Goal: Task Accomplishment & Management: Use online tool/utility

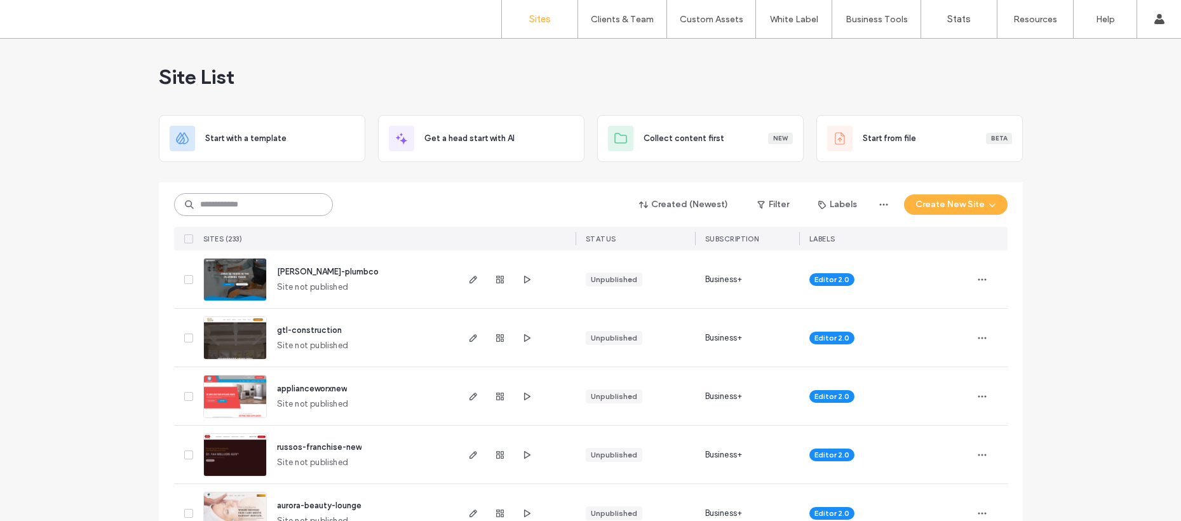
click at [309, 210] on input at bounding box center [253, 204] width 159 height 23
type input "***"
click at [277, 194] on div "Created (Newest) Filter Labels Create New Site" at bounding box center [591, 205] width 834 height 24
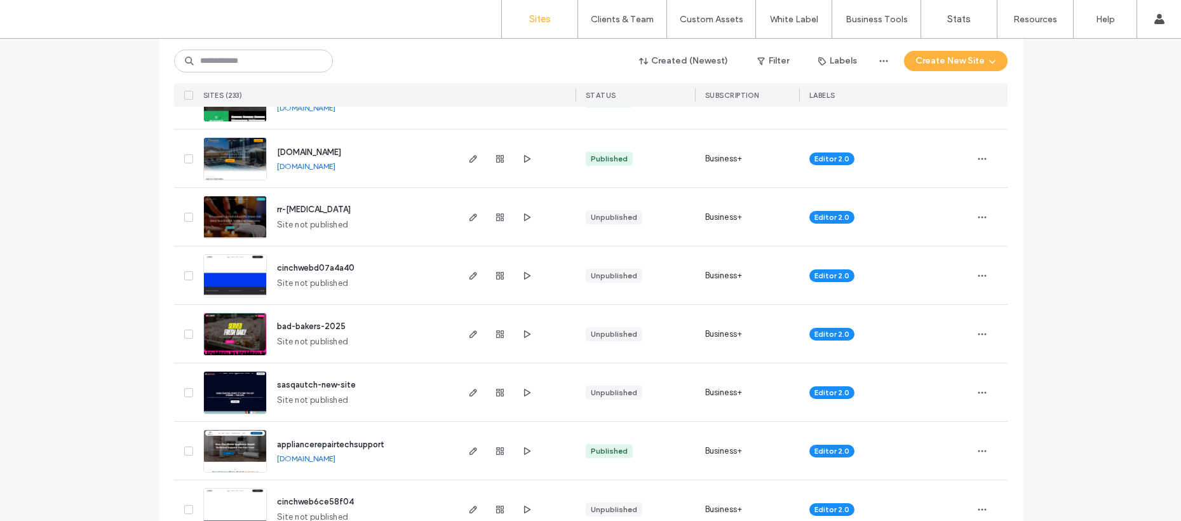
scroll to position [566, 0]
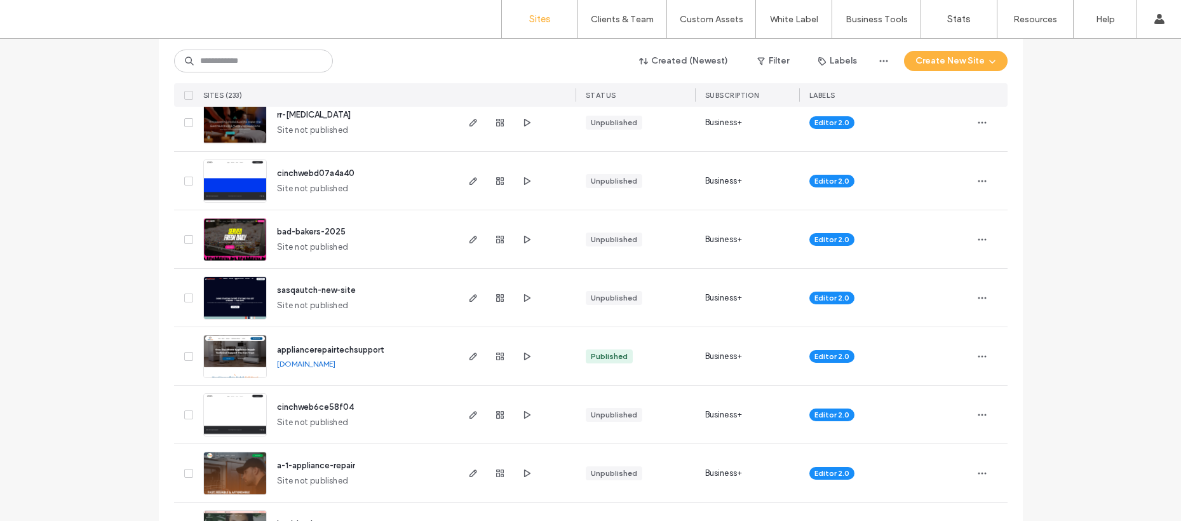
click at [325, 286] on span "sasqautch-new-site" at bounding box center [316, 290] width 79 height 10
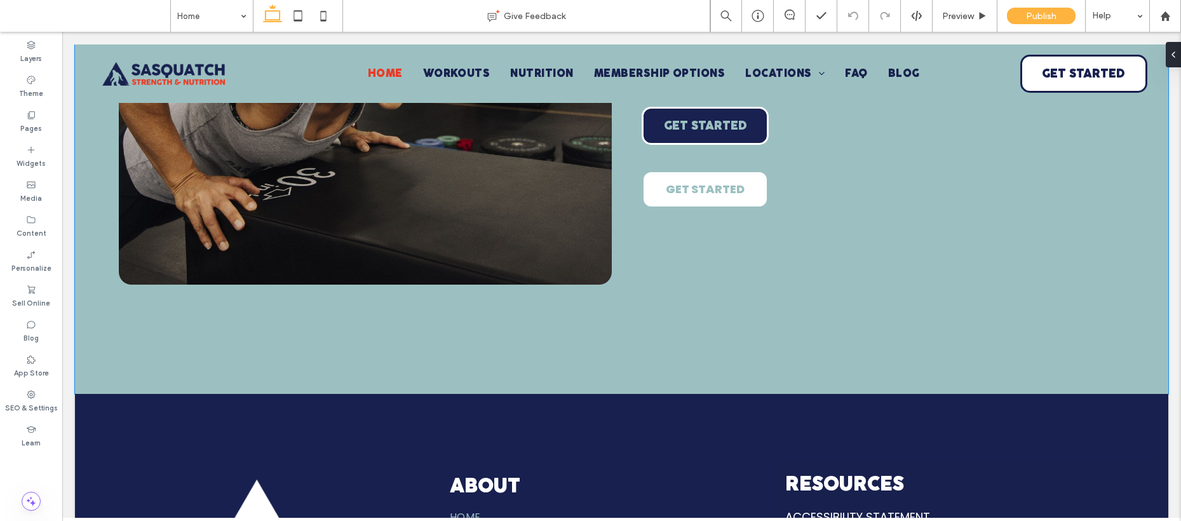
scroll to position [4695, 0]
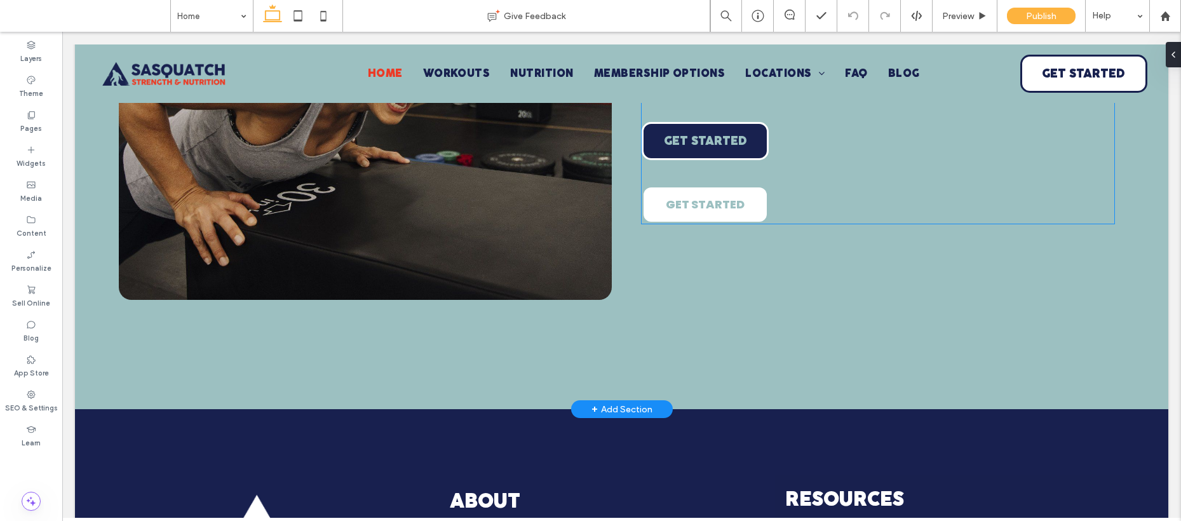
click at [698, 213] on span "GET STARTED" at bounding box center [705, 204] width 79 height 17
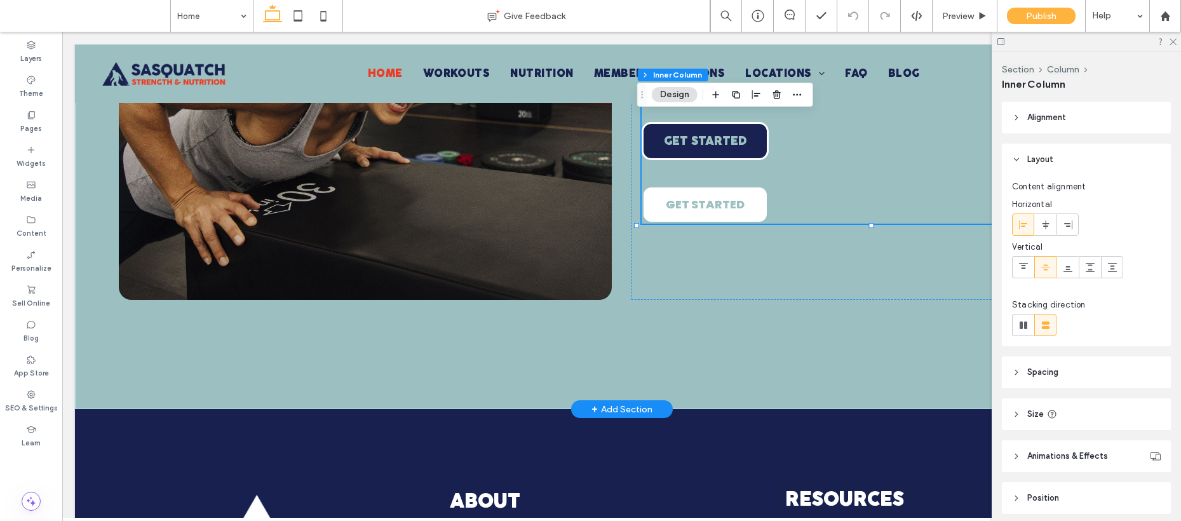
click at [690, 213] on span "GET STARTED" at bounding box center [705, 204] width 79 height 17
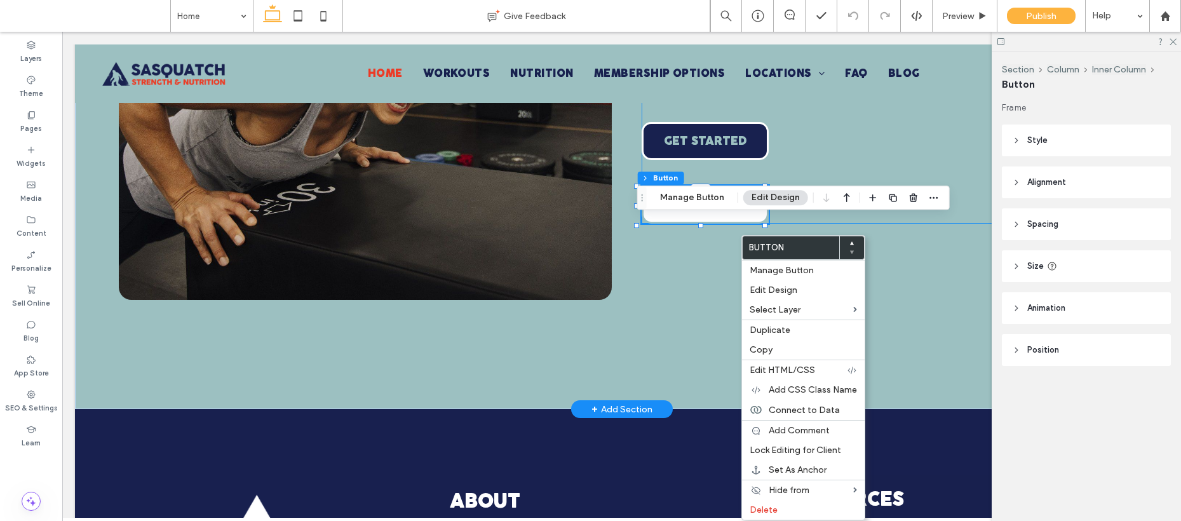
click at [897, 224] on div "THE SASQUATCH PRomise 1. We promise to deliver results that last — Real fat los…" at bounding box center [878, 67] width 473 height 313
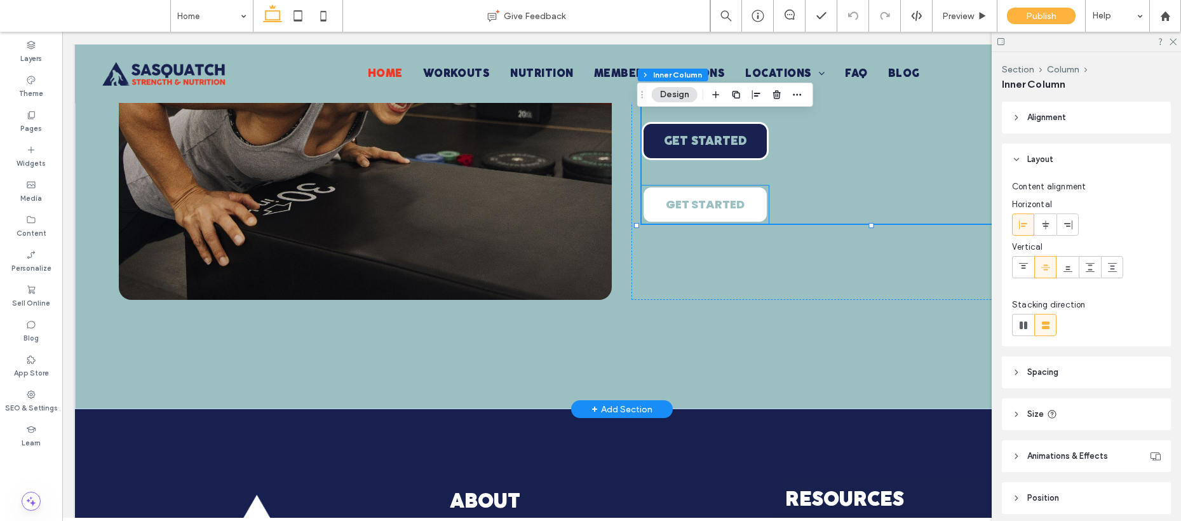
click at [702, 224] on link "GET STARTED" at bounding box center [705, 205] width 127 height 38
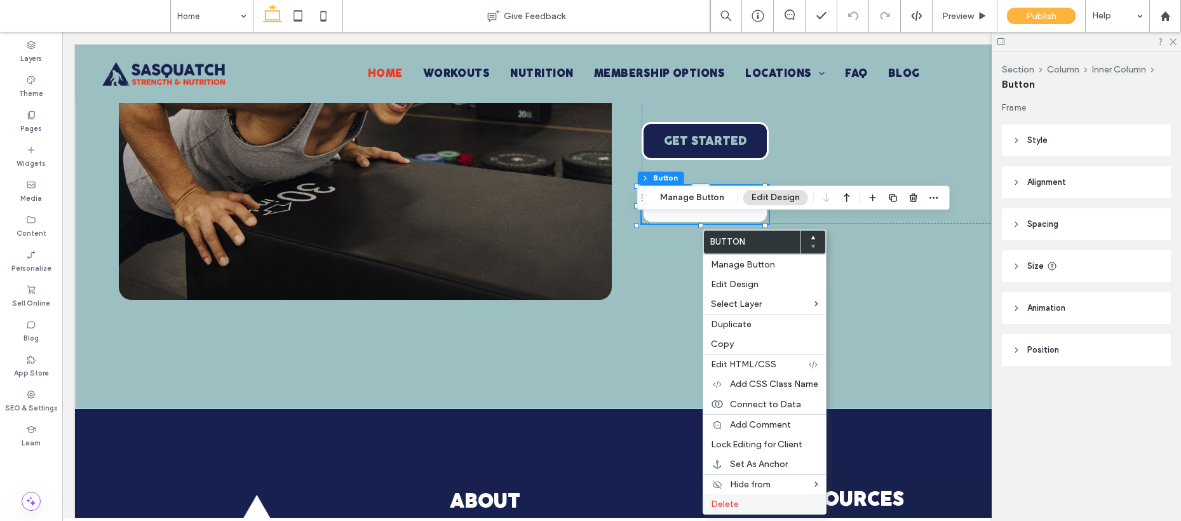
click at [740, 501] on label "Delete" at bounding box center [764, 504] width 107 height 11
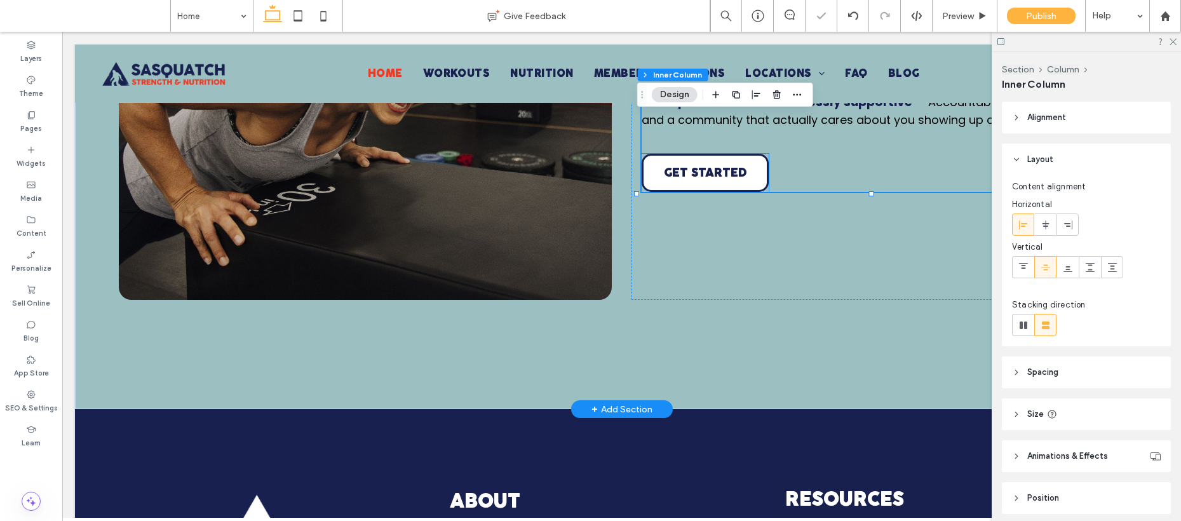
click at [714, 179] on span "GET STARTED" at bounding box center [705, 173] width 83 height 13
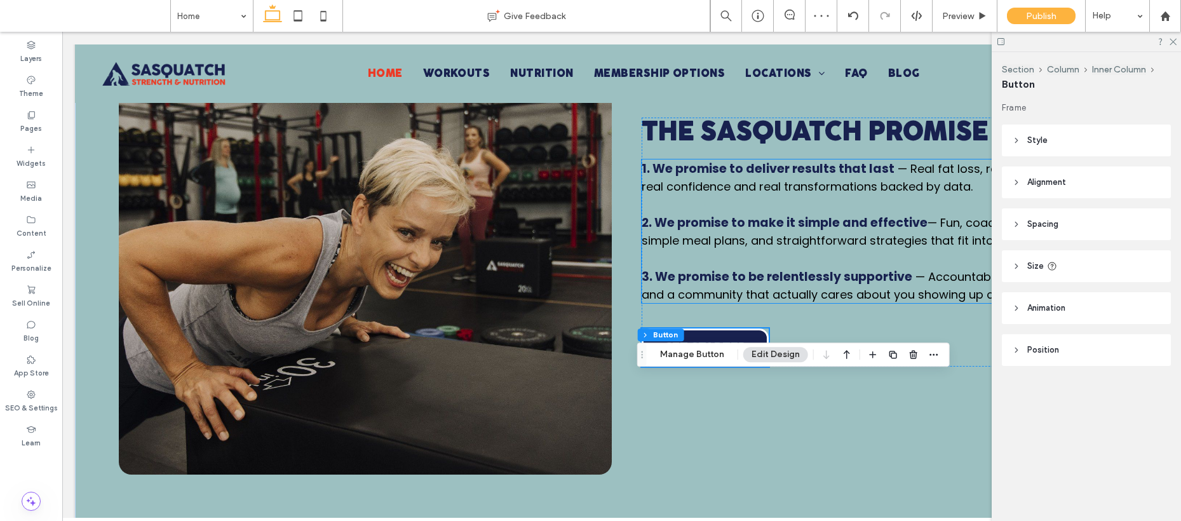
scroll to position [4528, 0]
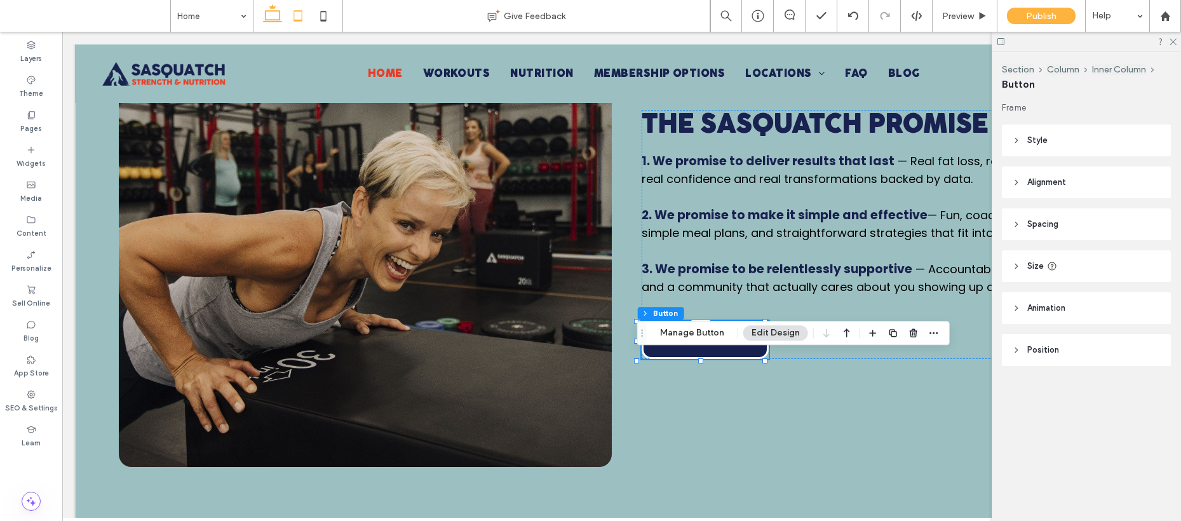
click at [290, 11] on icon at bounding box center [297, 15] width 25 height 25
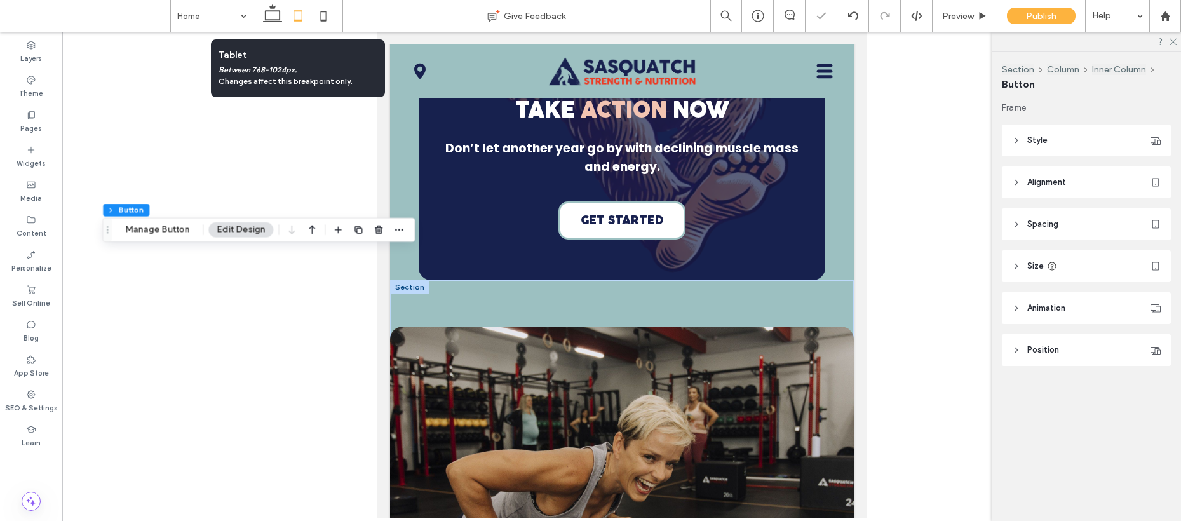
scroll to position [5112, 0]
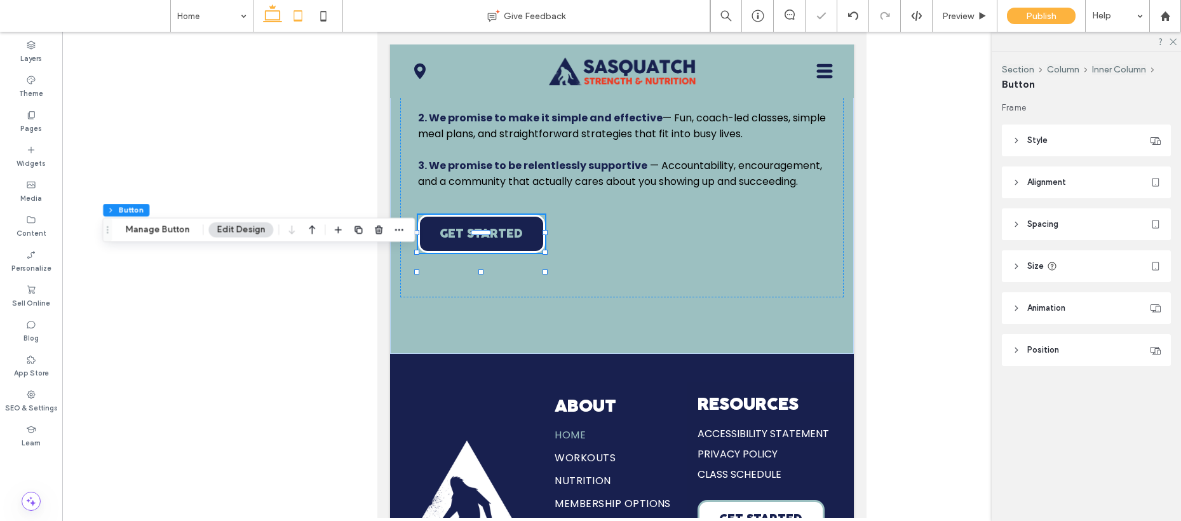
click at [273, 18] on icon at bounding box center [272, 15] width 25 height 25
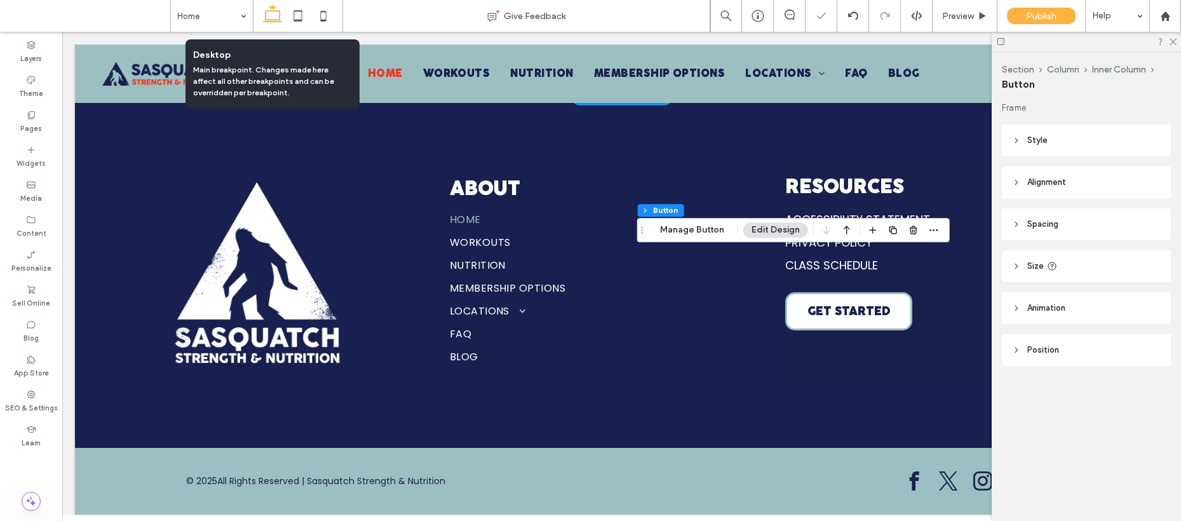
scroll to position [4630, 0]
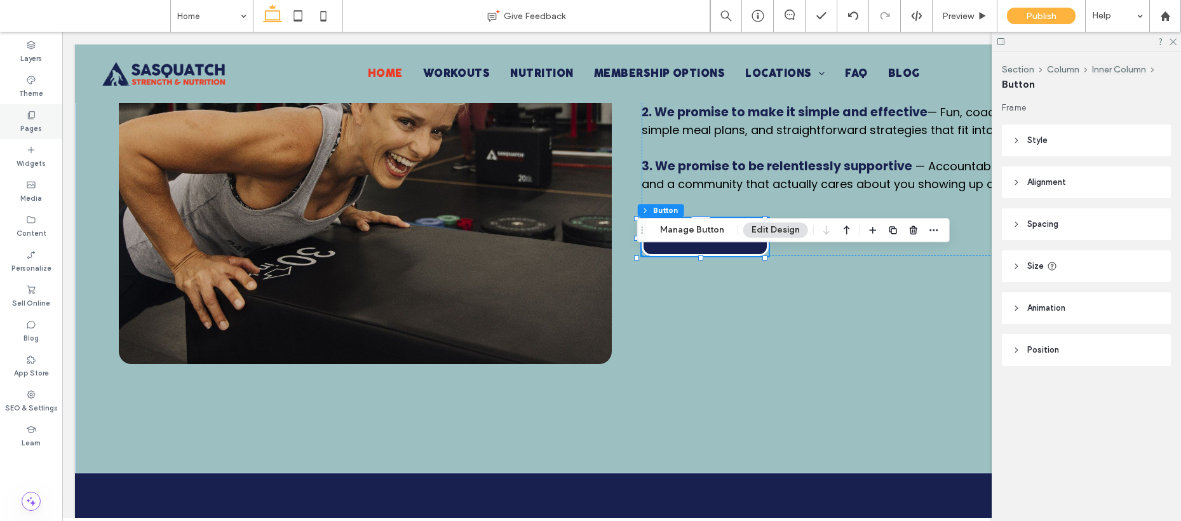
click at [31, 122] on label "Pages" at bounding box center [31, 127] width 22 height 14
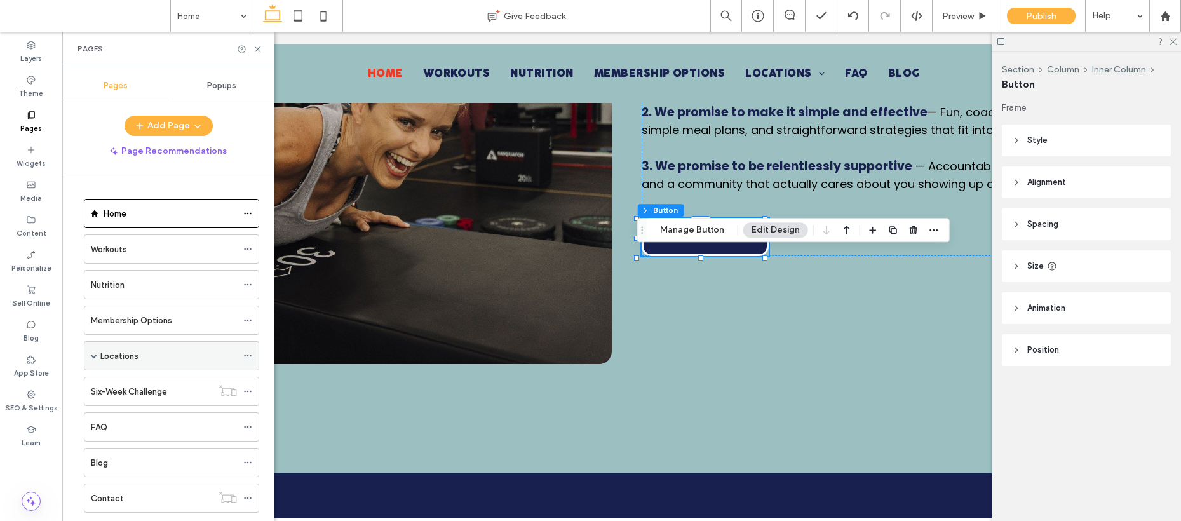
click at [92, 355] on span at bounding box center [94, 356] width 6 height 6
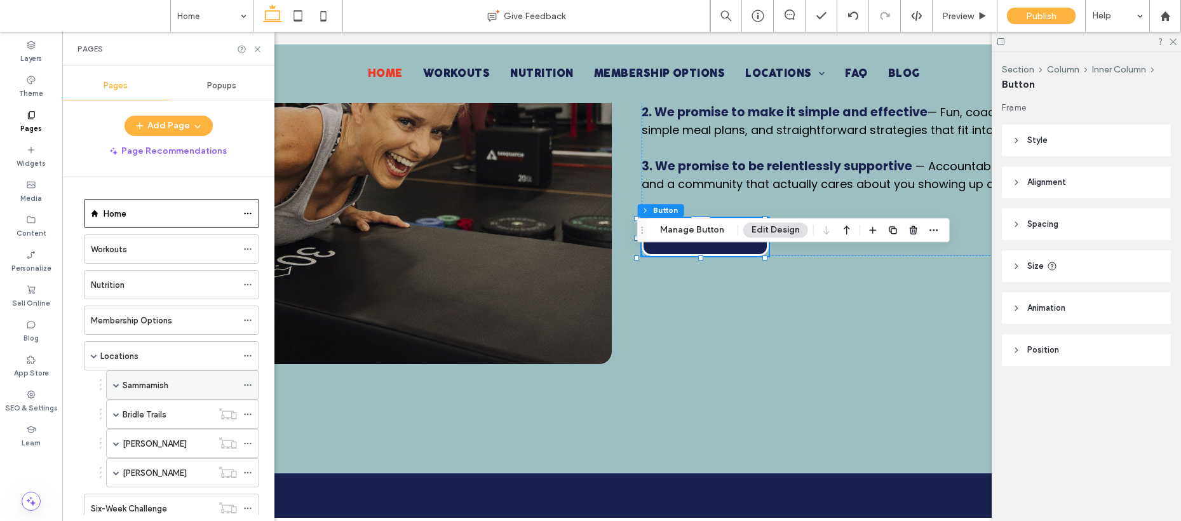
click at [169, 376] on div "Sammamish" at bounding box center [180, 385] width 114 height 28
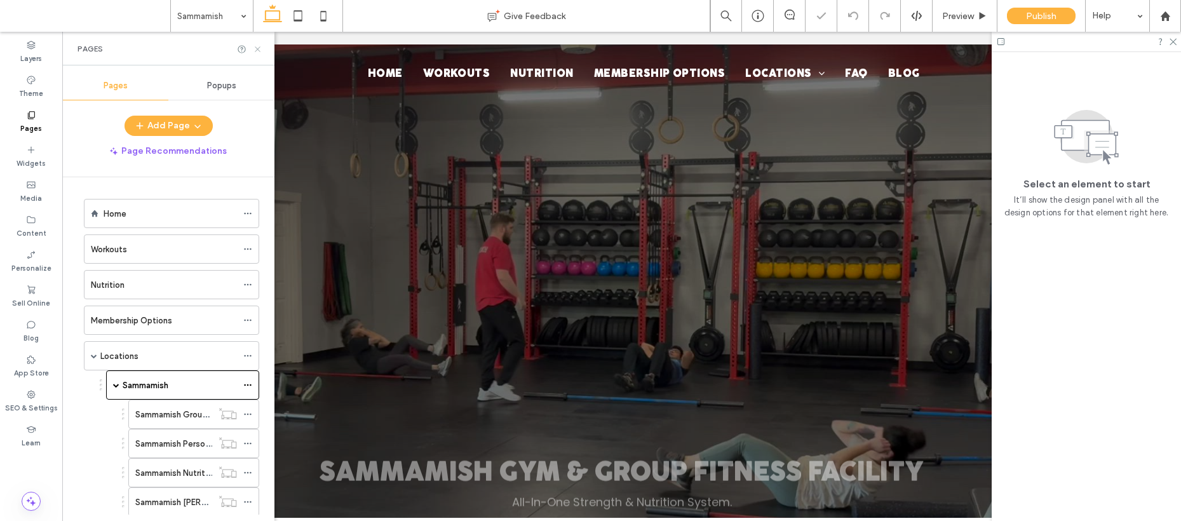
click at [259, 50] on icon at bounding box center [258, 49] width 10 height 10
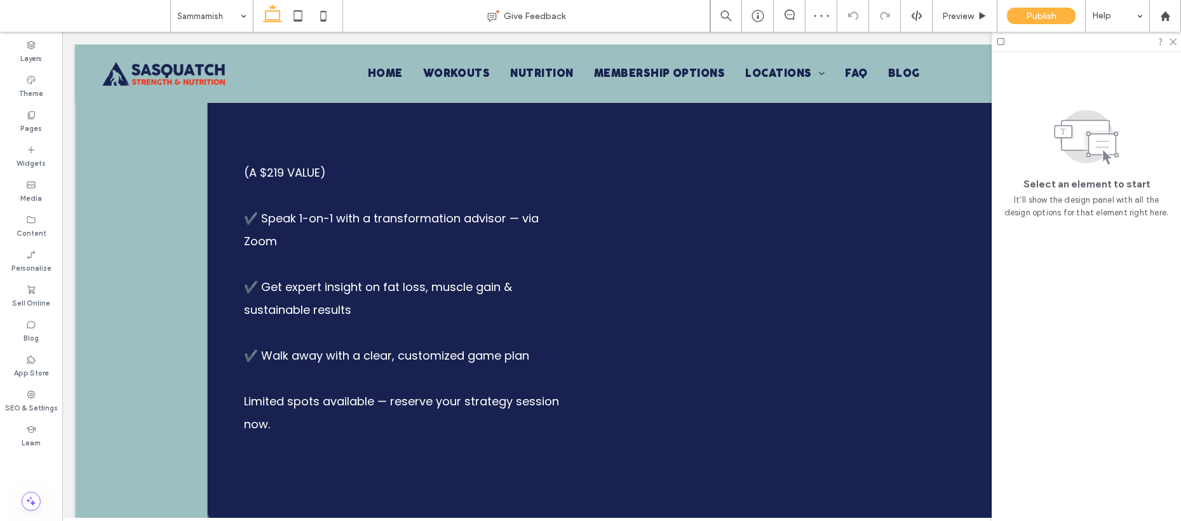
scroll to position [856, 0]
click at [446, 278] on span "✔️ Get expert insight on fat loss, muscle gain & sustainable results" at bounding box center [378, 297] width 268 height 39
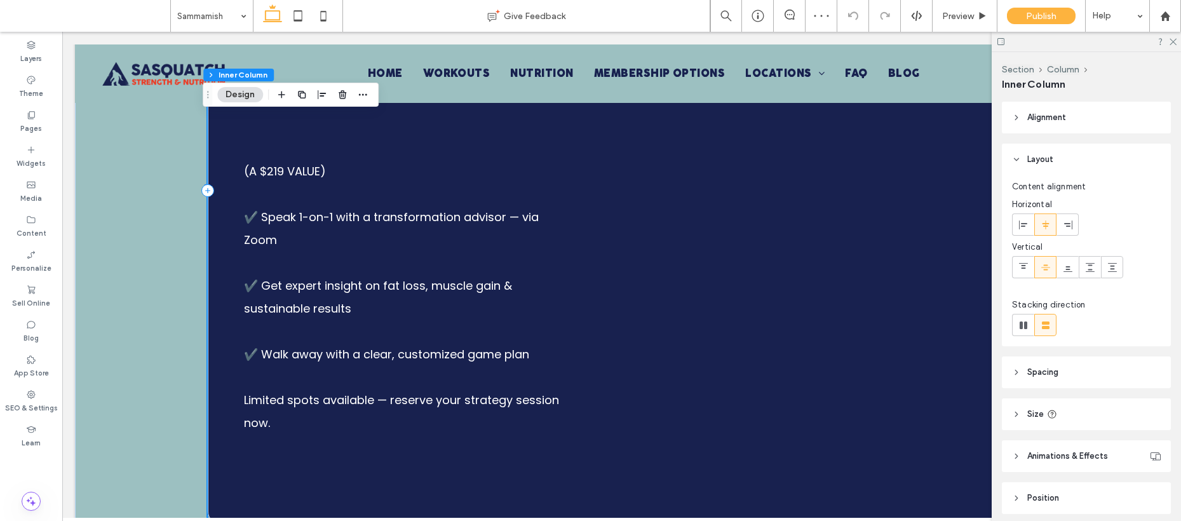
click at [446, 278] on span "✔️ Get expert insight on fat loss, muscle gain & sustainable results" at bounding box center [378, 297] width 268 height 39
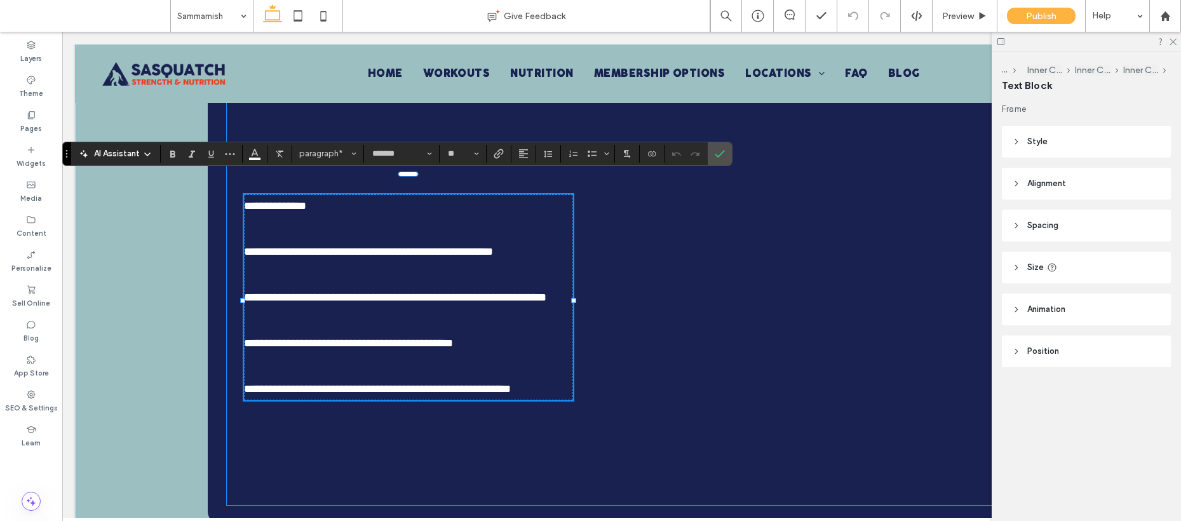
click at [229, 230] on div "**********" at bounding box center [621, 298] width 789 height 416
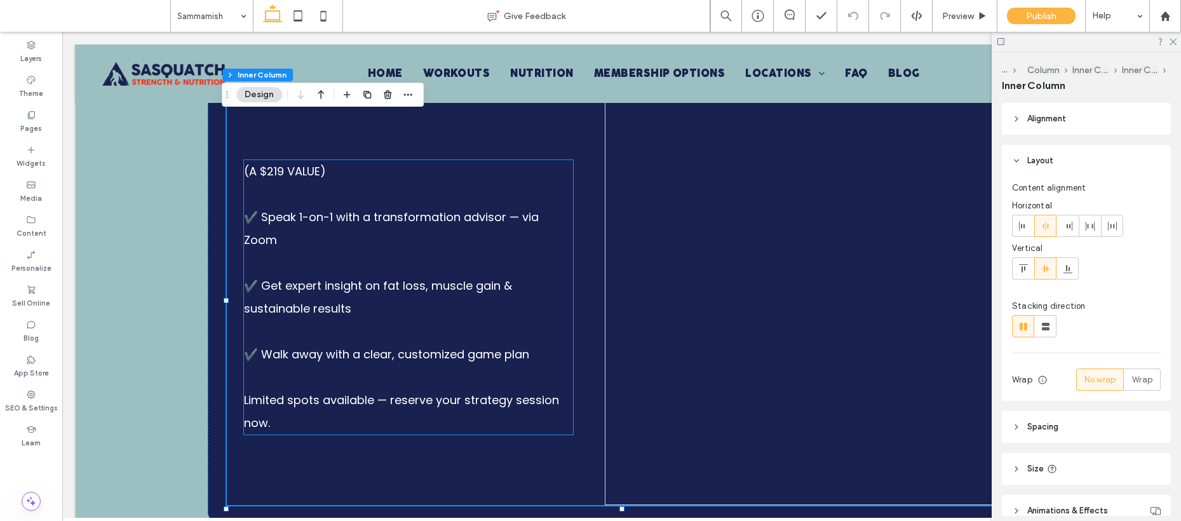
click at [260, 237] on span "✔️ Speak 1-on-1 with a transformation advisor — via Zoom" at bounding box center [391, 228] width 295 height 39
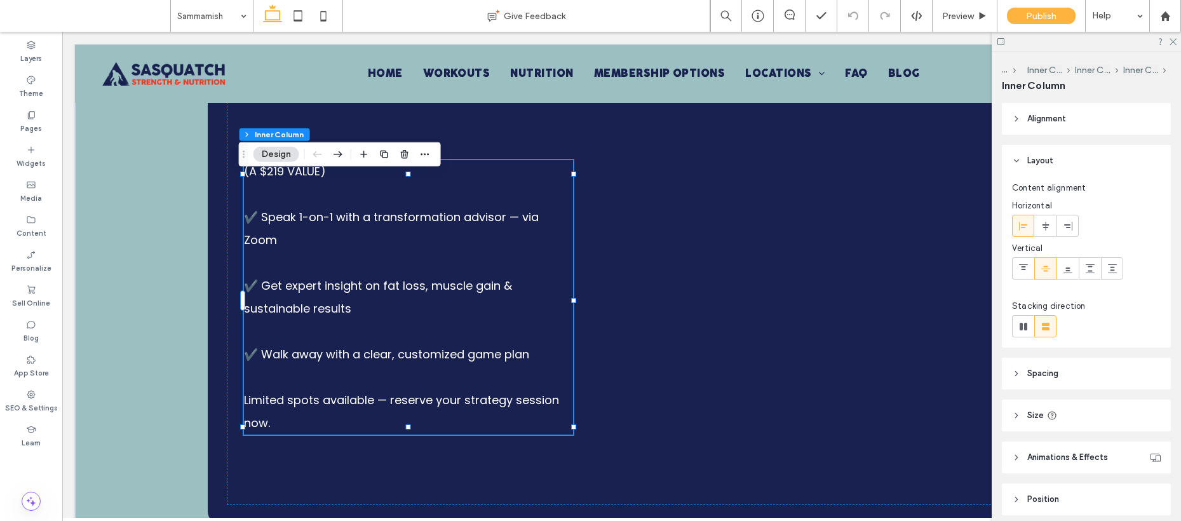
click at [260, 237] on span "✔️ Speak 1-on-1 with a transformation advisor — via Zoom" at bounding box center [391, 228] width 295 height 39
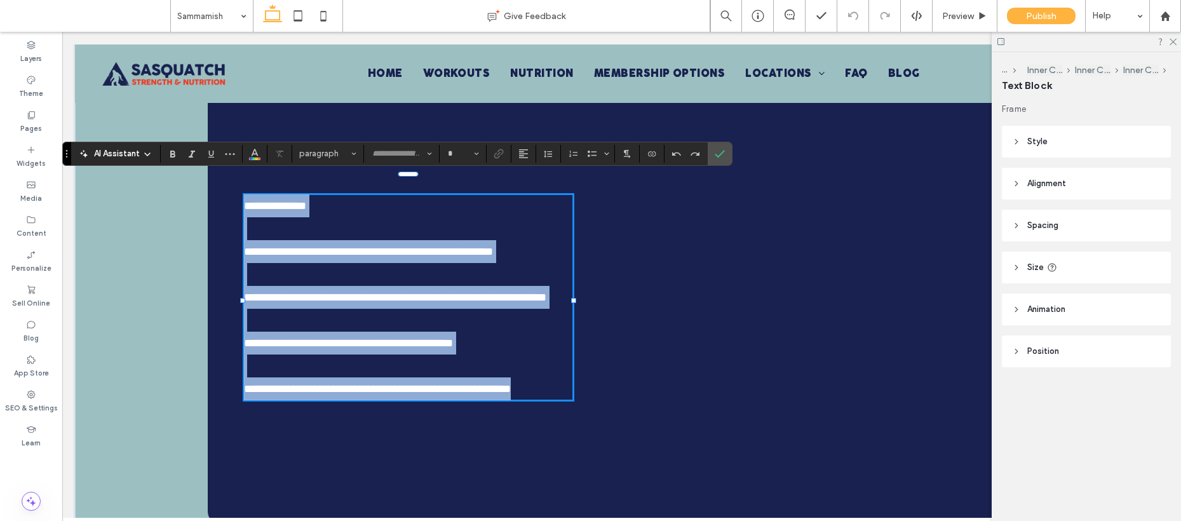
type input "*******"
type input "**"
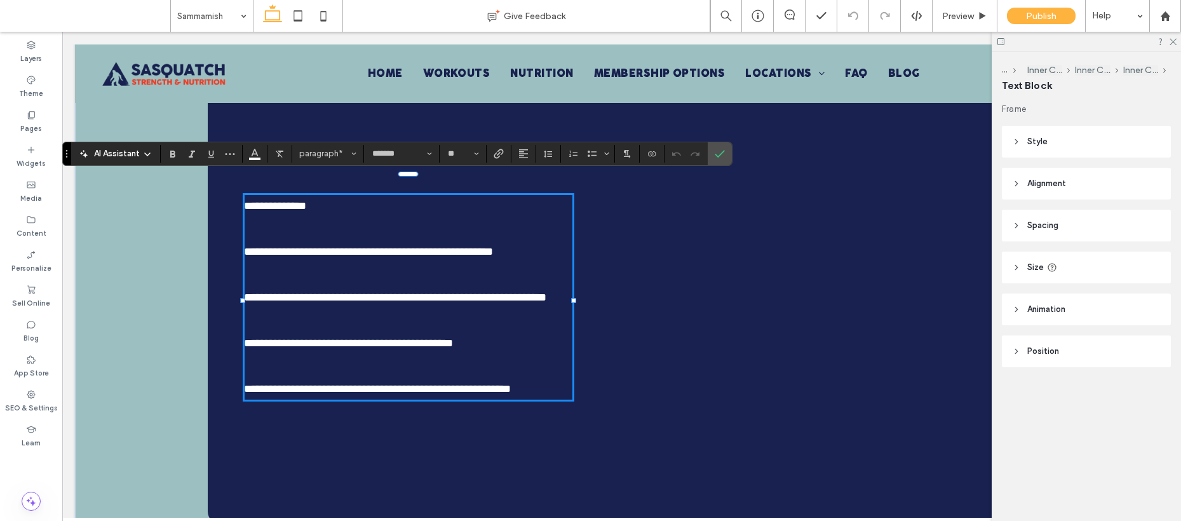
click at [254, 246] on span "**********" at bounding box center [368, 251] width 249 height 11
drag, startPoint x: 252, startPoint y: 234, endPoint x: 240, endPoint y: 232, distance: 12.2
click at [244, 246] on span "**********" at bounding box center [368, 251] width 249 height 11
click at [608, 153] on icon "Bulleted list menu" at bounding box center [607, 154] width 8 height 8
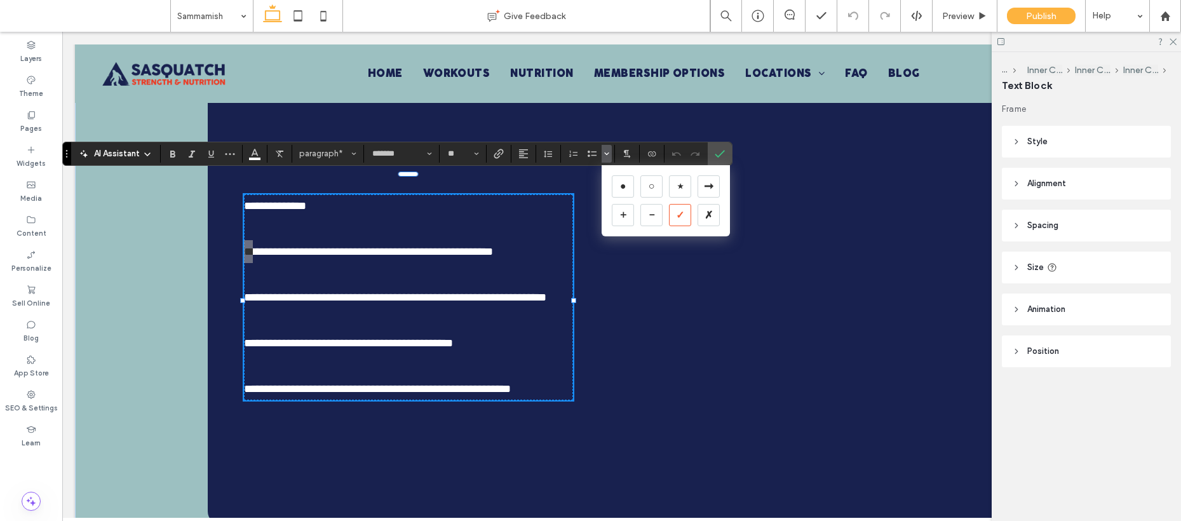
click at [683, 213] on div "✓" at bounding box center [680, 215] width 22 height 22
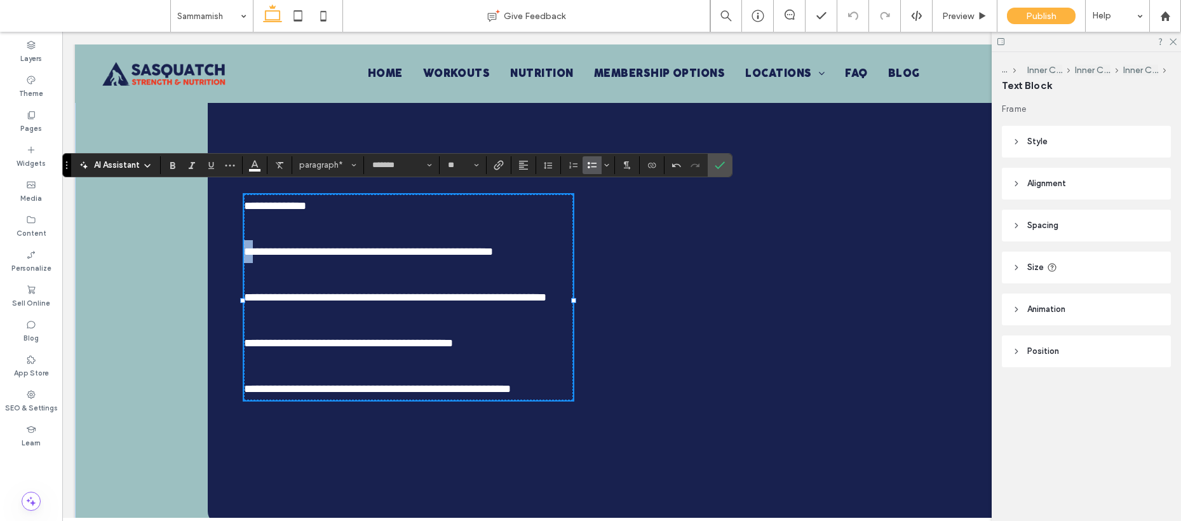
scroll to position [845, 0]
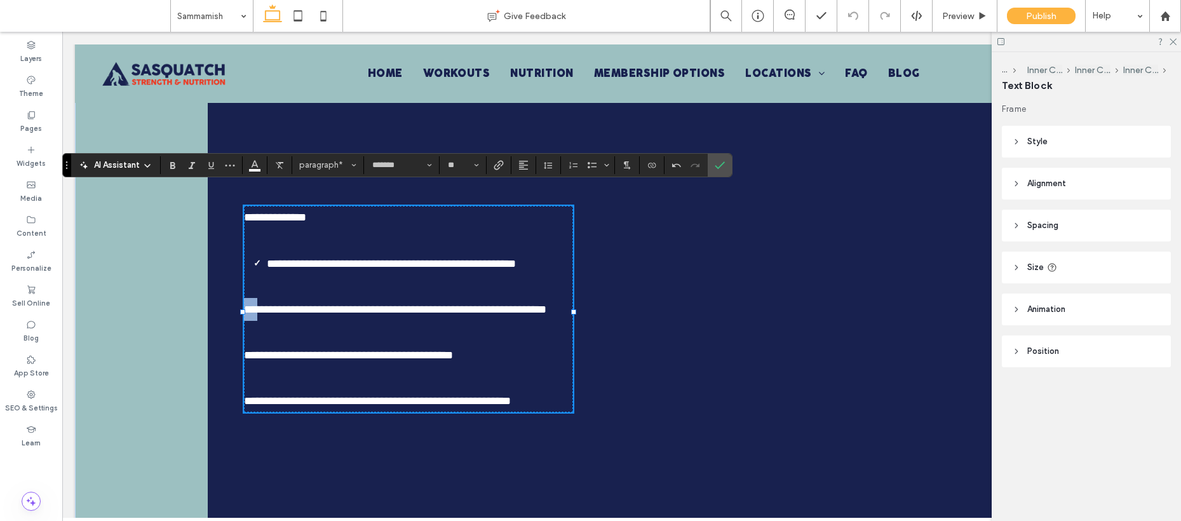
drag, startPoint x: 253, startPoint y: 301, endPoint x: 236, endPoint y: 301, distance: 16.5
click at [236, 301] on div "**********" at bounding box center [621, 309] width 789 height 416
click at [607, 168] on icon "Bulleted list menu" at bounding box center [607, 165] width 8 height 8
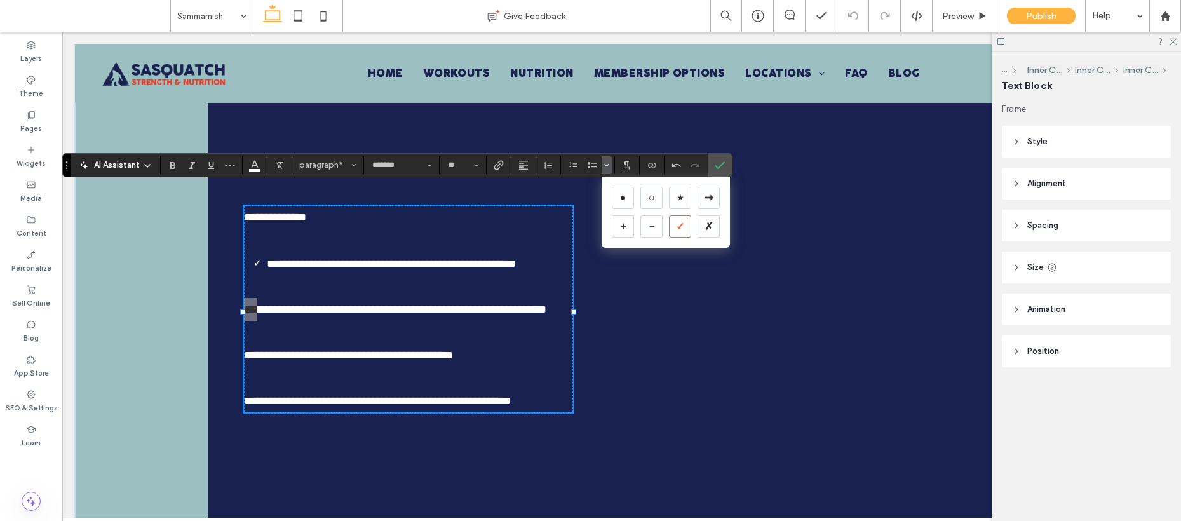
click at [690, 220] on div "✓" at bounding box center [680, 226] width 22 height 22
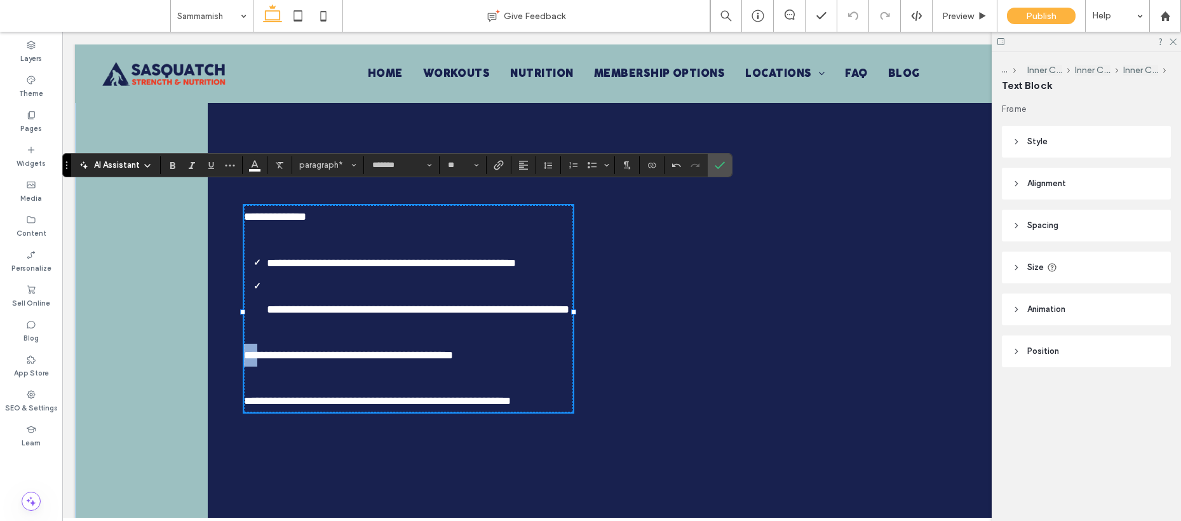
click at [244, 361] on span "**********" at bounding box center [348, 355] width 209 height 11
click at [609, 165] on icon "Bulleted list menu" at bounding box center [607, 165] width 8 height 8
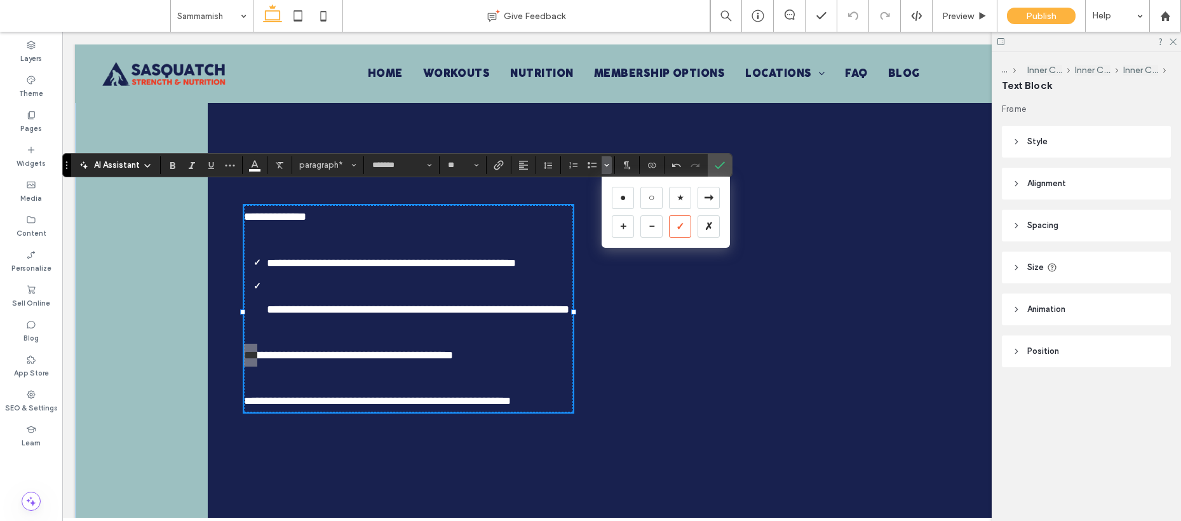
click at [673, 228] on div "✓" at bounding box center [680, 226] width 22 height 22
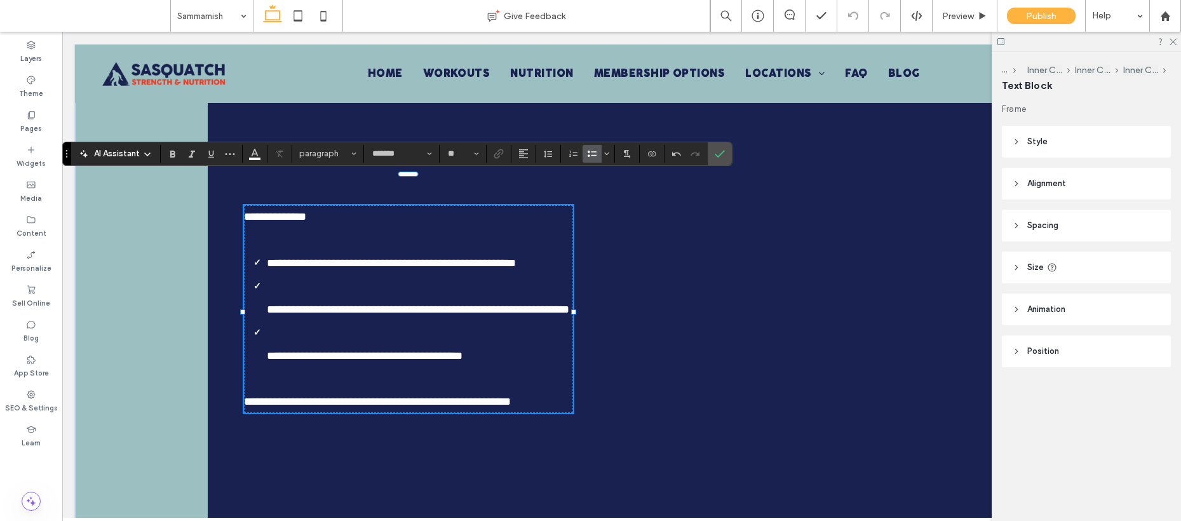
scroll to position [856, 0]
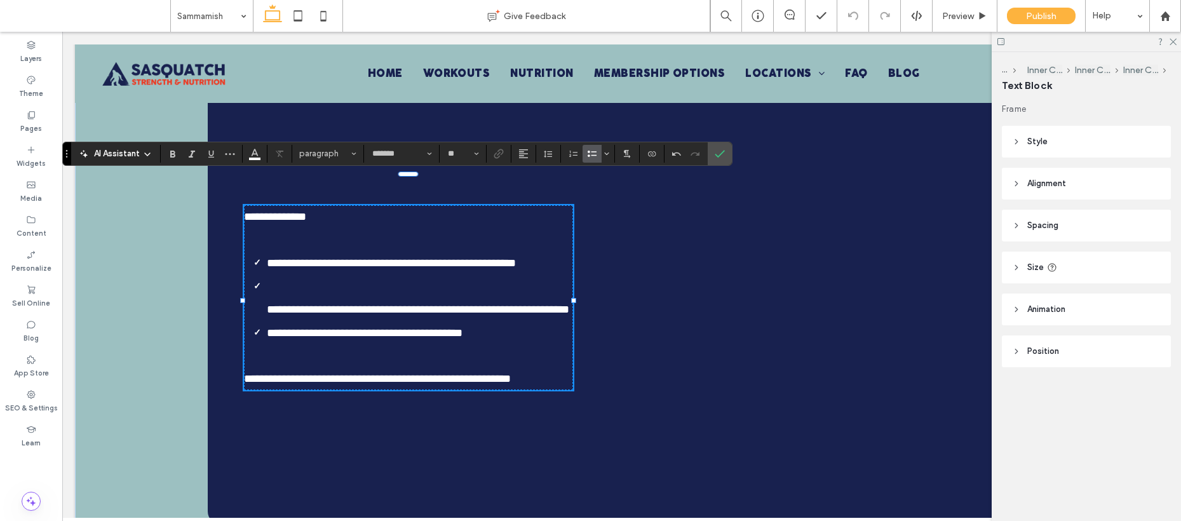
click at [275, 304] on span "**********" at bounding box center [418, 309] width 303 height 11
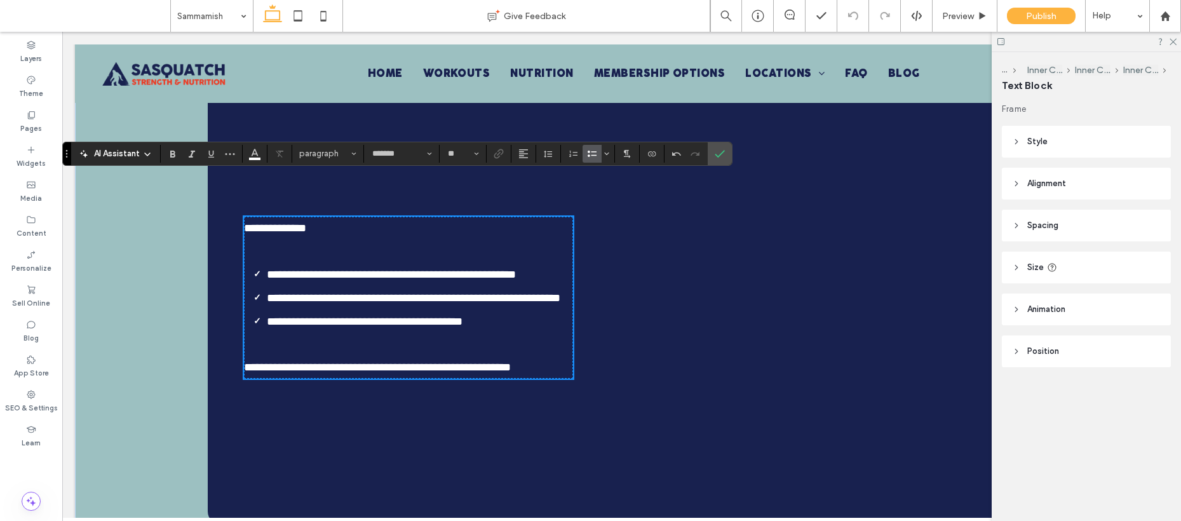
scroll to position [867, 0]
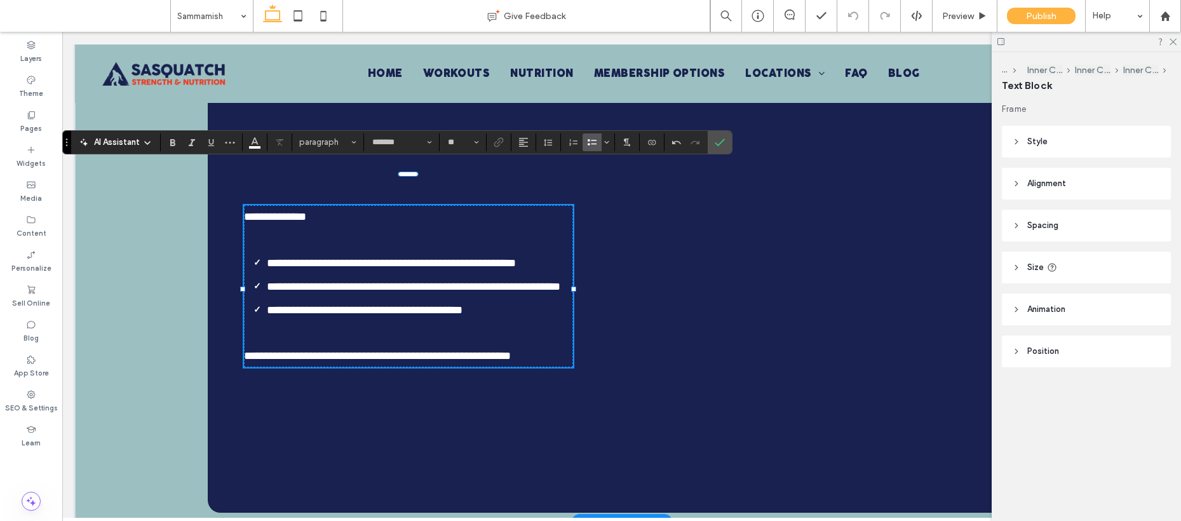
click at [273, 257] on span "**********" at bounding box center [391, 262] width 249 height 11
click at [318, 261] on li "**********" at bounding box center [420, 263] width 307 height 24
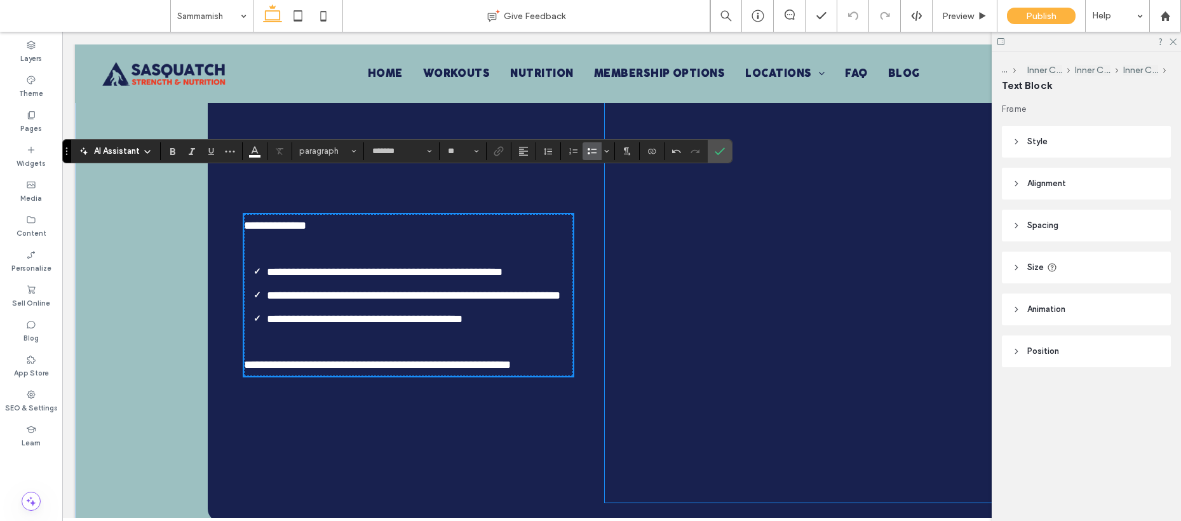
scroll to position [981, 0]
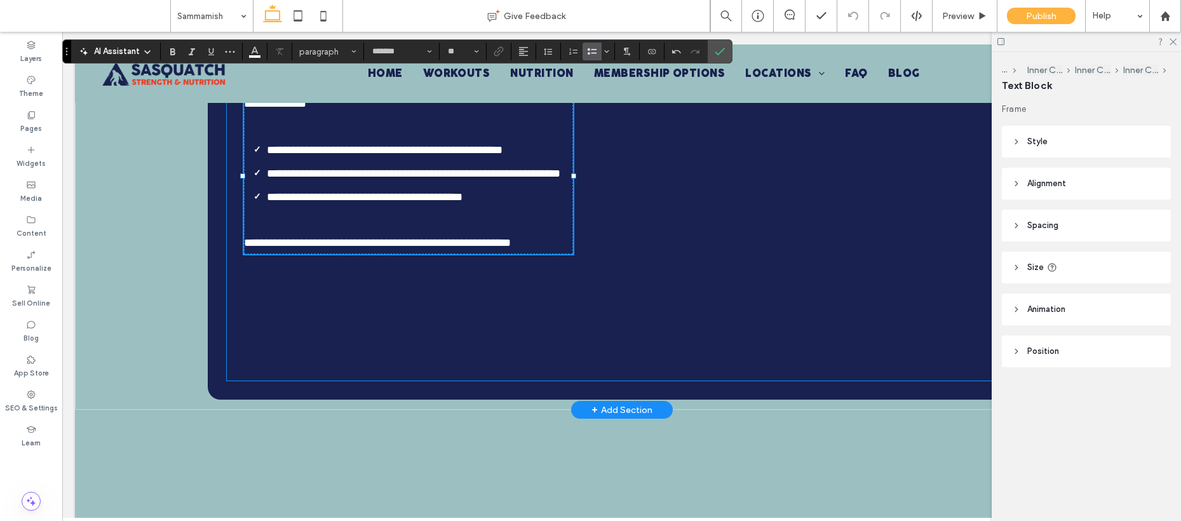
click at [530, 357] on div "**********" at bounding box center [621, 173] width 789 height 416
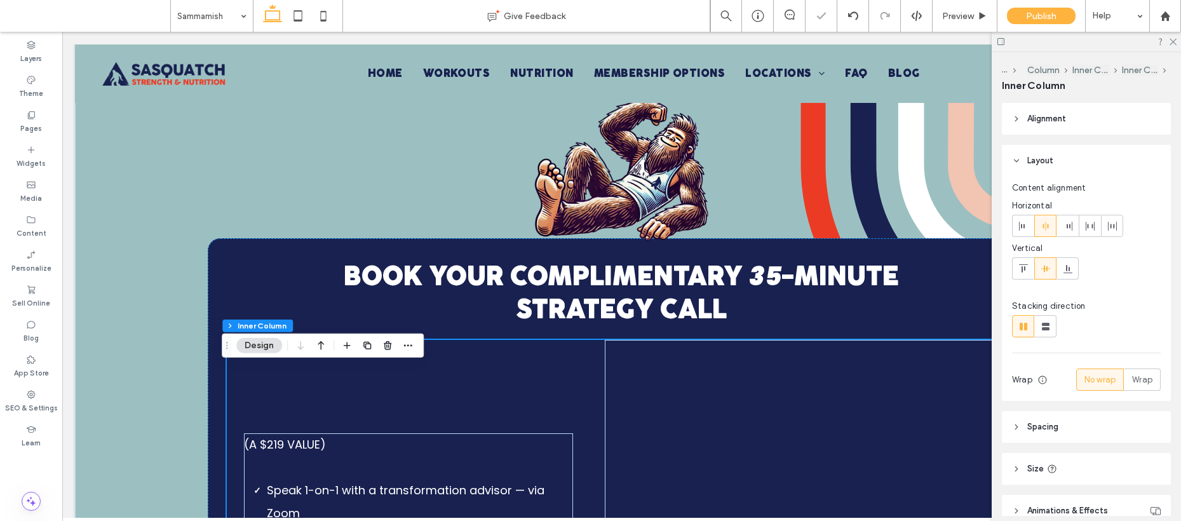
scroll to position [778, 0]
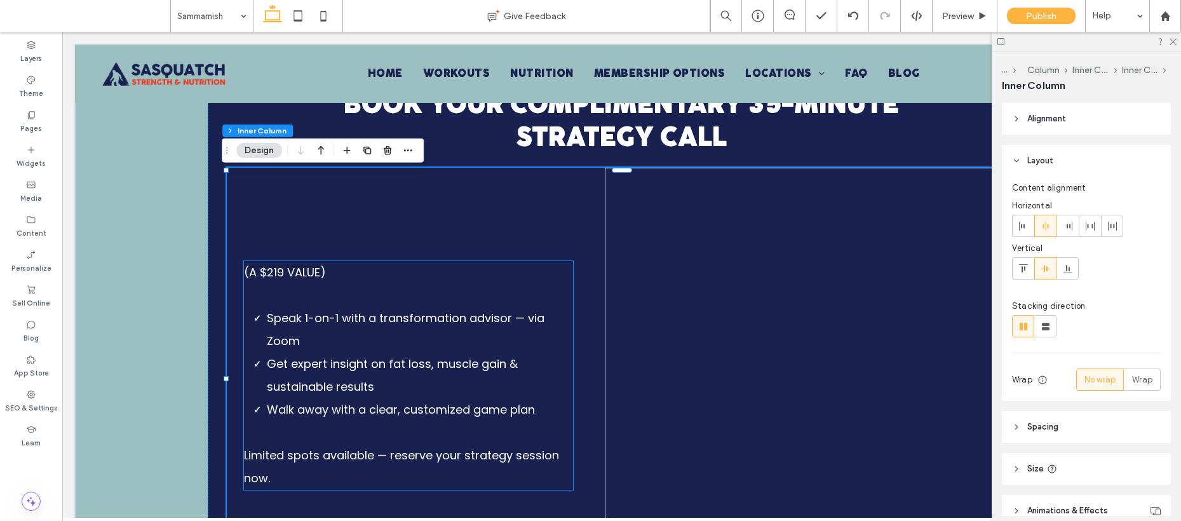
click at [335, 353] on li "Speak 1-on-1 with a transformation advisor — via Zoom ﻿" at bounding box center [420, 330] width 307 height 46
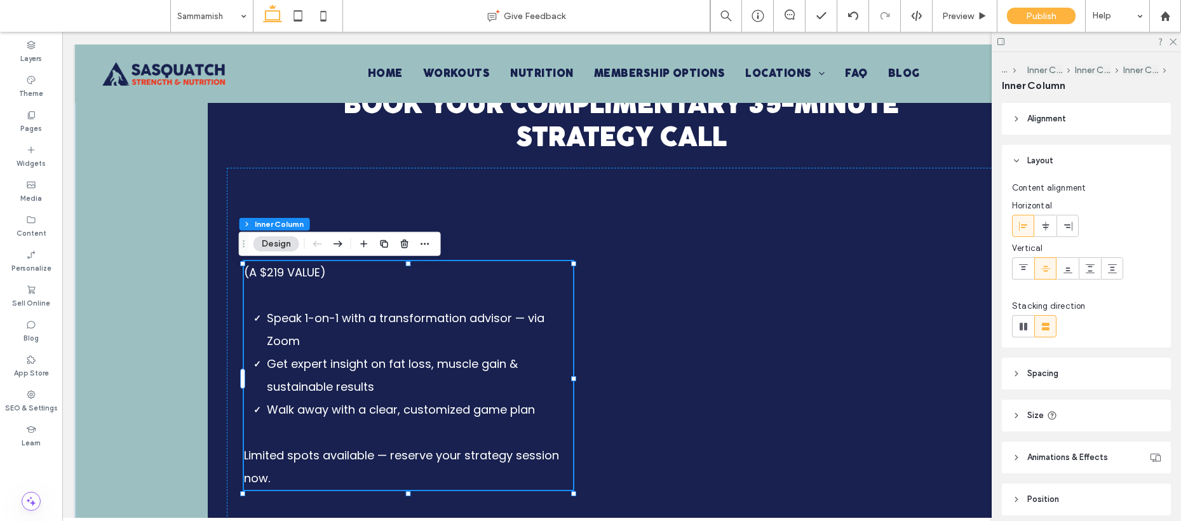
click at [335, 353] on li "Speak 1-on-1 with a transformation advisor — via Zoom ﻿" at bounding box center [420, 330] width 307 height 46
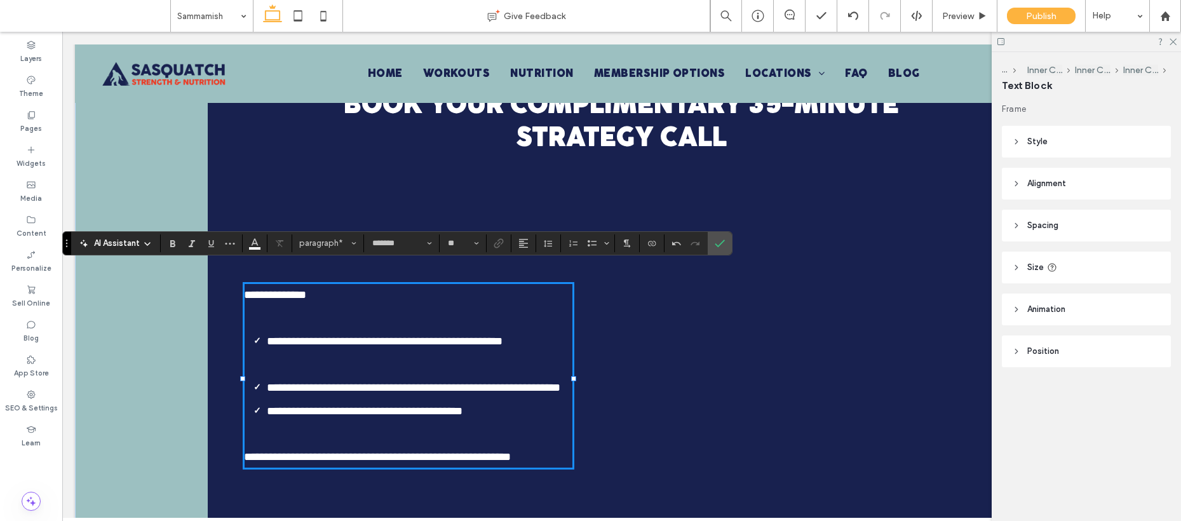
click at [386, 399] on li "**********" at bounding box center [420, 388] width 307 height 24
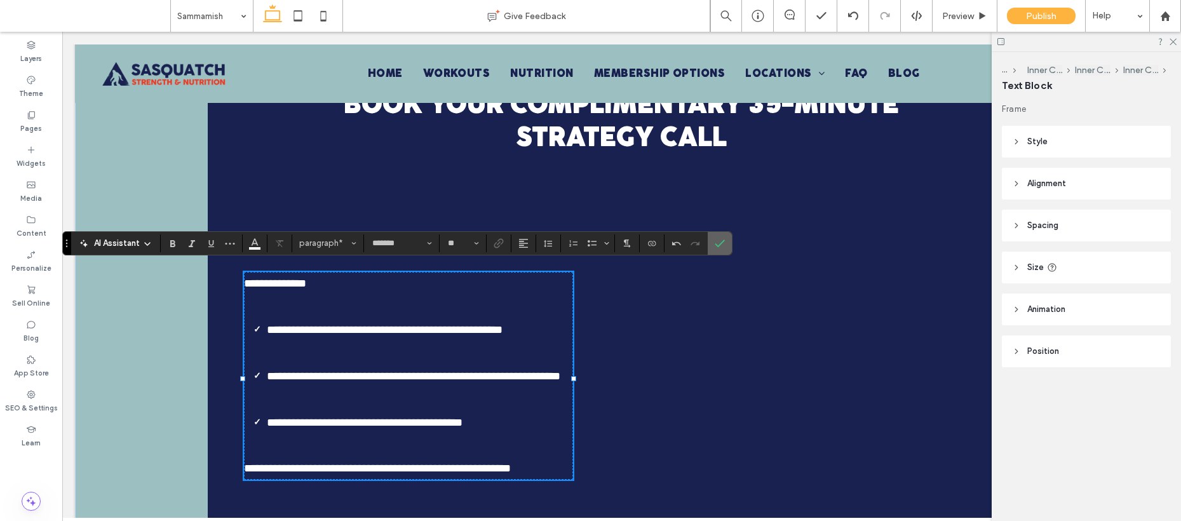
drag, startPoint x: 658, startPoint y: 206, endPoint x: 720, endPoint y: 238, distance: 69.9
click at [720, 238] on icon "Confirm" at bounding box center [720, 243] width 10 height 10
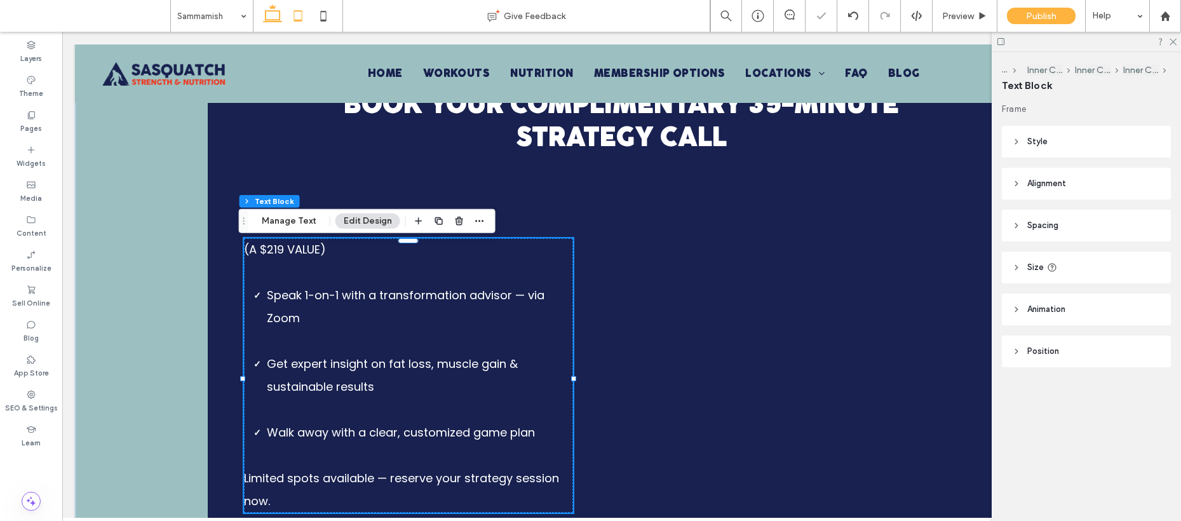
click at [298, 13] on icon at bounding box center [297, 15] width 25 height 25
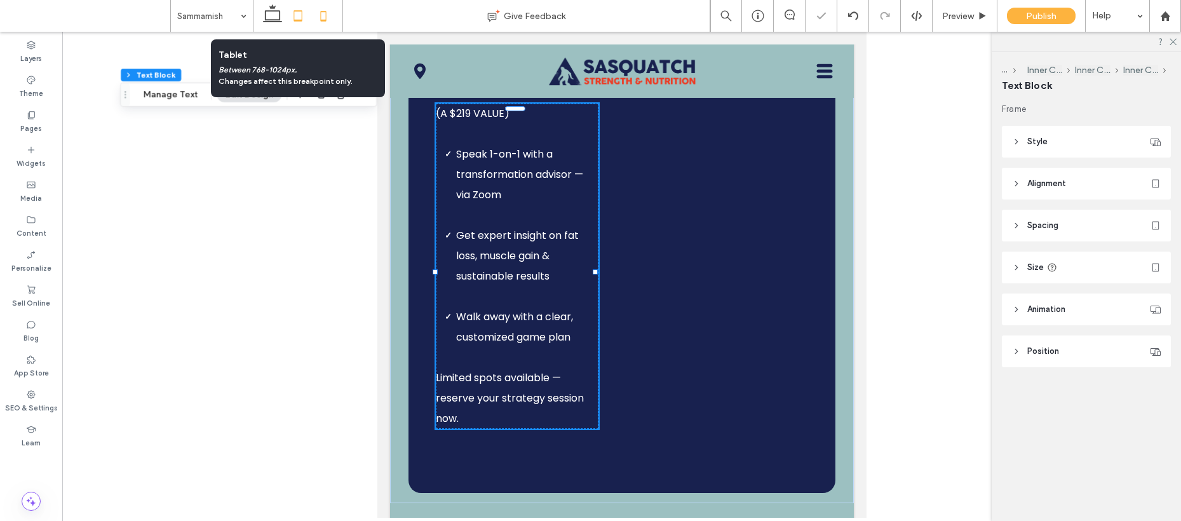
click at [322, 13] on icon at bounding box center [323, 15] width 25 height 25
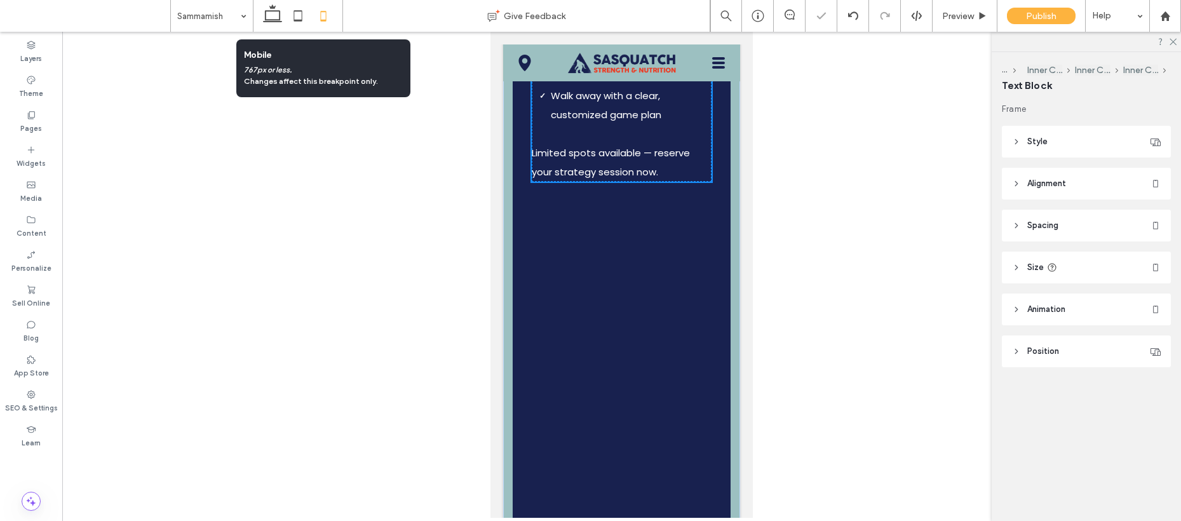
scroll to position [450, 0]
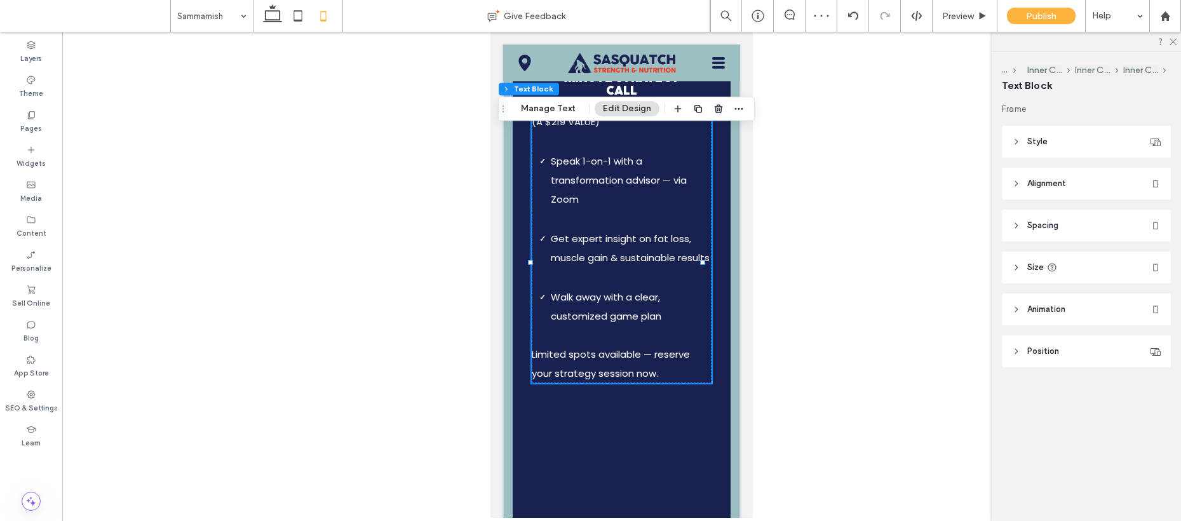
click at [594, 268] on li "Get expert insight on fat loss, muscle gain & sustainable results" at bounding box center [631, 248] width 161 height 38
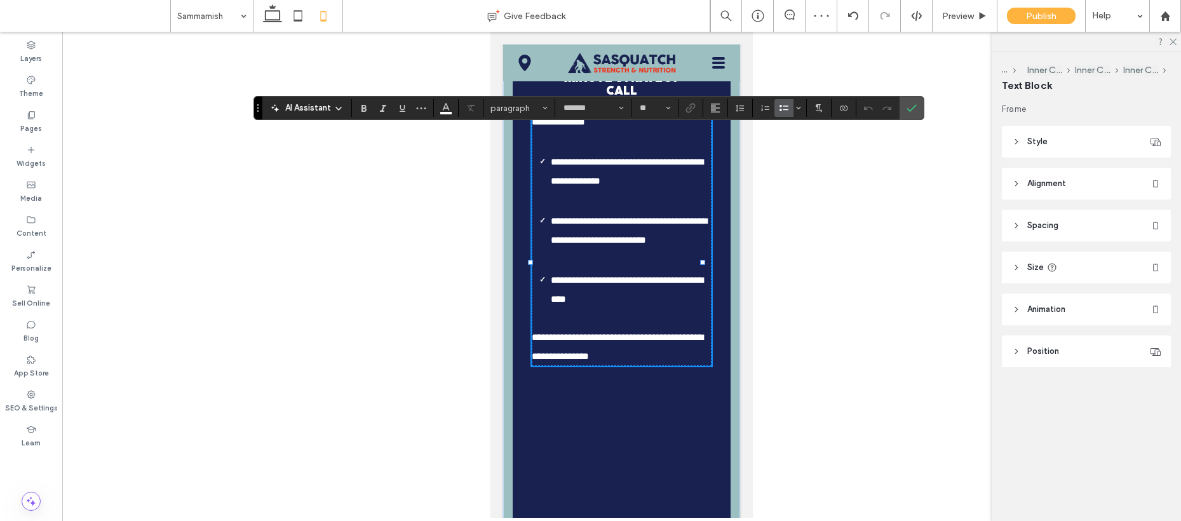
type input "**"
click at [587, 270] on p at bounding box center [622, 260] width 180 height 20
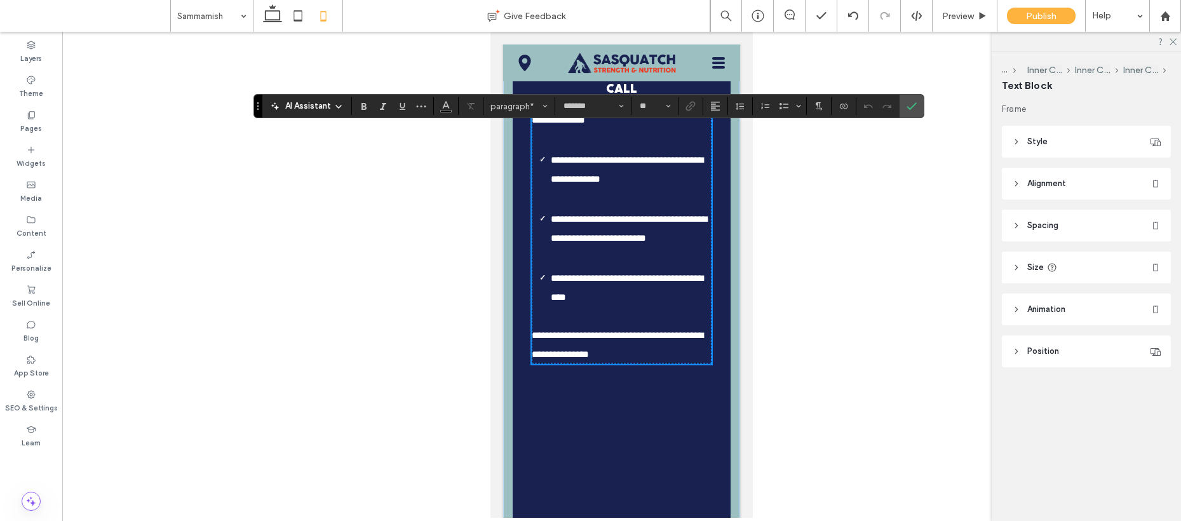
scroll to position [452, 0]
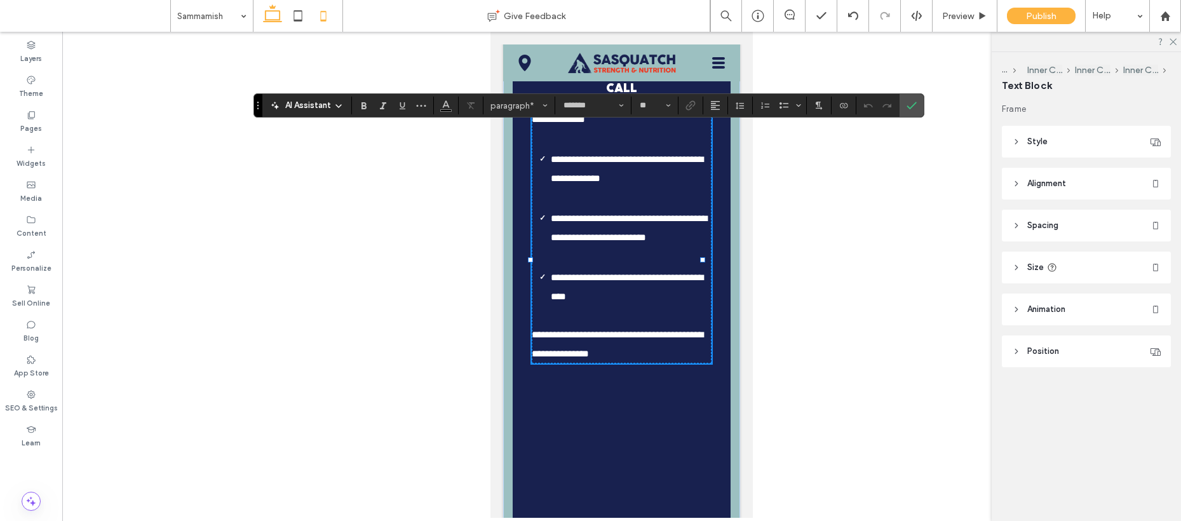
click at [274, 4] on icon at bounding box center [272, 15] width 25 height 25
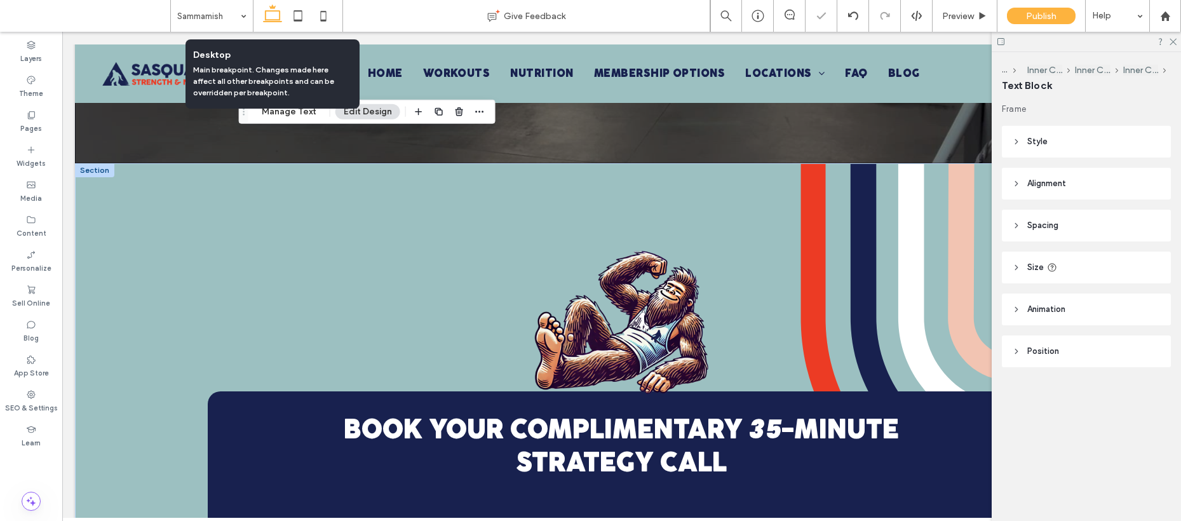
scroll to position [887, 0]
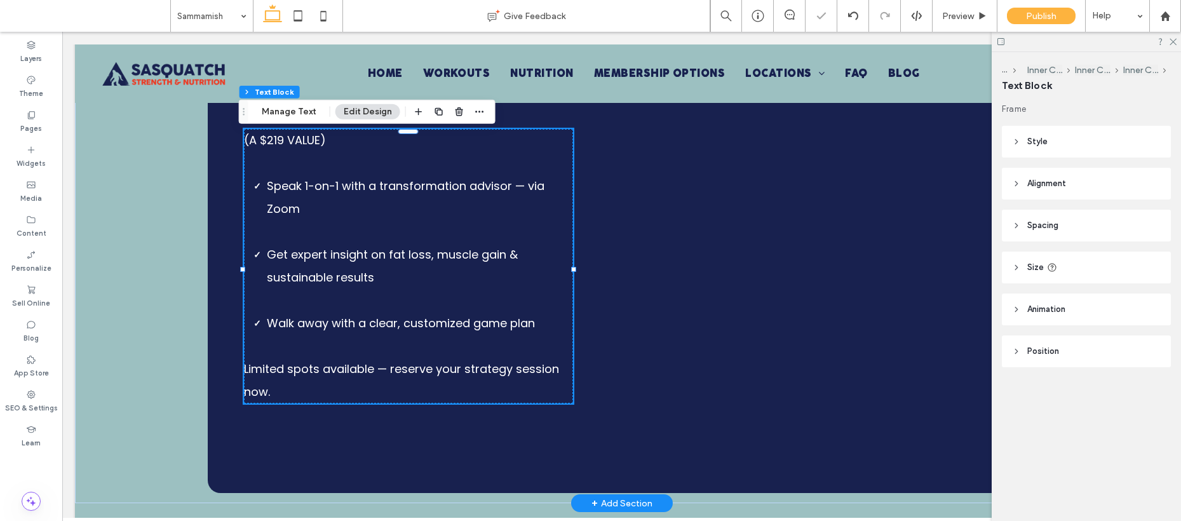
click at [365, 230] on p at bounding box center [409, 232] width 330 height 23
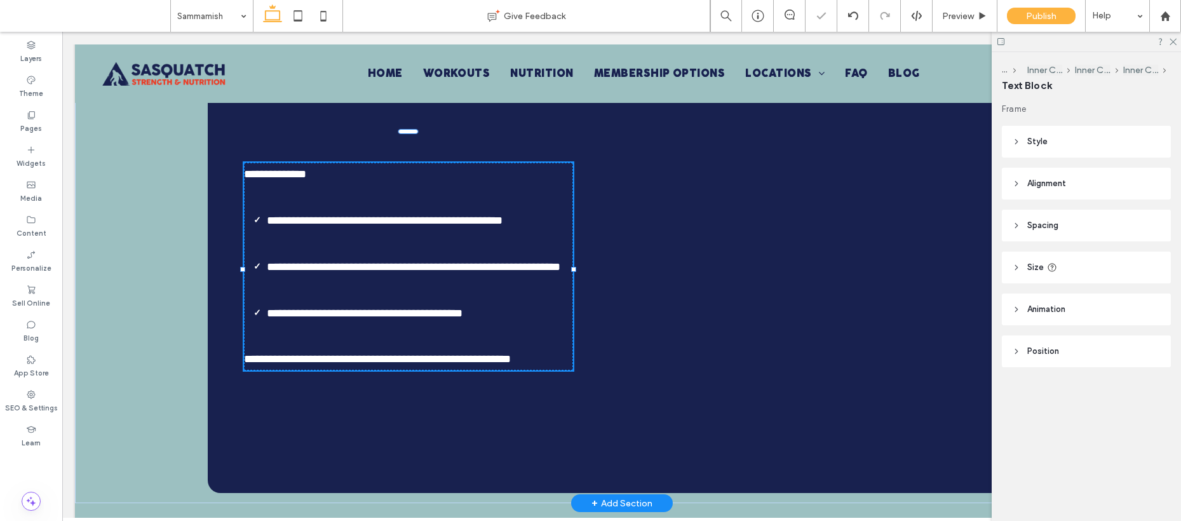
type input "*******"
type input "**"
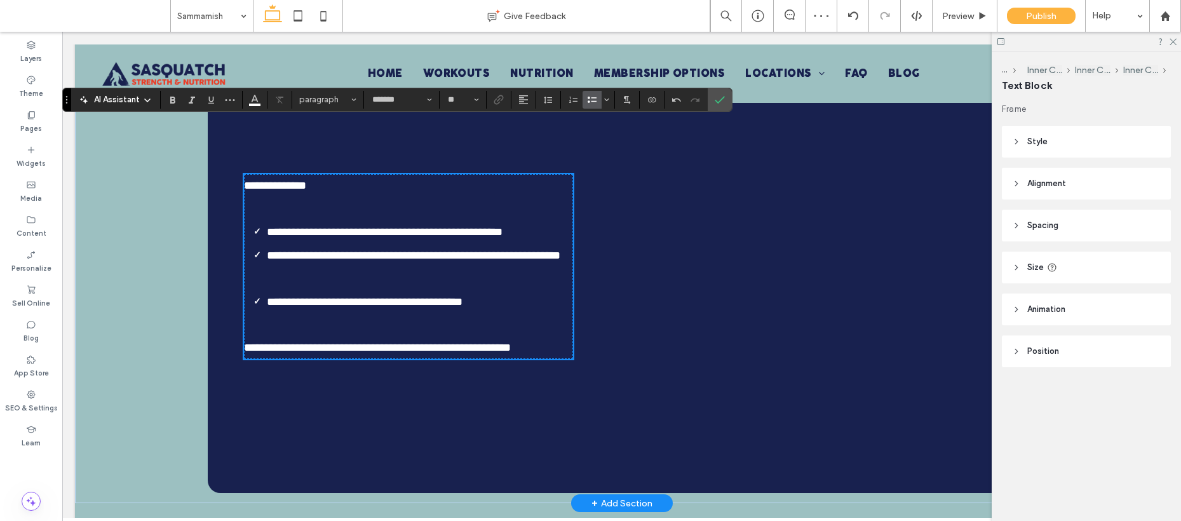
scroll to position [899, 0]
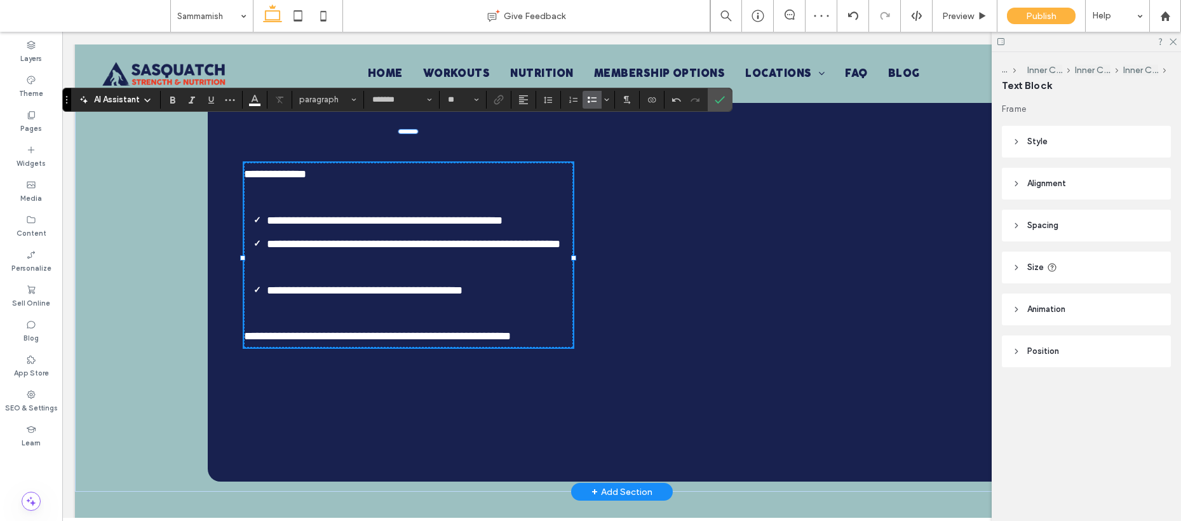
click at [324, 278] on p at bounding box center [409, 266] width 330 height 23
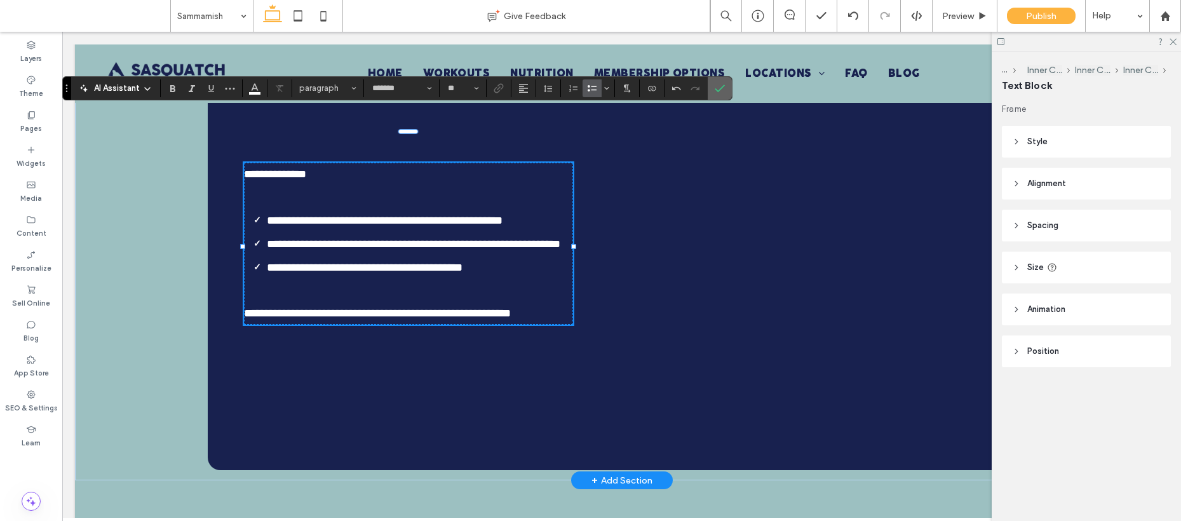
click at [718, 90] on use "Confirm" at bounding box center [721, 89] width 10 height 8
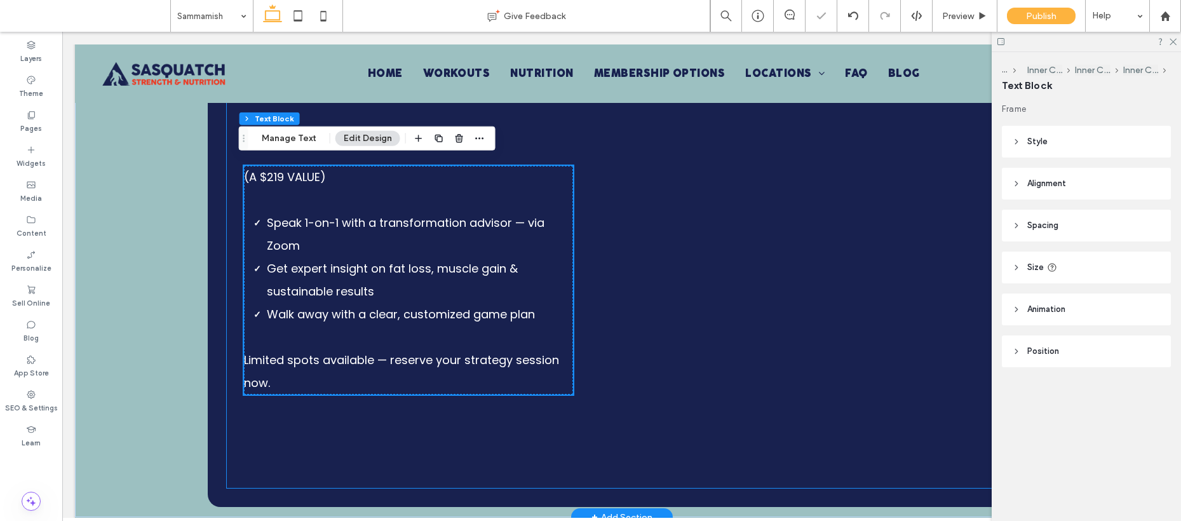
scroll to position [802, 0]
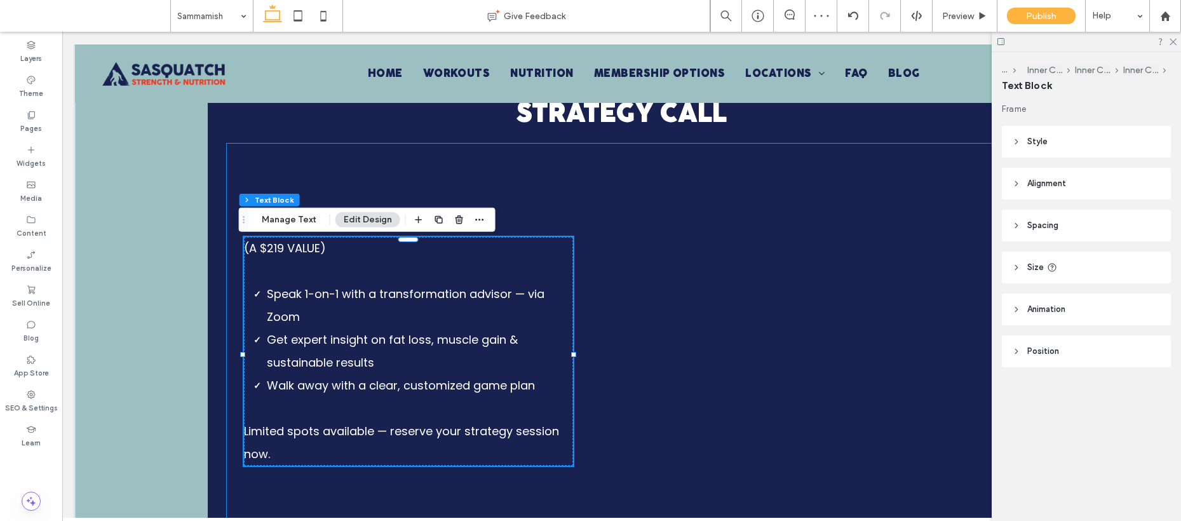
click at [555, 226] on div "(A $219 VALUE) Speak 1-on-1 with a transformation advisor — via Zoom Get expert…" at bounding box center [621, 352] width 789 height 416
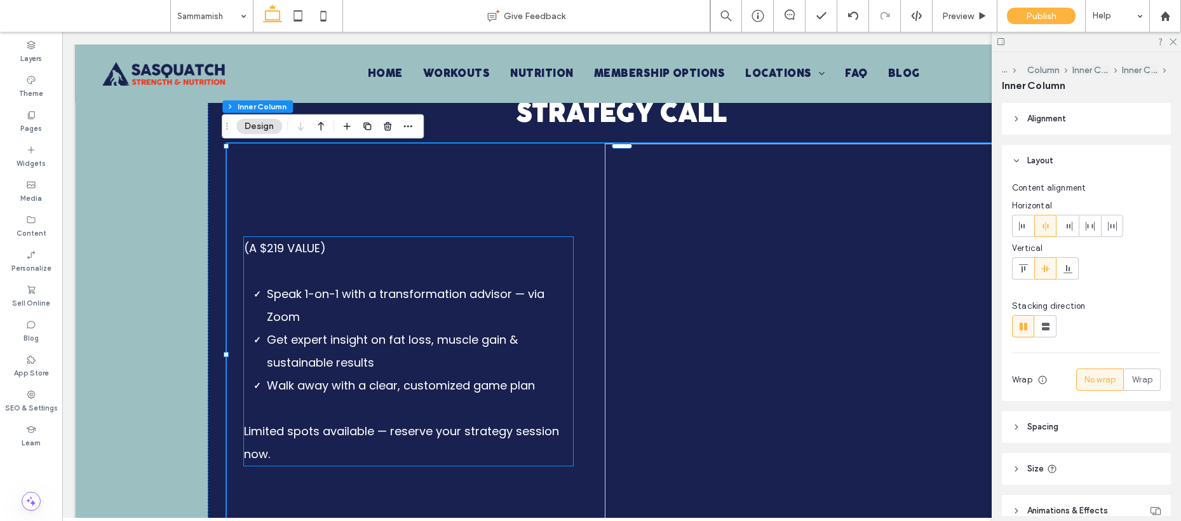
click at [489, 250] on p "(A $219 VALUE)" at bounding box center [409, 248] width 330 height 23
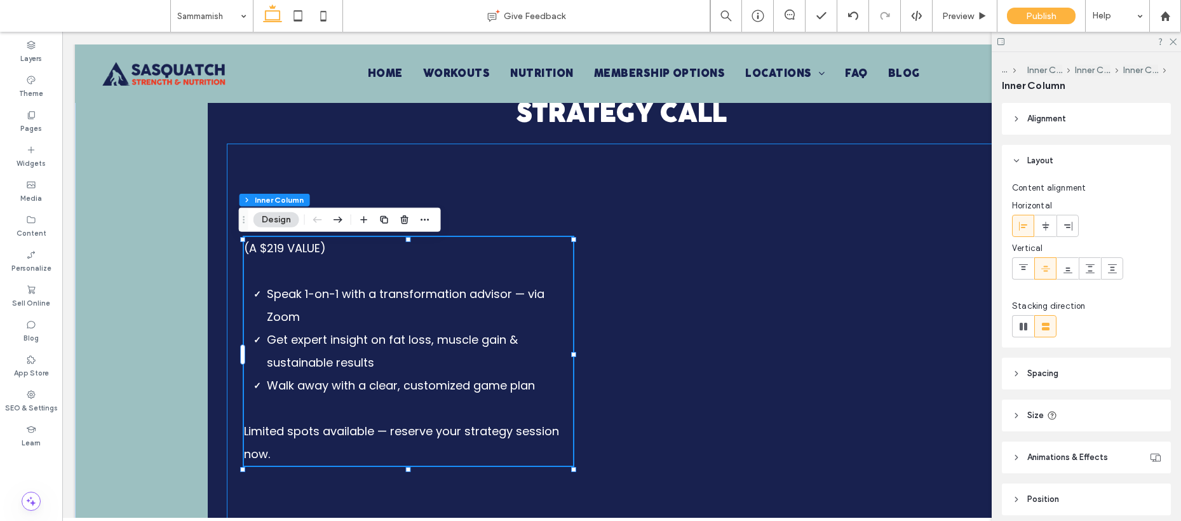
click at [490, 190] on div "(A $219 VALUE) Speak 1-on-1 with a transformation advisor — via Zoom Get expert…" at bounding box center [621, 352] width 789 height 416
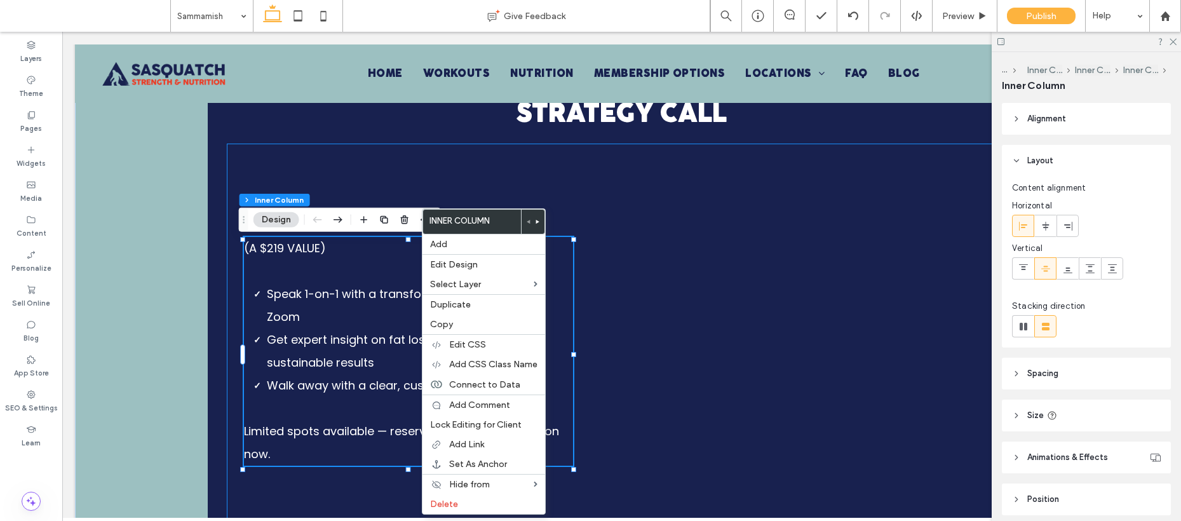
click at [458, 171] on div "(A $219 VALUE) Speak 1-on-1 with a transformation advisor — via Zoom Get expert…" at bounding box center [621, 352] width 789 height 416
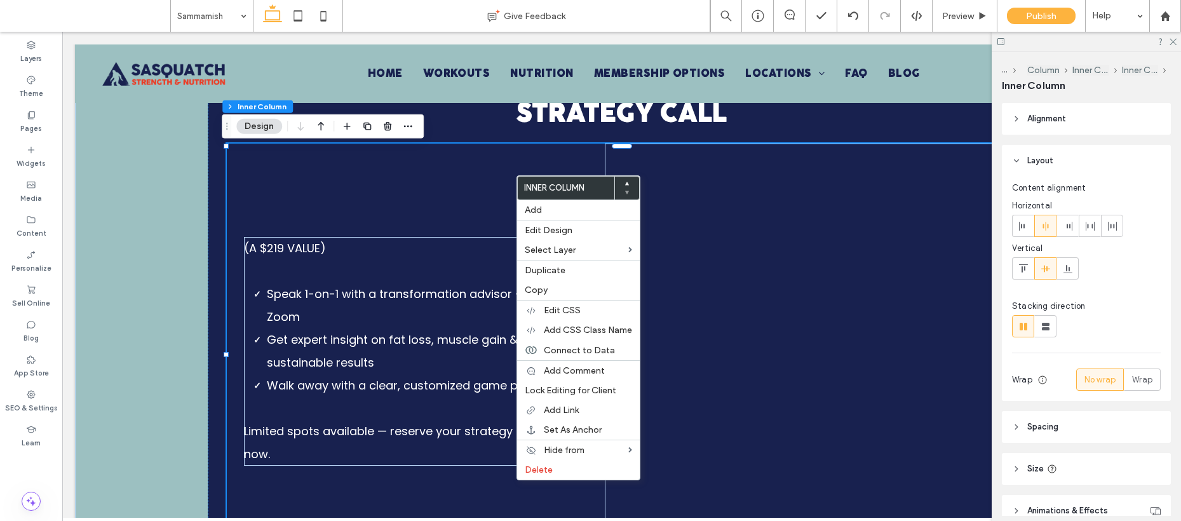
click at [435, 228] on div "(A $219 VALUE) Speak 1-on-1 with a transformation advisor — via Zoom Get expert…" at bounding box center [621, 352] width 789 height 416
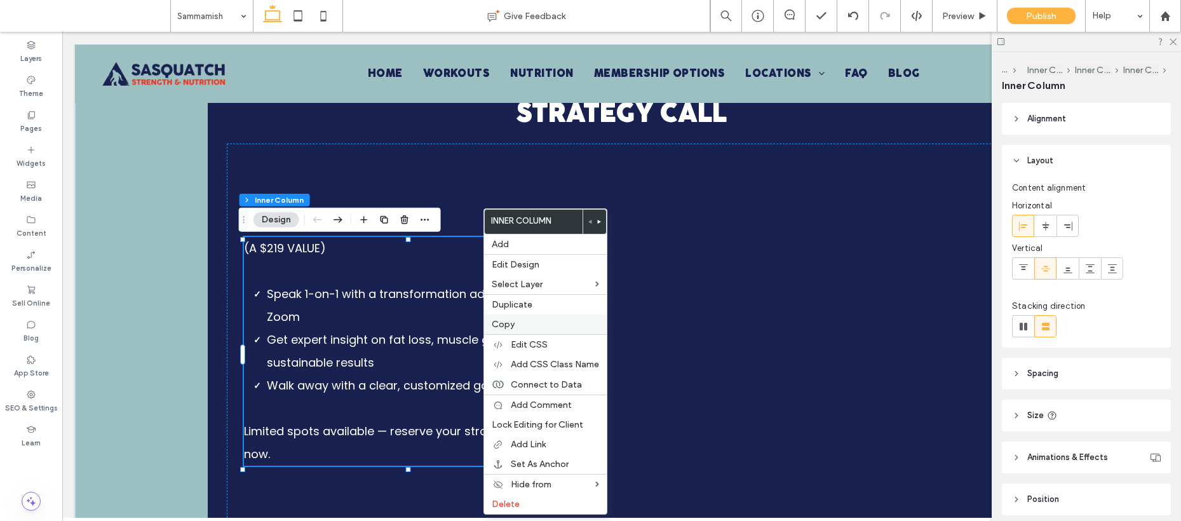
click at [527, 325] on label "Copy" at bounding box center [545, 324] width 107 height 11
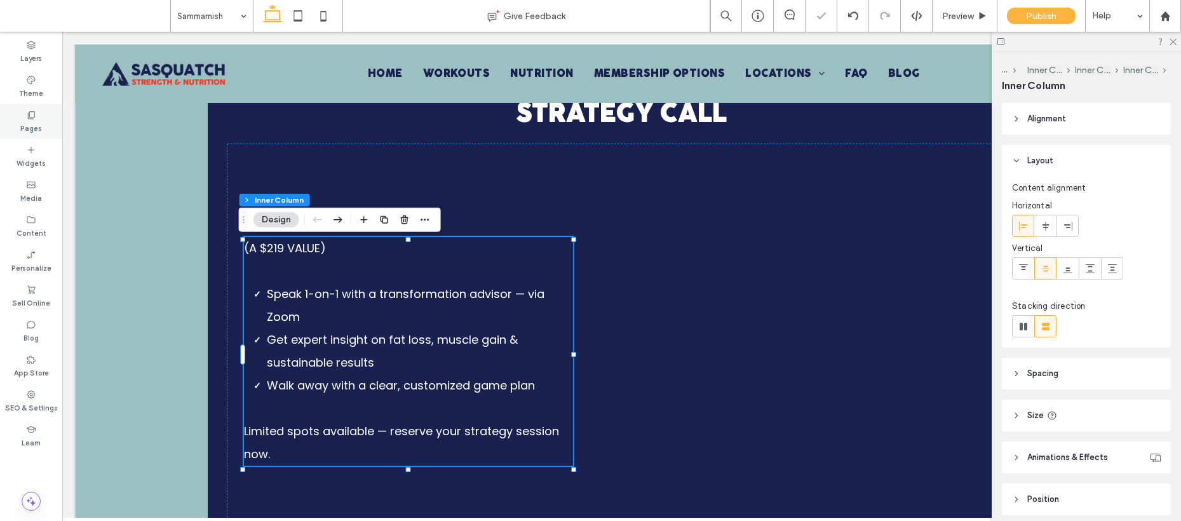
click at [30, 122] on label "Pages" at bounding box center [31, 127] width 22 height 14
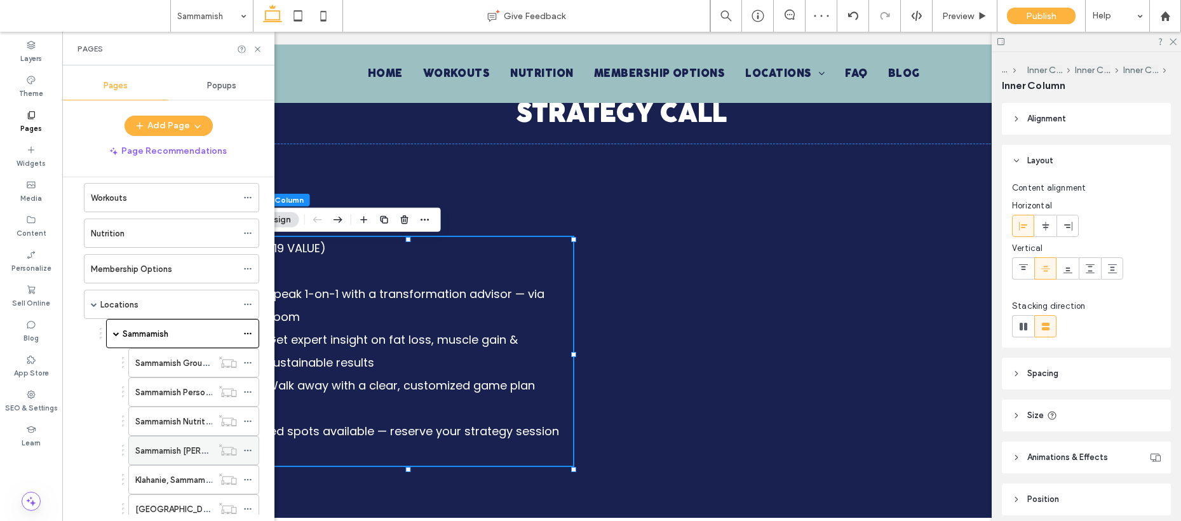
scroll to position [149, 0]
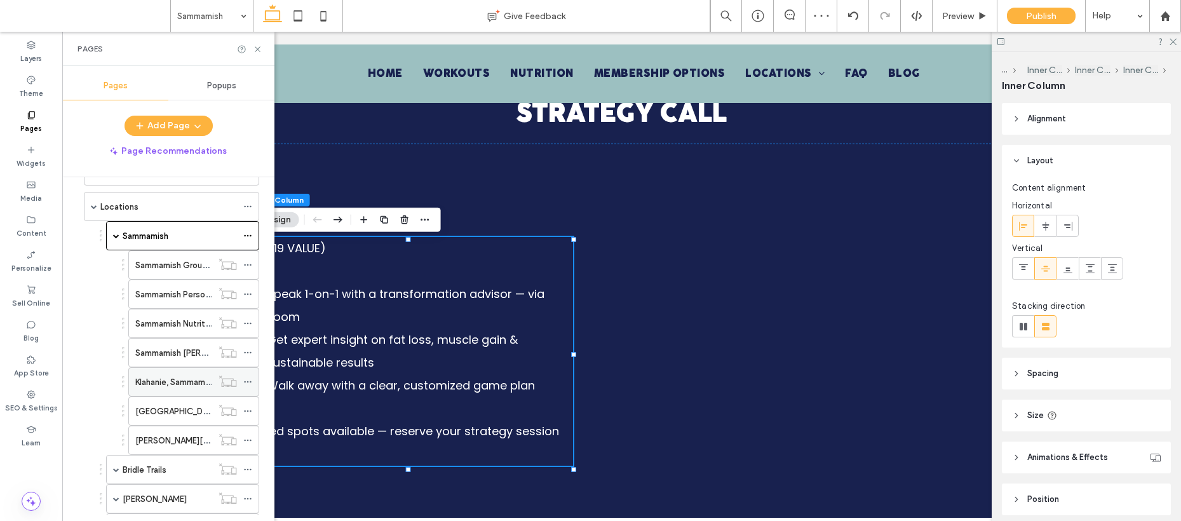
click at [164, 385] on label "Klahanie, Sammamish" at bounding box center [175, 382] width 81 height 22
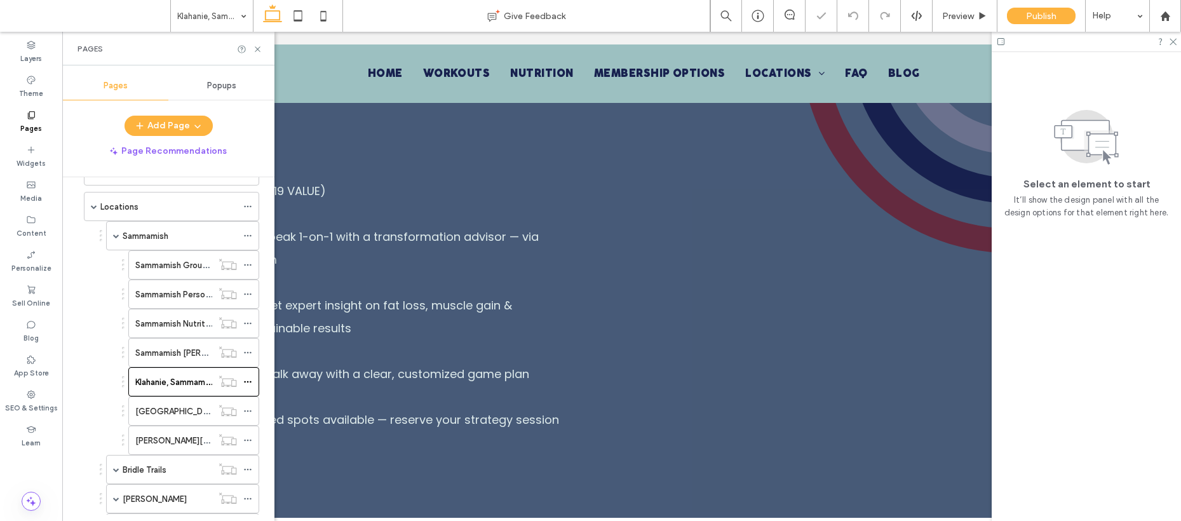
scroll to position [741, 0]
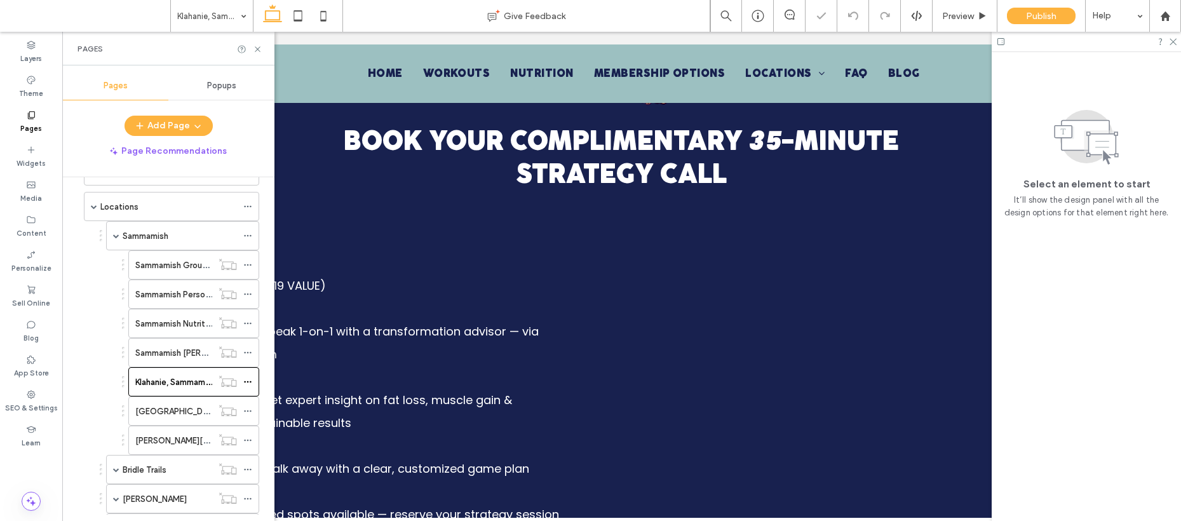
click at [486, 249] on div "(A $219 VALUE) ✔️ Speak 1-on-1 with a transformation advisor — via Zoom ✔️ Get …" at bounding box center [621, 412] width 789 height 414
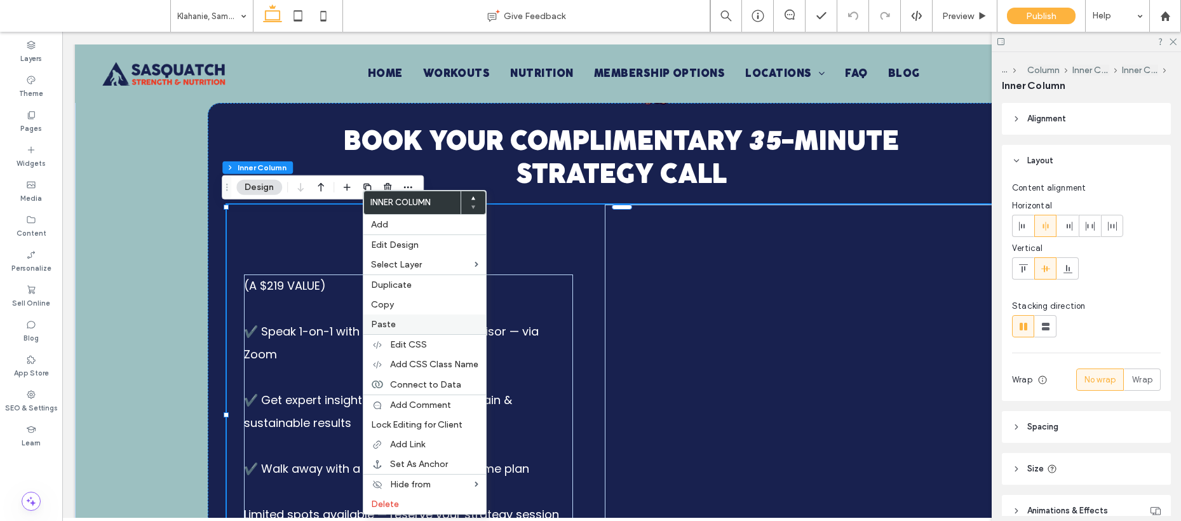
click at [408, 321] on label "Paste" at bounding box center [424, 324] width 107 height 11
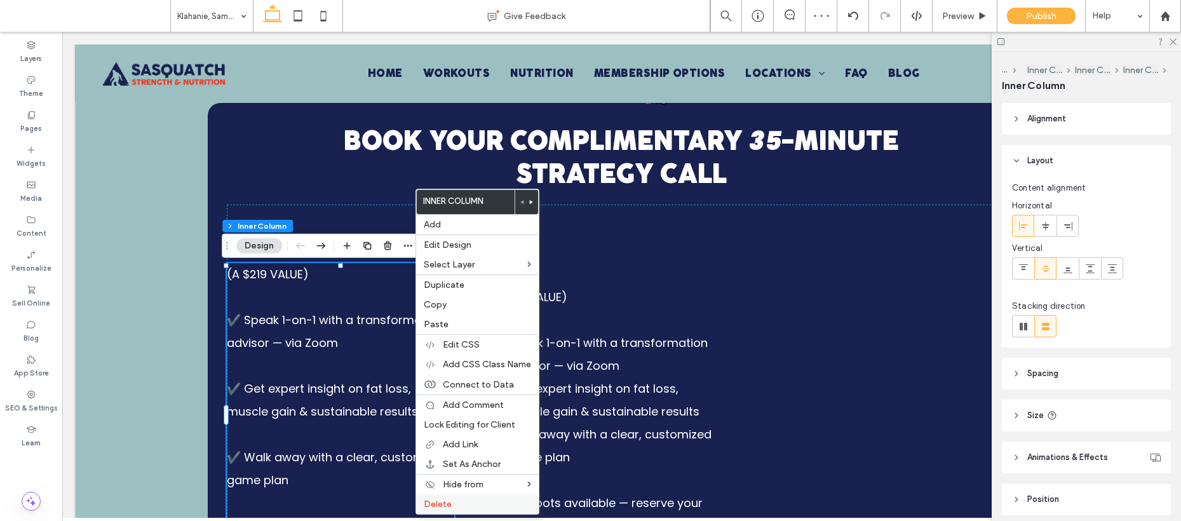
click at [508, 501] on label "Delete" at bounding box center [477, 504] width 107 height 11
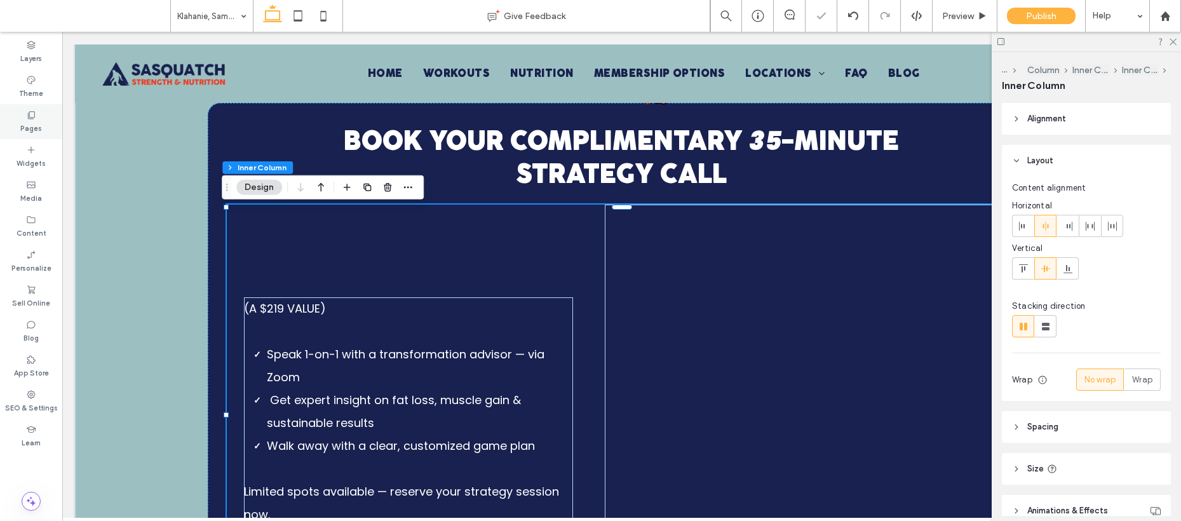
click at [34, 120] on label "Pages" at bounding box center [31, 127] width 22 height 14
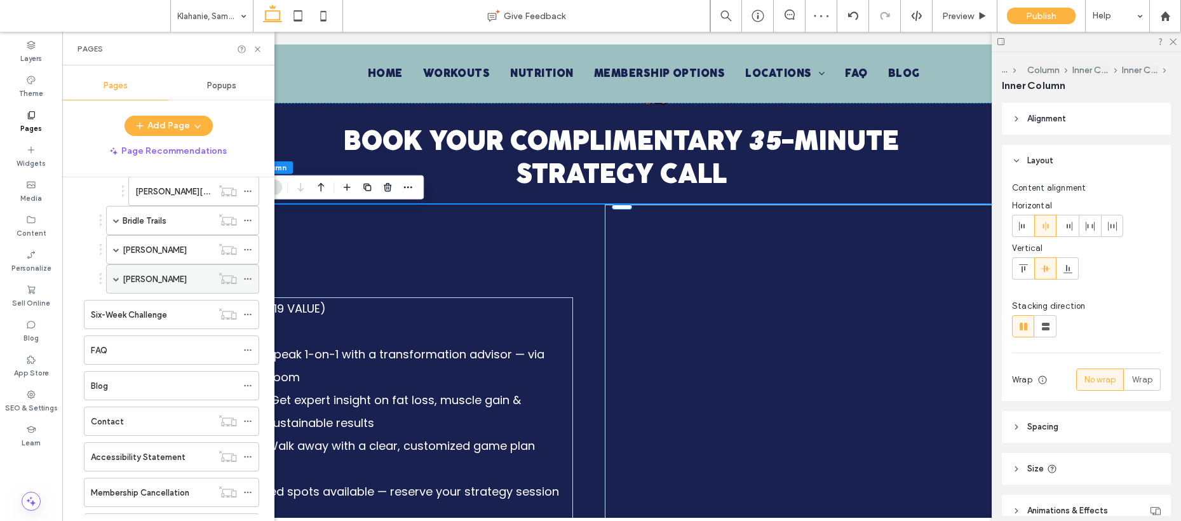
scroll to position [356, 0]
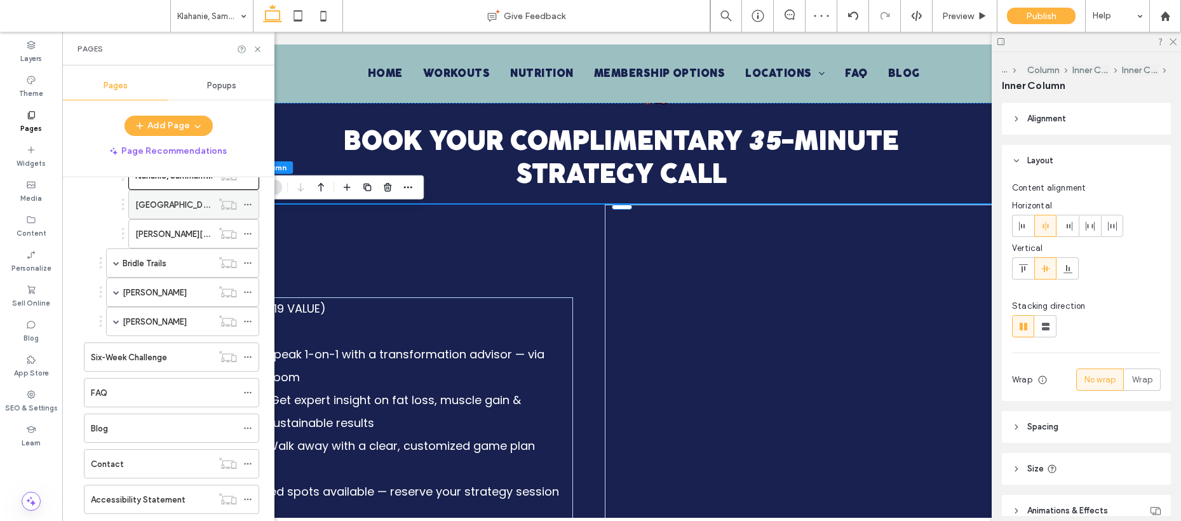
click at [187, 212] on div "Fall City" at bounding box center [173, 205] width 77 height 28
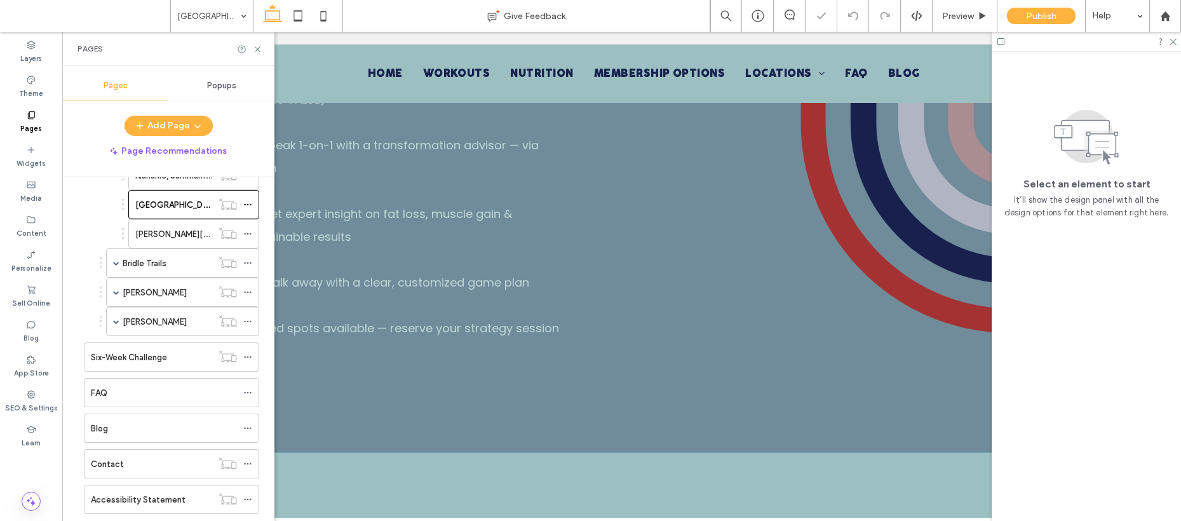
scroll to position [672, 0]
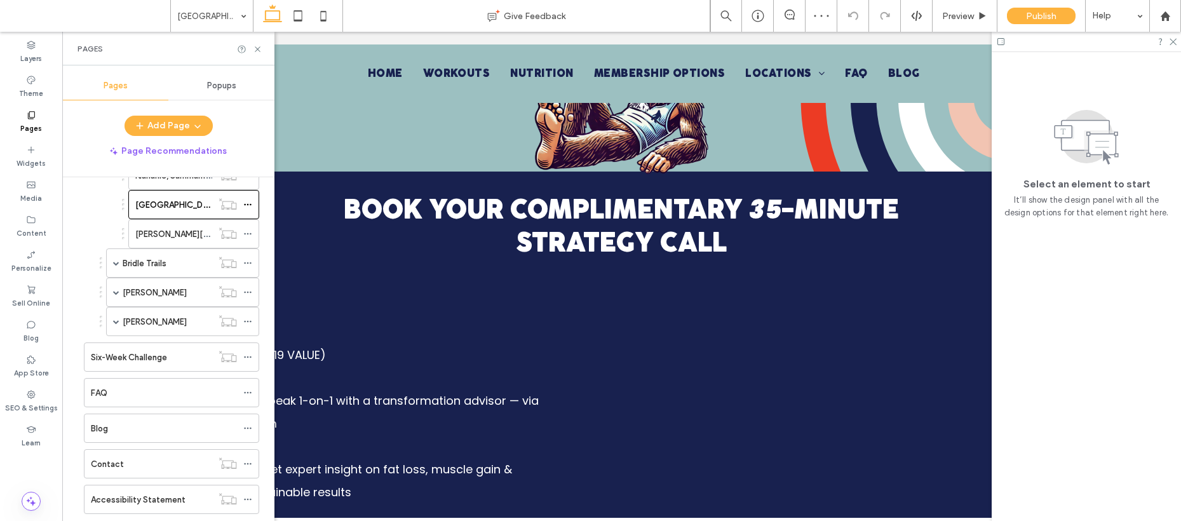
click at [450, 357] on div "(A $219 VALUE) ✔️ Speak 1-on-1 with a transformation advisor — via Zoom ✔️ Get …" at bounding box center [621, 481] width 789 height 416
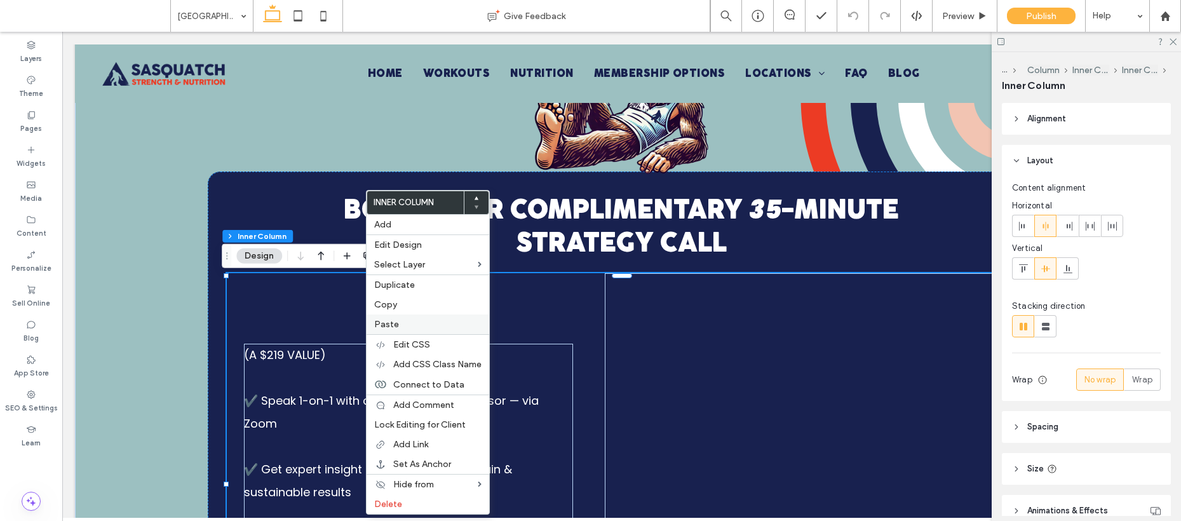
click at [383, 322] on span "Paste" at bounding box center [386, 324] width 25 height 11
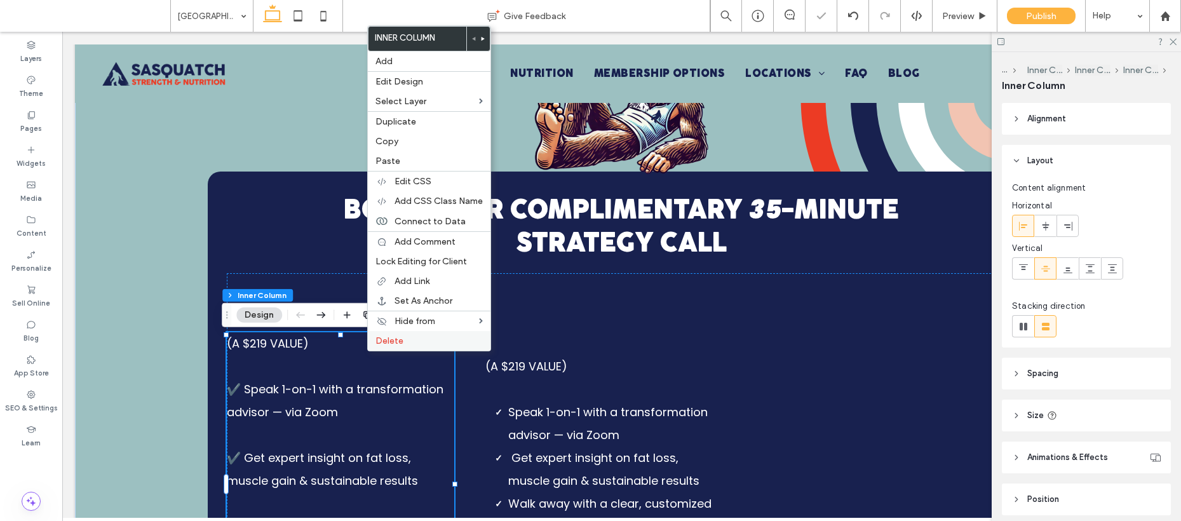
click at [386, 342] on span "Delete" at bounding box center [390, 341] width 28 height 11
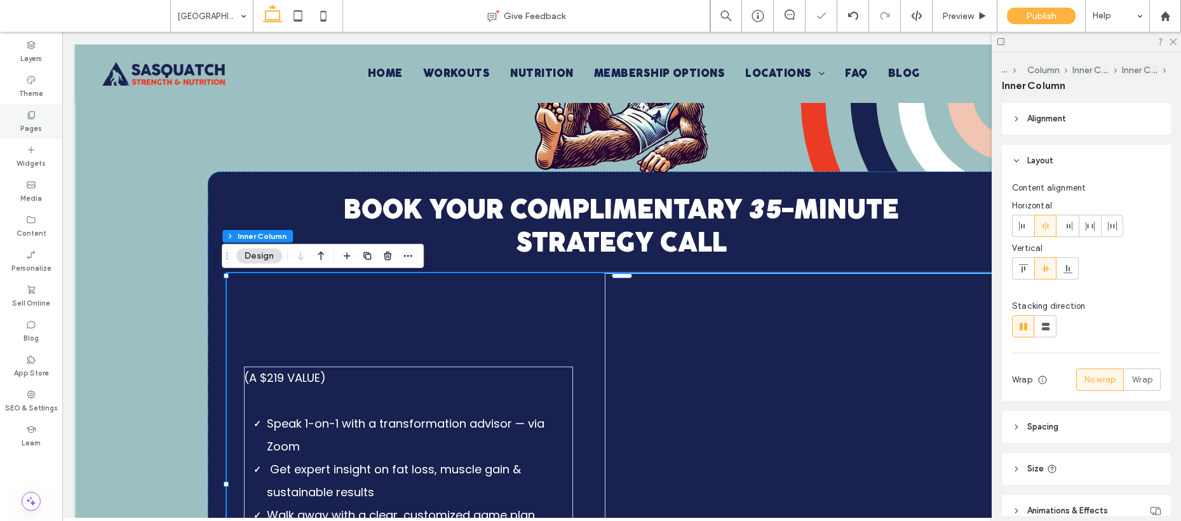
drag, startPoint x: 22, startPoint y: 132, endPoint x: 28, endPoint y: 136, distance: 7.8
click at [22, 132] on label "Pages" at bounding box center [31, 127] width 22 height 14
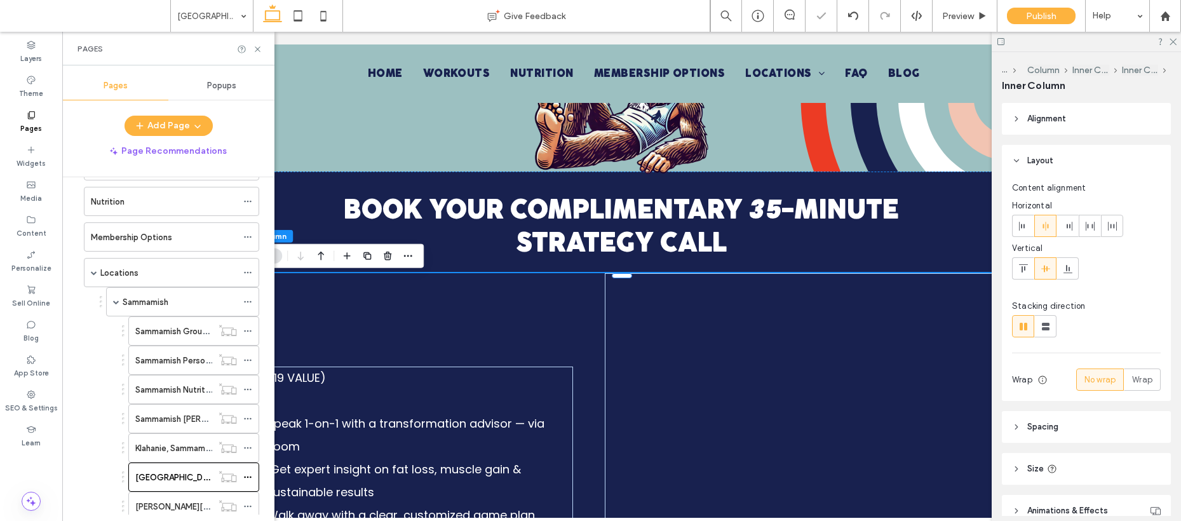
scroll to position [222, 0]
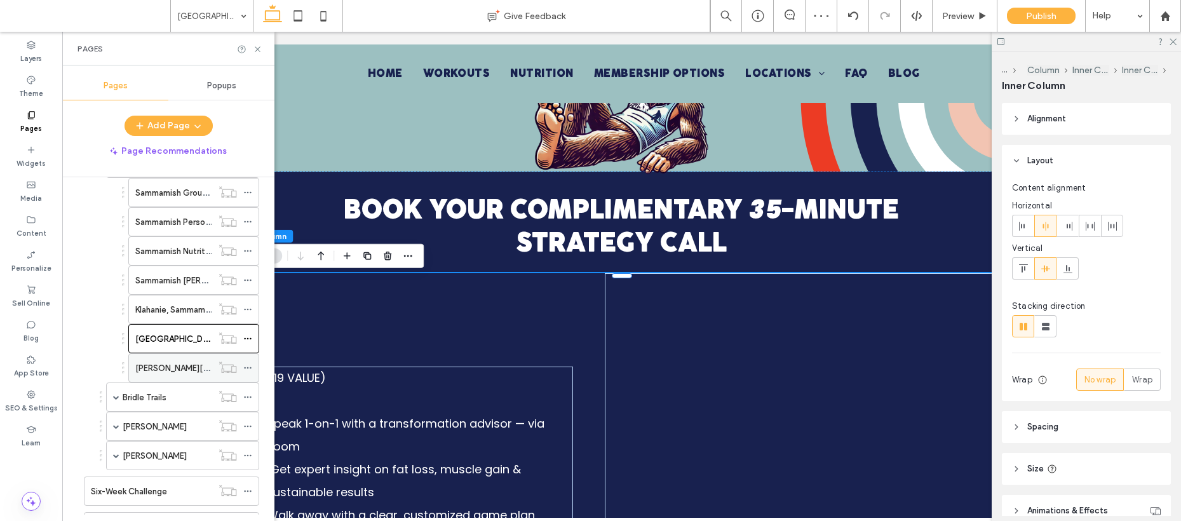
click at [173, 371] on label "Ames Lake" at bounding box center [209, 368] width 149 height 22
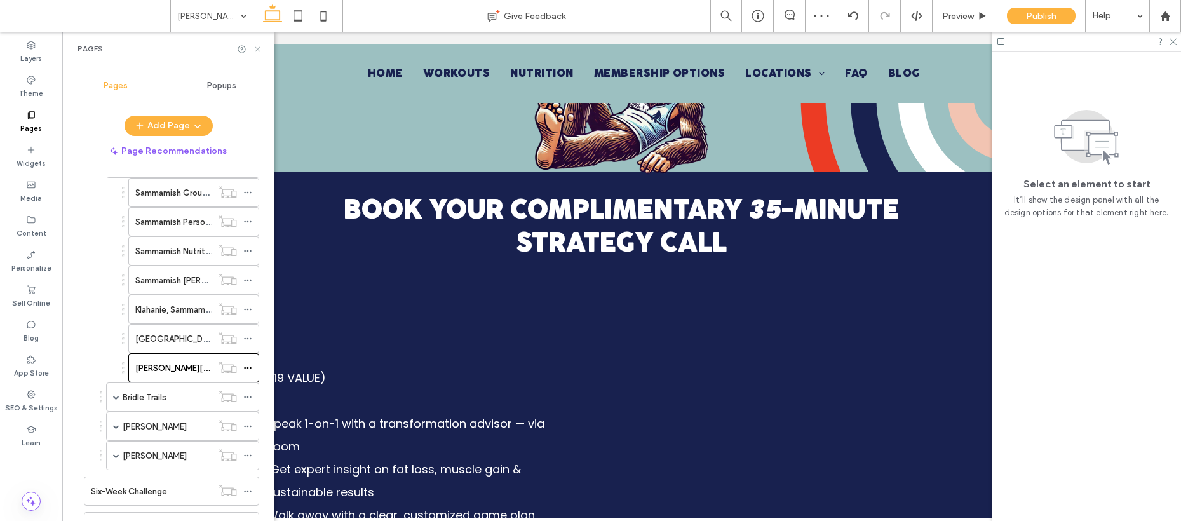
click at [256, 48] on icon at bounding box center [258, 49] width 10 height 10
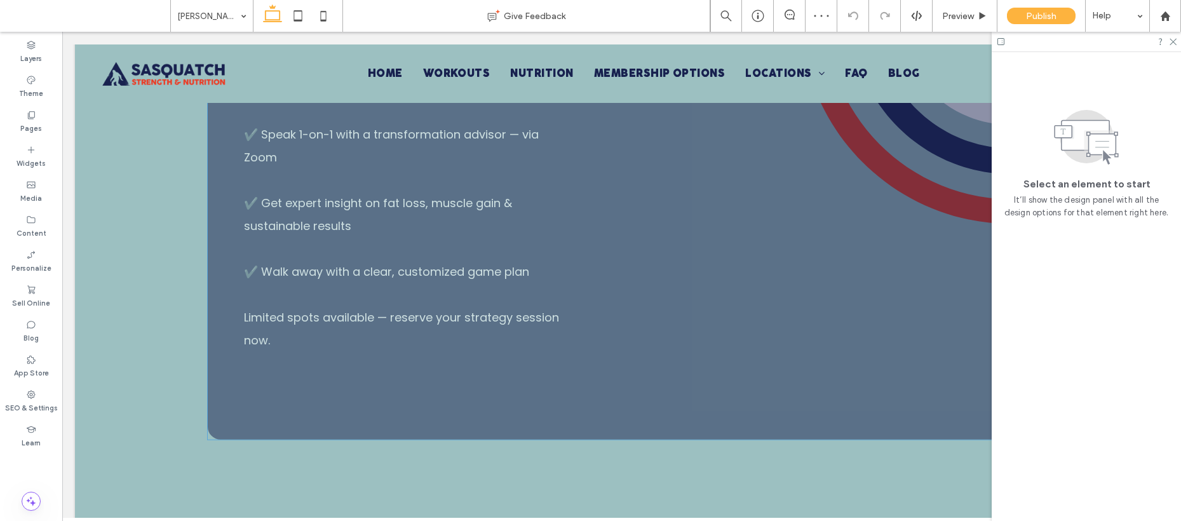
scroll to position [764, 0]
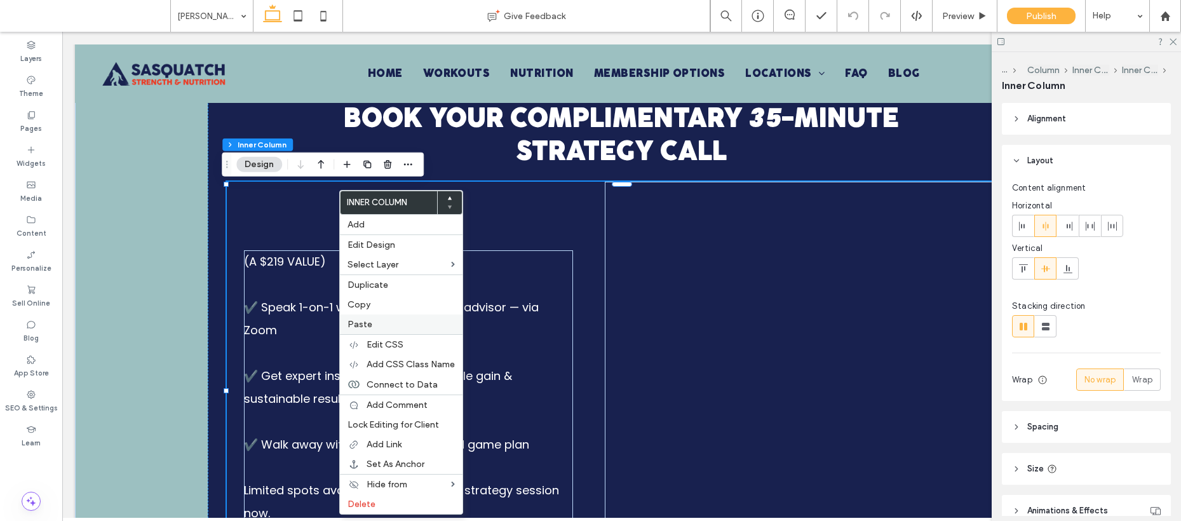
click at [393, 320] on label "Paste" at bounding box center [401, 324] width 107 height 11
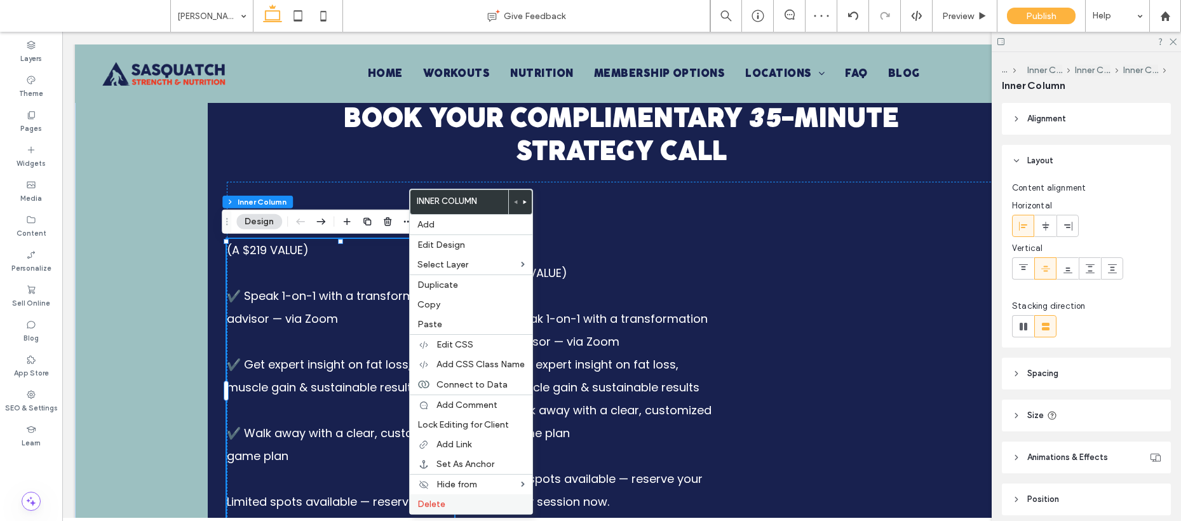
click at [458, 507] on label "Delete" at bounding box center [471, 504] width 107 height 11
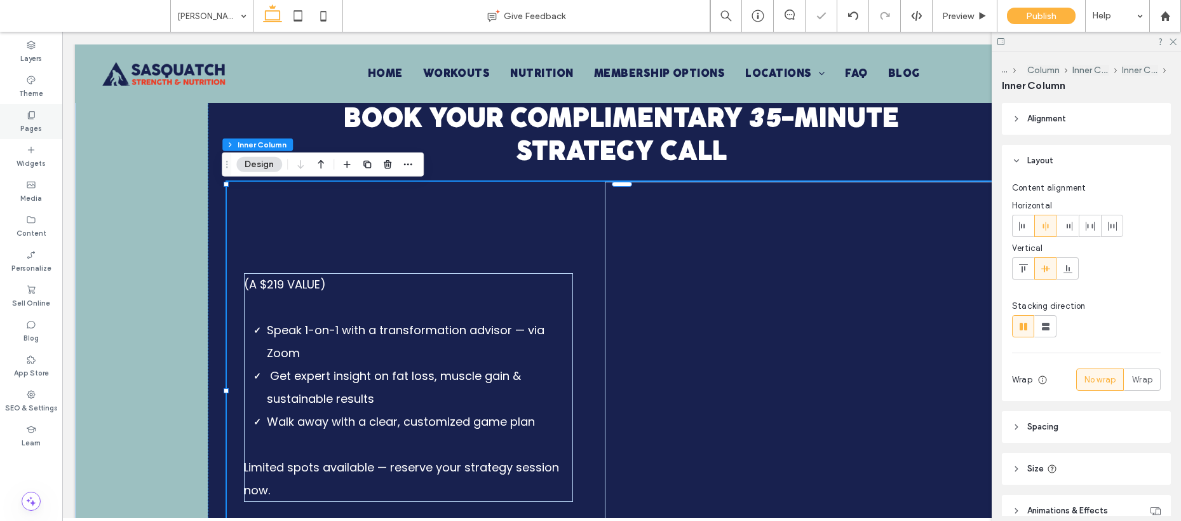
click at [24, 120] on label "Pages" at bounding box center [31, 127] width 22 height 14
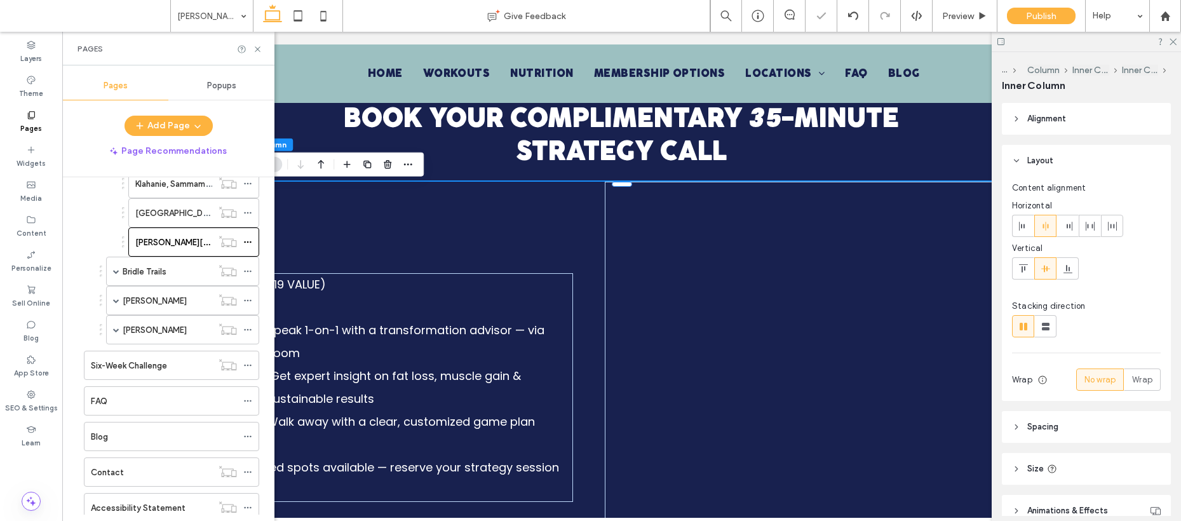
scroll to position [367, 0]
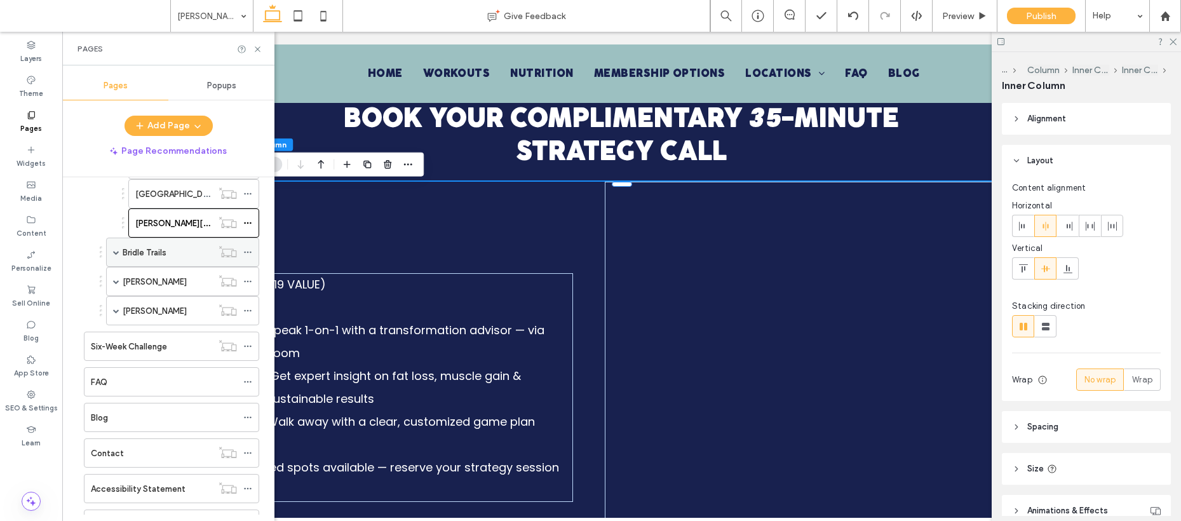
click at [163, 248] on label "Bridle Trails" at bounding box center [145, 253] width 44 height 22
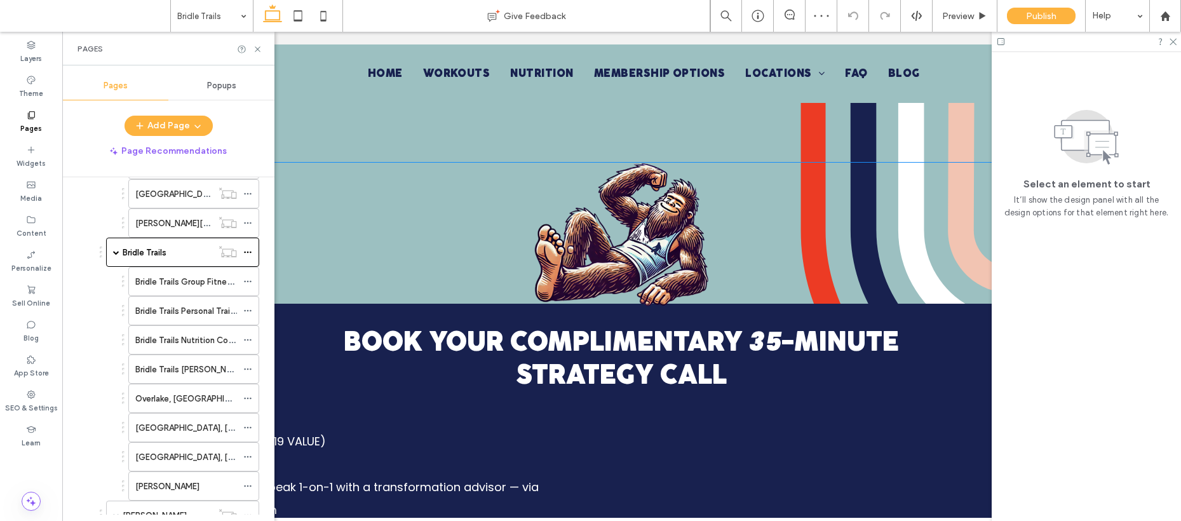
scroll to position [653, 0]
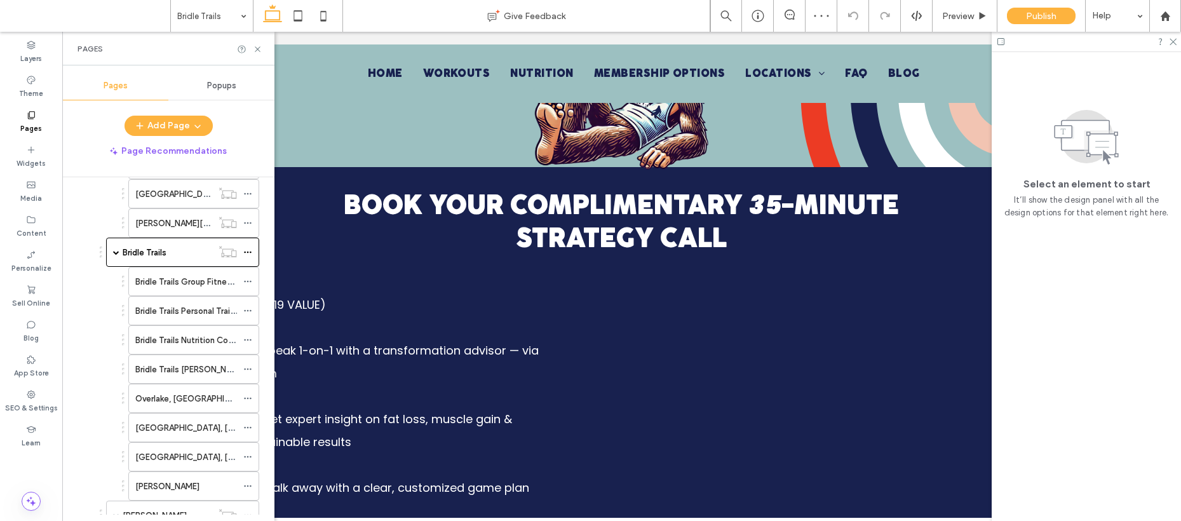
click at [447, 296] on div "(A $219 VALUE) ✔️ Speak 1-on-1 with a transformation advisor — via Zoom ✔️ Get …" at bounding box center [621, 430] width 789 height 323
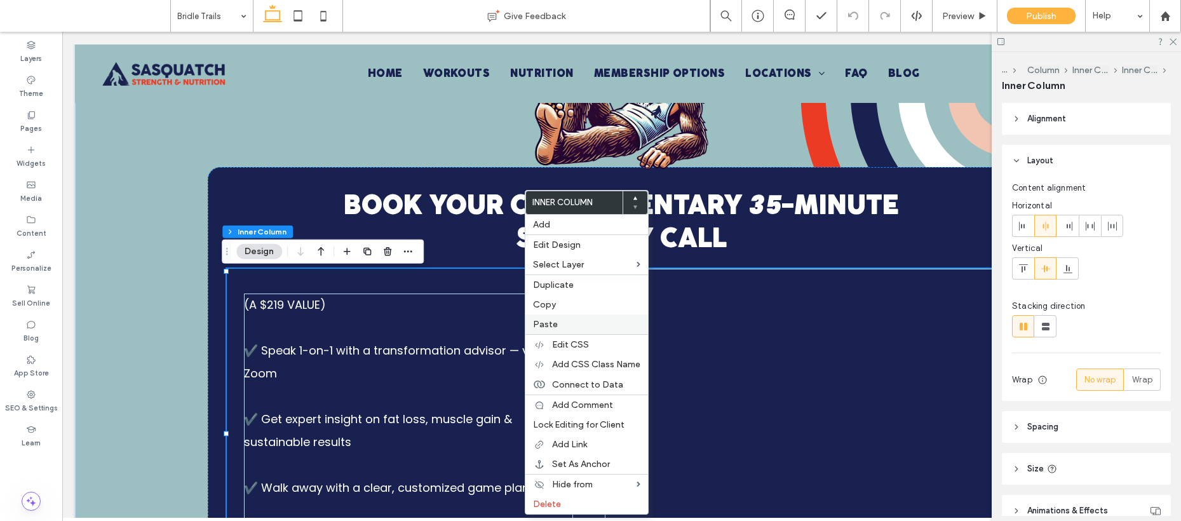
click at [552, 324] on span "Paste" at bounding box center [545, 324] width 25 height 11
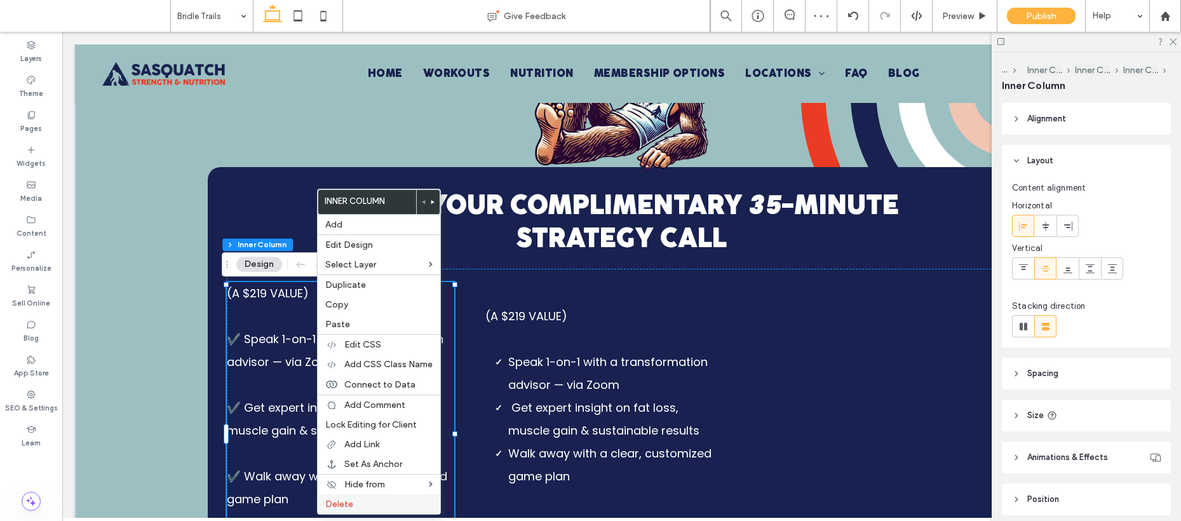
click at [367, 505] on label "Delete" at bounding box center [378, 504] width 107 height 11
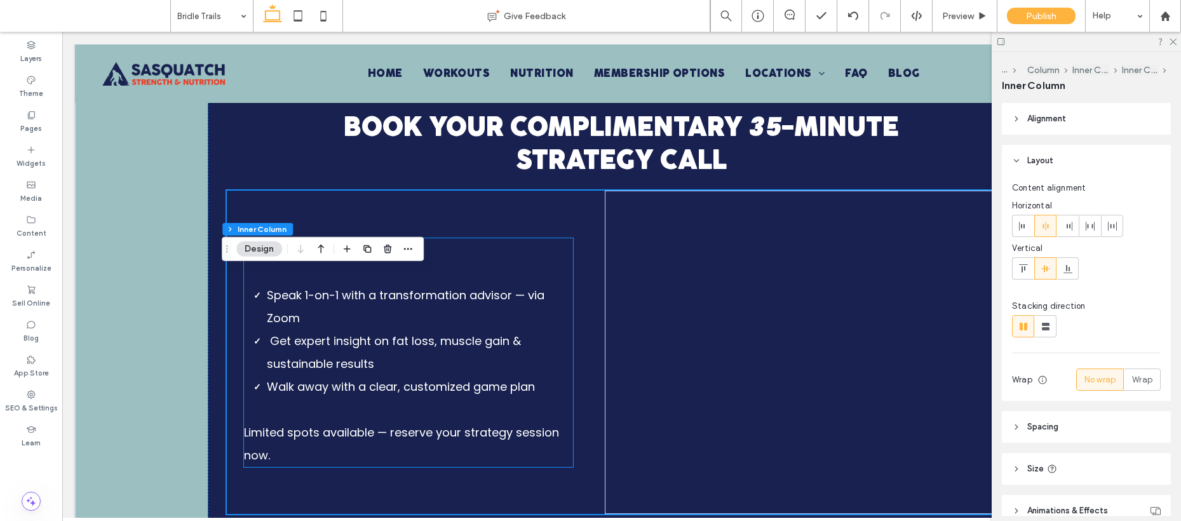
scroll to position [838, 0]
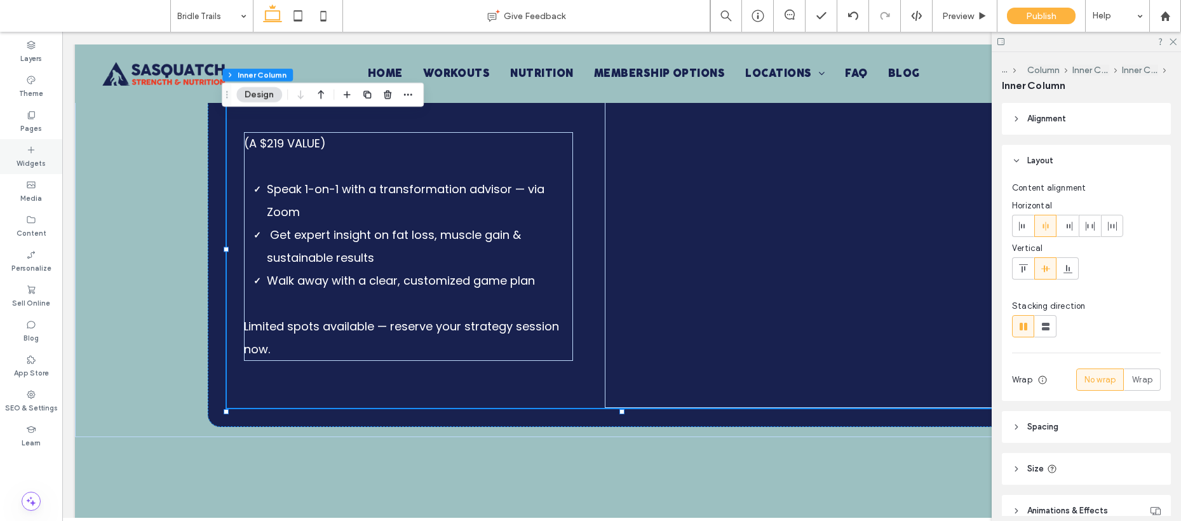
drag, startPoint x: 32, startPoint y: 118, endPoint x: 48, endPoint y: 146, distance: 31.9
click at [32, 118] on use at bounding box center [31, 115] width 7 height 8
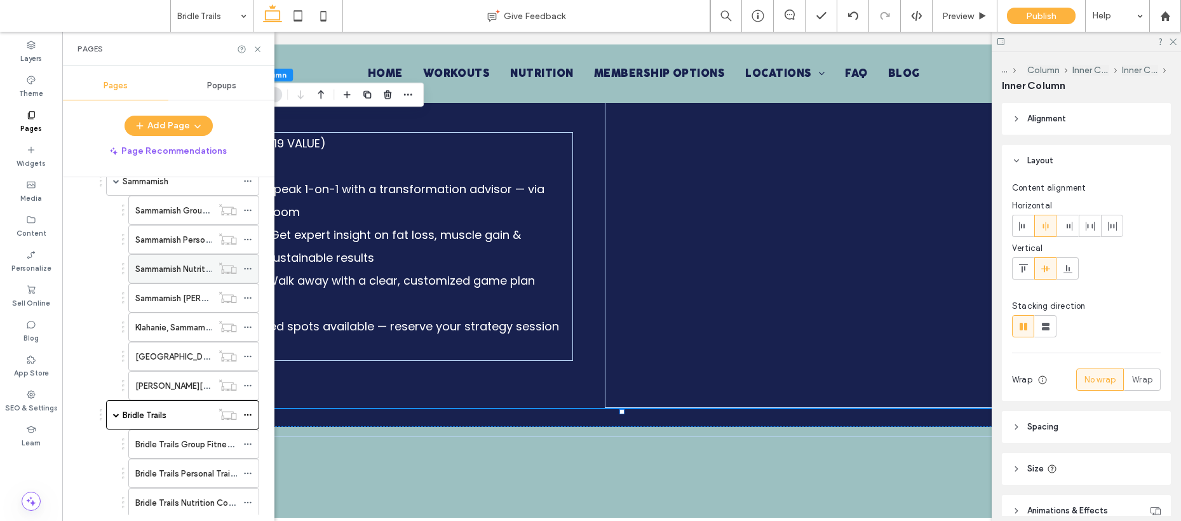
scroll to position [215, 0]
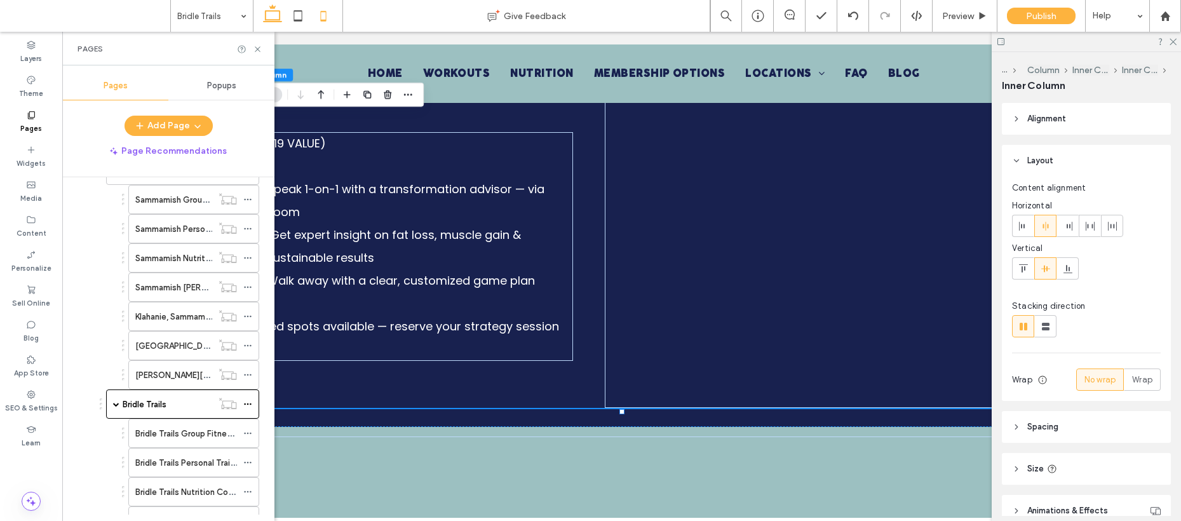
click at [318, 14] on icon at bounding box center [323, 15] width 25 height 25
type input "**"
type input "****"
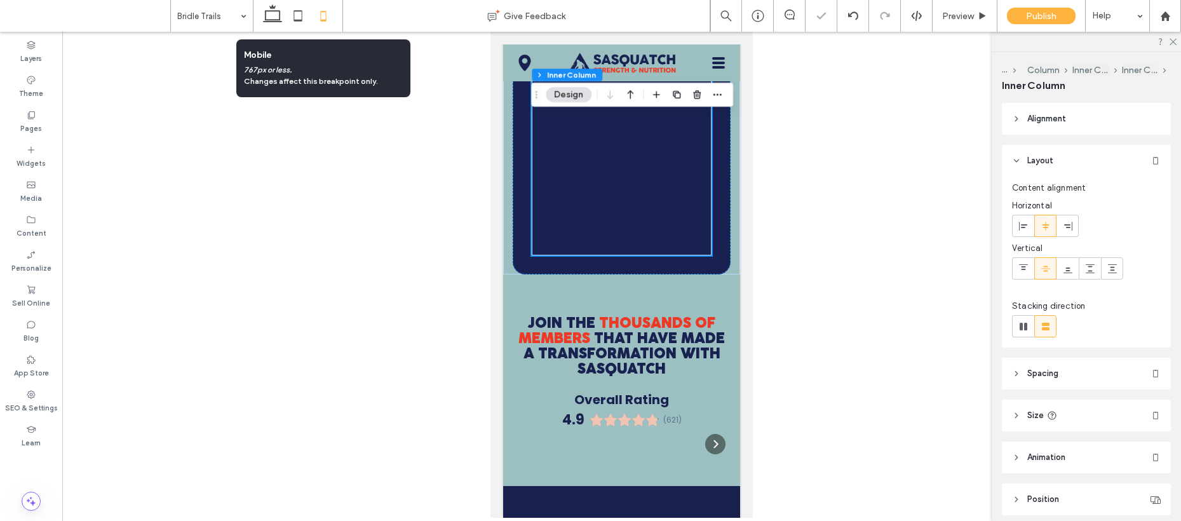
scroll to position [566, 0]
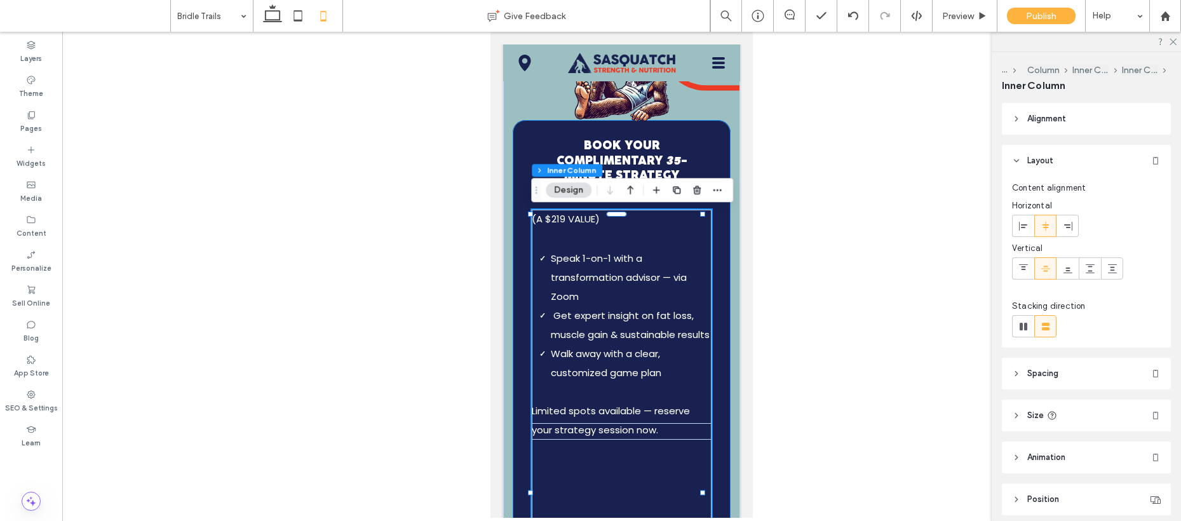
click at [712, 352] on div "BOOK YOUR COMPLIMENTARY 35 -MINUTE STRATEGY CALL (A $219 VALUE) Speak 1-on-1 wi…" at bounding box center [622, 443] width 218 height 646
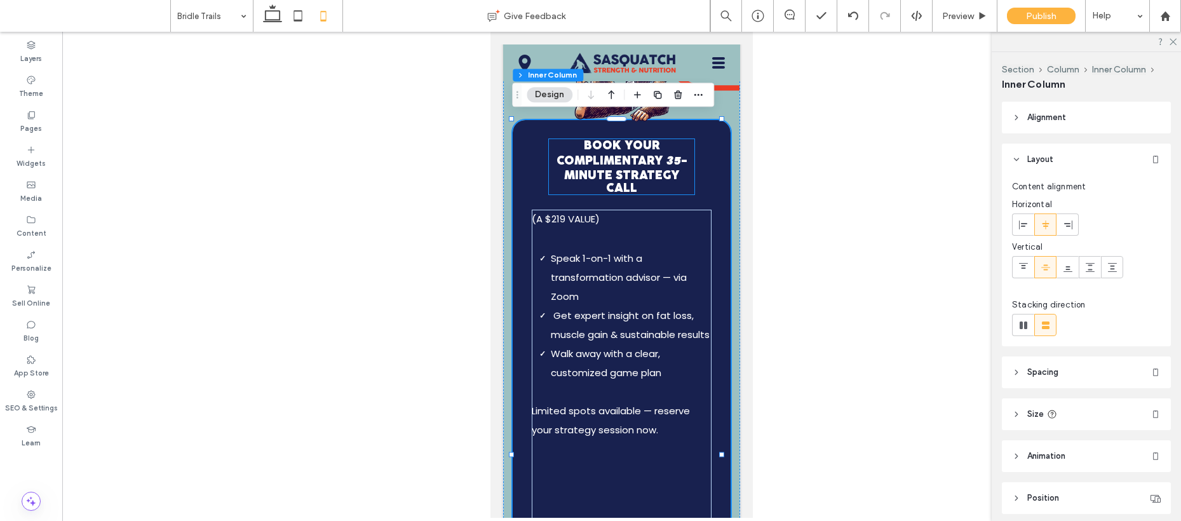
click at [627, 174] on span "-MINUTE STRATEGY CALL" at bounding box center [625, 174] width 123 height 39
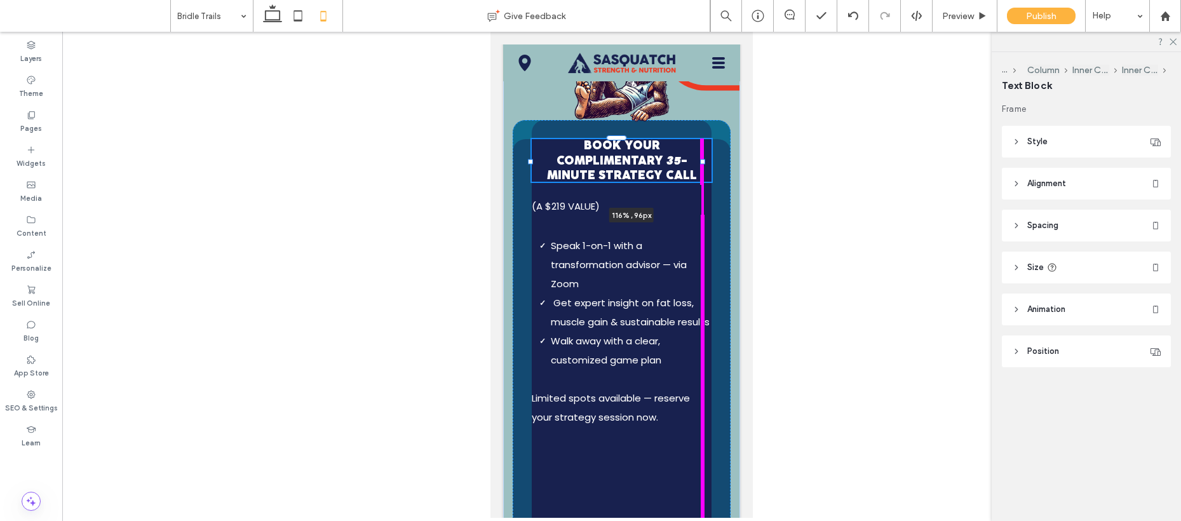
drag, startPoint x: 685, startPoint y: 168, endPoint x: 716, endPoint y: 167, distance: 30.5
click at [716, 167] on div "BOOK YOUR COMPLIMENTARY 35 -MINUTE STRATEGY CALL 116% , 96px (A $219 VALUE) Spe…" at bounding box center [621, 382] width 237 height 742
type input "***"
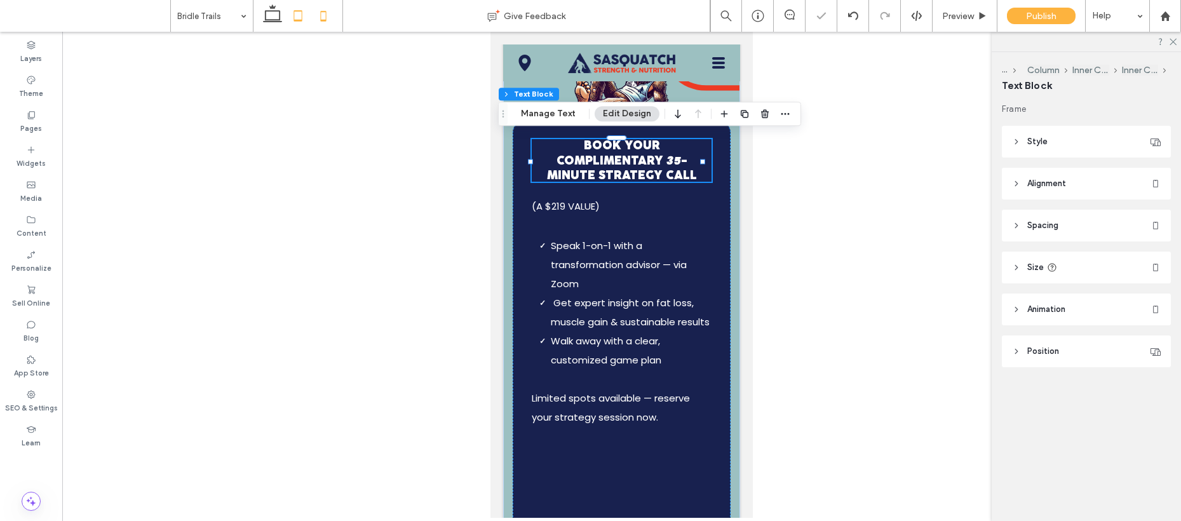
click at [295, 13] on icon at bounding box center [297, 15] width 25 height 25
type input "**"
type input "****"
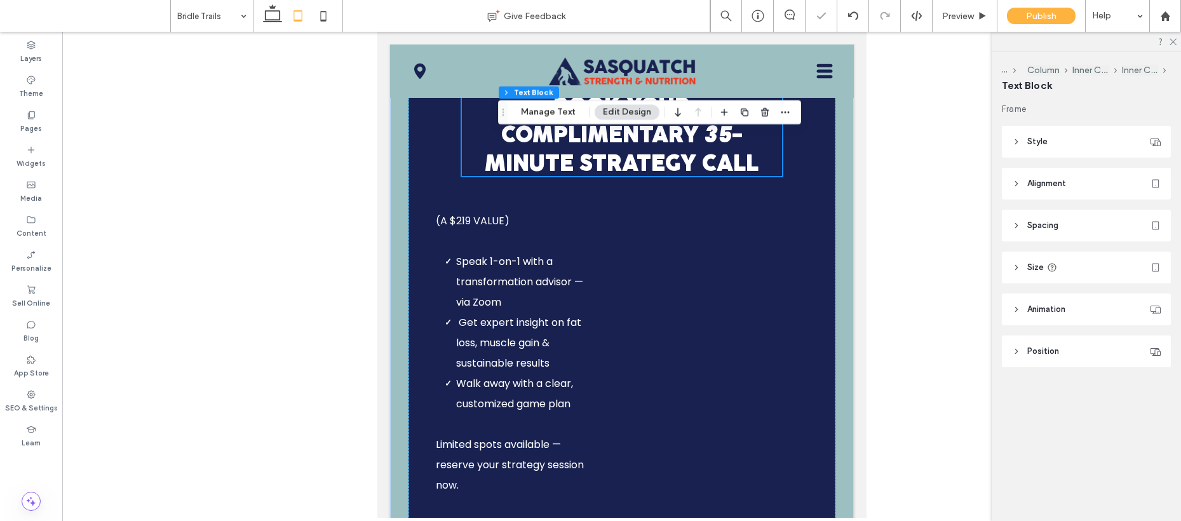
scroll to position [344, 0]
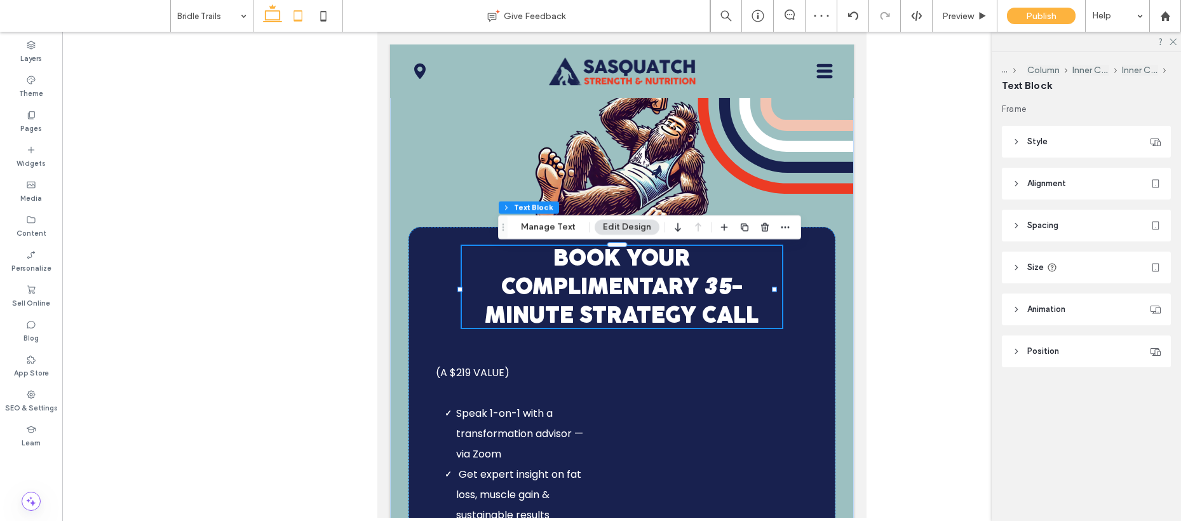
click at [280, 18] on icon at bounding box center [272, 15] width 25 height 25
type input "**"
type input "****"
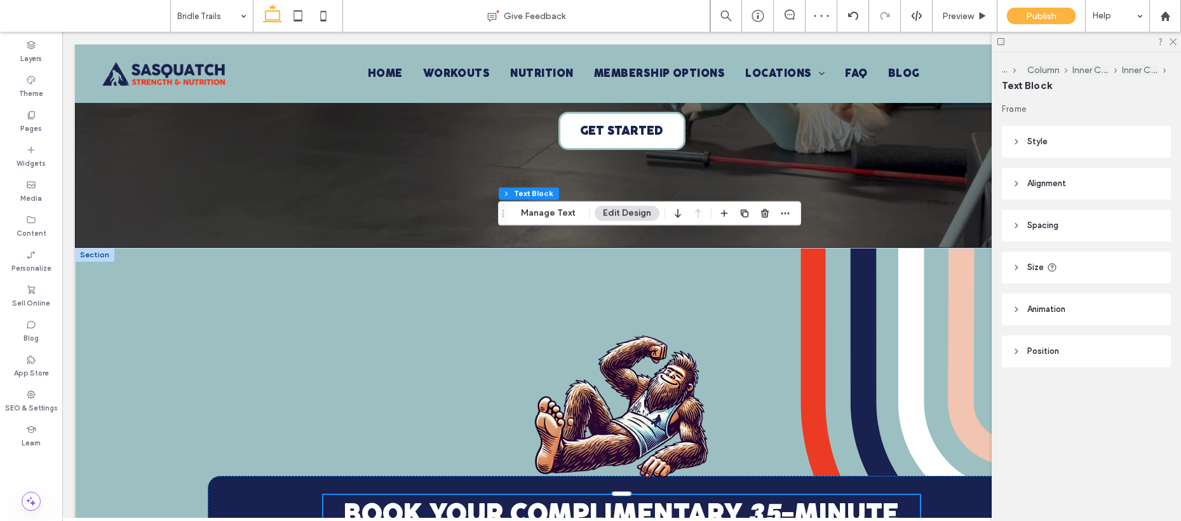
scroll to position [605, 0]
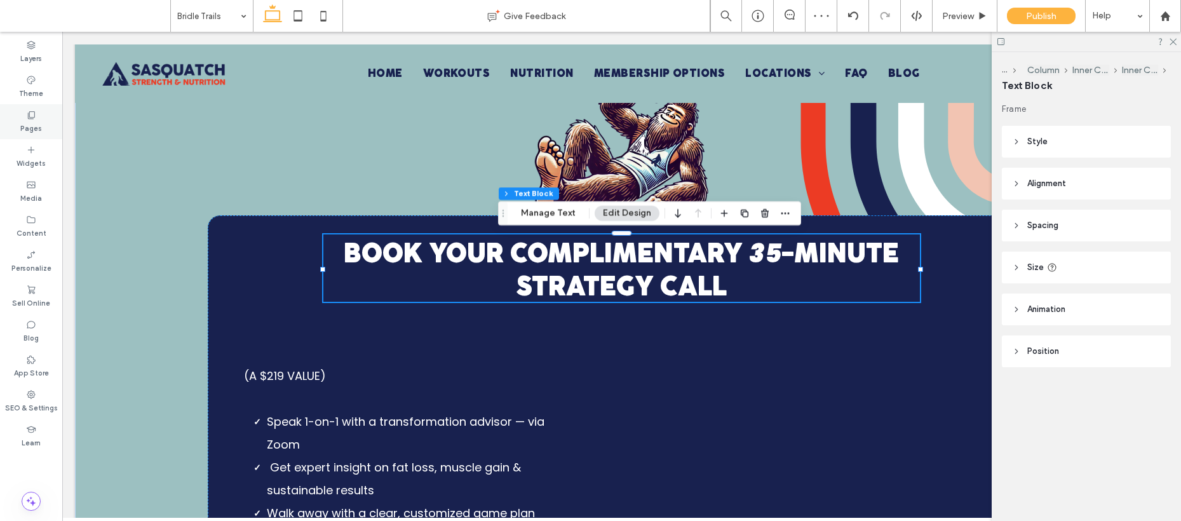
click at [32, 126] on label "Pages" at bounding box center [31, 127] width 22 height 14
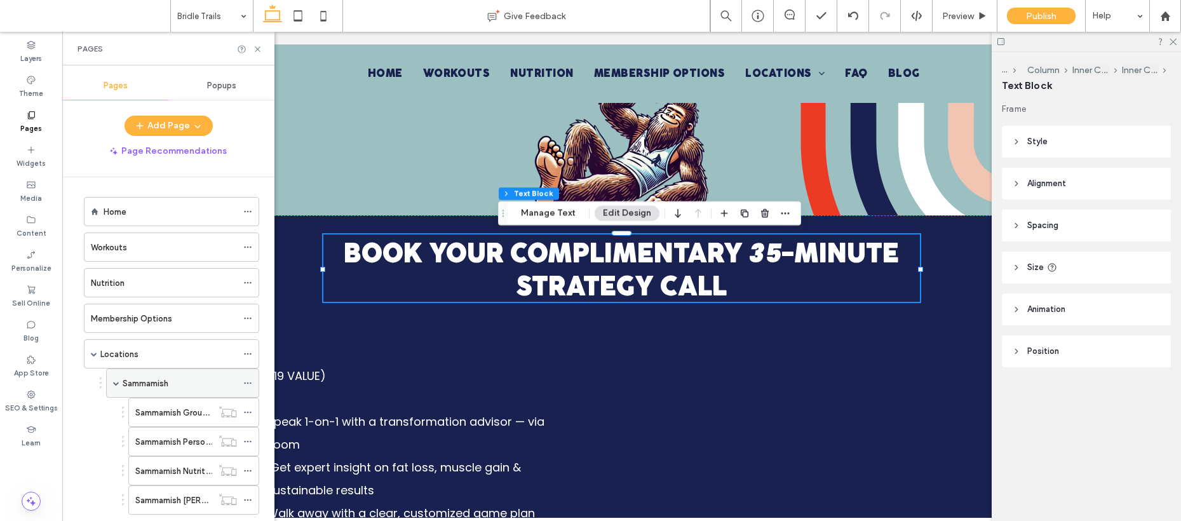
scroll to position [3, 0]
click at [163, 372] on div "Sammamish" at bounding box center [180, 383] width 114 height 28
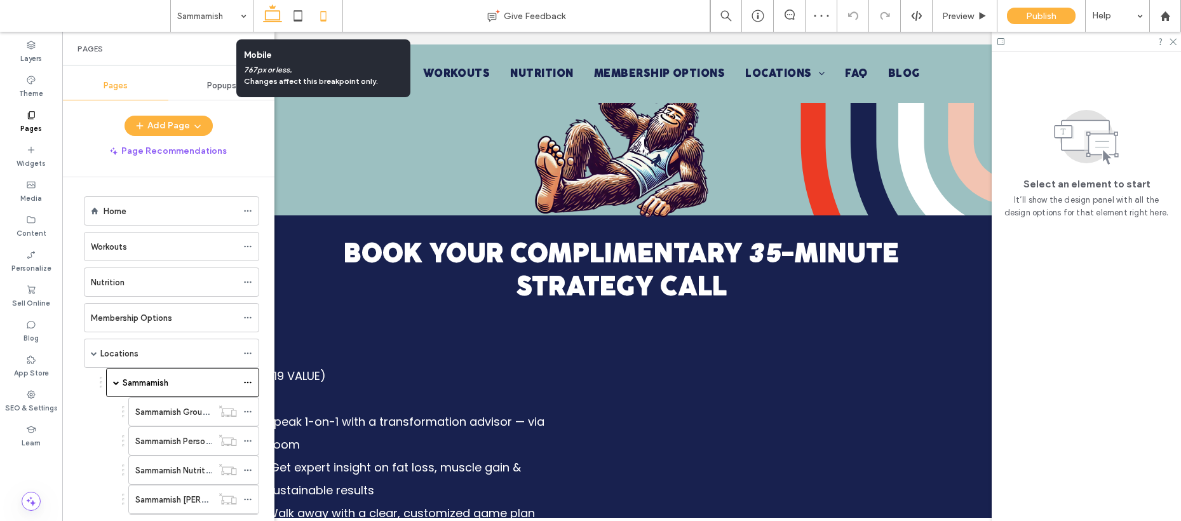
click at [317, 12] on icon at bounding box center [323, 15] width 25 height 25
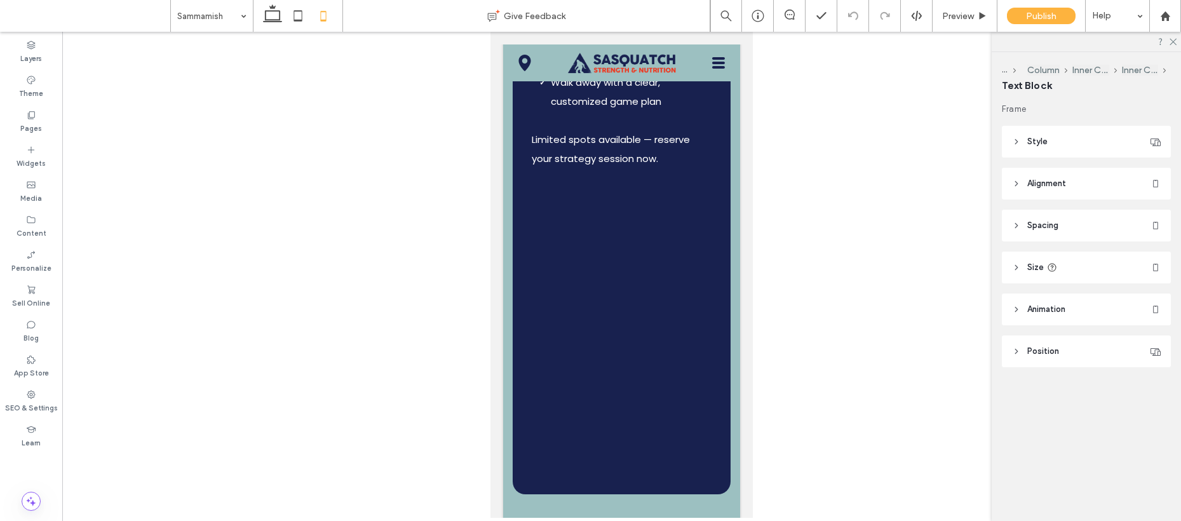
type input "***"
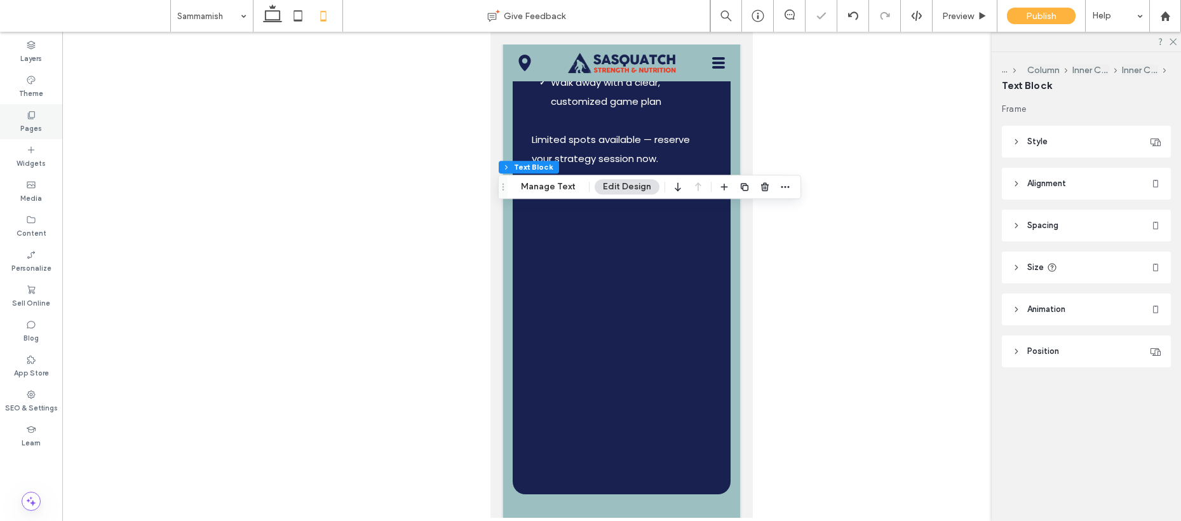
click at [38, 125] on label "Pages" at bounding box center [31, 127] width 22 height 14
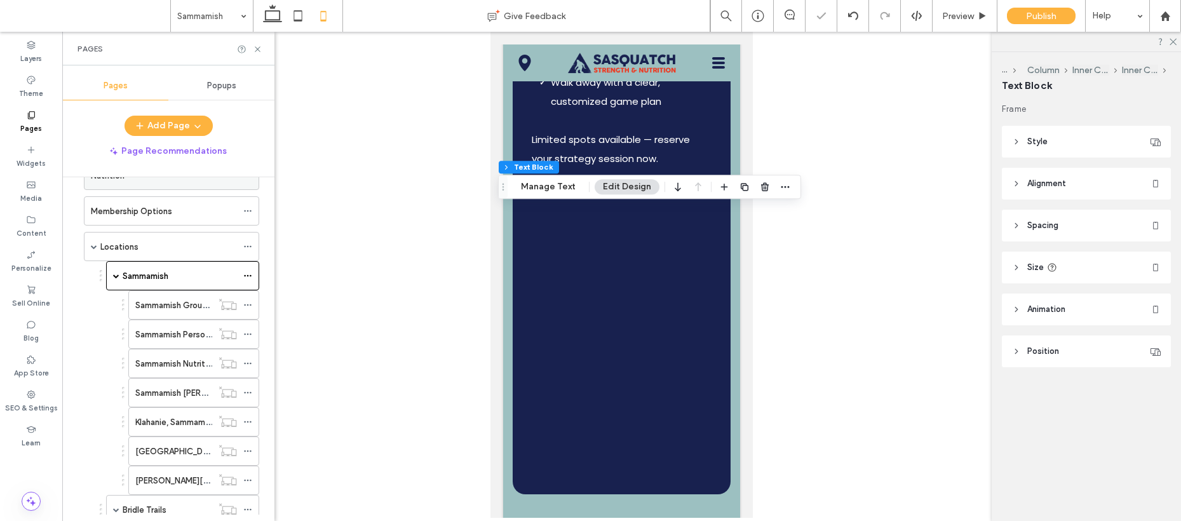
scroll to position [110, 0]
click at [183, 426] on label "Klahanie, Sammamish" at bounding box center [175, 422] width 81 height 22
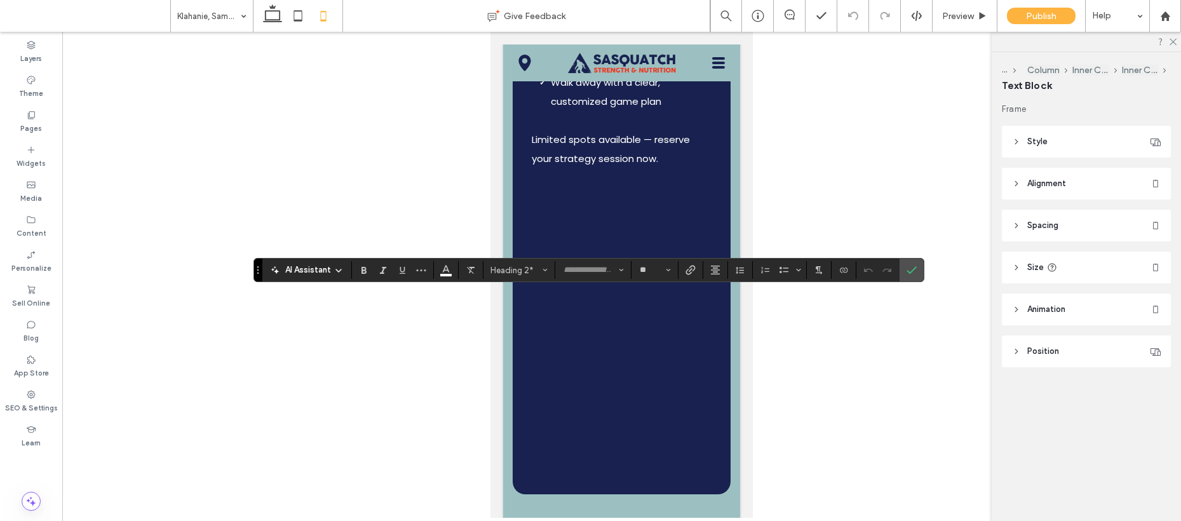
type input "***"
click at [913, 269] on icon "Confirm" at bounding box center [912, 270] width 10 height 10
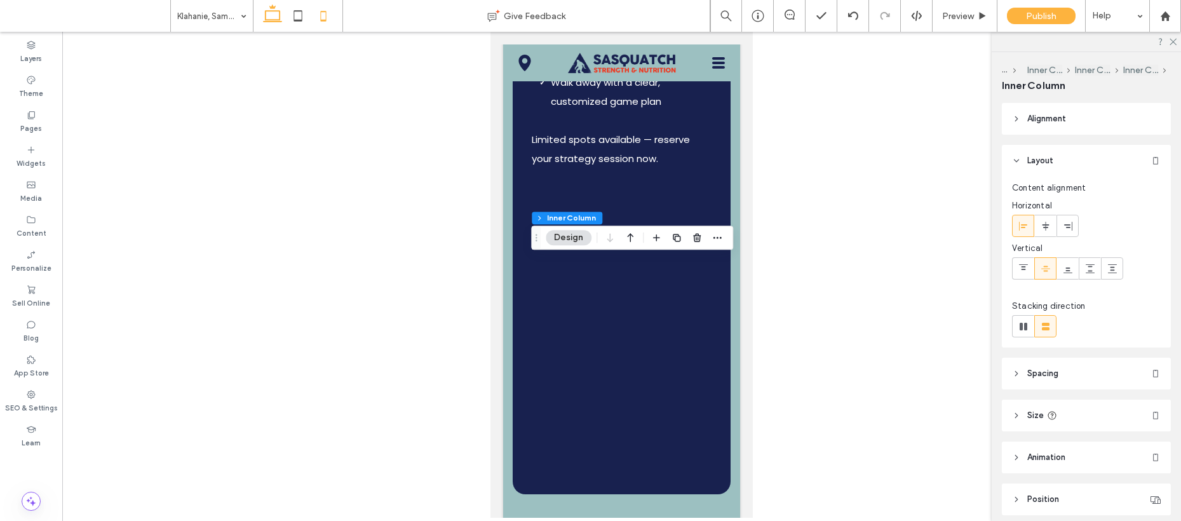
click at [280, 20] on icon at bounding box center [272, 15] width 25 height 25
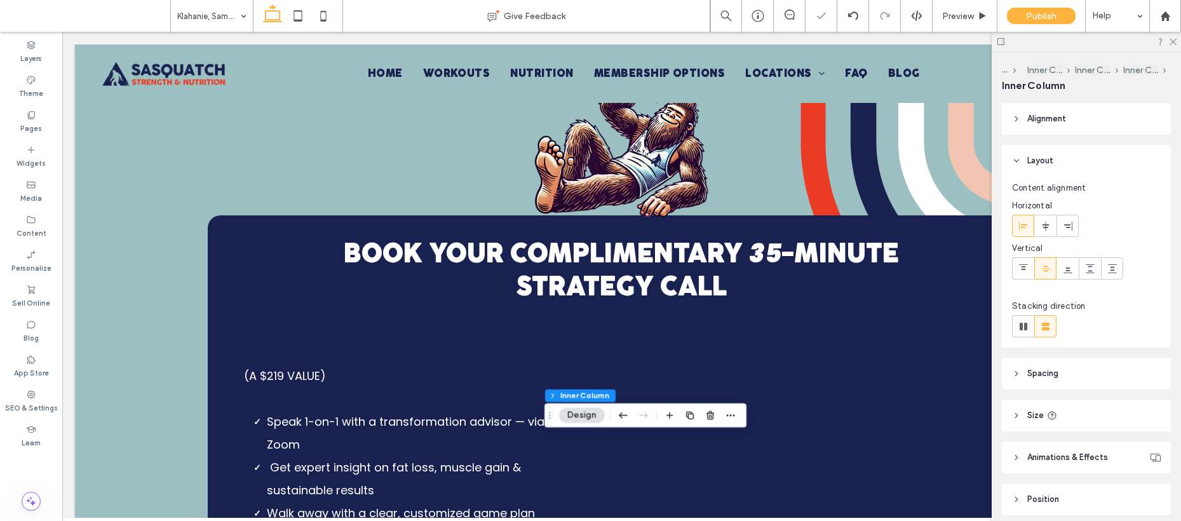
type input "**"
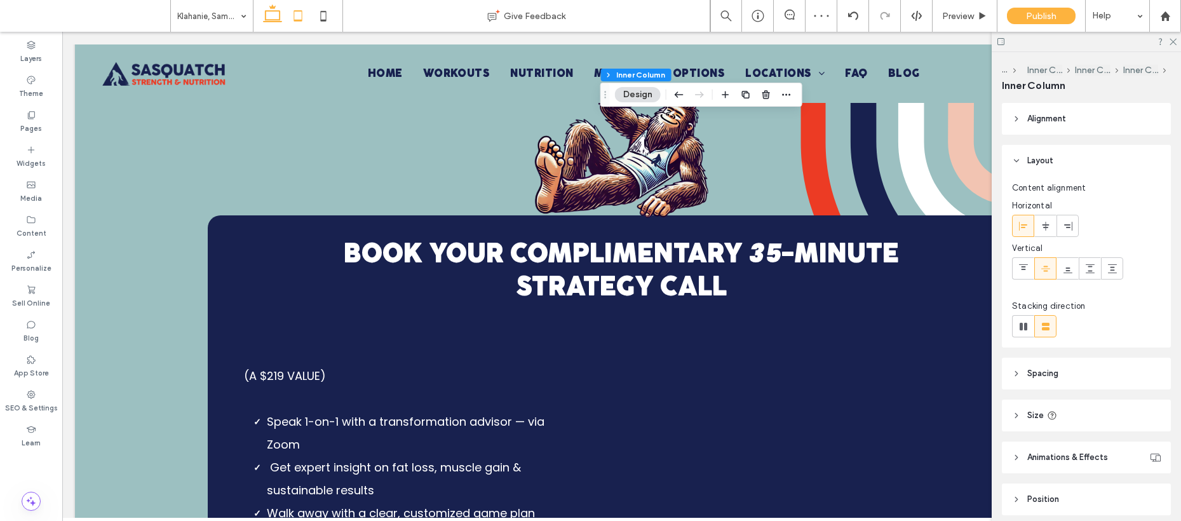
click at [297, 15] on icon at bounding box center [297, 15] width 25 height 25
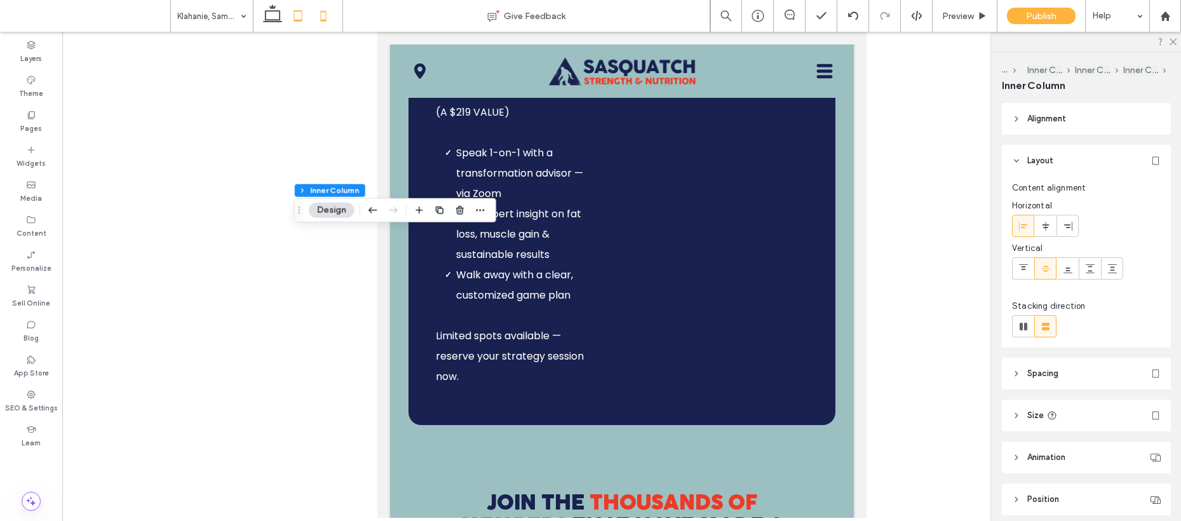
click at [324, 15] on icon at bounding box center [323, 15] width 25 height 25
type input "***"
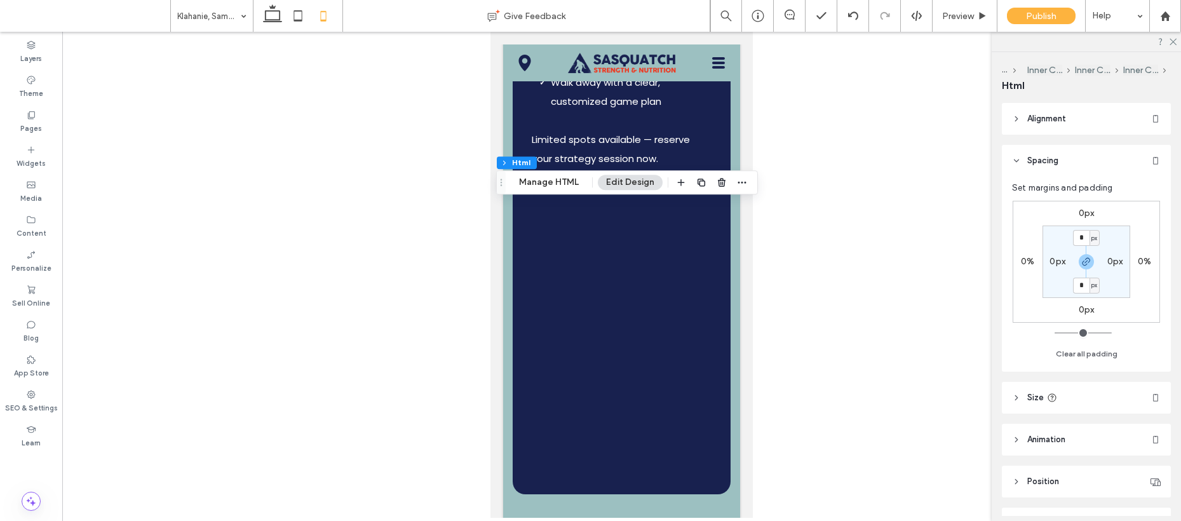
drag, startPoint x: 503, startPoint y: 265, endPoint x: 502, endPoint y: 179, distance: 86.4
click at [502, 179] on use "Drag" at bounding box center [502, 182] width 2 height 7
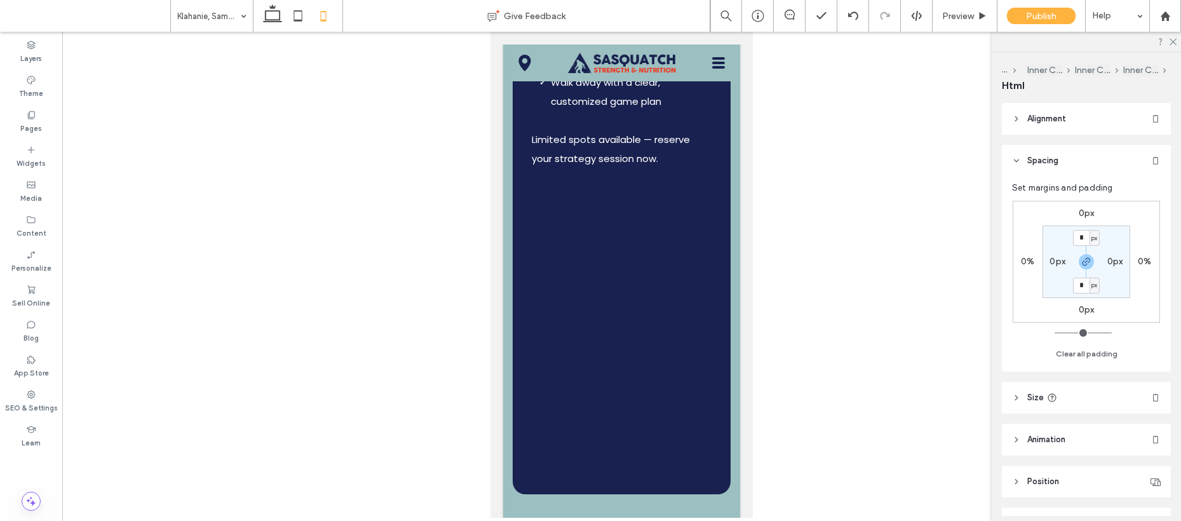
click at [1078, 203] on div "0px 0% 0px 0% * px 0px * px 0px" at bounding box center [1086, 262] width 147 height 122
click at [1085, 210] on label "0px" at bounding box center [1087, 213] width 16 height 11
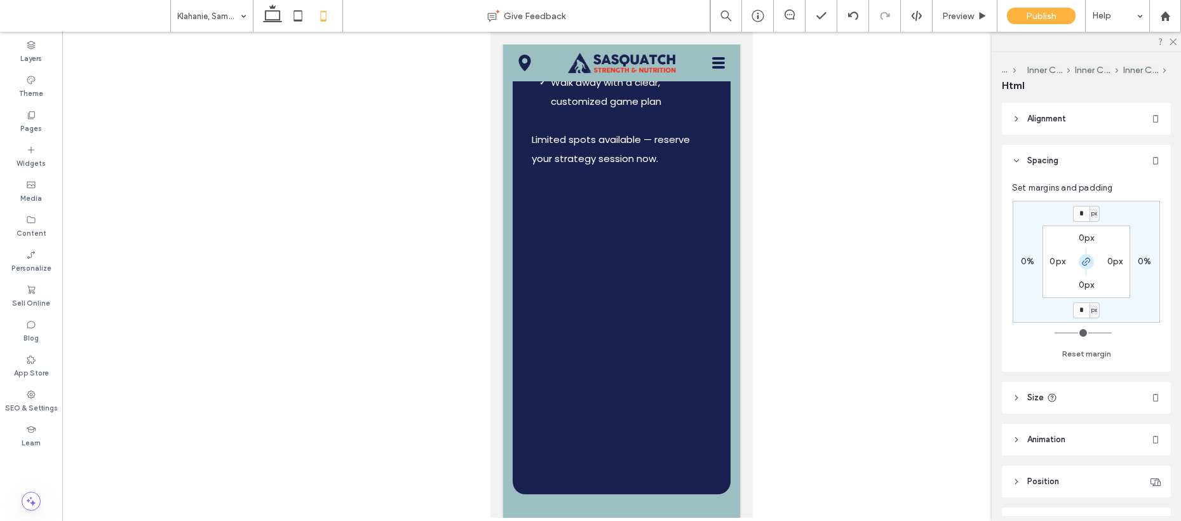
click at [1082, 255] on span "button" at bounding box center [1086, 261] width 15 height 15
click at [1078, 219] on input "*" at bounding box center [1081, 214] width 17 height 16
type input "***"
type input "*"
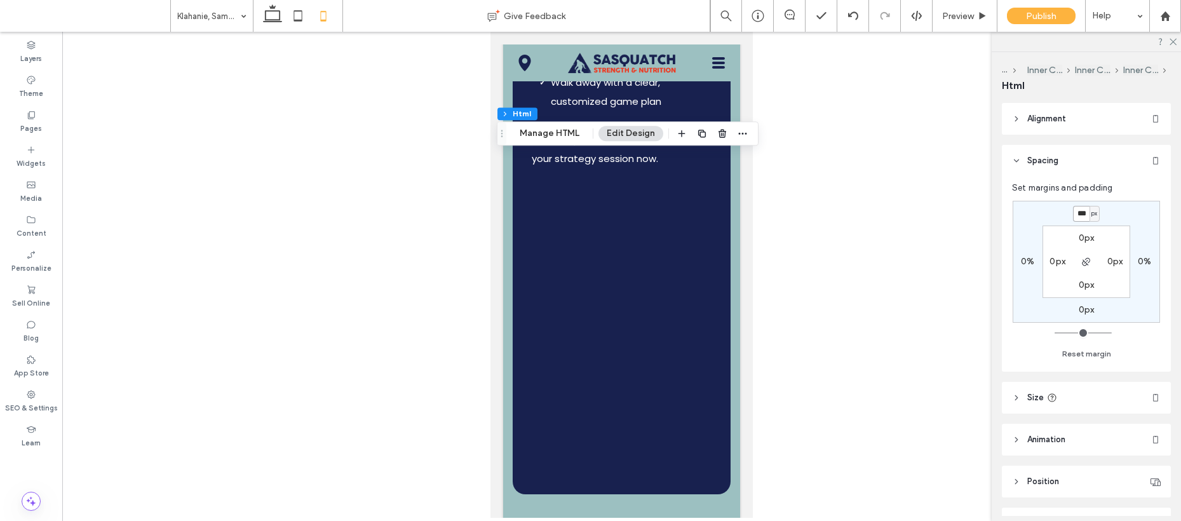
click at [1082, 214] on input "***" at bounding box center [1081, 214] width 17 height 16
type input "**"
type input "*"
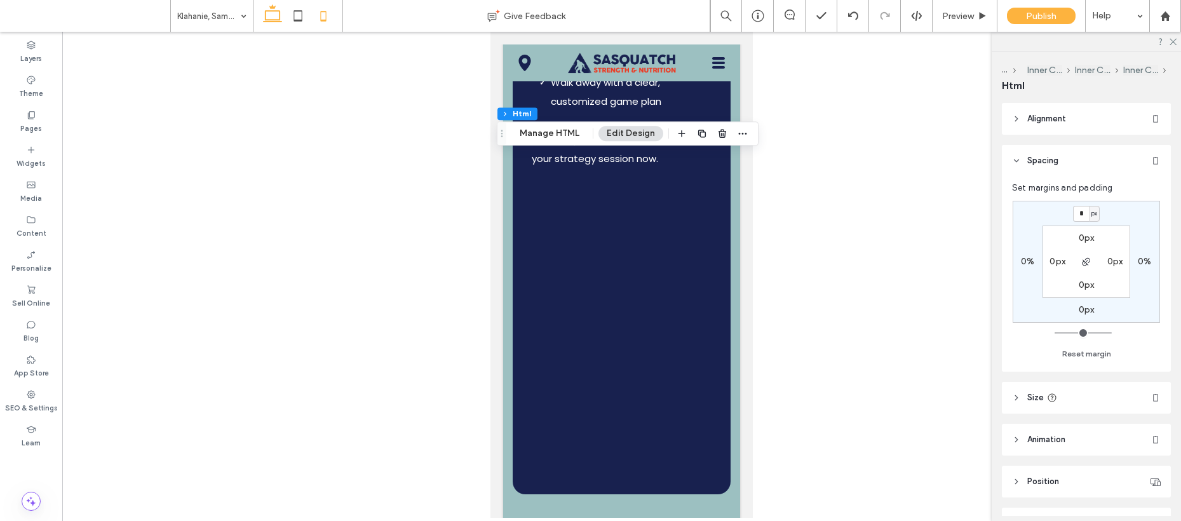
click at [269, 20] on icon at bounding box center [272, 15] width 25 height 25
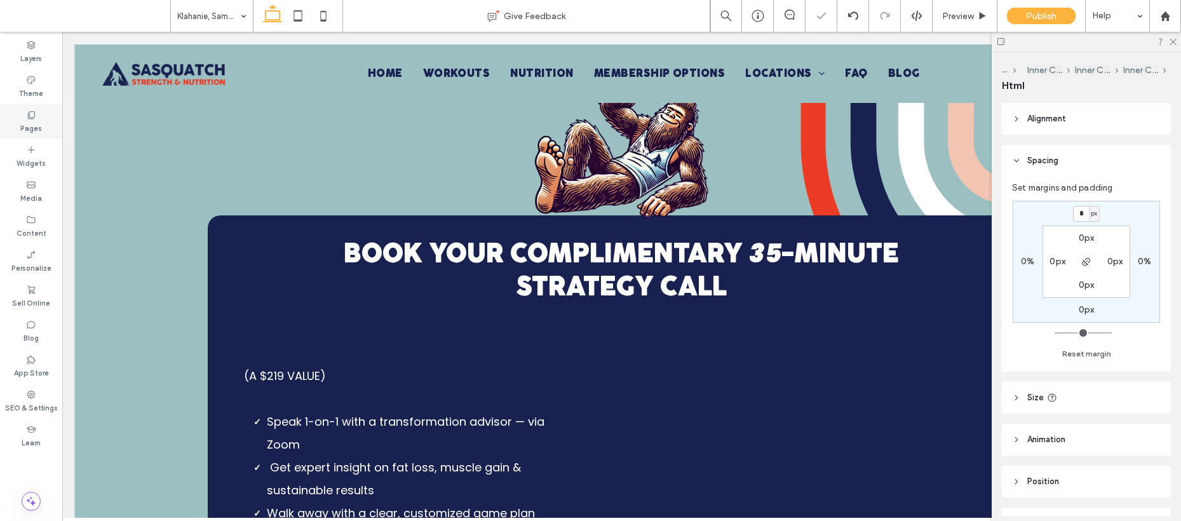
click at [25, 120] on label "Pages" at bounding box center [31, 127] width 22 height 14
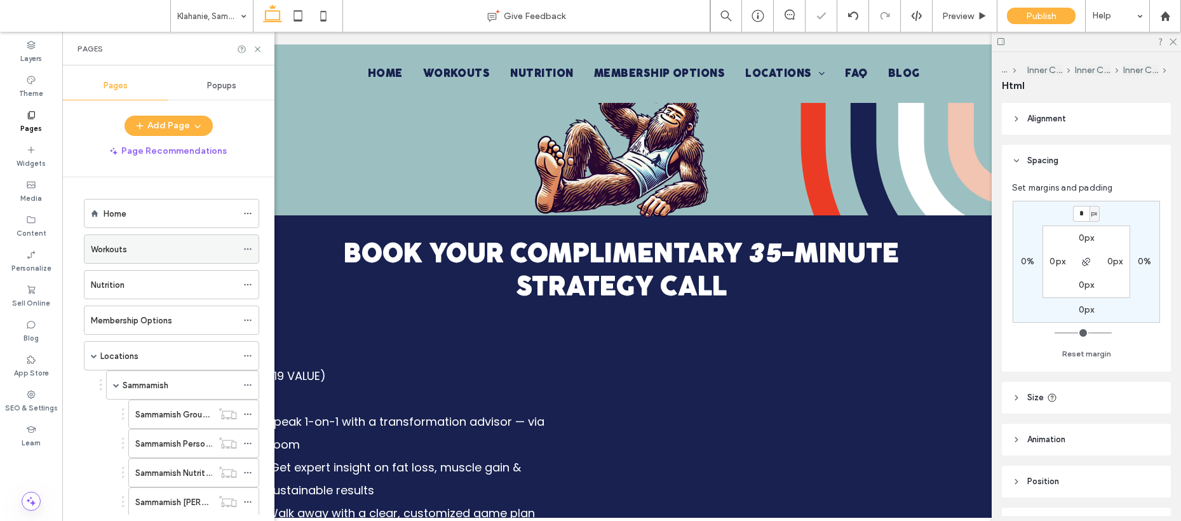
scroll to position [240, 0]
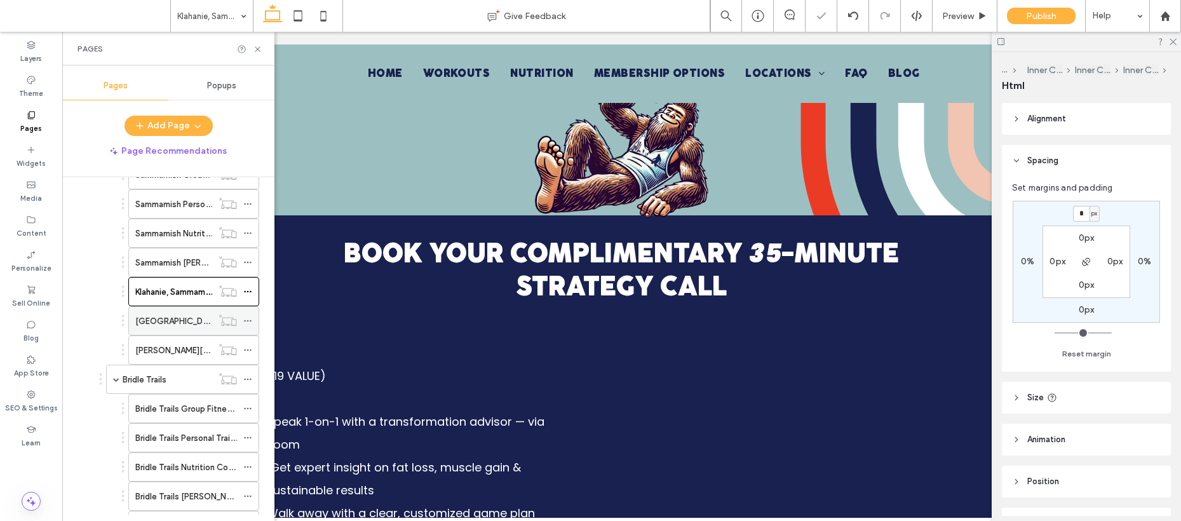
click at [170, 318] on div "Fall City" at bounding box center [173, 321] width 77 height 13
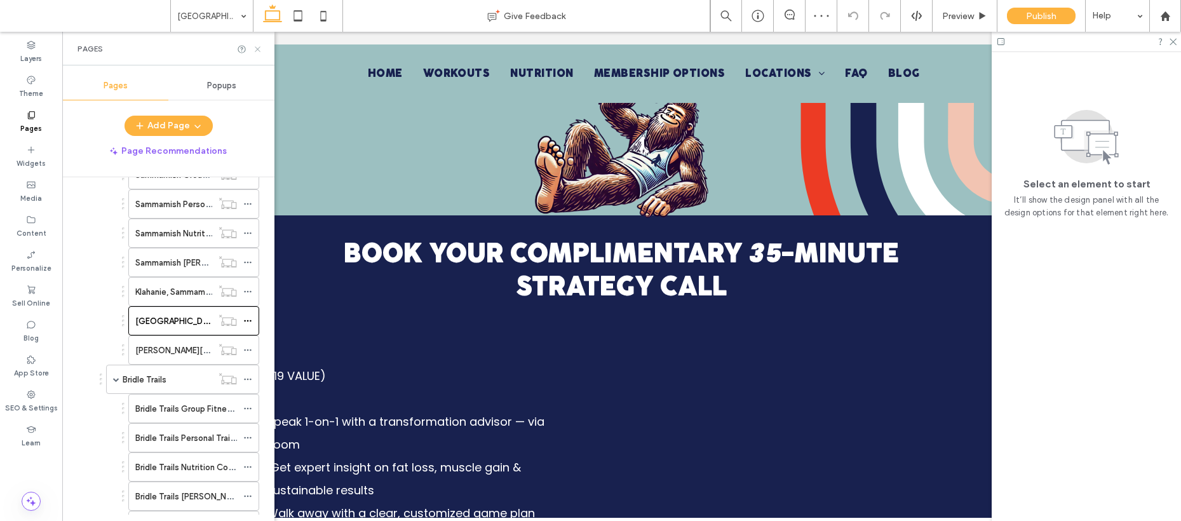
click at [257, 49] on use at bounding box center [257, 48] width 5 height 5
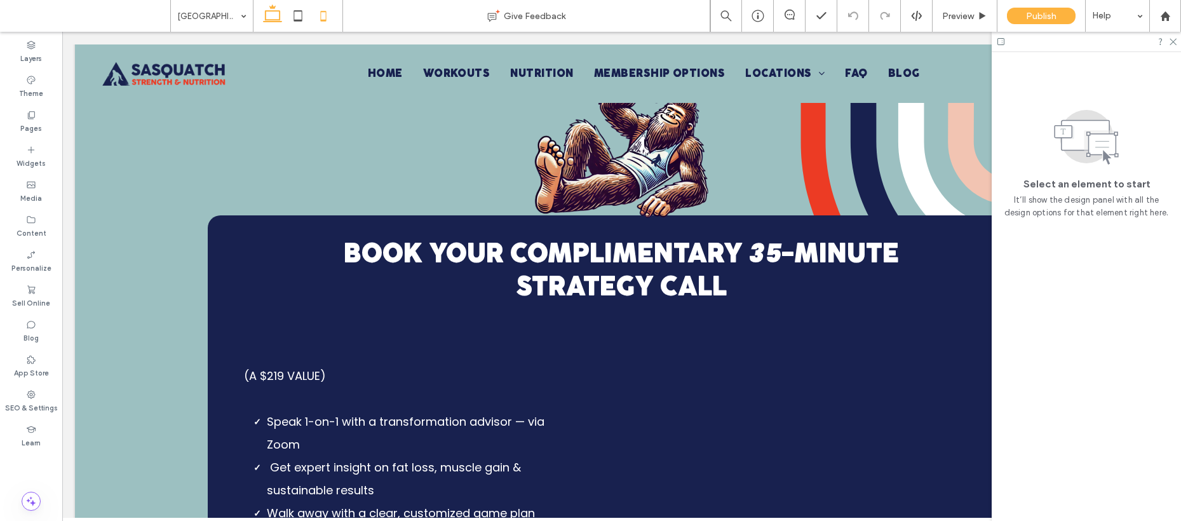
click at [325, 18] on use at bounding box center [323, 16] width 6 height 10
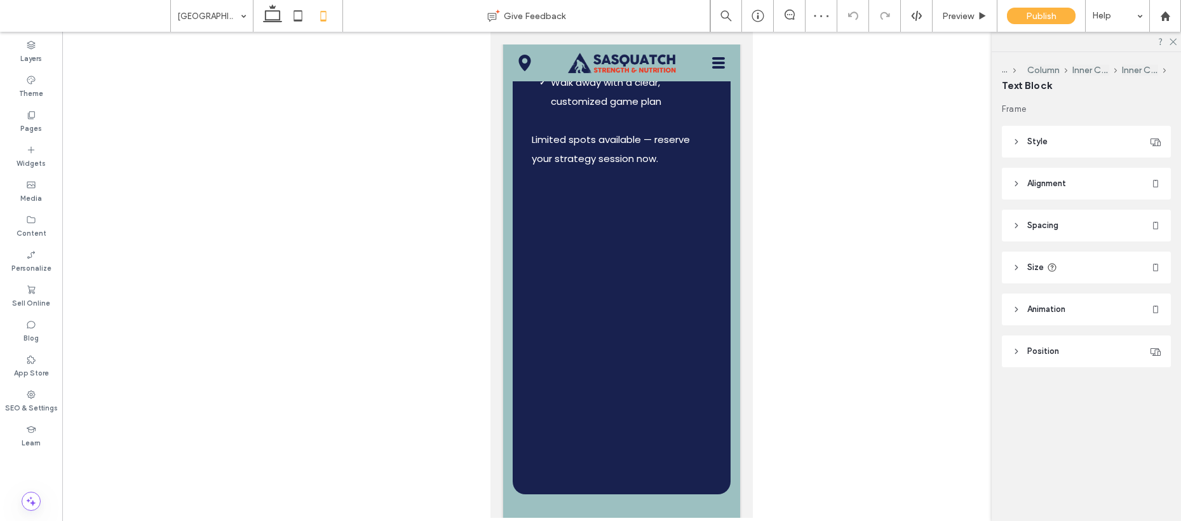
type input "***"
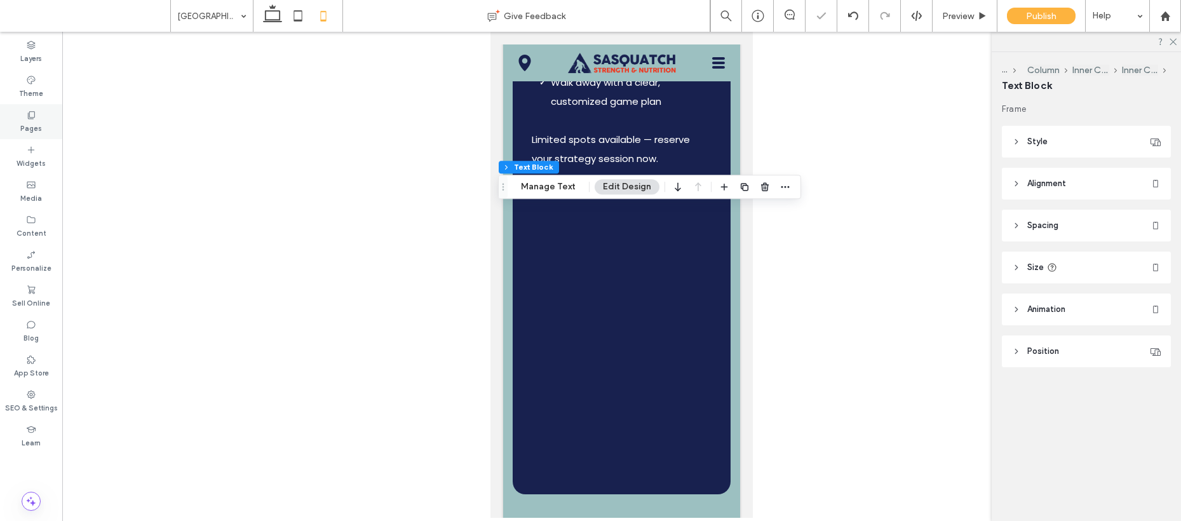
click at [27, 116] on icon at bounding box center [31, 115] width 10 height 10
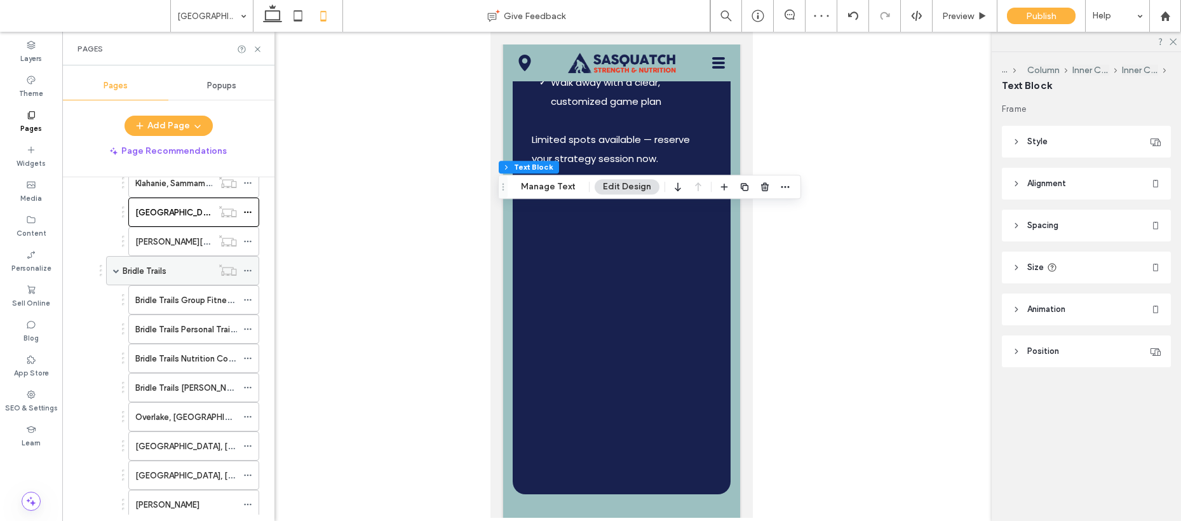
scroll to position [343, 0]
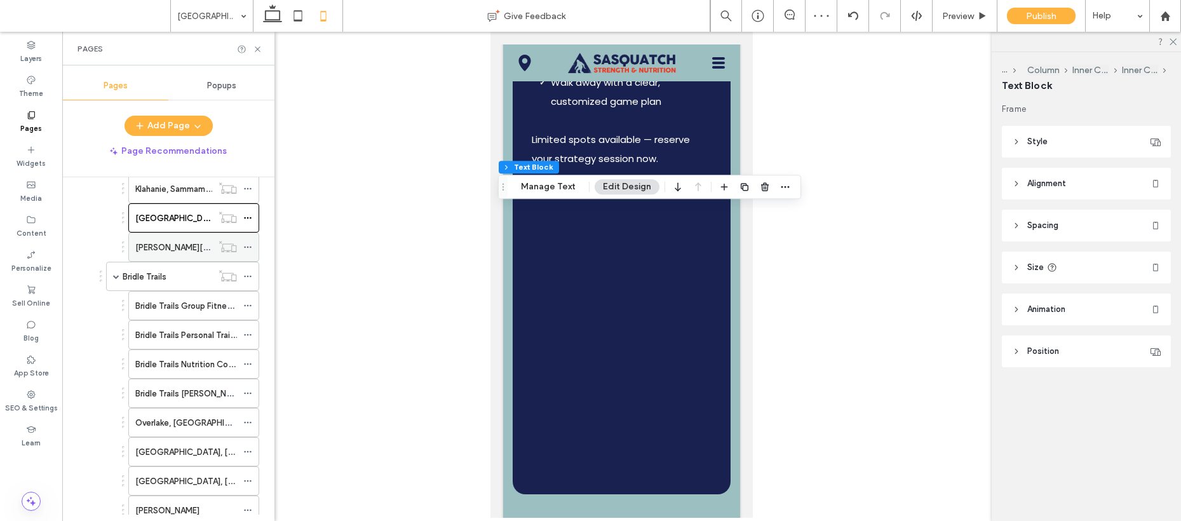
click at [163, 246] on label "Ames Lake" at bounding box center [209, 247] width 149 height 22
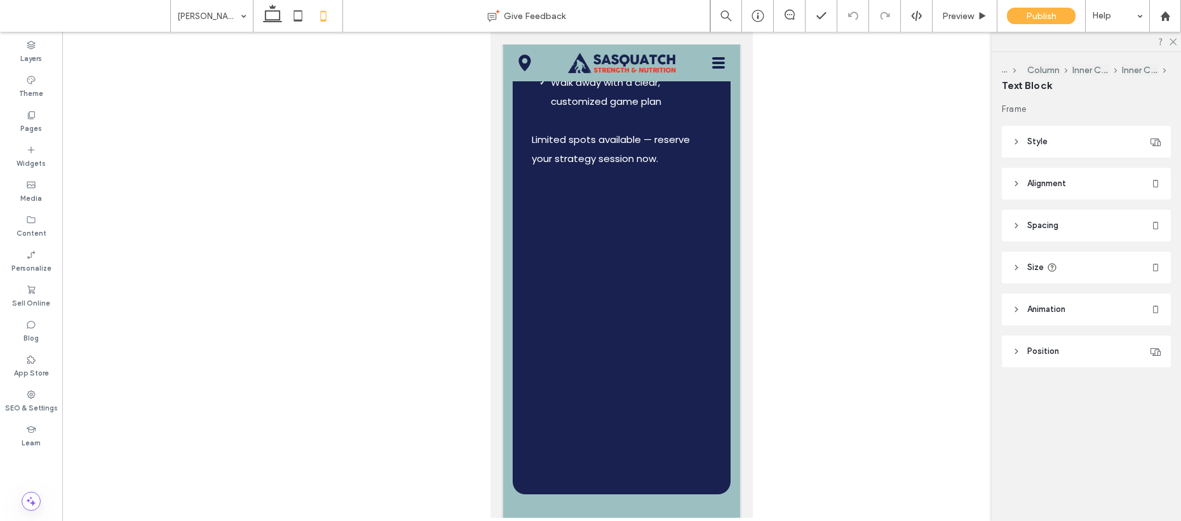
type input "***"
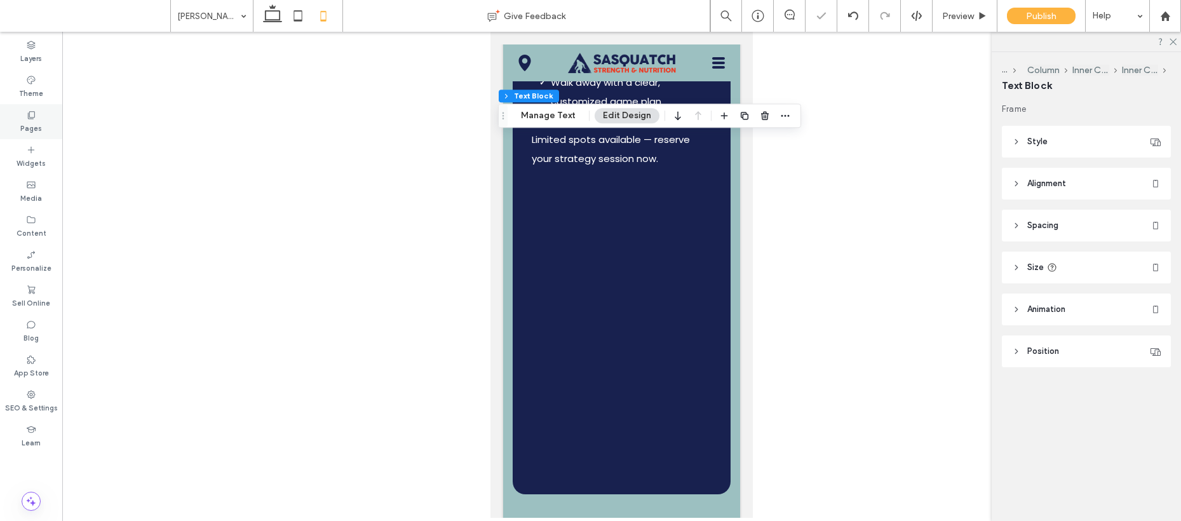
click at [29, 128] on label "Pages" at bounding box center [31, 127] width 22 height 14
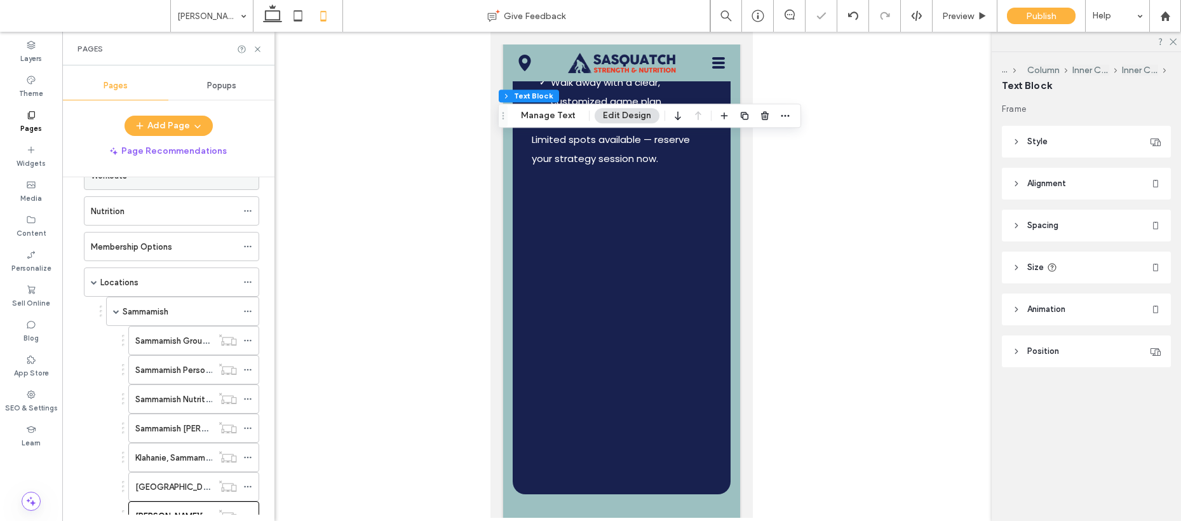
scroll to position [242, 0]
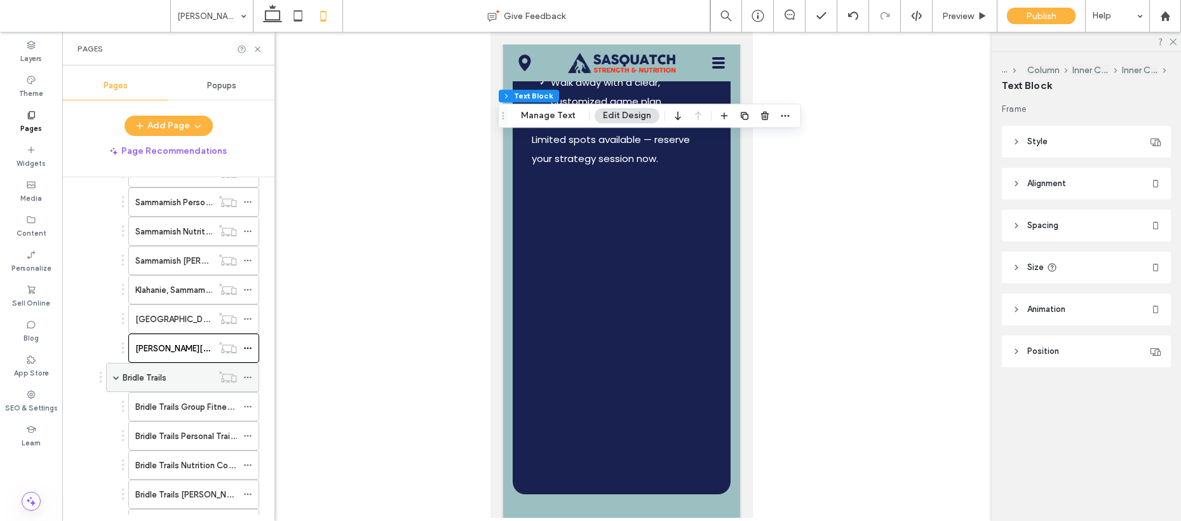
click at [140, 378] on label "Bridle Trails" at bounding box center [145, 378] width 44 height 22
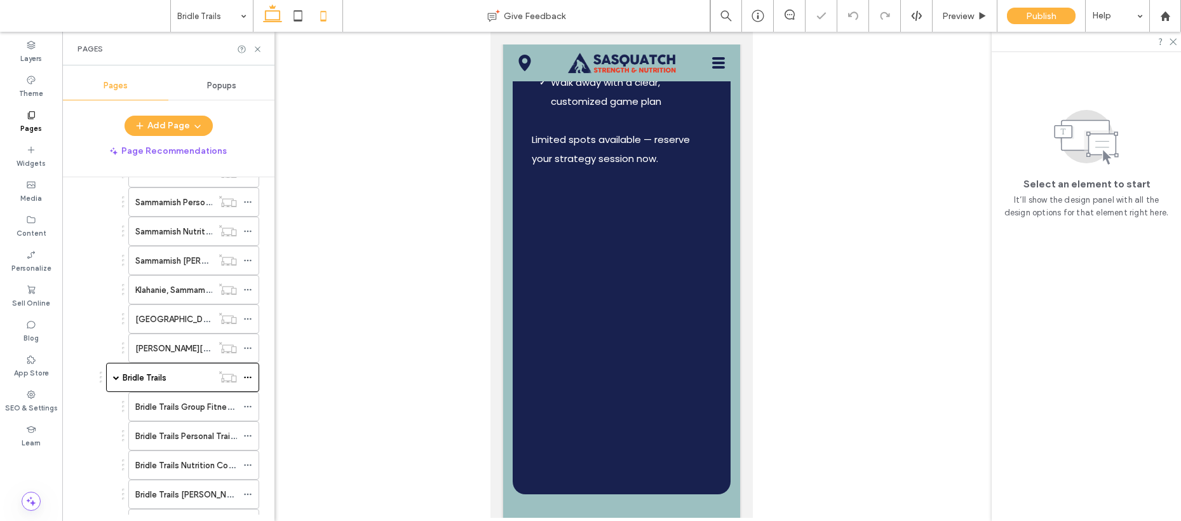
click at [276, 15] on icon at bounding box center [272, 15] width 25 height 25
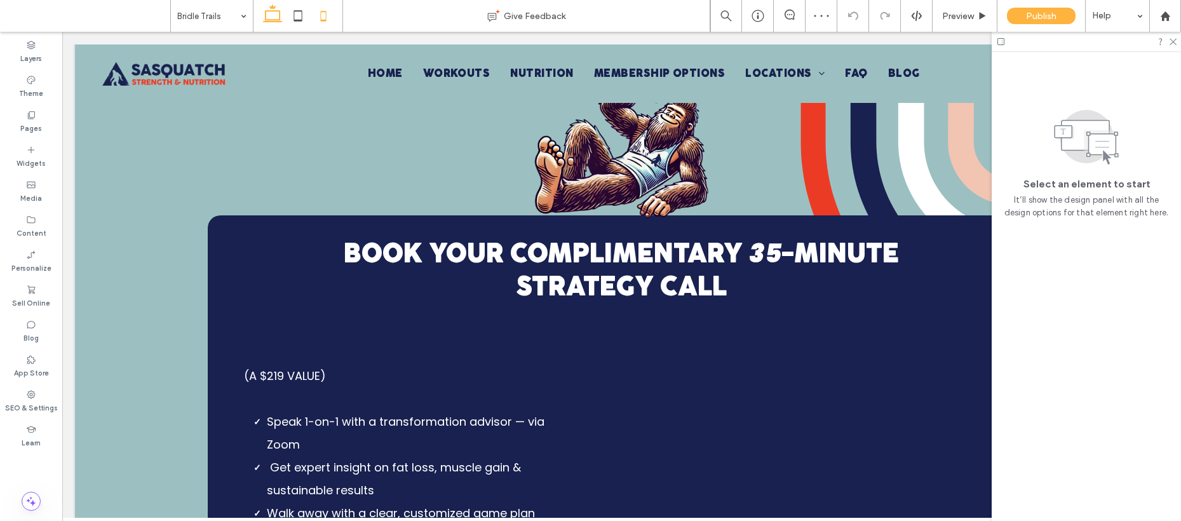
click at [312, 20] on icon at bounding box center [323, 15] width 25 height 25
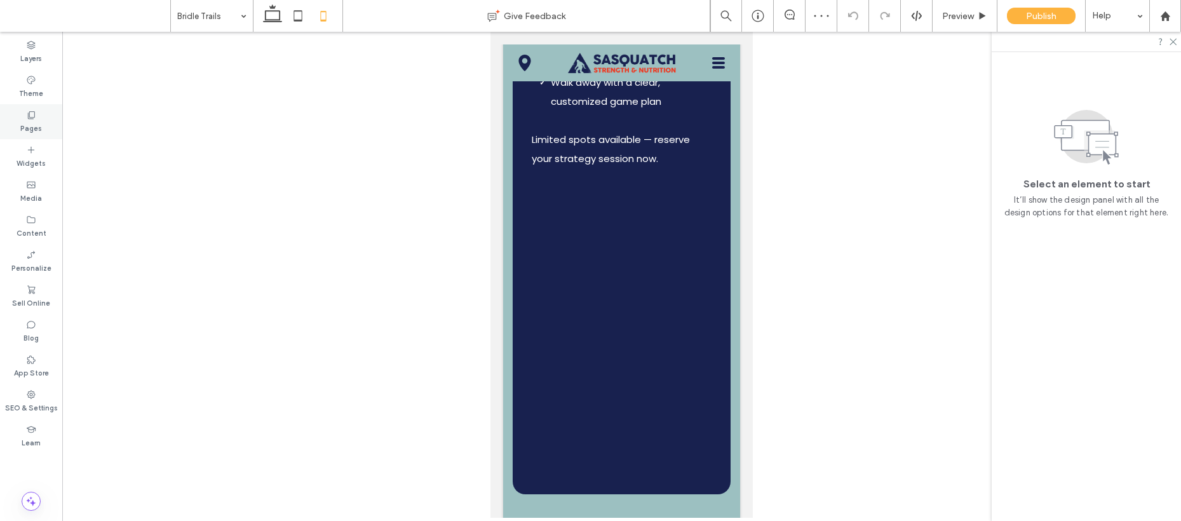
click at [38, 118] on div "Pages" at bounding box center [31, 121] width 62 height 35
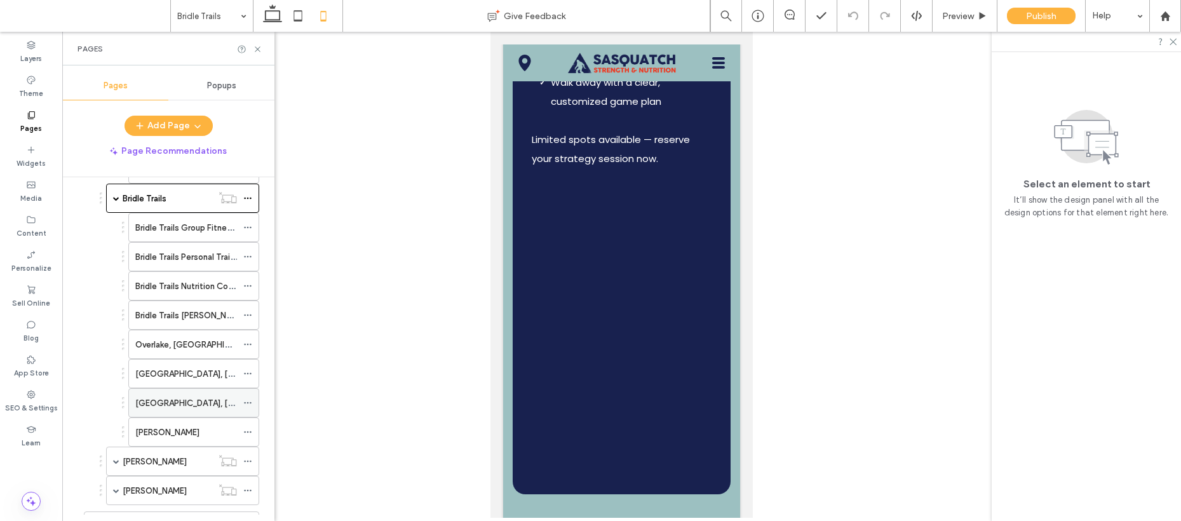
scroll to position [420, 0]
click at [172, 346] on label "Overlake, Bellevue" at bounding box center [196, 345] width 123 height 22
click at [269, 22] on icon at bounding box center [272, 15] width 25 height 25
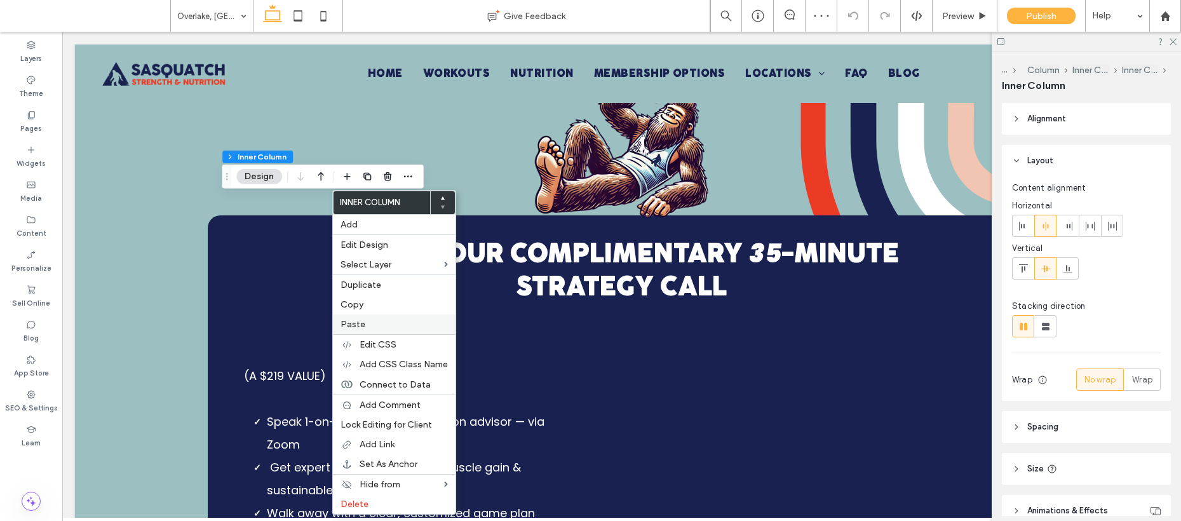
click at [357, 322] on span "Paste" at bounding box center [353, 324] width 25 height 11
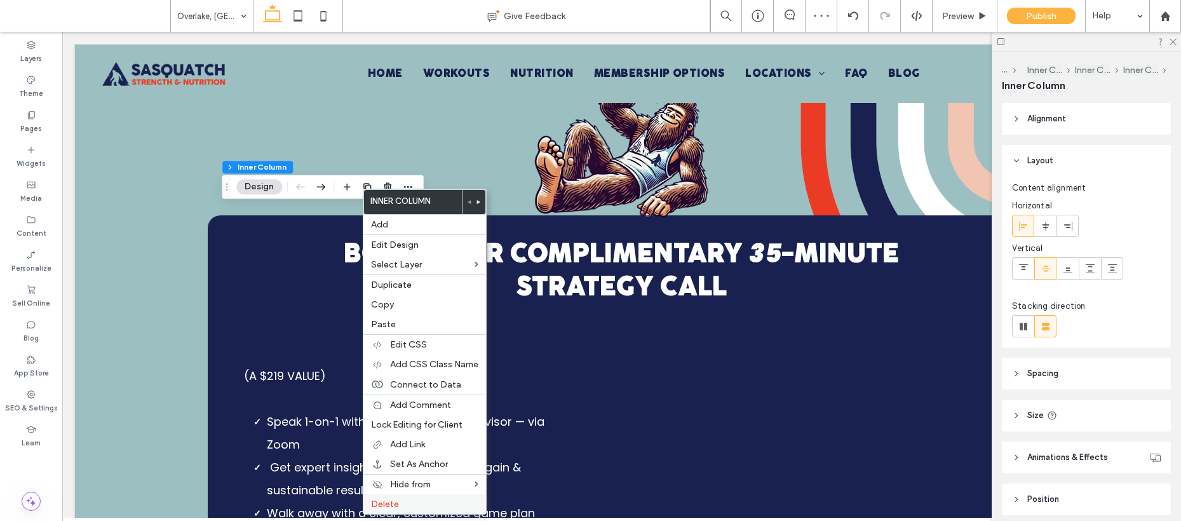
click at [412, 501] on label "Delete" at bounding box center [424, 504] width 107 height 11
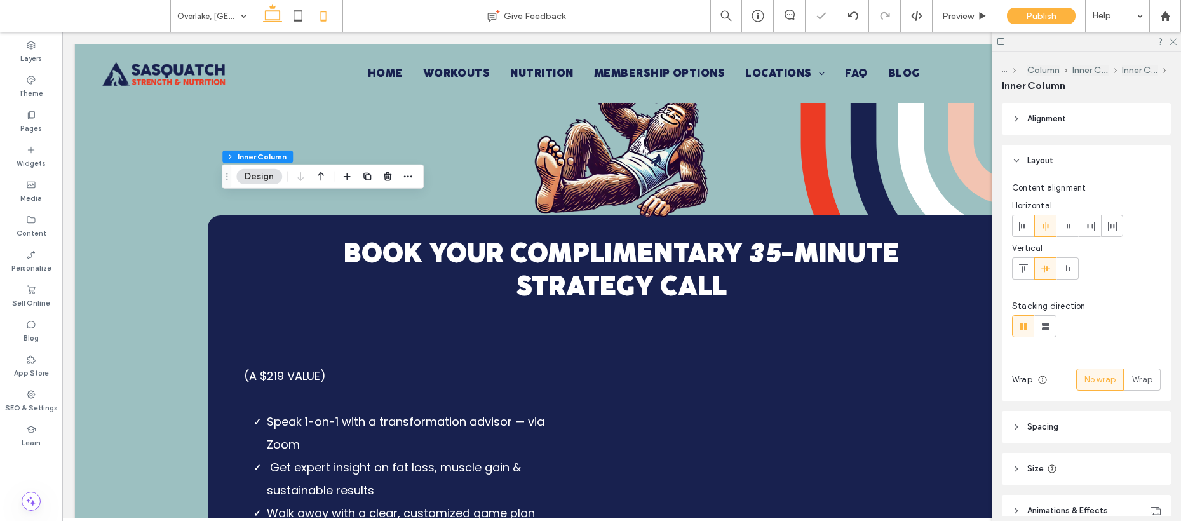
click at [328, 15] on icon at bounding box center [323, 15] width 25 height 25
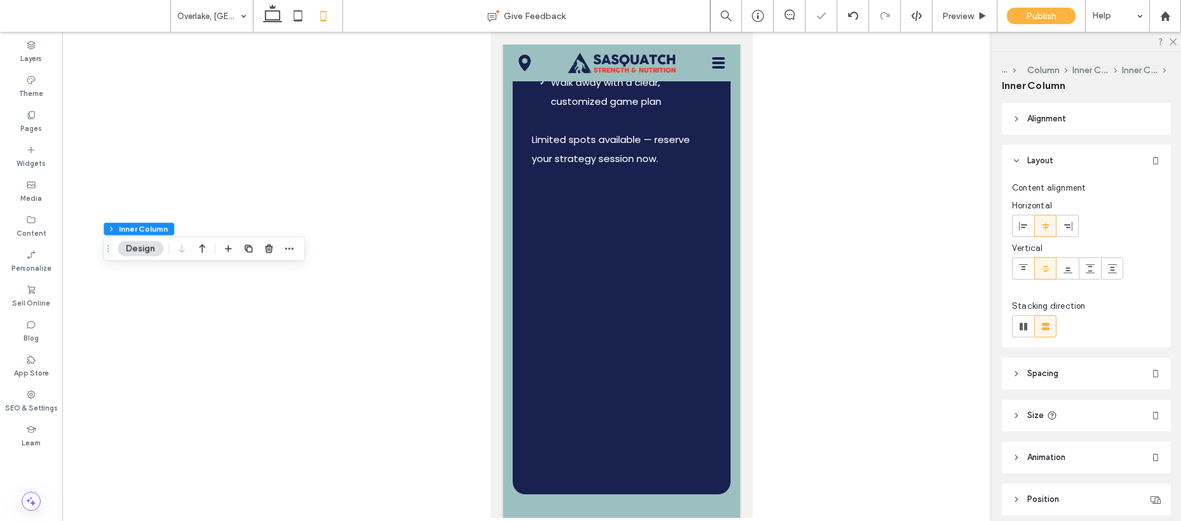
type input "**"
type input "****"
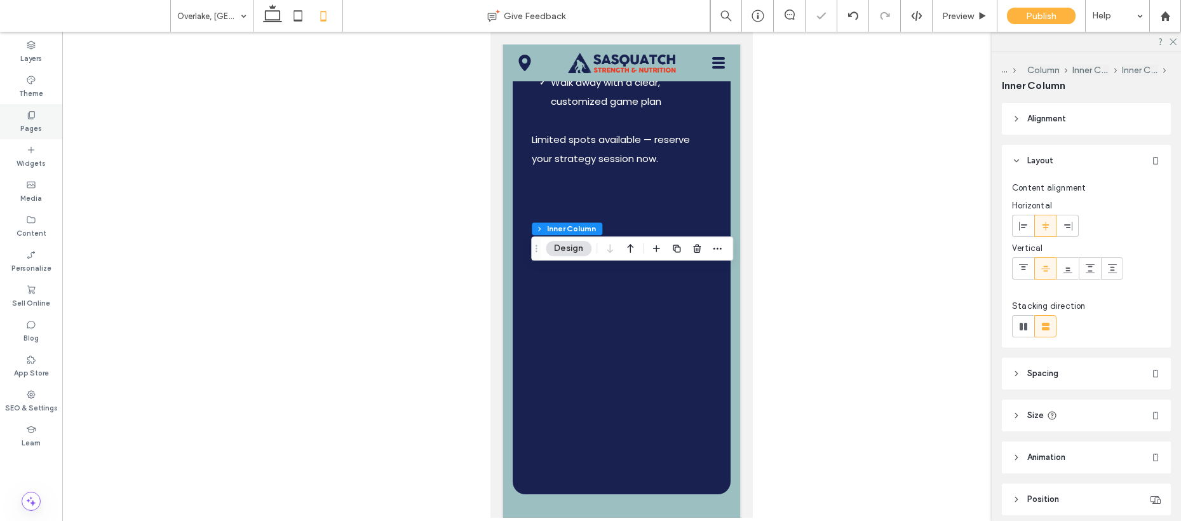
click at [21, 129] on label "Pages" at bounding box center [31, 127] width 22 height 14
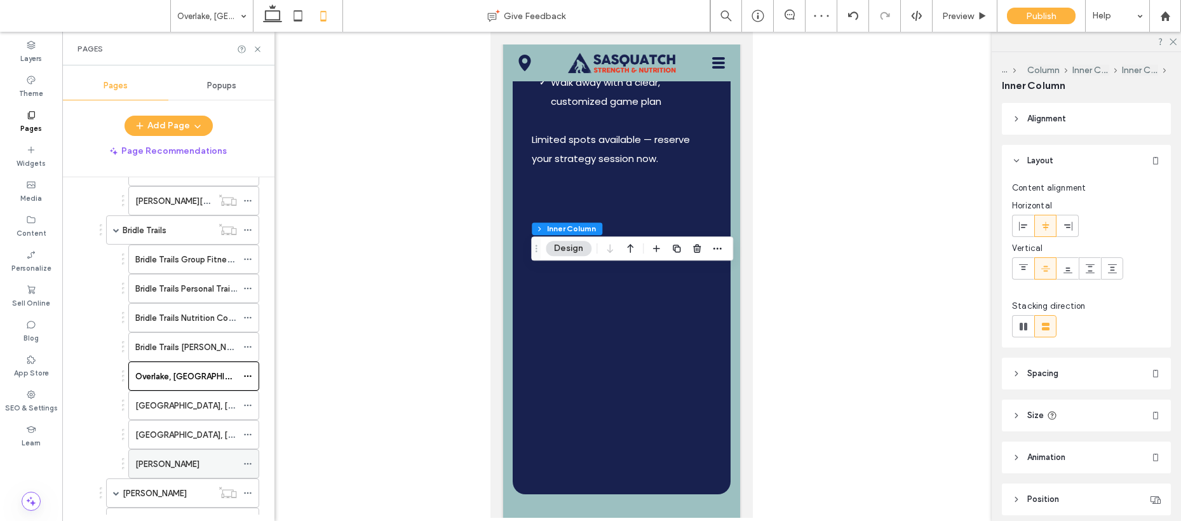
scroll to position [448, 0]
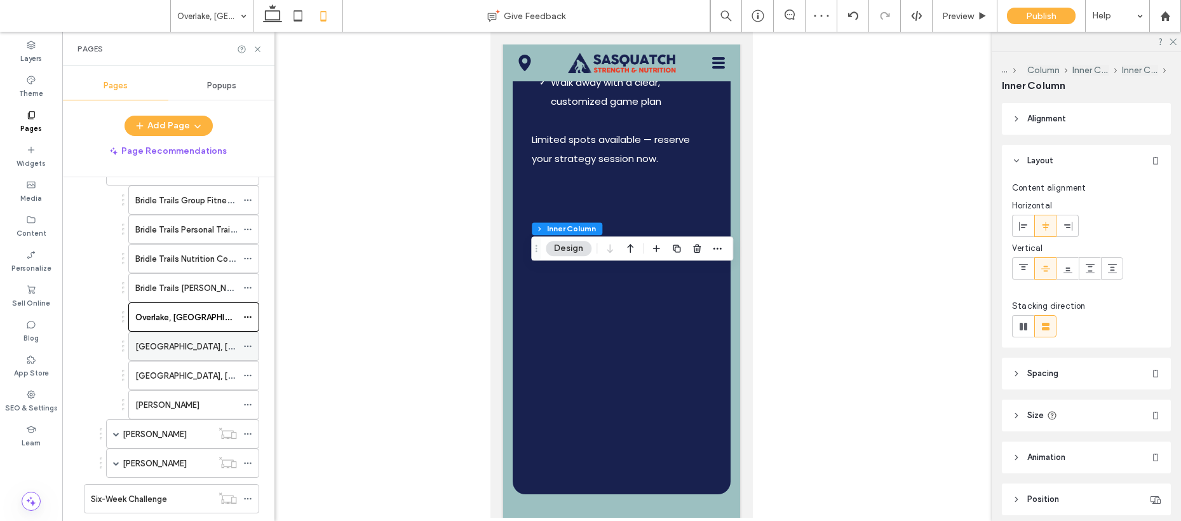
click at [178, 343] on label "Highlands, Bellevue" at bounding box center [222, 347] width 174 height 22
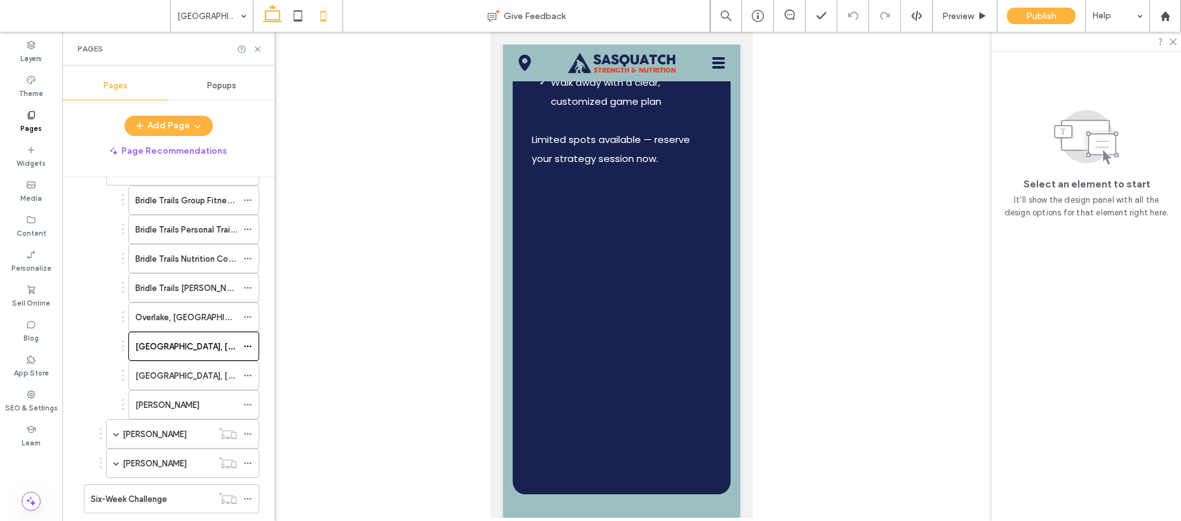
click at [278, 25] on icon at bounding box center [272, 15] width 25 height 25
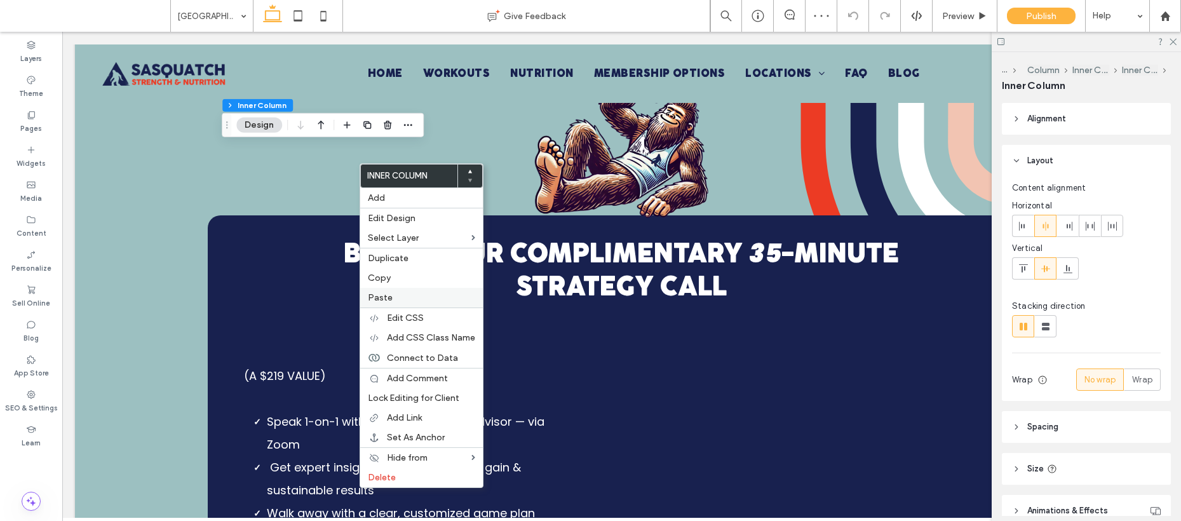
click at [398, 295] on label "Paste" at bounding box center [421, 297] width 107 height 11
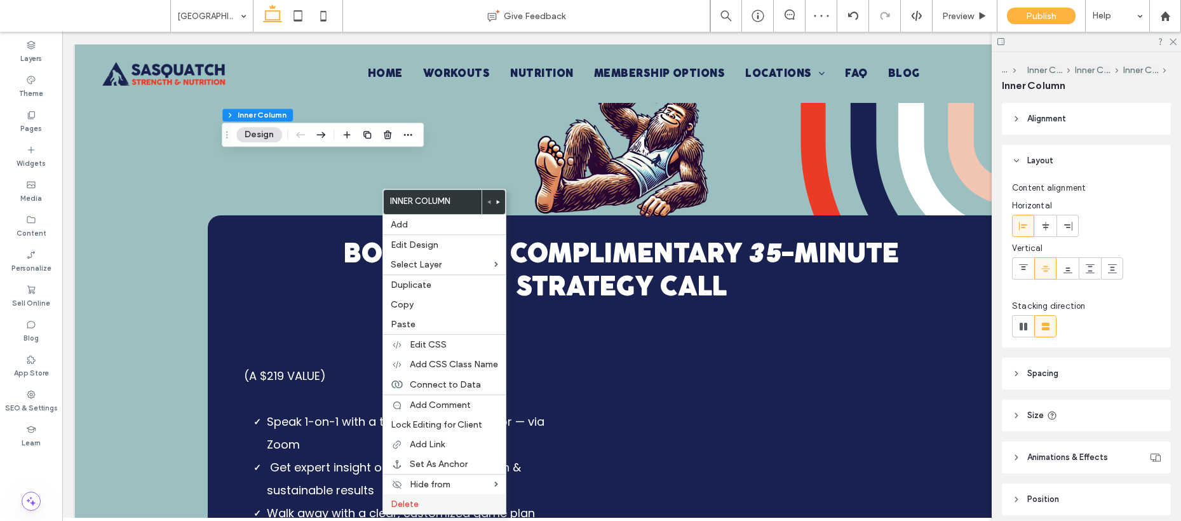
click at [423, 502] on label "Delete" at bounding box center [444, 504] width 107 height 11
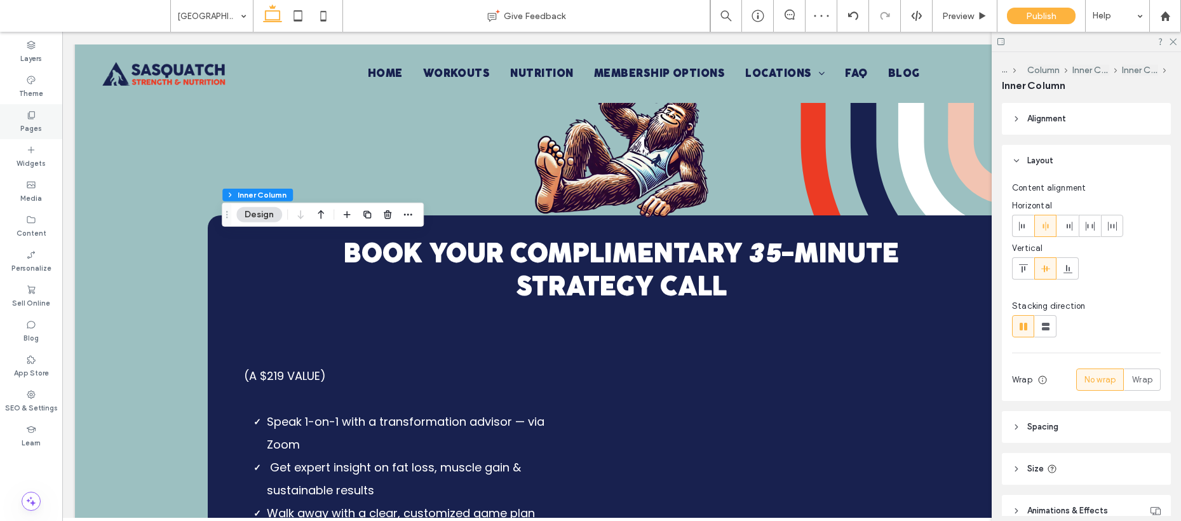
click at [36, 121] on label "Pages" at bounding box center [31, 127] width 22 height 14
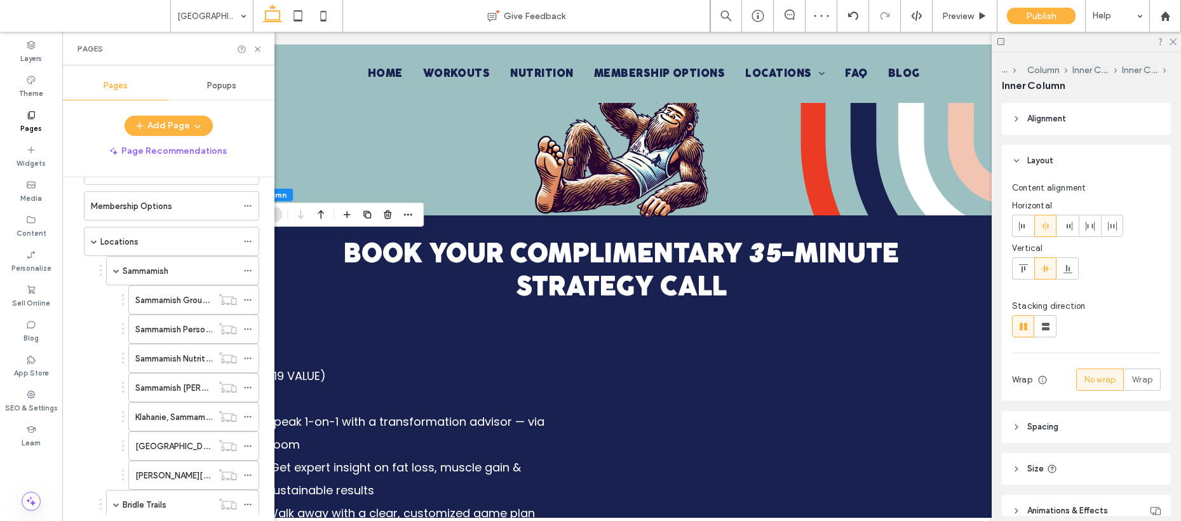
scroll to position [360, 0]
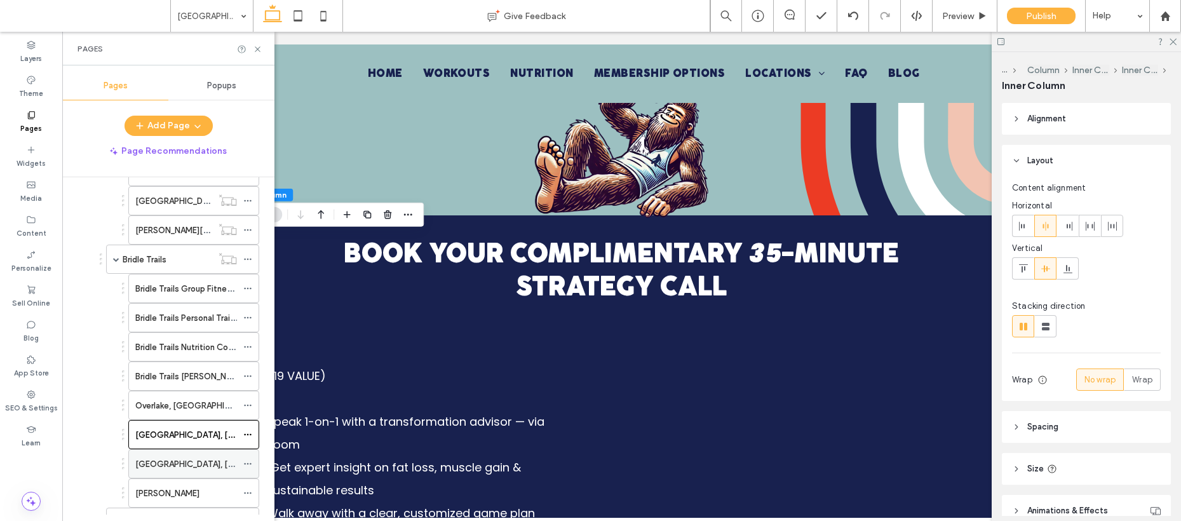
click at [187, 463] on label "West Lake Sammamish, Bellevue" at bounding box center [222, 464] width 174 height 22
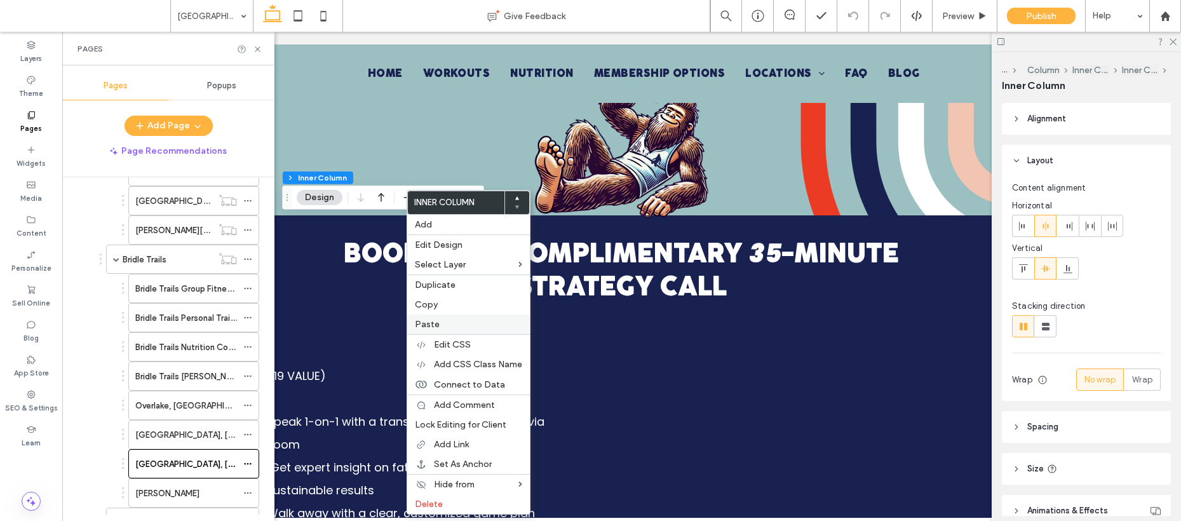
click at [449, 325] on label "Paste" at bounding box center [468, 324] width 107 height 11
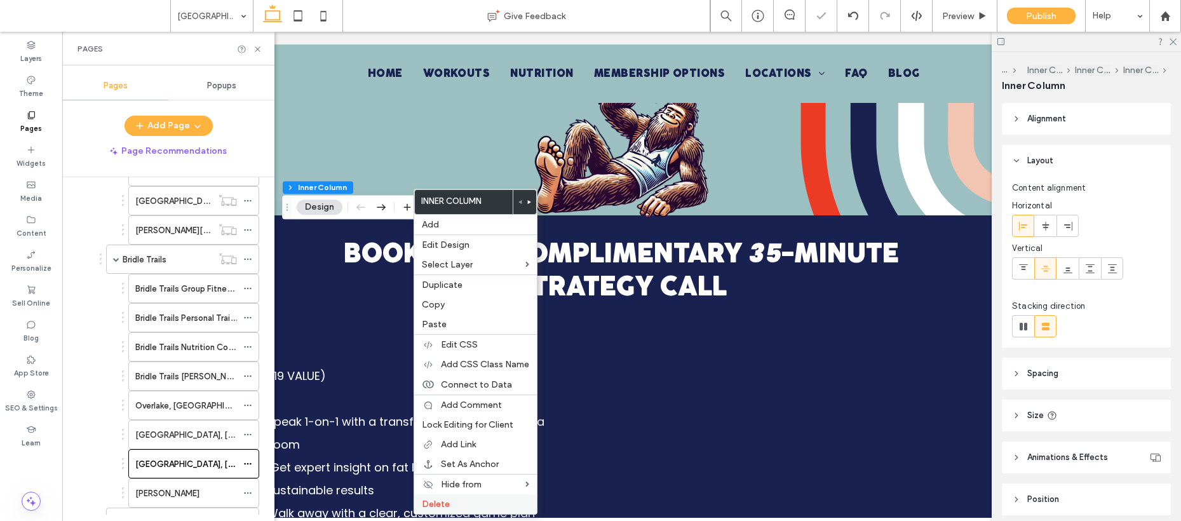
click at [442, 500] on span "Delete" at bounding box center [436, 504] width 28 height 11
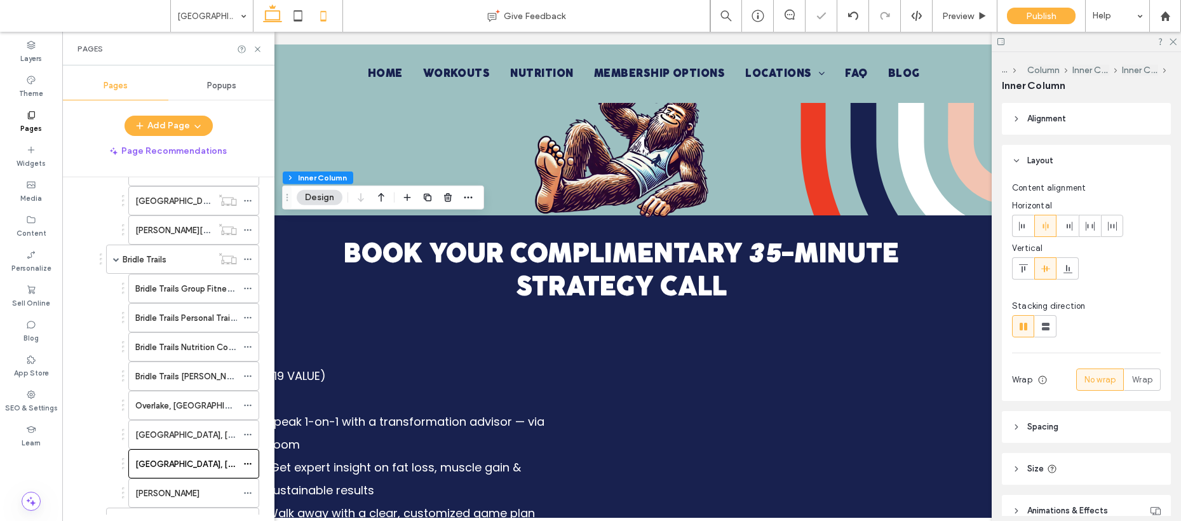
click at [325, 16] on use at bounding box center [323, 16] width 6 height 10
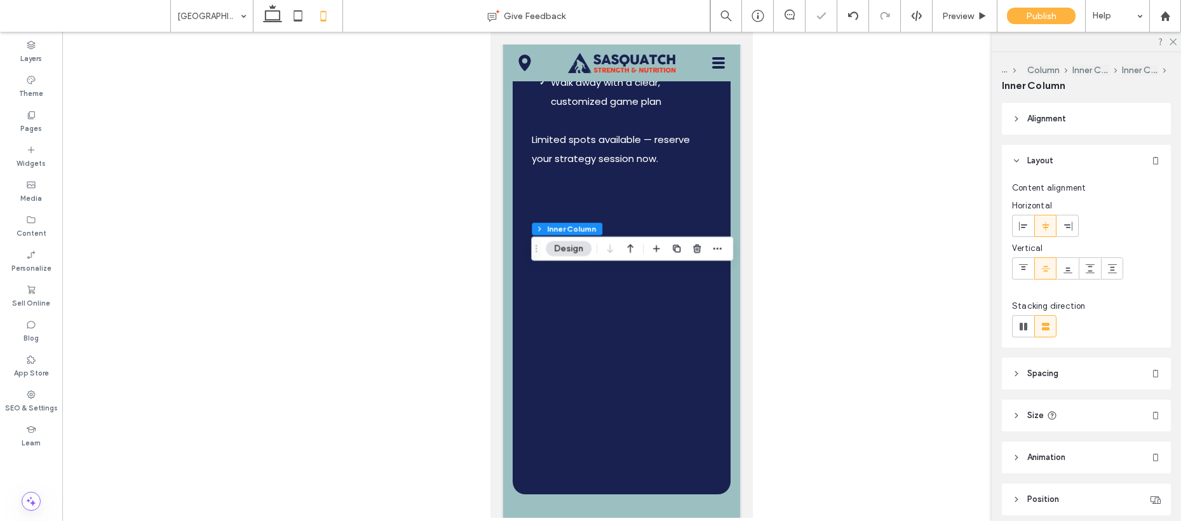
type input "**"
type input "****"
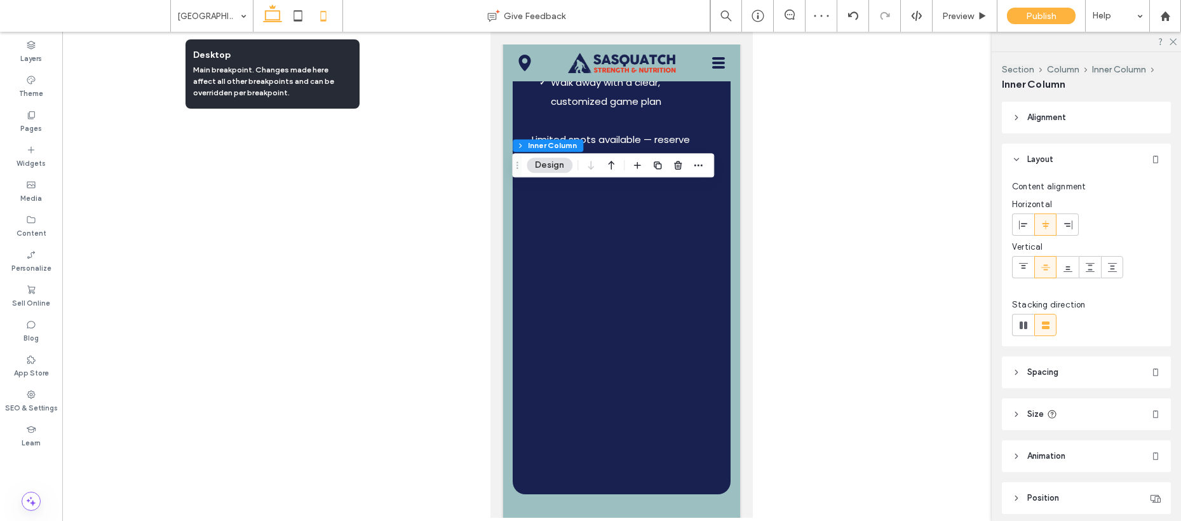
click at [277, 13] on icon at bounding box center [272, 15] width 25 height 25
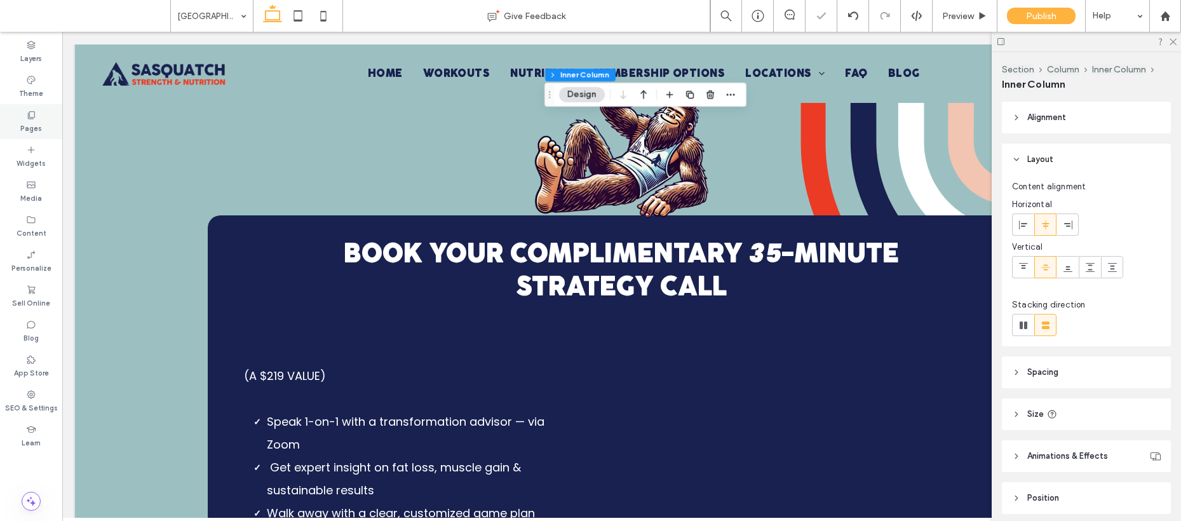
click at [27, 118] on icon at bounding box center [31, 115] width 10 height 10
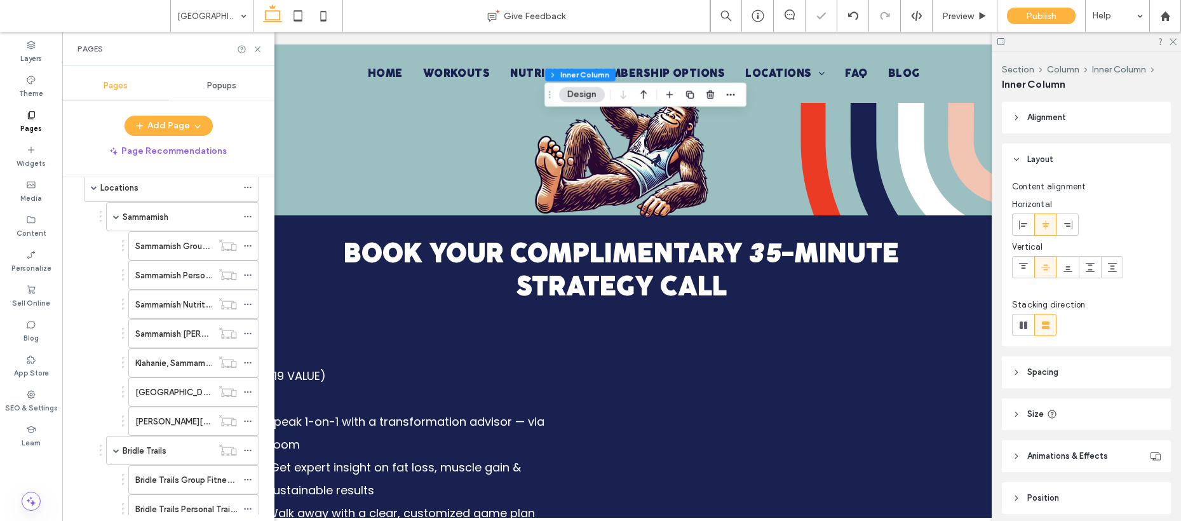
scroll to position [405, 0]
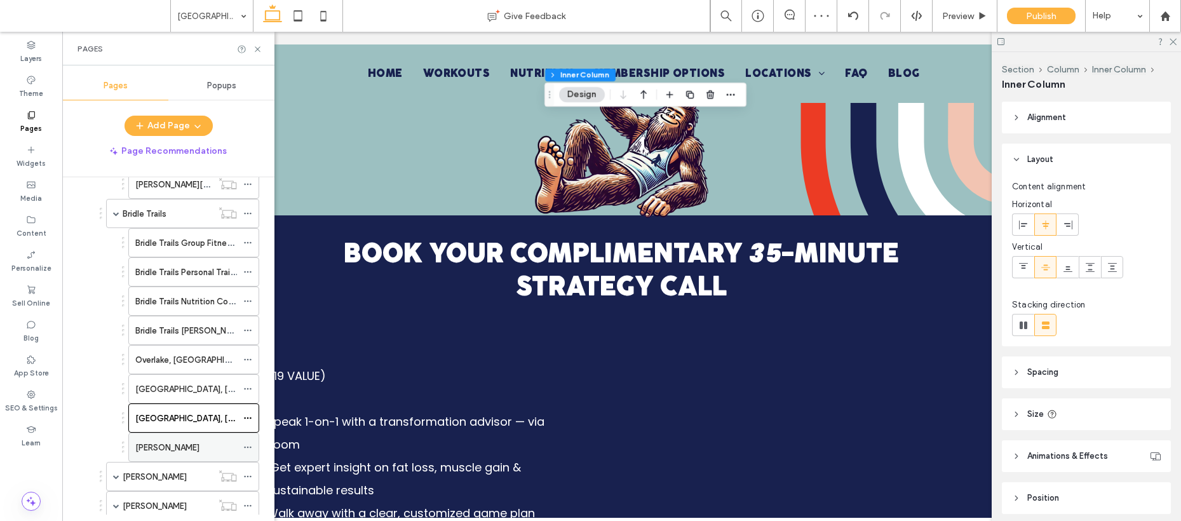
click at [162, 445] on label "Medina" at bounding box center [167, 448] width 64 height 22
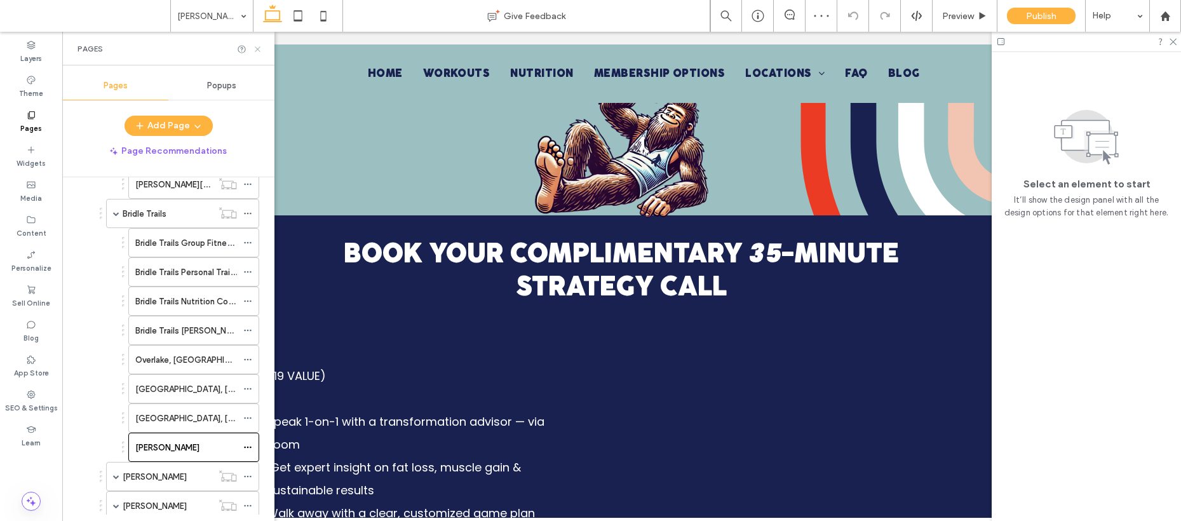
click at [259, 49] on icon at bounding box center [258, 49] width 10 height 10
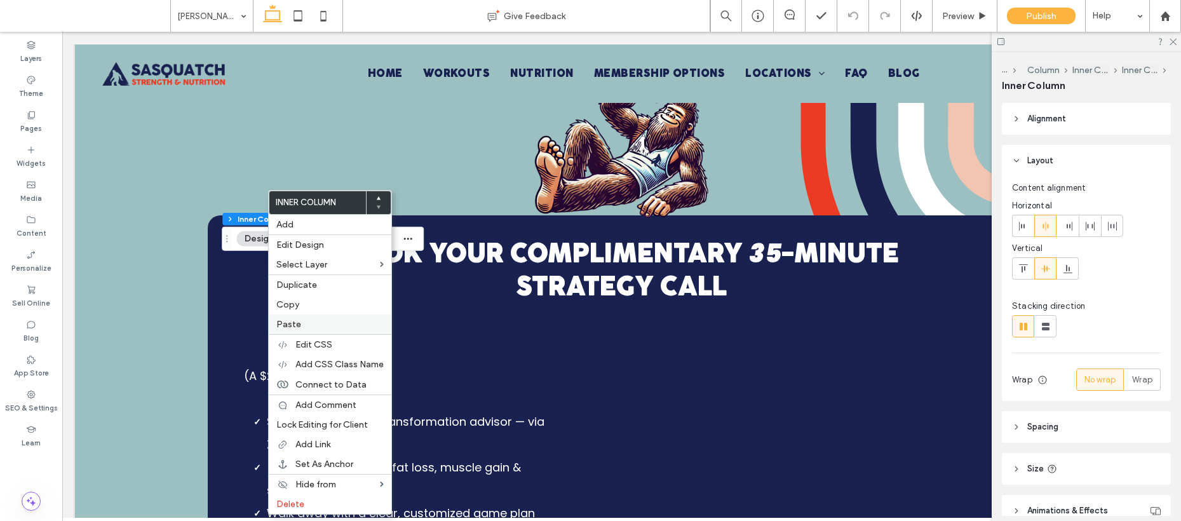
click at [307, 320] on label "Paste" at bounding box center [329, 324] width 107 height 11
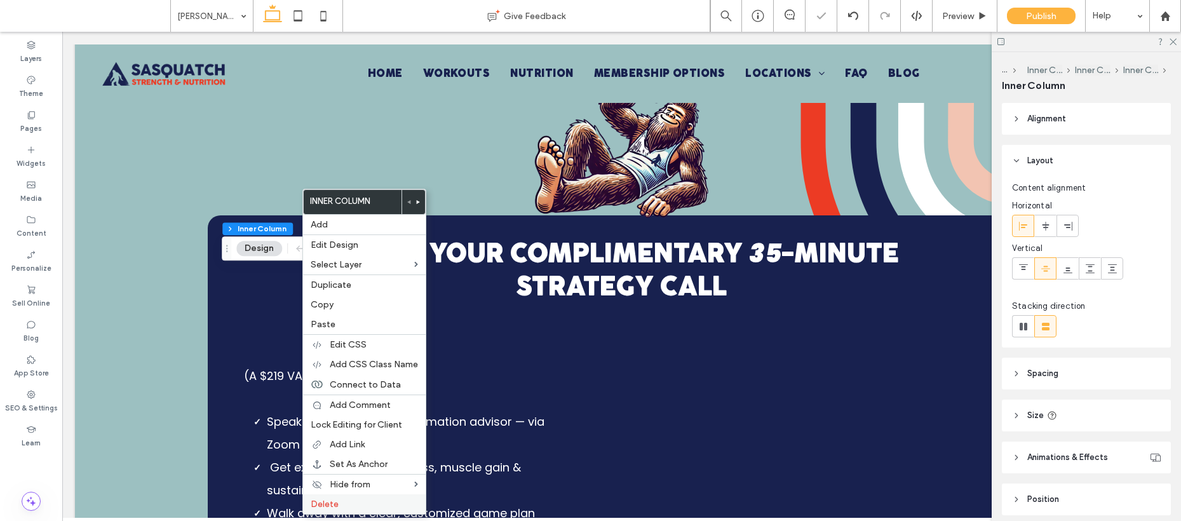
click at [353, 503] on label "Delete" at bounding box center [364, 504] width 107 height 11
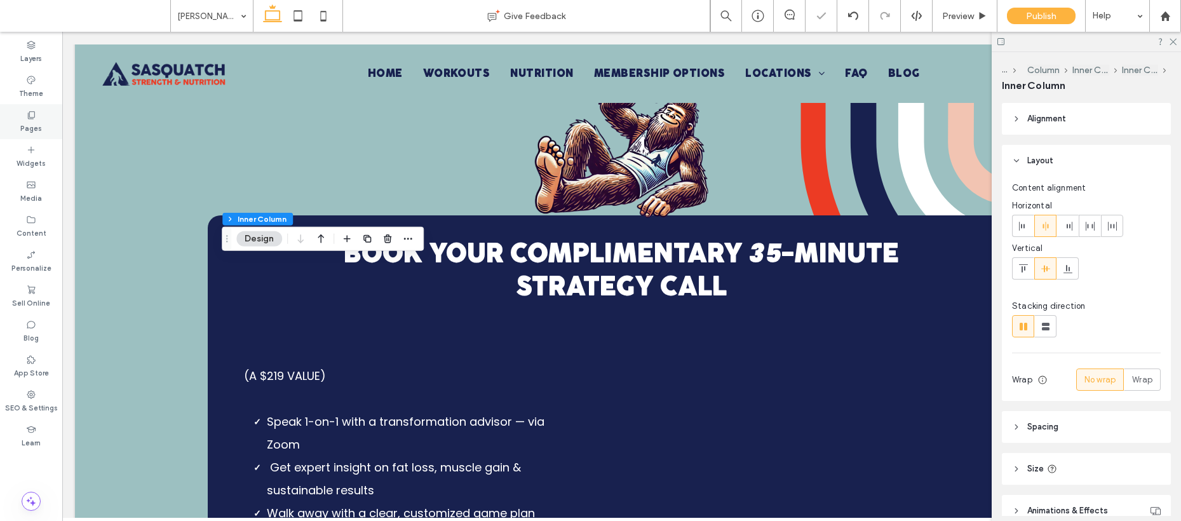
click at [32, 119] on icon at bounding box center [31, 115] width 10 height 10
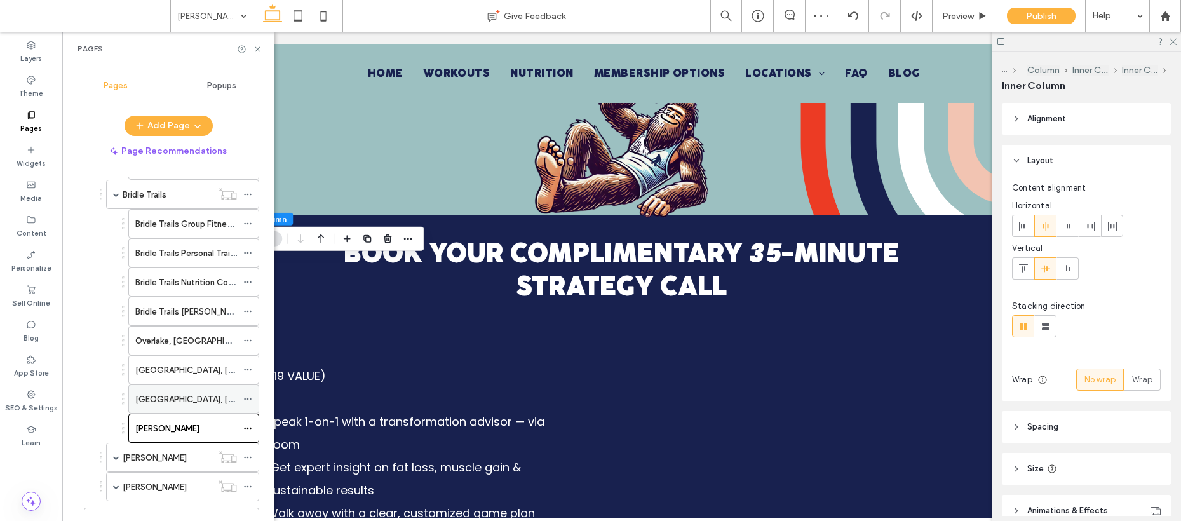
scroll to position [466, 0]
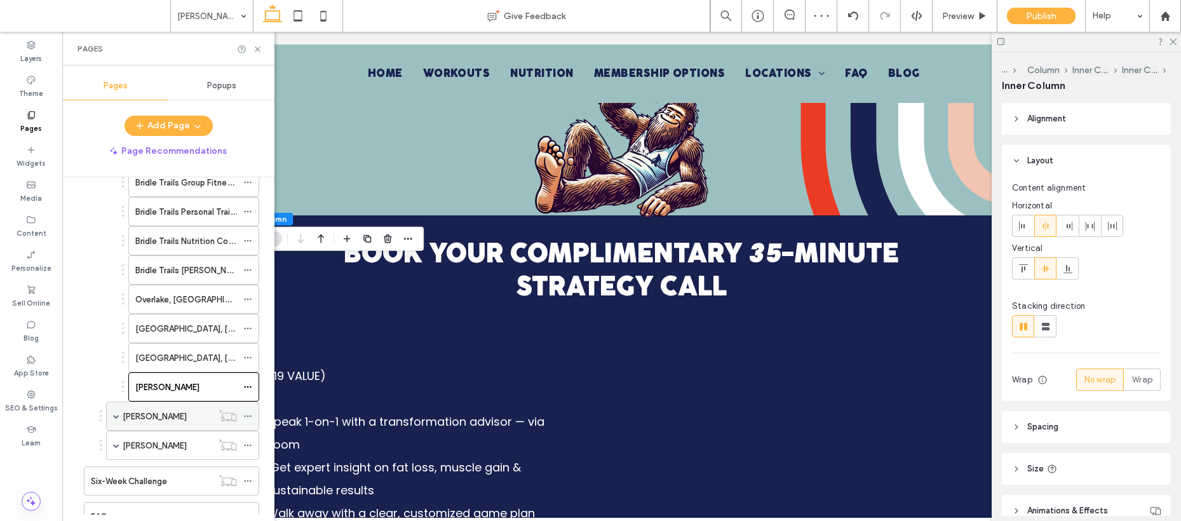
click at [175, 421] on div "Kirkland" at bounding box center [168, 416] width 90 height 13
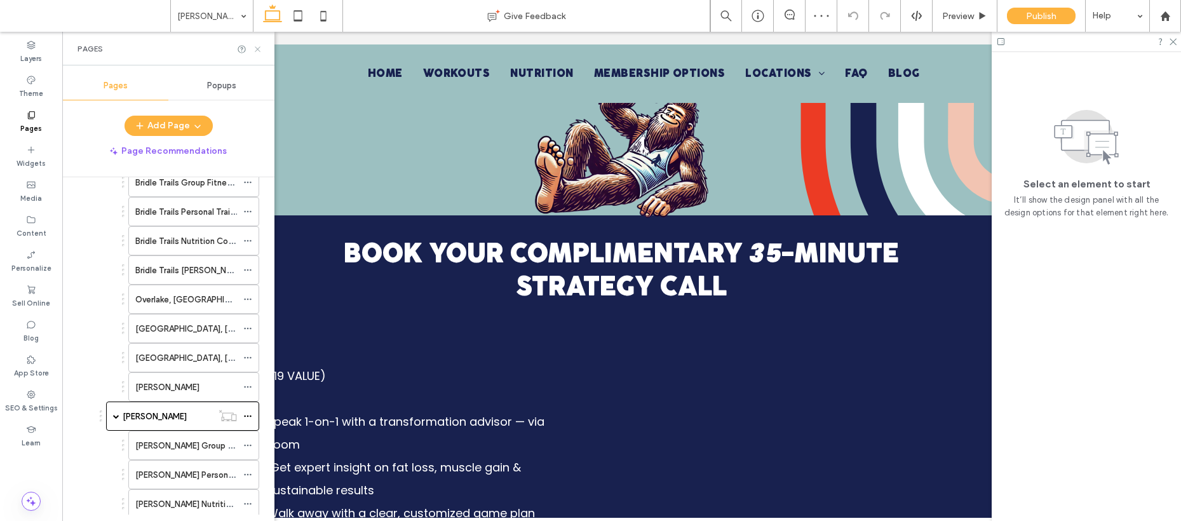
click at [255, 51] on use at bounding box center [257, 48] width 5 height 5
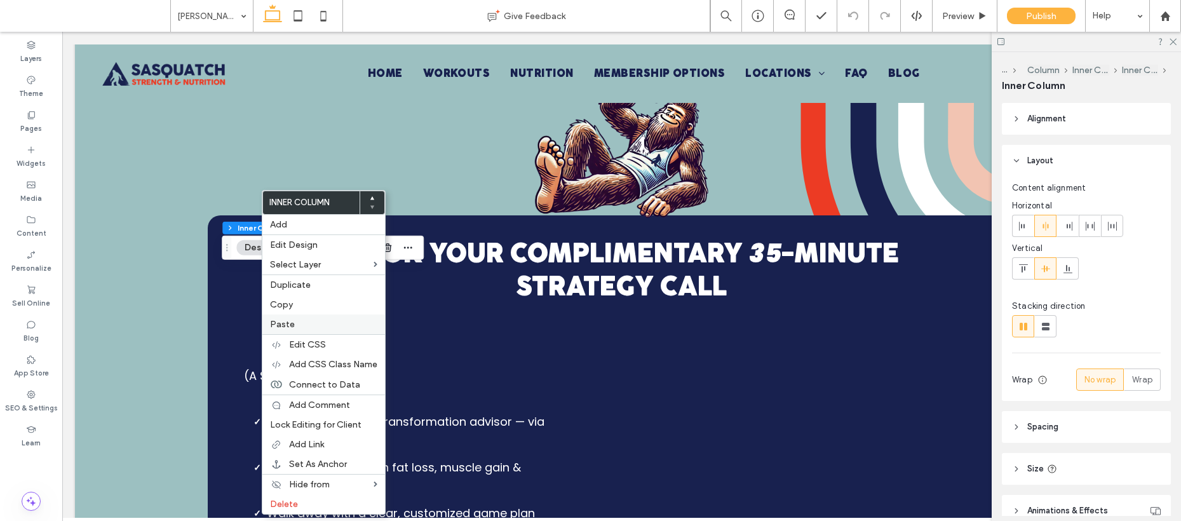
click at [281, 326] on span "Paste" at bounding box center [282, 324] width 25 height 11
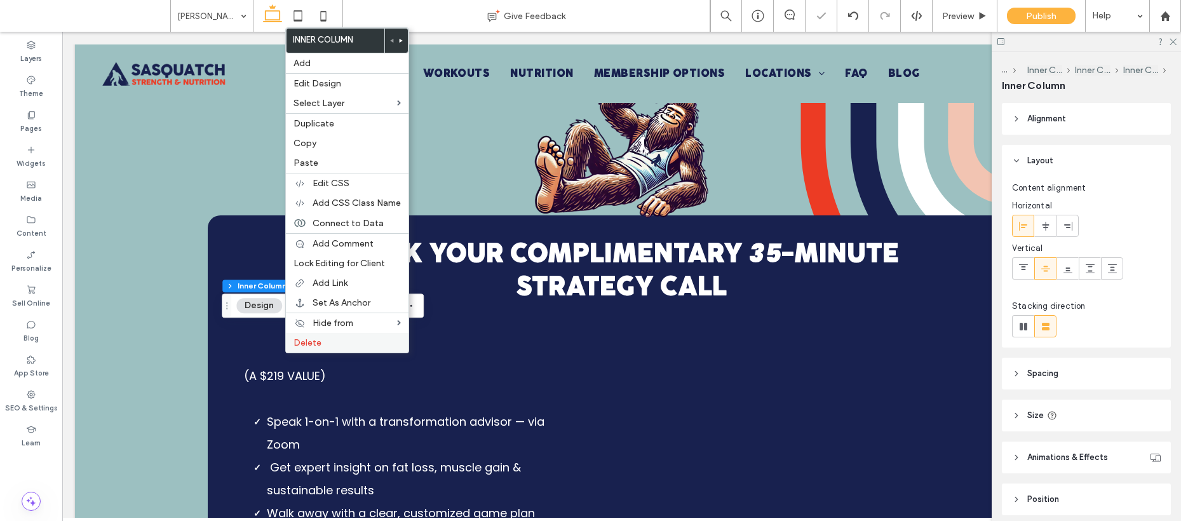
click at [318, 341] on span "Delete" at bounding box center [308, 342] width 28 height 11
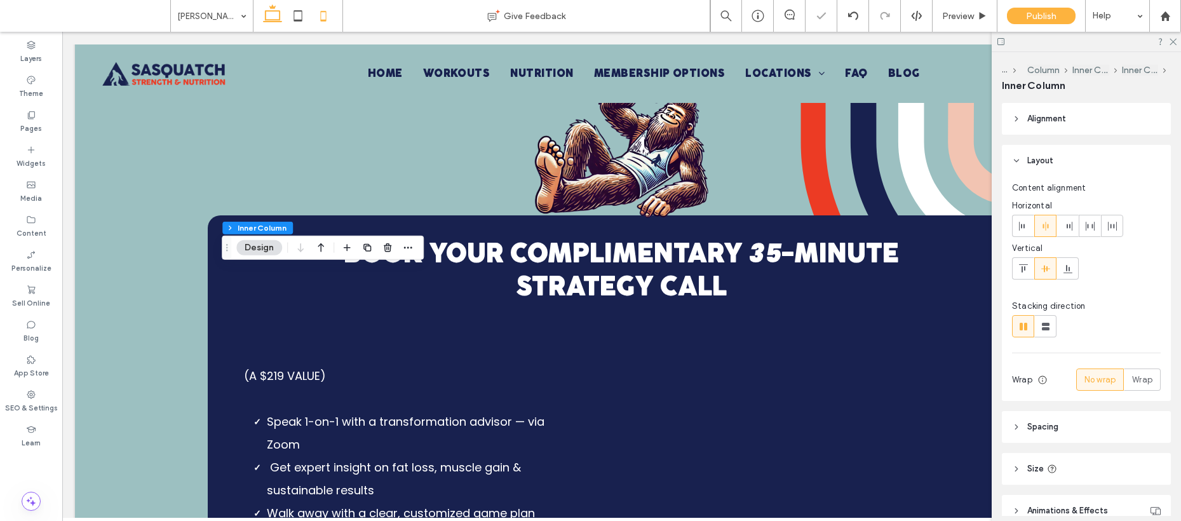
click at [322, 11] on icon at bounding box center [323, 15] width 25 height 25
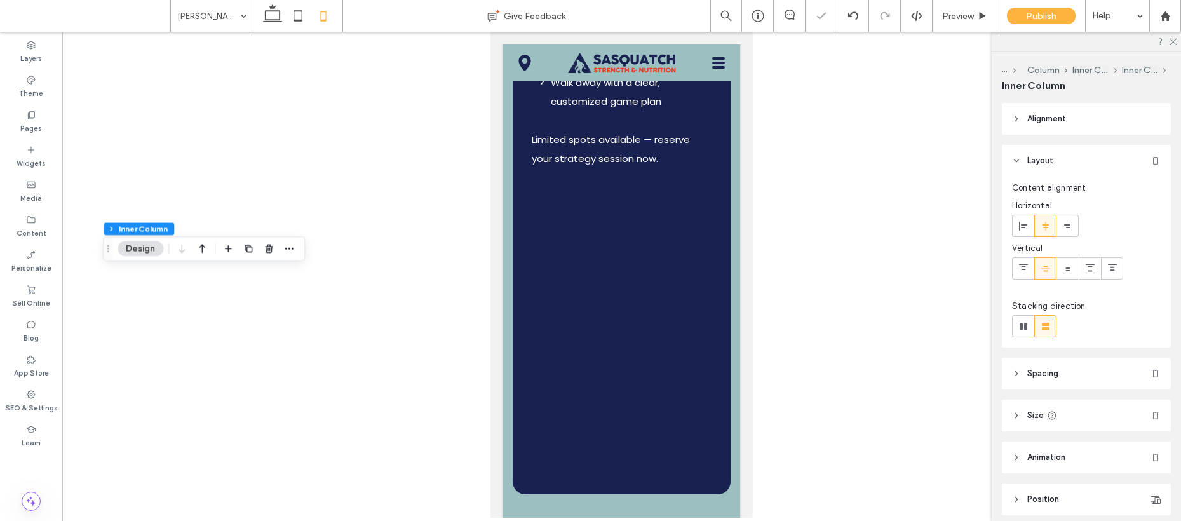
type input "**"
type input "****"
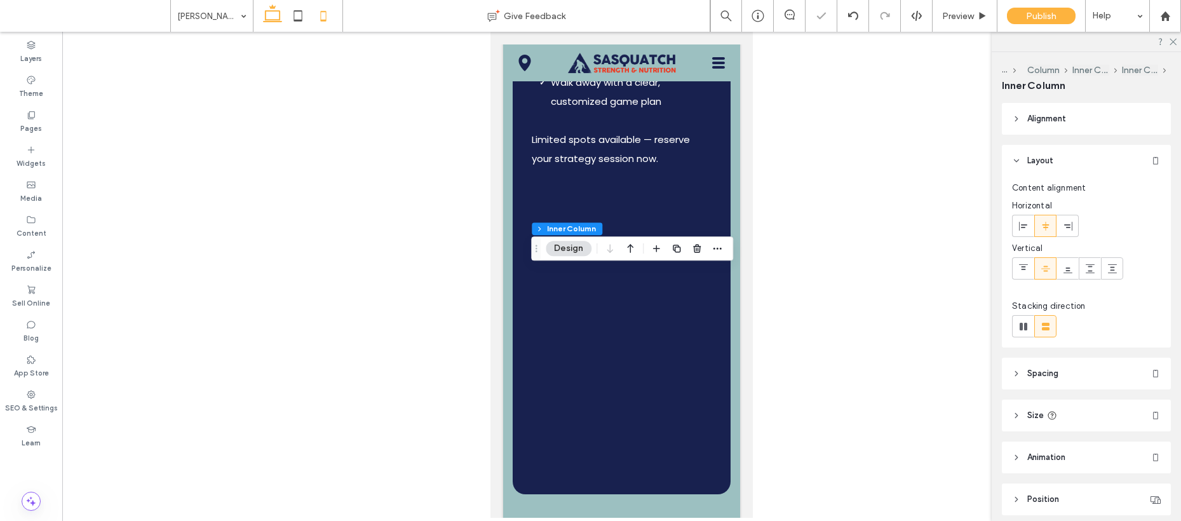
drag, startPoint x: 269, startPoint y: 13, endPoint x: 260, endPoint y: 22, distance: 13.0
click at [270, 15] on icon at bounding box center [272, 15] width 25 height 25
type input "*"
type input "**"
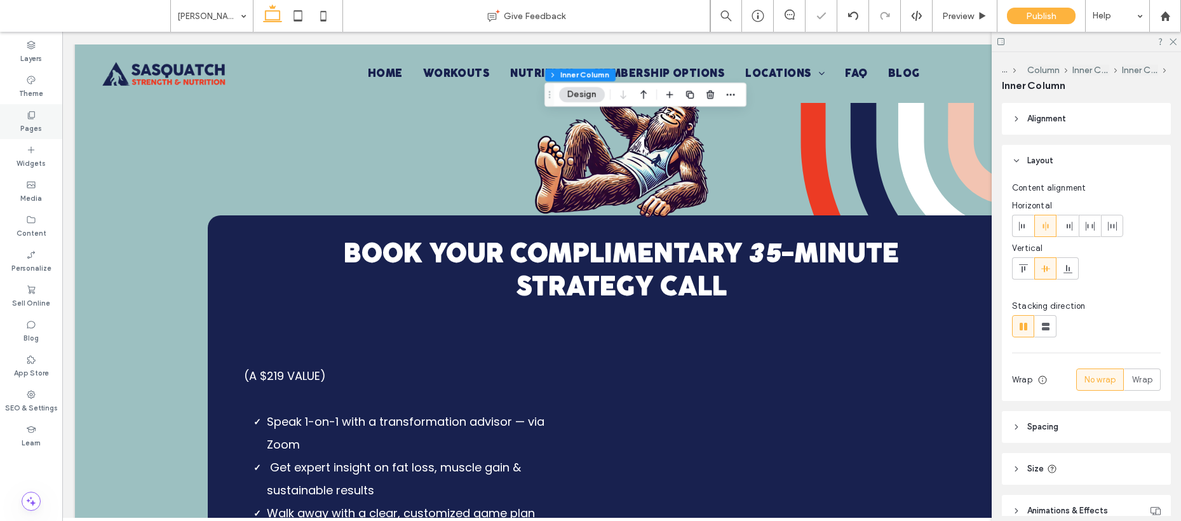
click at [36, 121] on label "Pages" at bounding box center [31, 127] width 22 height 14
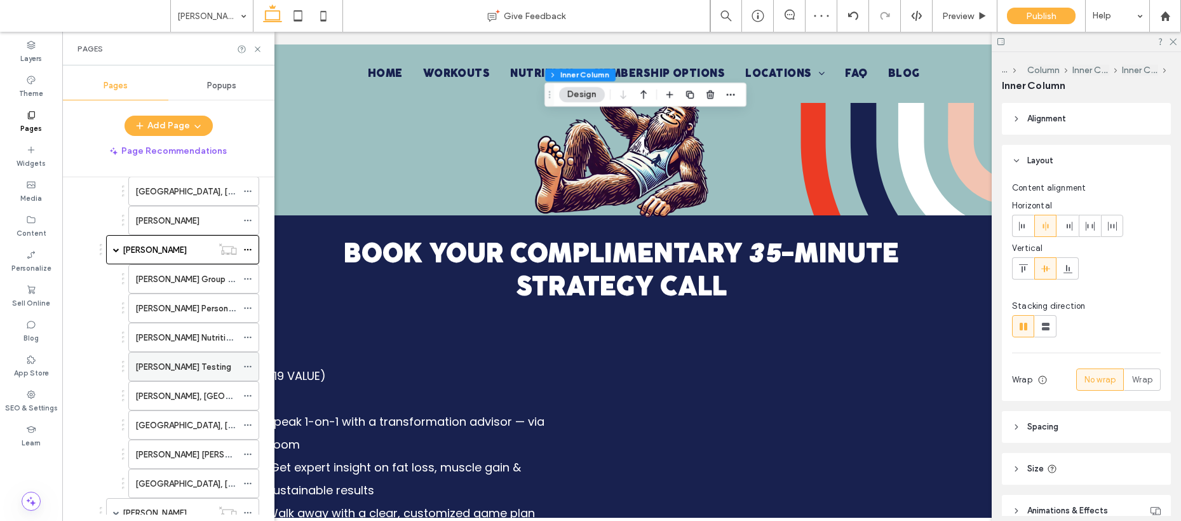
scroll to position [634, 0]
click at [196, 395] on label "Juanita, Kirkland" at bounding box center [211, 395] width 153 height 22
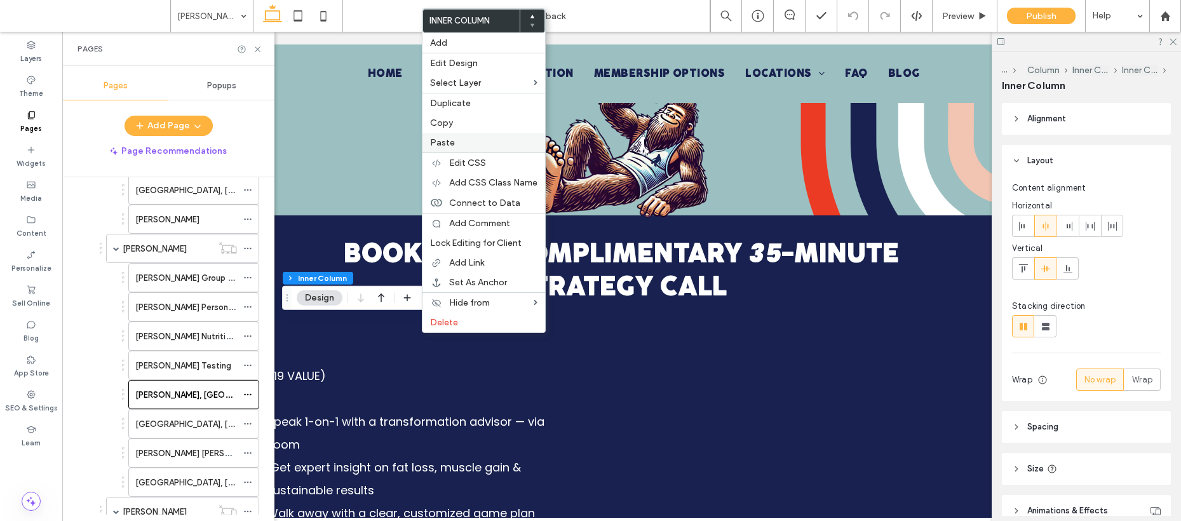
click at [463, 142] on label "Paste" at bounding box center [483, 142] width 107 height 11
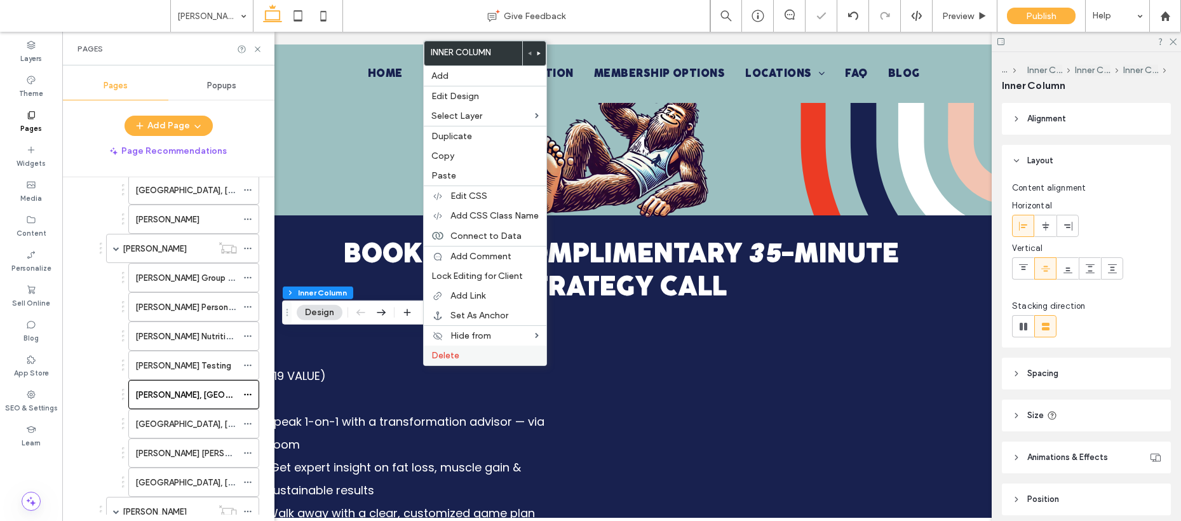
click at [442, 353] on span "Delete" at bounding box center [446, 355] width 28 height 11
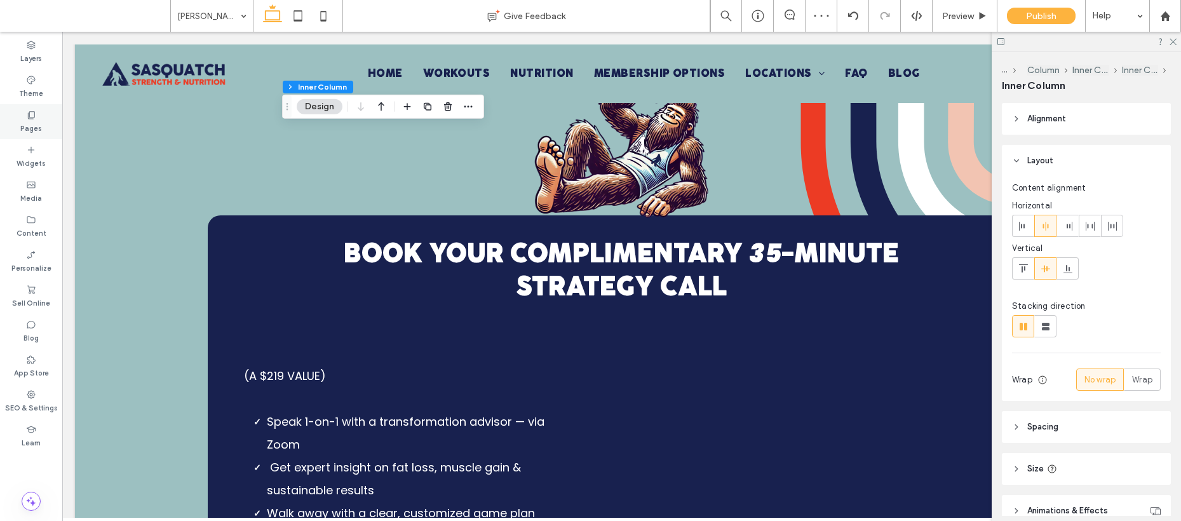
click at [34, 125] on label "Pages" at bounding box center [31, 127] width 22 height 14
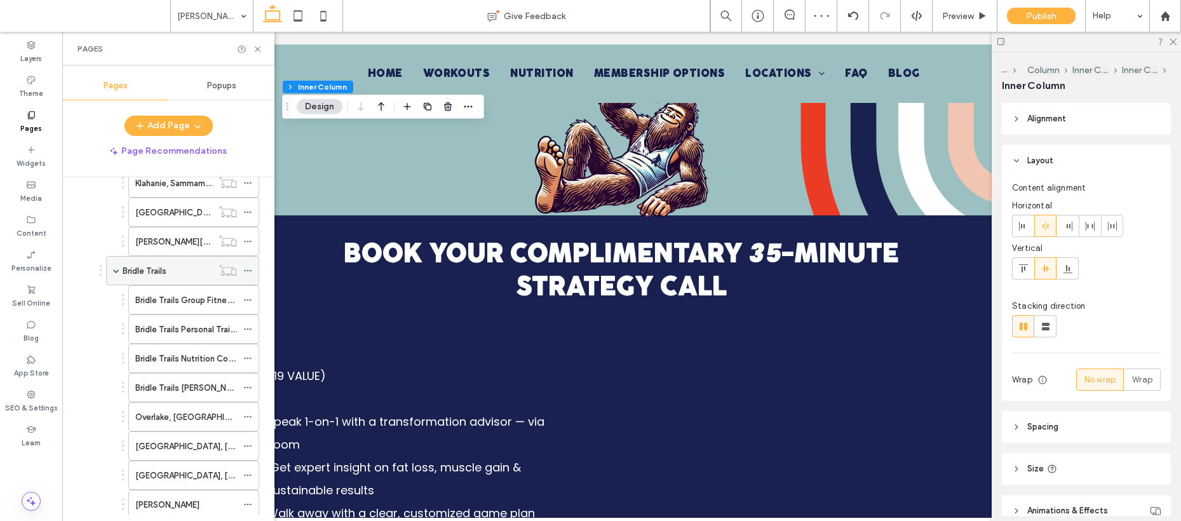
scroll to position [613, 0]
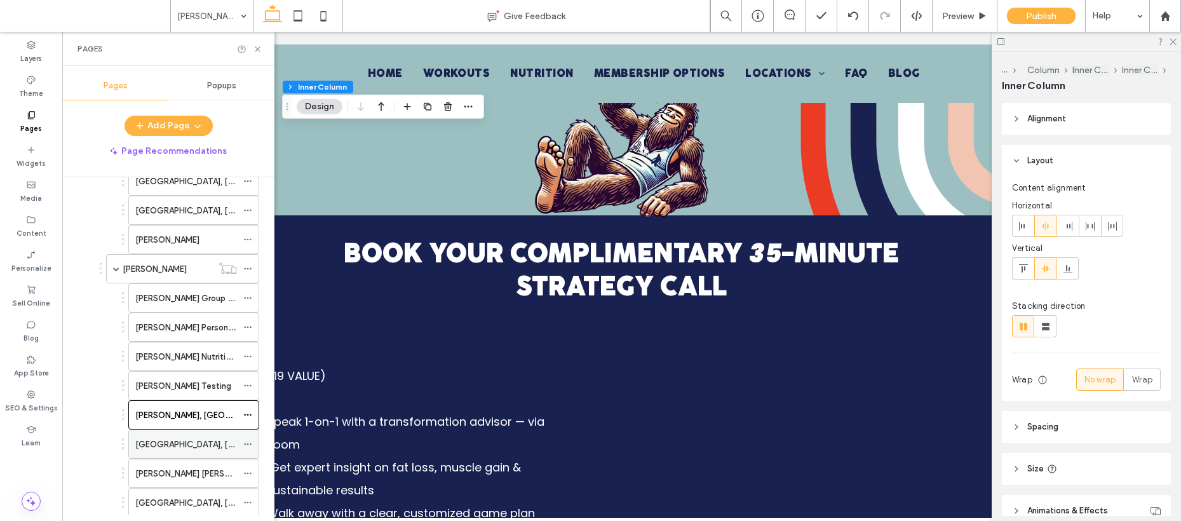
click at [173, 449] on label "North Rose Hill, Kirkland" at bounding box center [222, 444] width 174 height 22
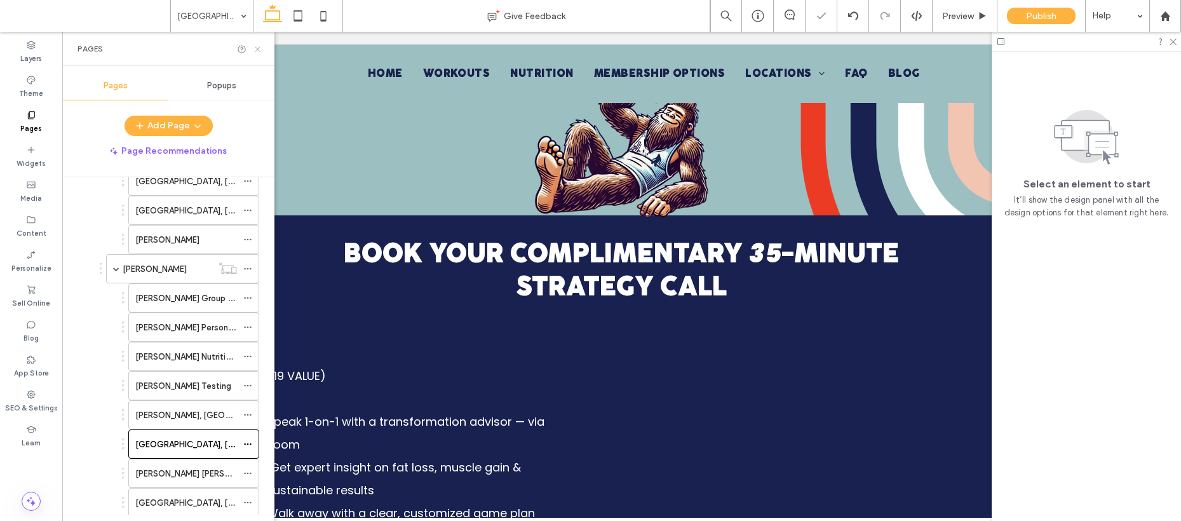
click at [259, 48] on icon at bounding box center [258, 49] width 10 height 10
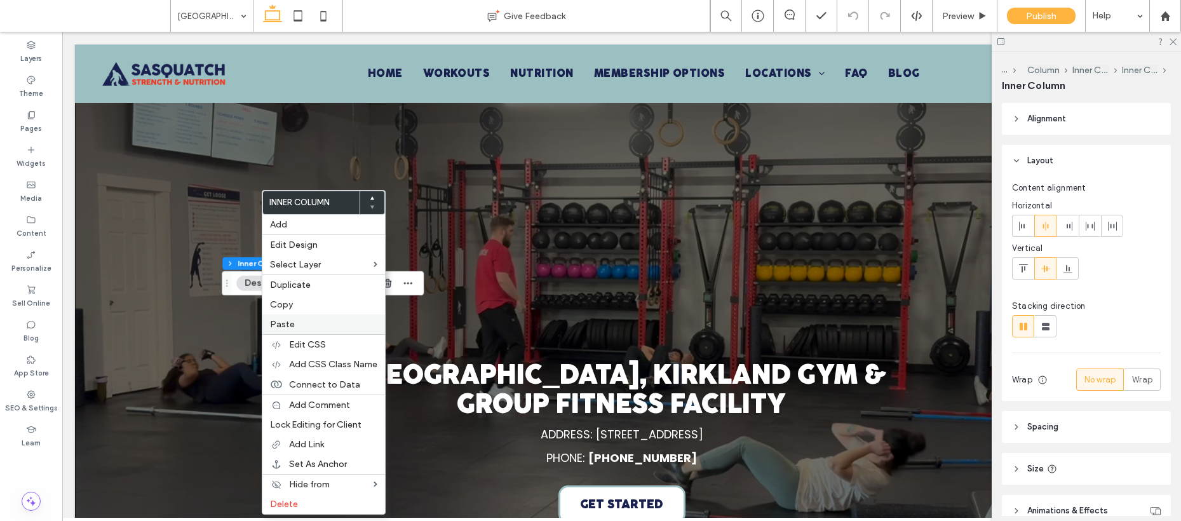
click at [279, 322] on span "Paste" at bounding box center [282, 324] width 25 height 11
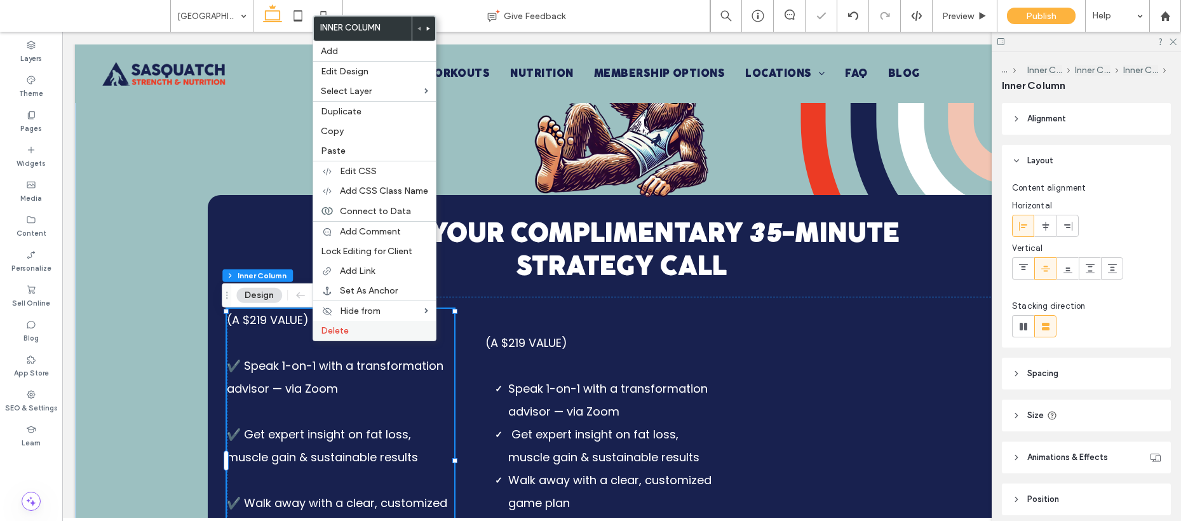
click at [338, 329] on span "Delete" at bounding box center [335, 330] width 28 height 11
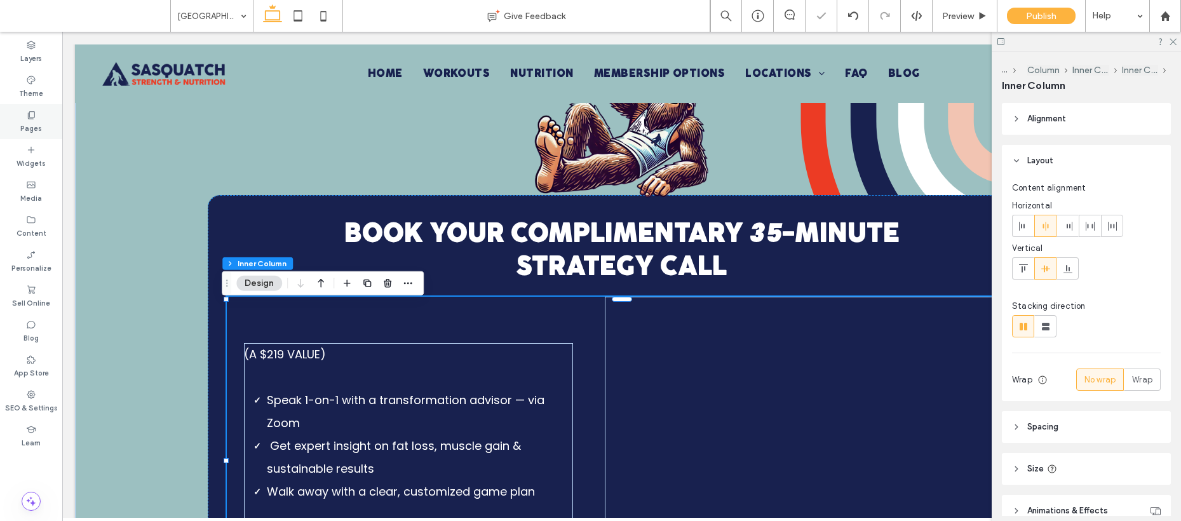
click at [35, 124] on label "Pages" at bounding box center [31, 127] width 22 height 14
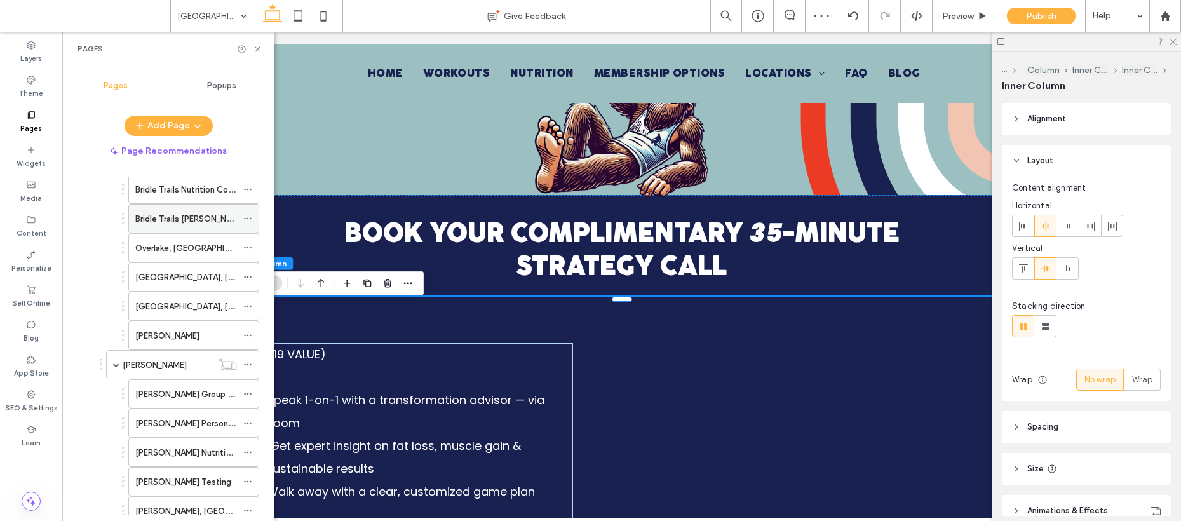
scroll to position [529, 0]
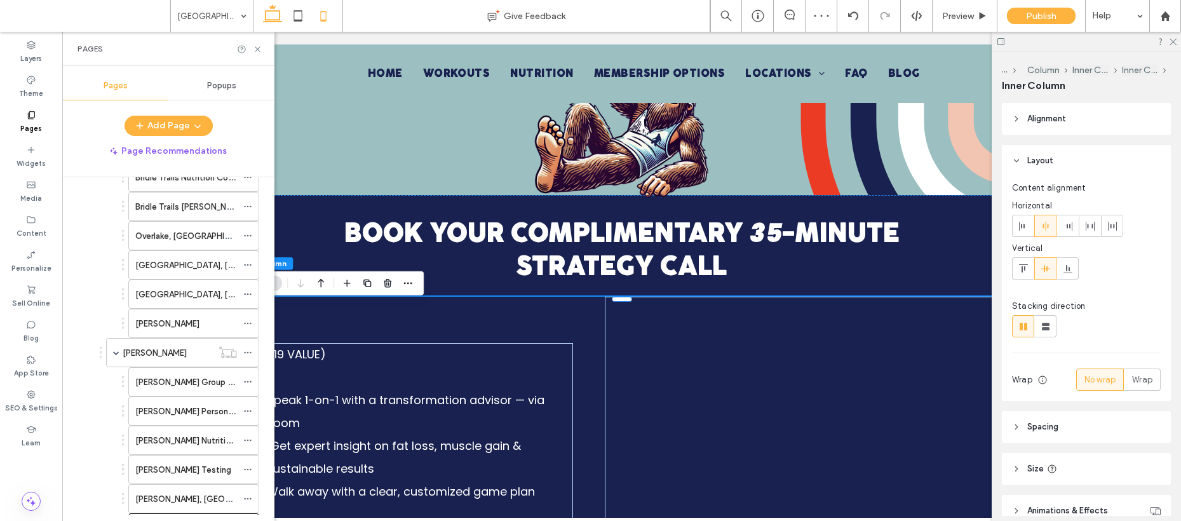
click at [327, 17] on icon at bounding box center [323, 15] width 25 height 25
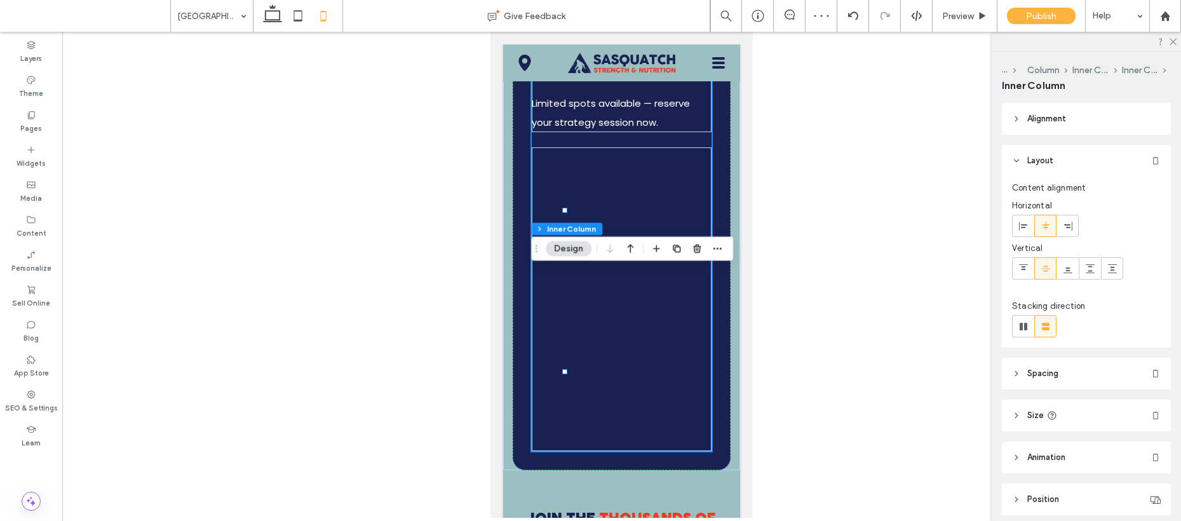
type input "**"
type input "****"
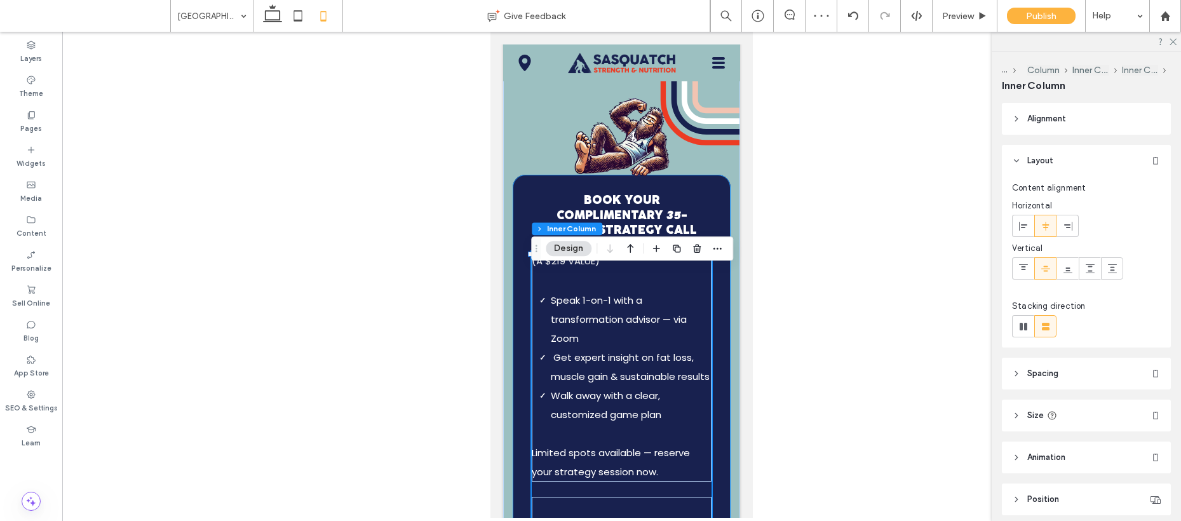
click at [620, 200] on div "BOOK YOUR COMPLIMENTARY 35 -MINUTE STRATEGY CALL (A $219 VALUE) Speak 1-on-1 wi…" at bounding box center [622, 497] width 218 height 645
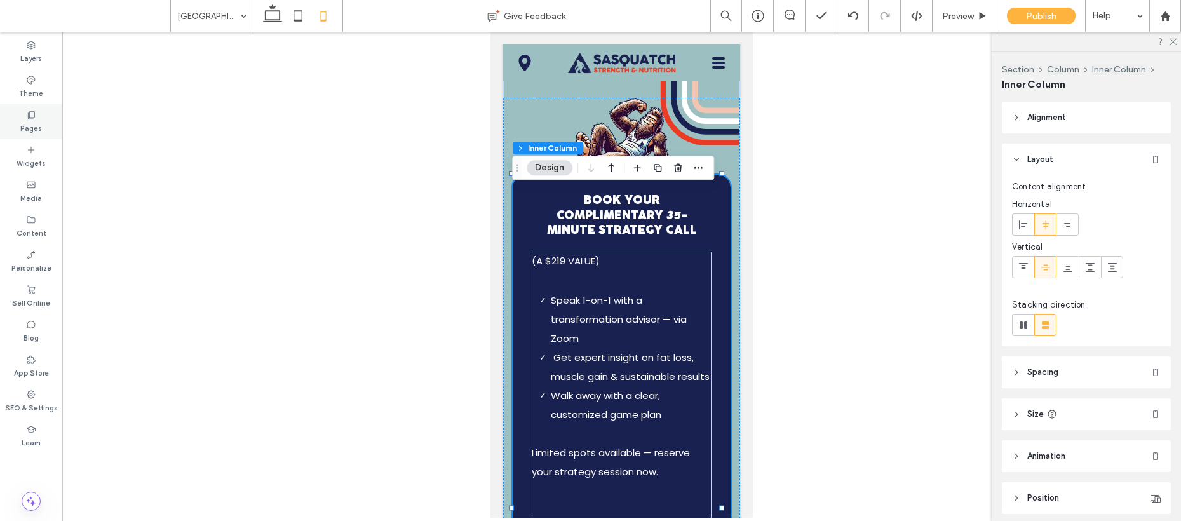
click at [39, 126] on label "Pages" at bounding box center [31, 127] width 22 height 14
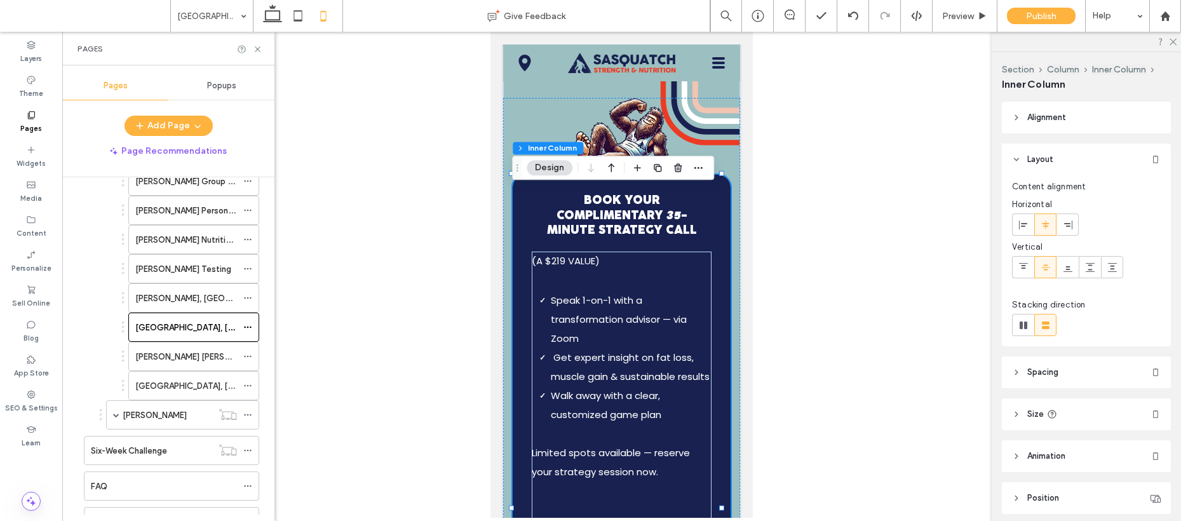
scroll to position [747, 0]
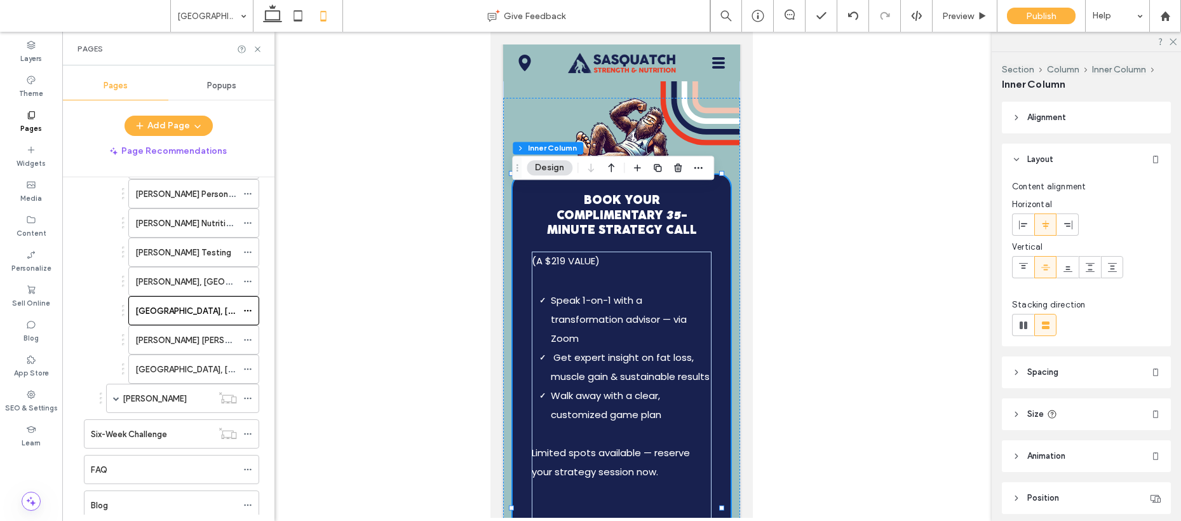
click at [178, 344] on div "Clyde Hill" at bounding box center [186, 340] width 102 height 13
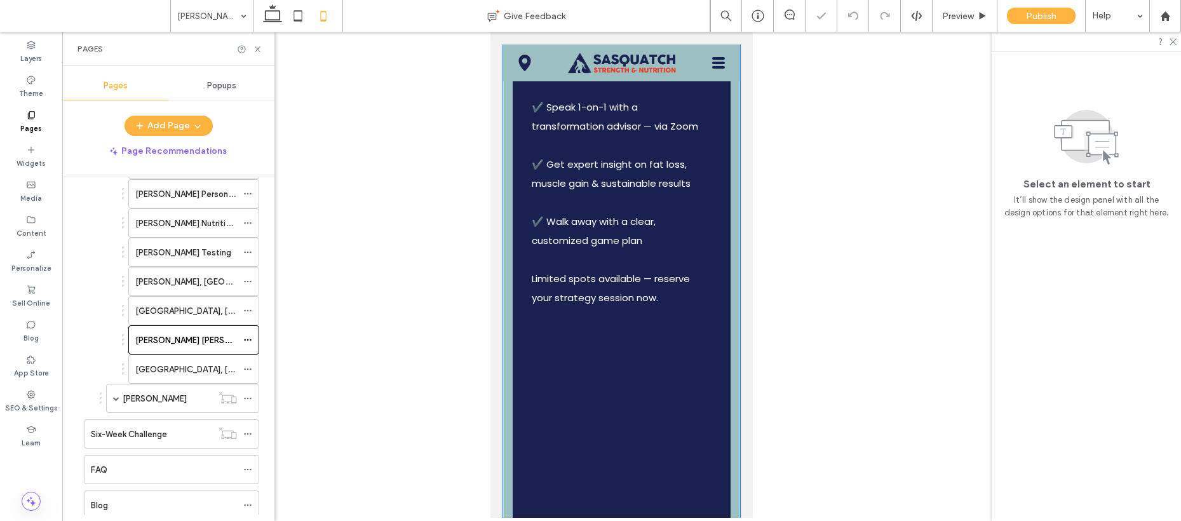
scroll to position [285, 0]
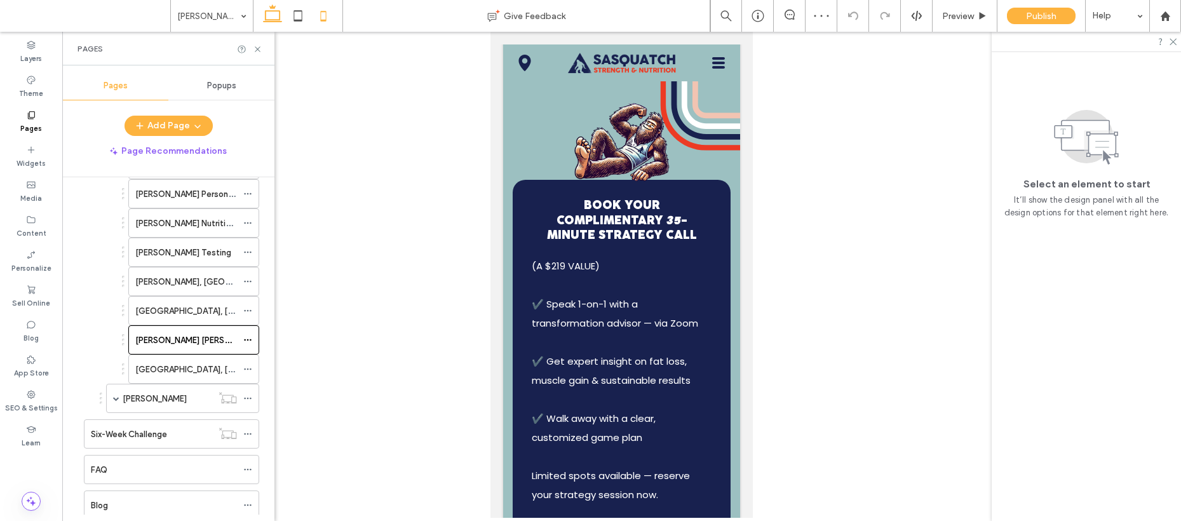
click at [282, 15] on icon at bounding box center [272, 15] width 25 height 25
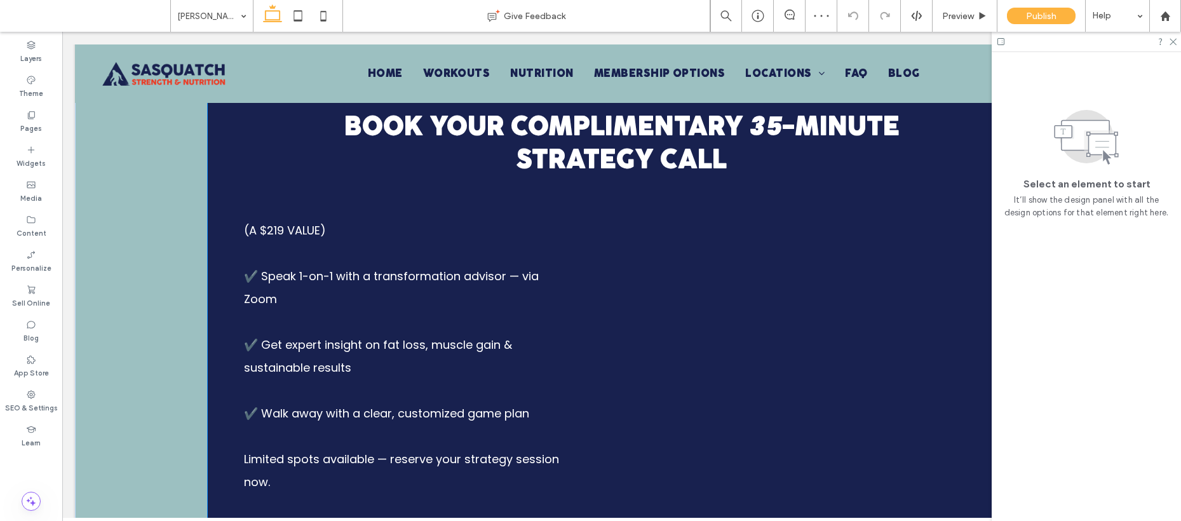
scroll to position [759, 0]
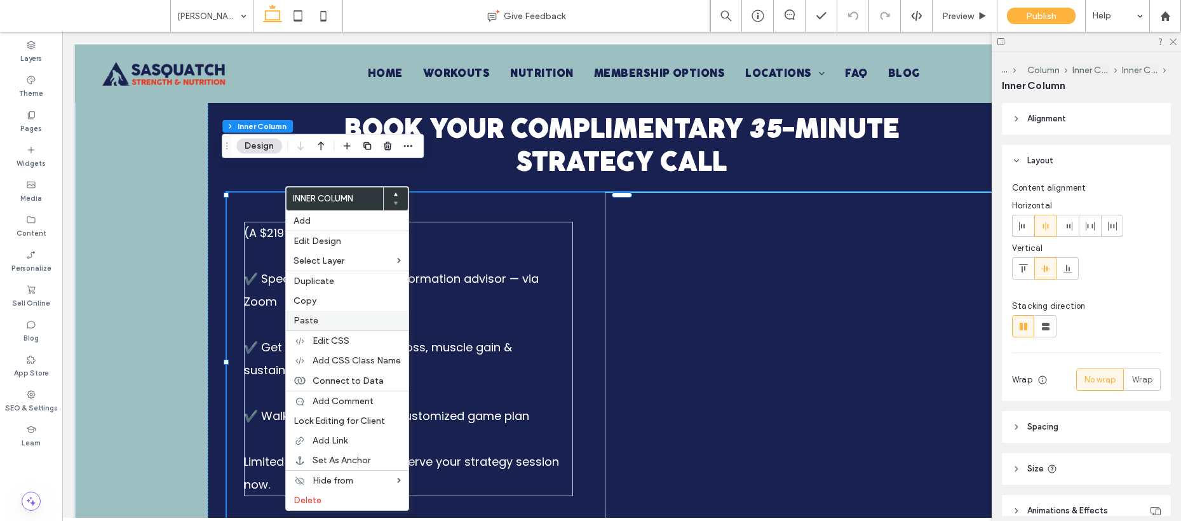
click at [318, 318] on label "Paste" at bounding box center [347, 320] width 107 height 11
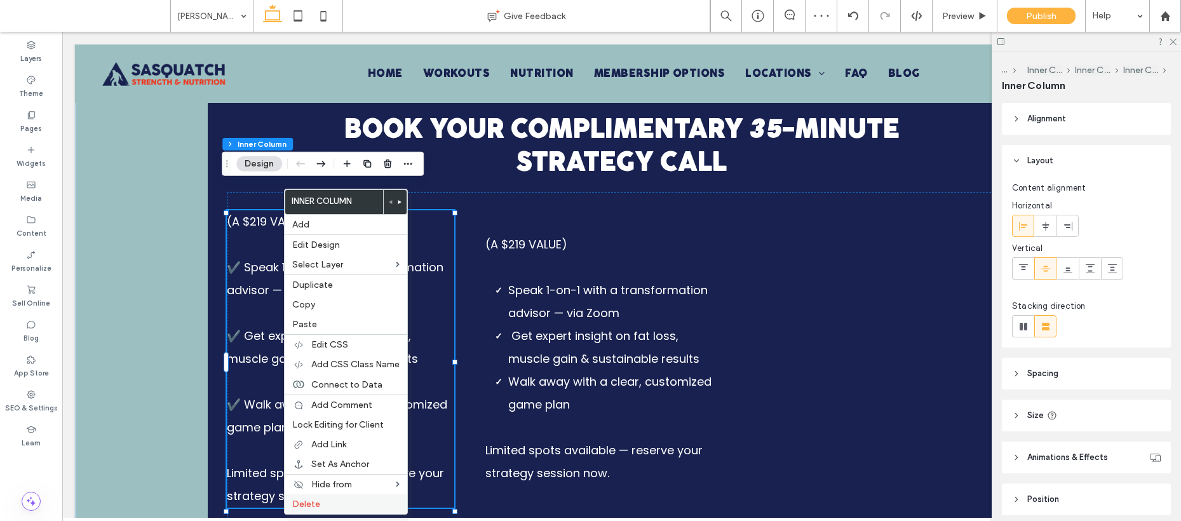
click at [343, 501] on label "Delete" at bounding box center [345, 504] width 107 height 11
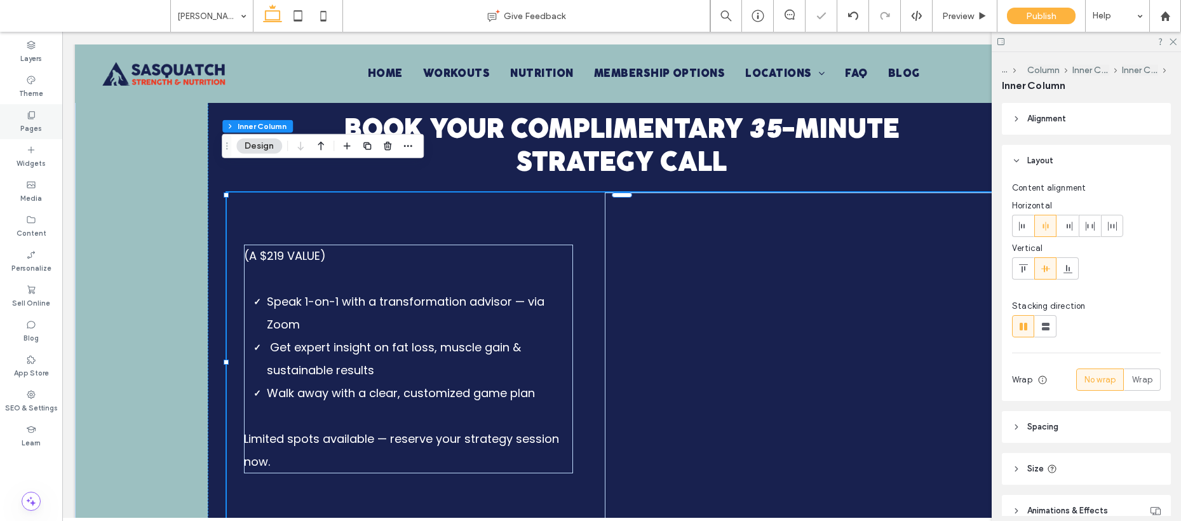
click at [34, 126] on label "Pages" at bounding box center [31, 127] width 22 height 14
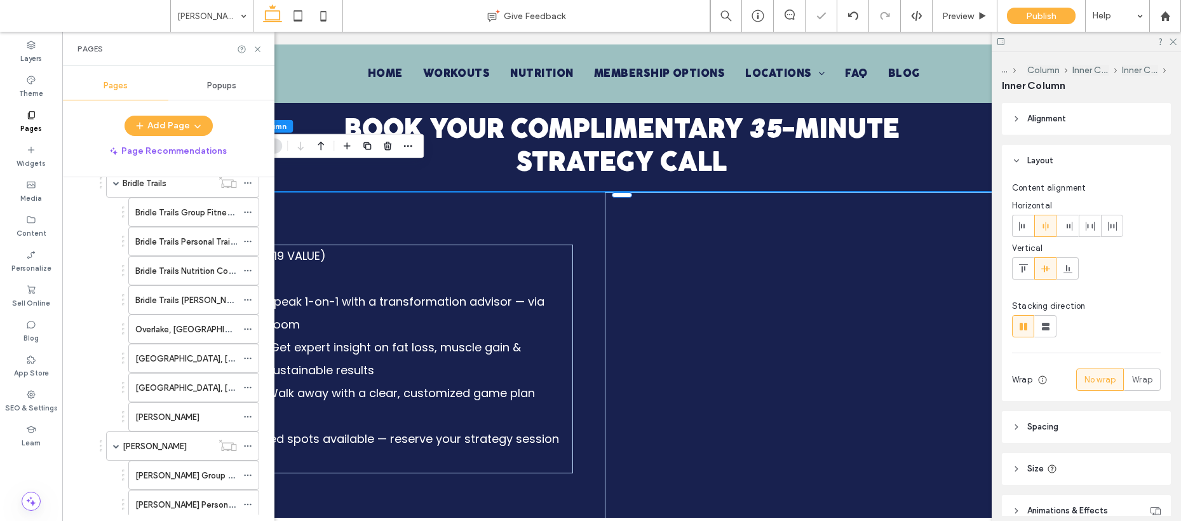
scroll to position [848, 0]
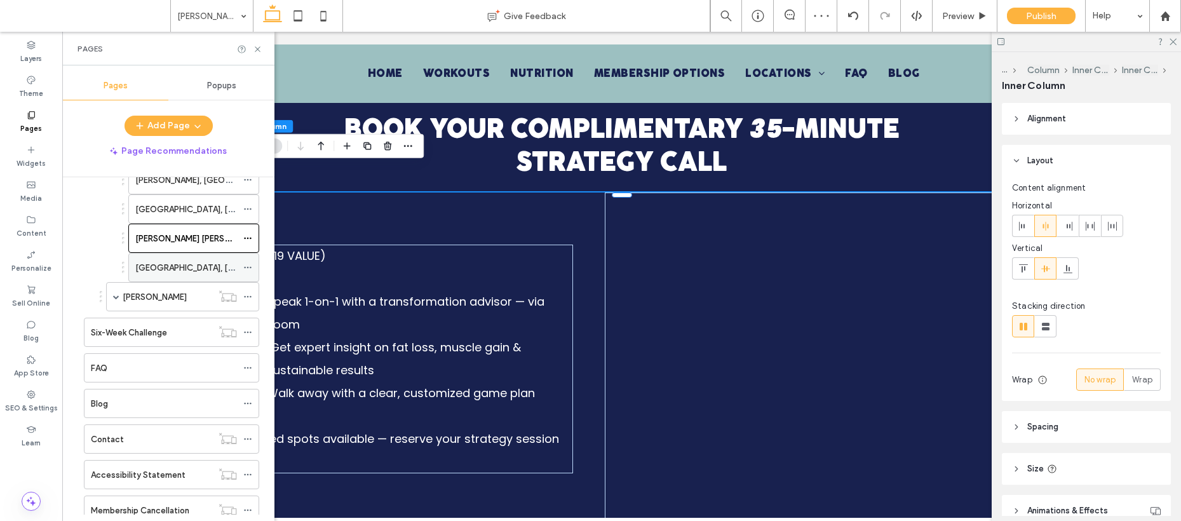
click at [154, 264] on label "Kingsgate, Kirkland" at bounding box center [222, 268] width 174 height 22
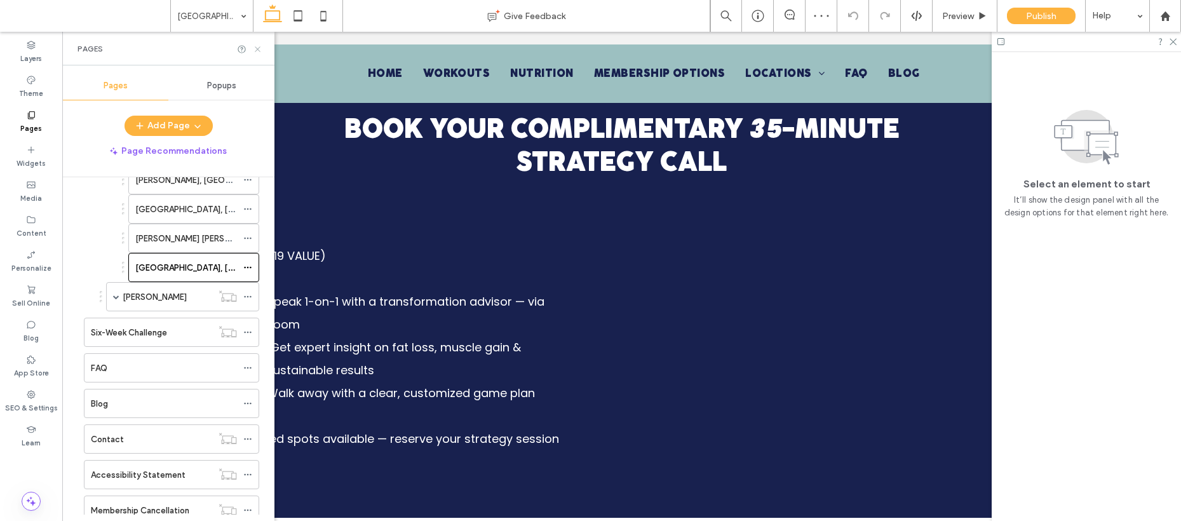
click at [255, 48] on icon at bounding box center [258, 49] width 10 height 10
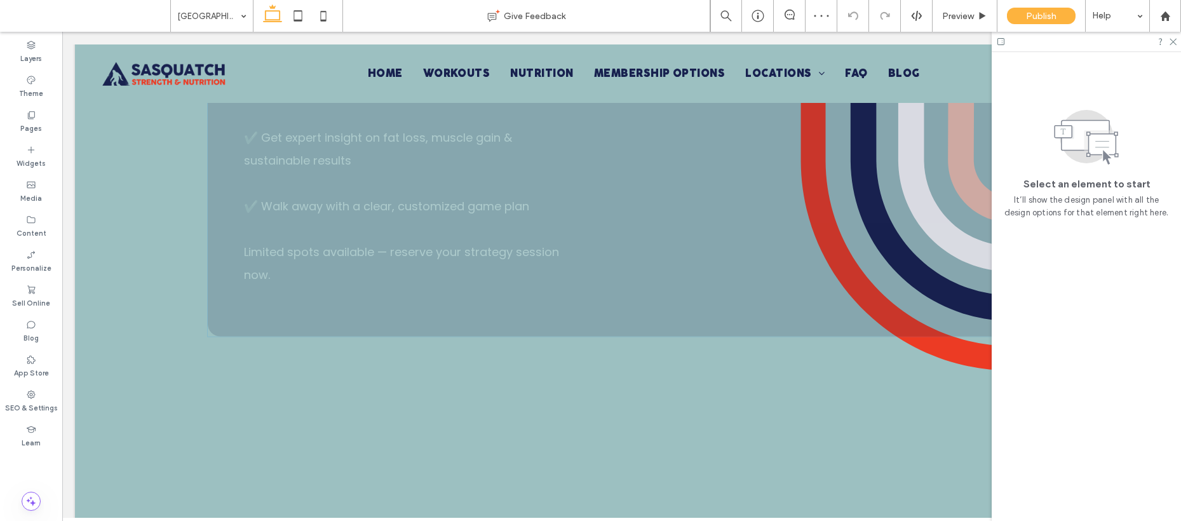
scroll to position [643, 0]
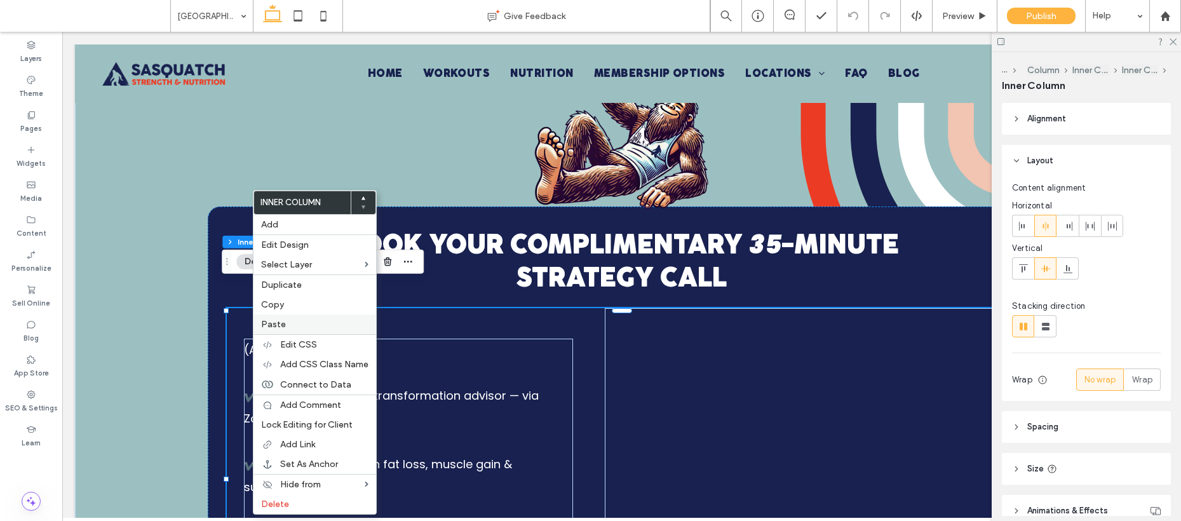
click at [275, 322] on span "Paste" at bounding box center [273, 324] width 25 height 11
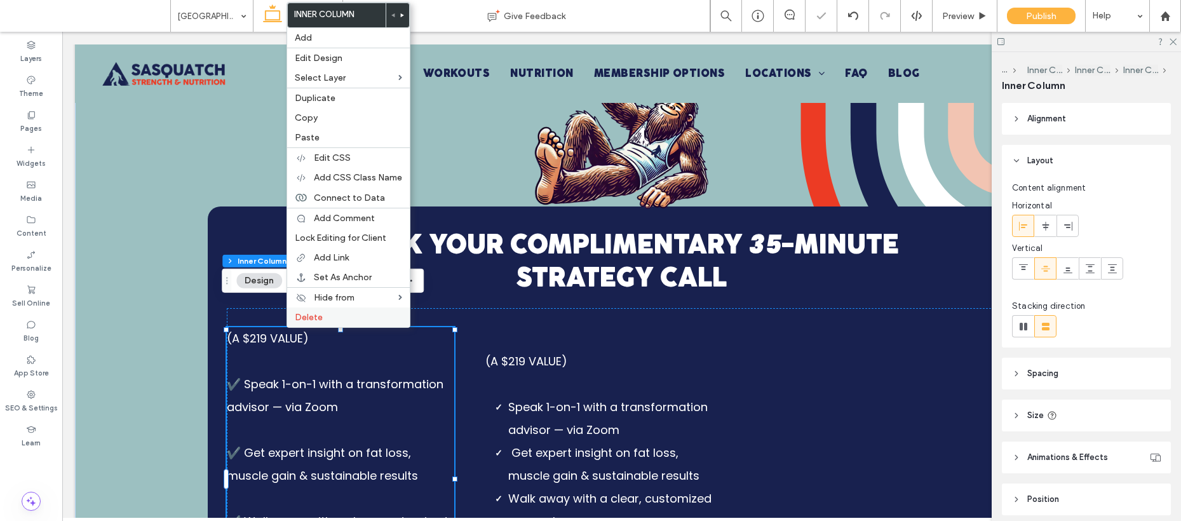
click at [310, 316] on span "Delete" at bounding box center [309, 317] width 28 height 11
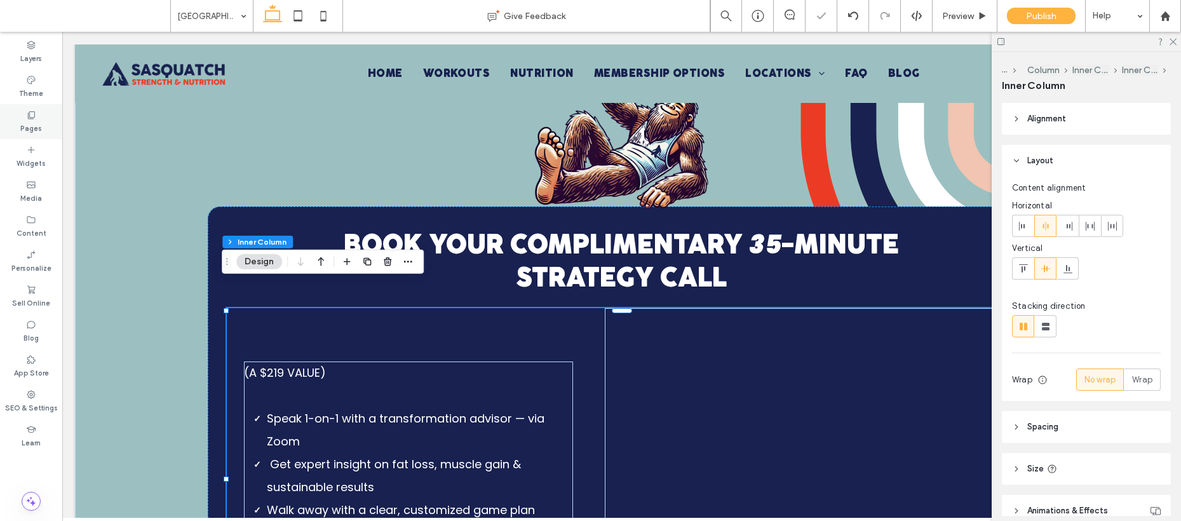
click at [34, 123] on label "Pages" at bounding box center [31, 127] width 22 height 14
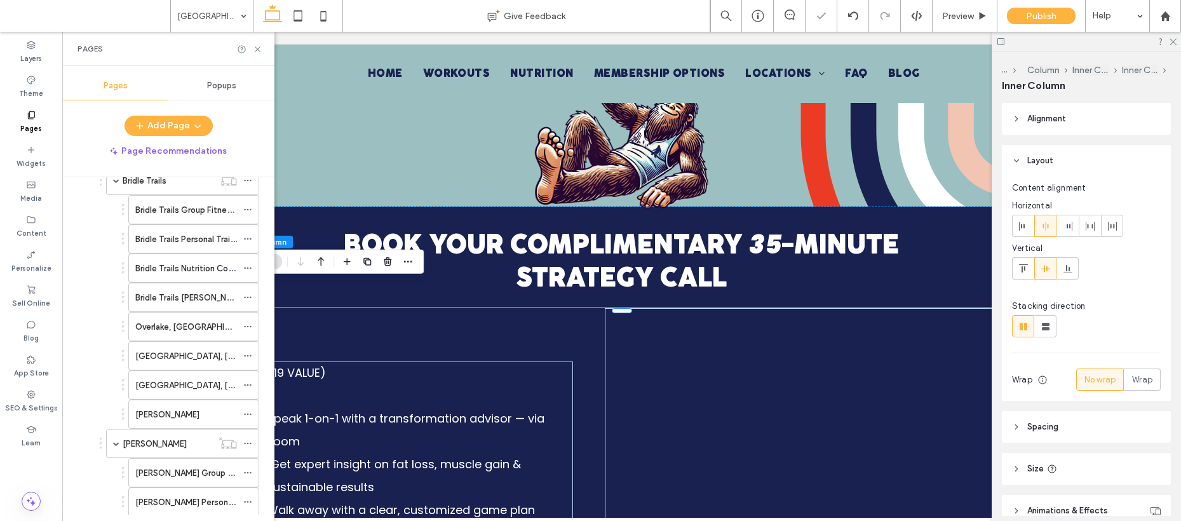
scroll to position [693, 0]
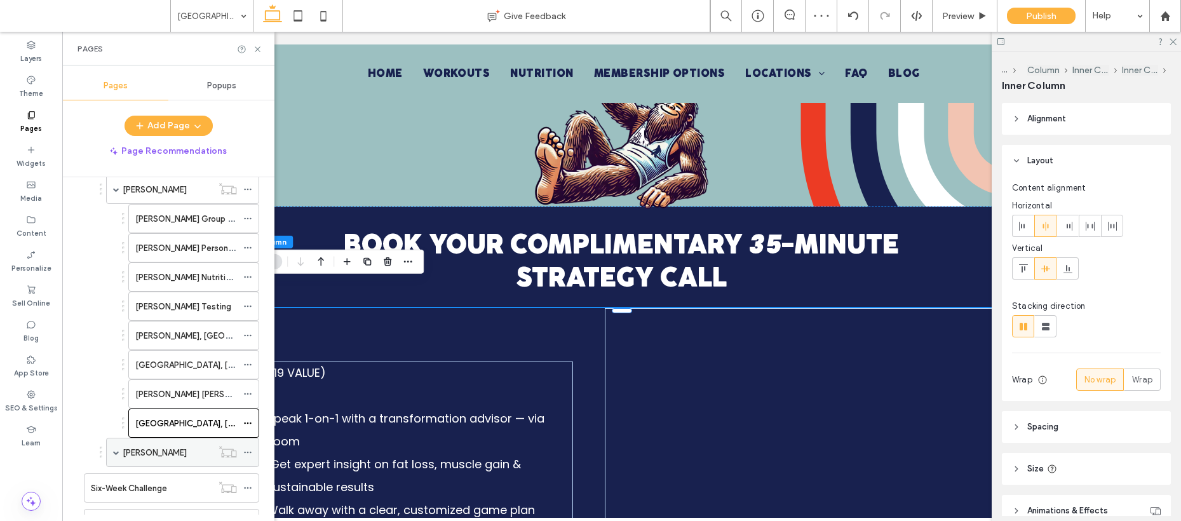
click at [162, 448] on div "Redmond" at bounding box center [168, 452] width 90 height 13
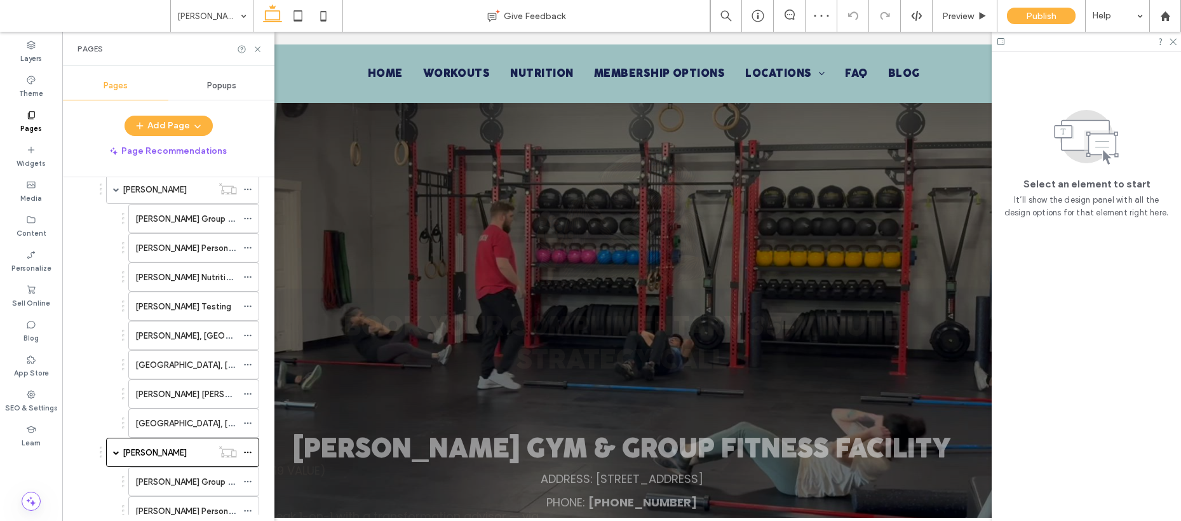
scroll to position [583, 0]
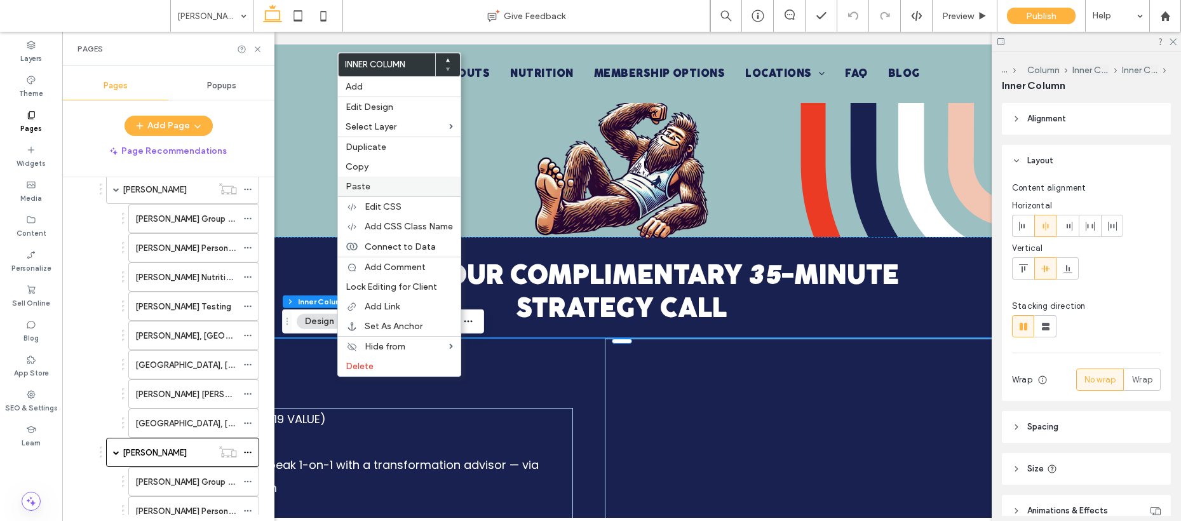
click at [386, 186] on label "Paste" at bounding box center [399, 186] width 107 height 11
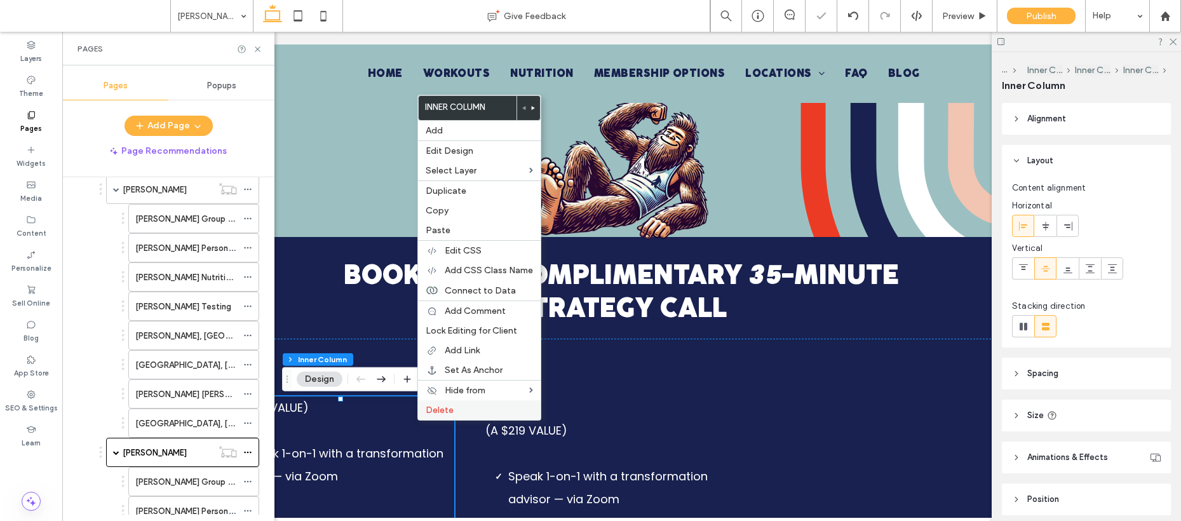
click at [432, 409] on span "Delete" at bounding box center [440, 410] width 28 height 11
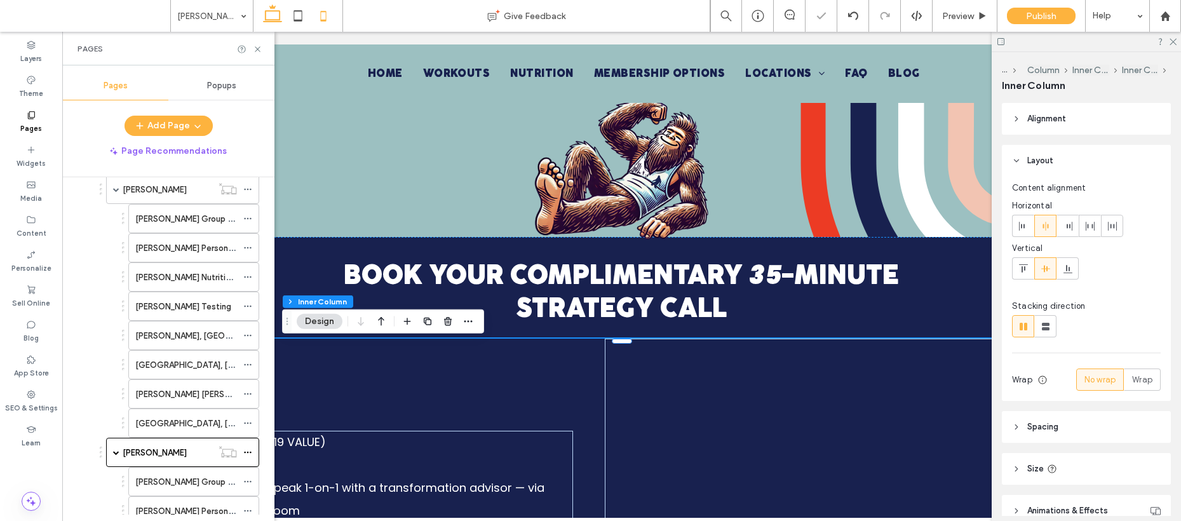
click at [323, 9] on icon at bounding box center [323, 15] width 25 height 25
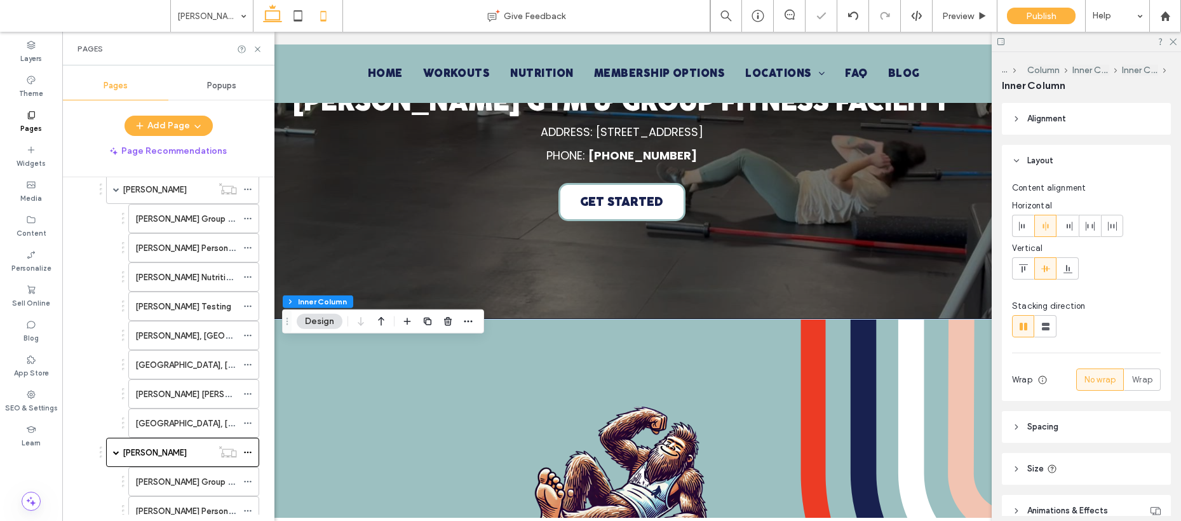
type input "**"
type input "****"
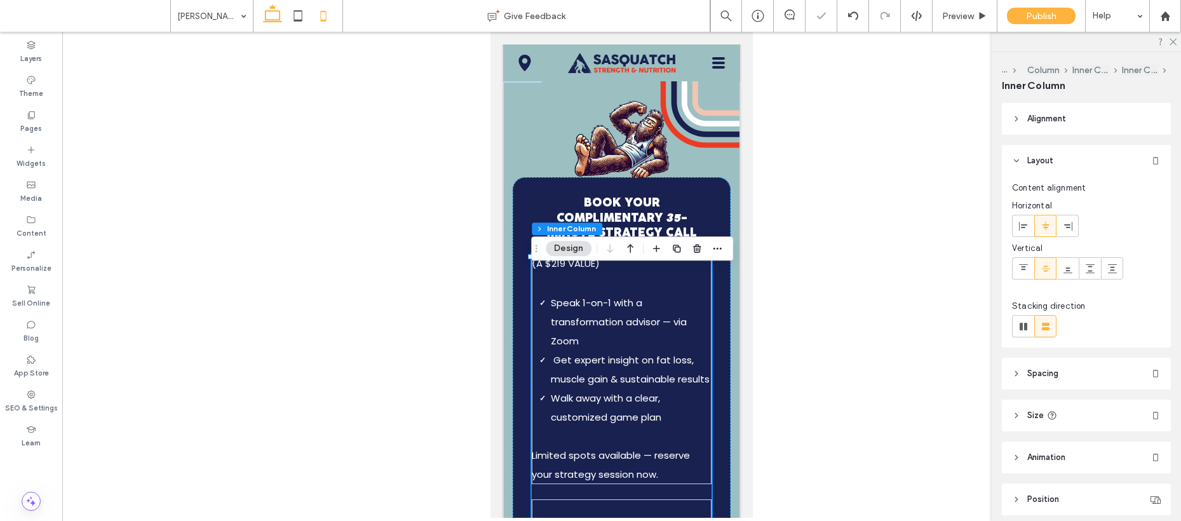
click at [275, 20] on use at bounding box center [272, 13] width 19 height 18
type input "*"
type input "**"
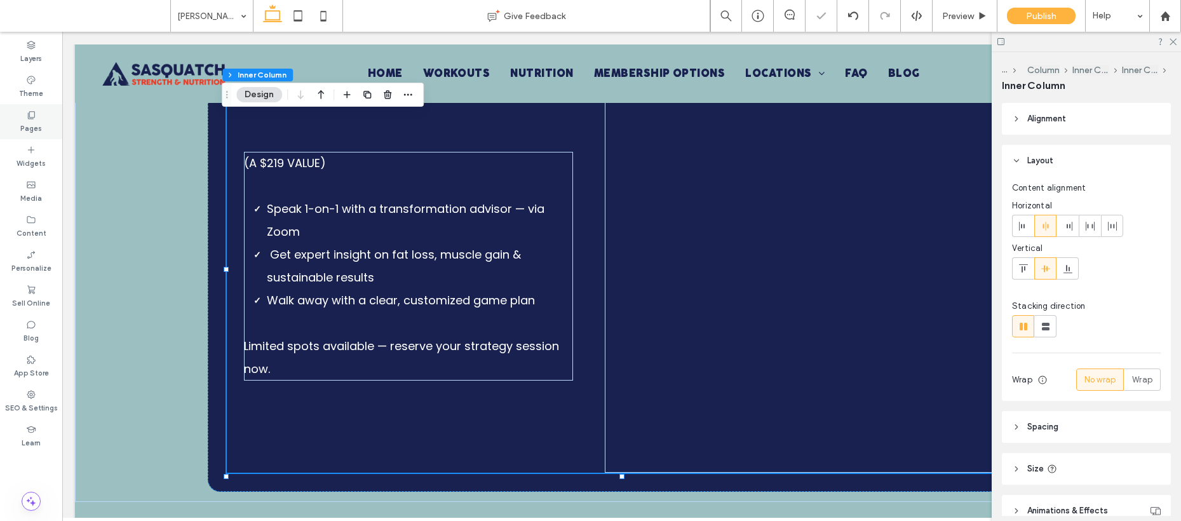
click at [25, 121] on label "Pages" at bounding box center [31, 127] width 22 height 14
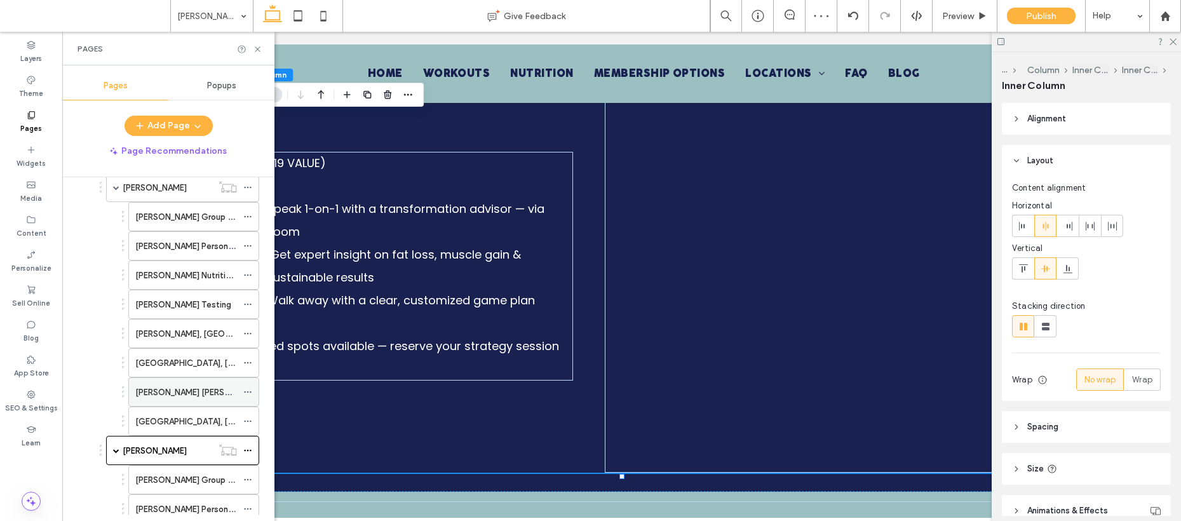
scroll to position [895, 0]
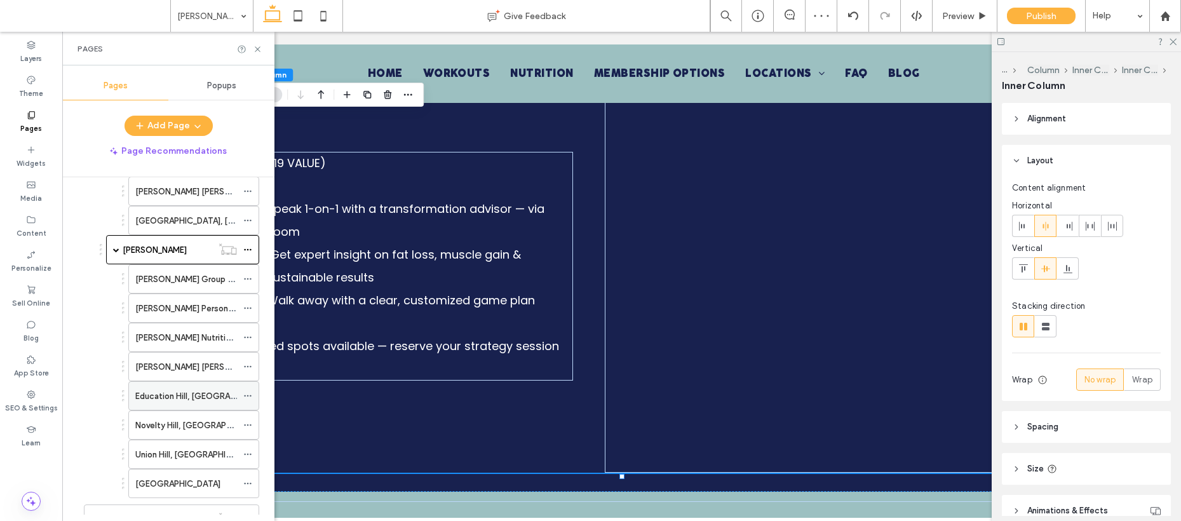
click at [178, 400] on label "Education Hill, Redmond" at bounding box center [205, 396] width 141 height 22
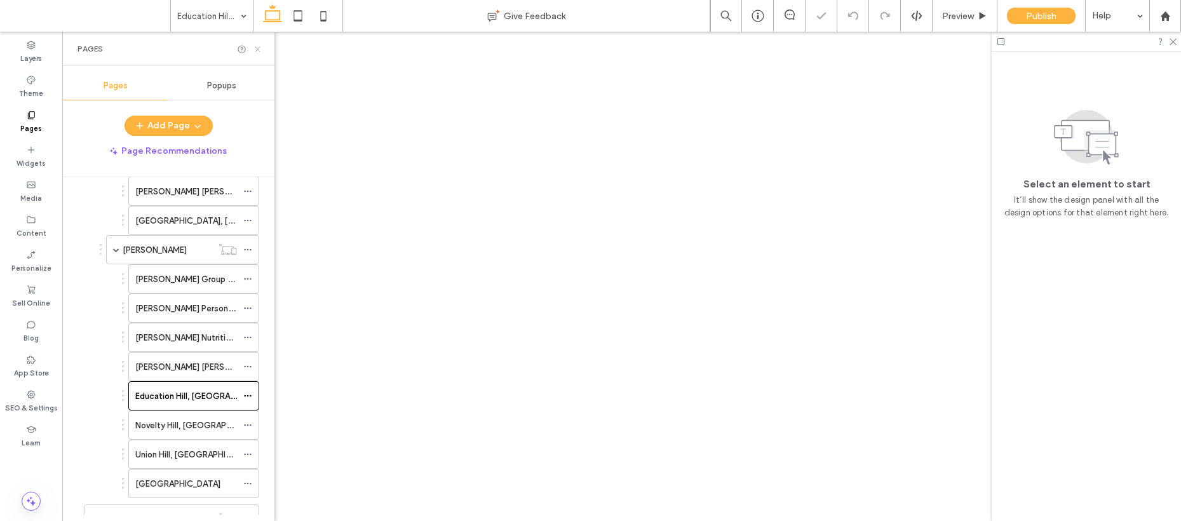
click at [257, 51] on icon at bounding box center [258, 49] width 10 height 10
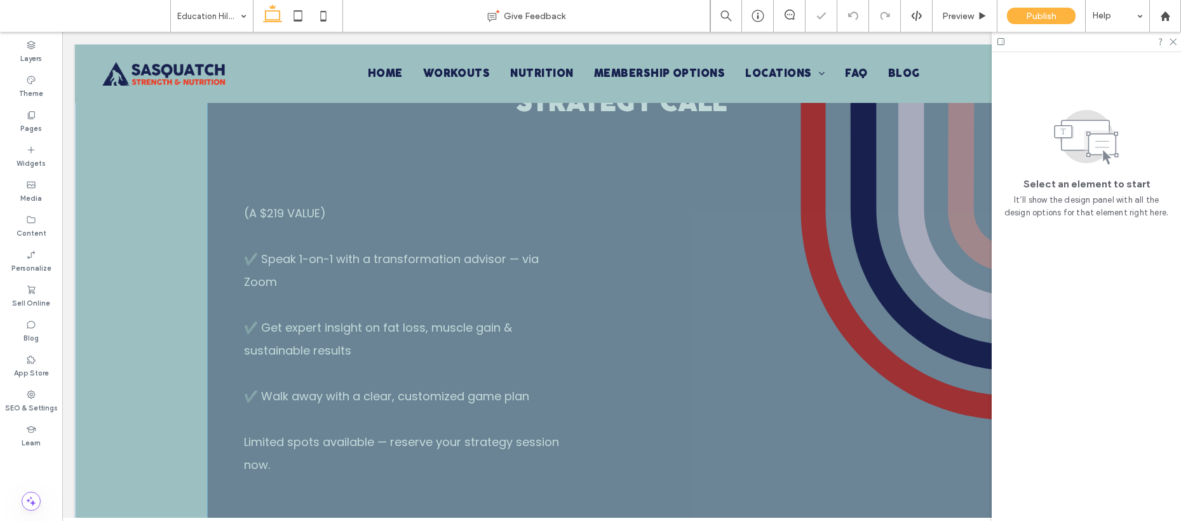
scroll to position [775, 0]
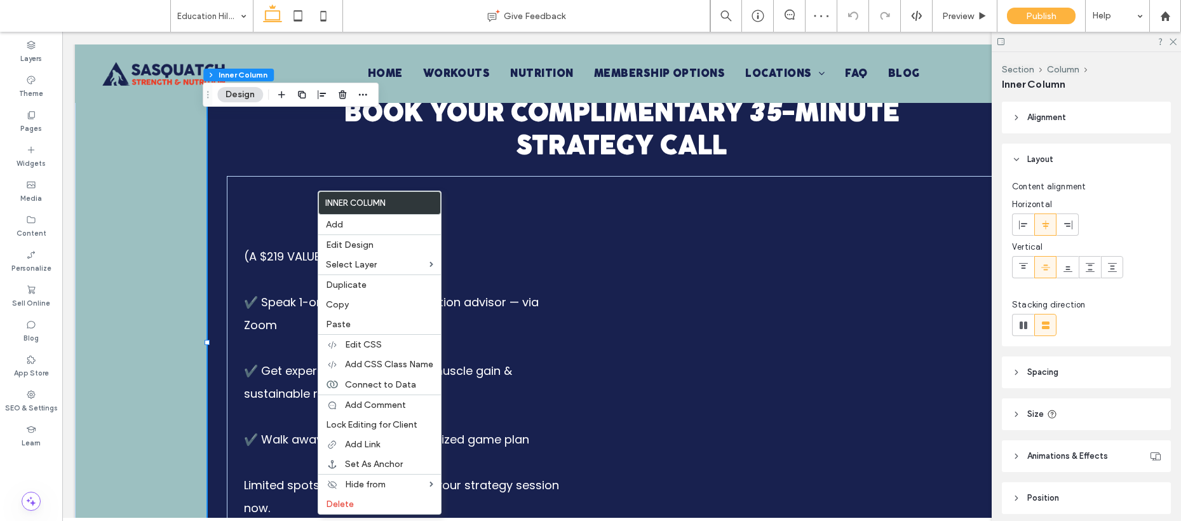
drag, startPoint x: 312, startPoint y: 214, endPoint x: 303, endPoint y: 210, distance: 9.9
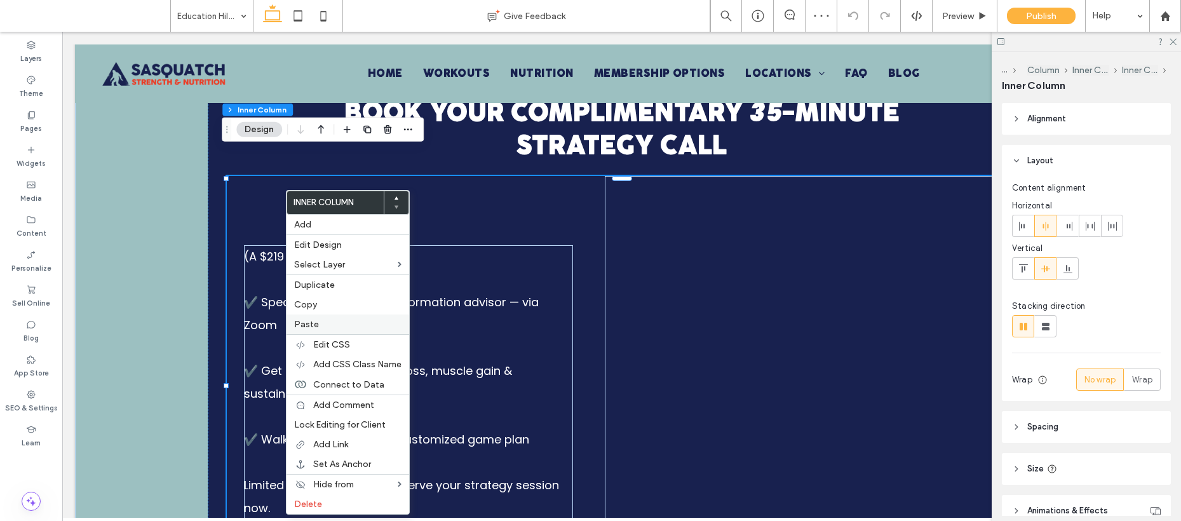
click at [332, 318] on div "Paste" at bounding box center [348, 325] width 123 height 20
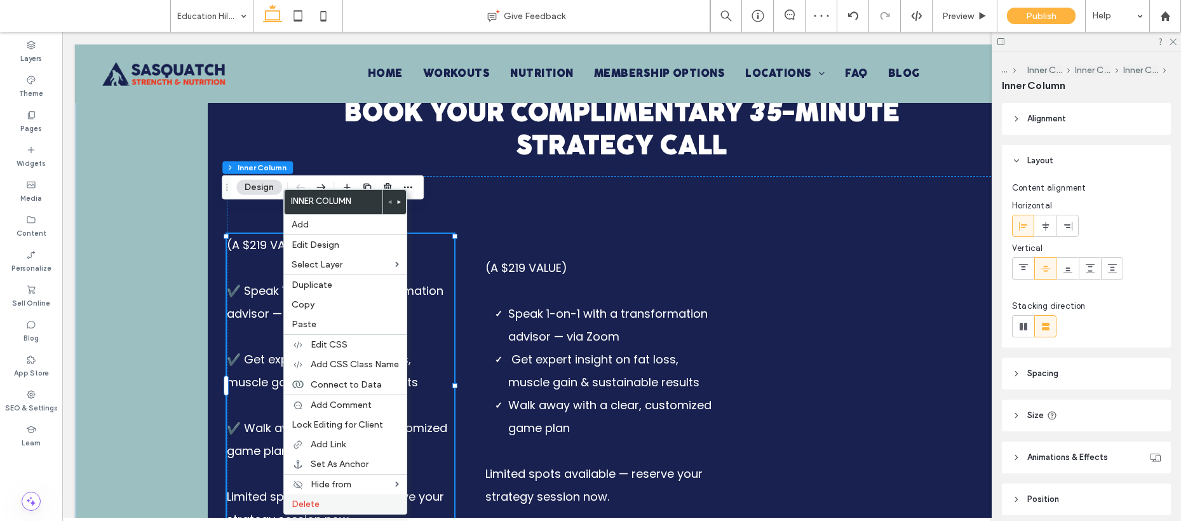
click at [362, 502] on label "Delete" at bounding box center [345, 504] width 107 height 11
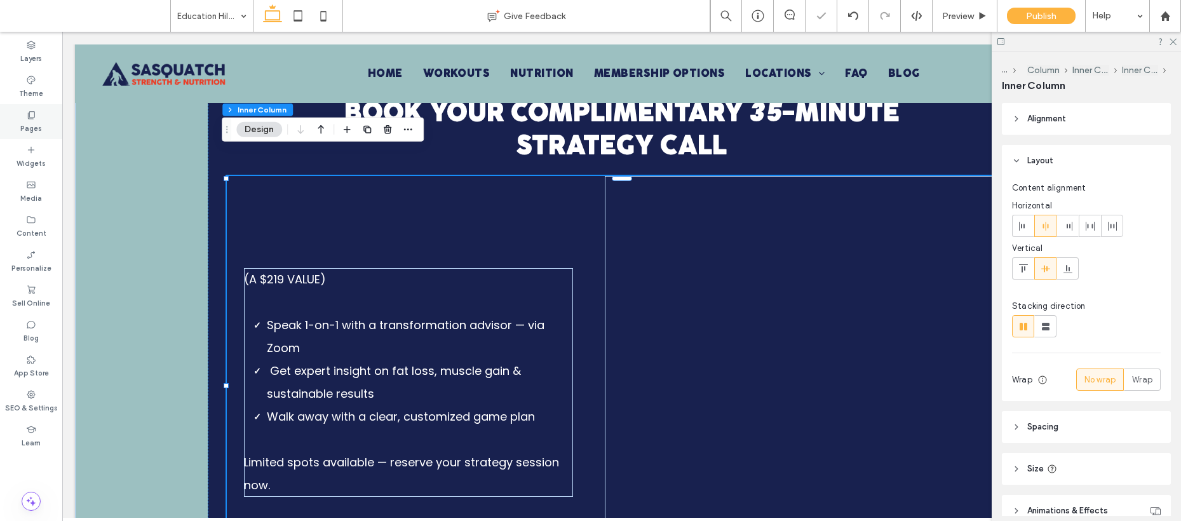
click at [25, 133] on label "Pages" at bounding box center [31, 127] width 22 height 14
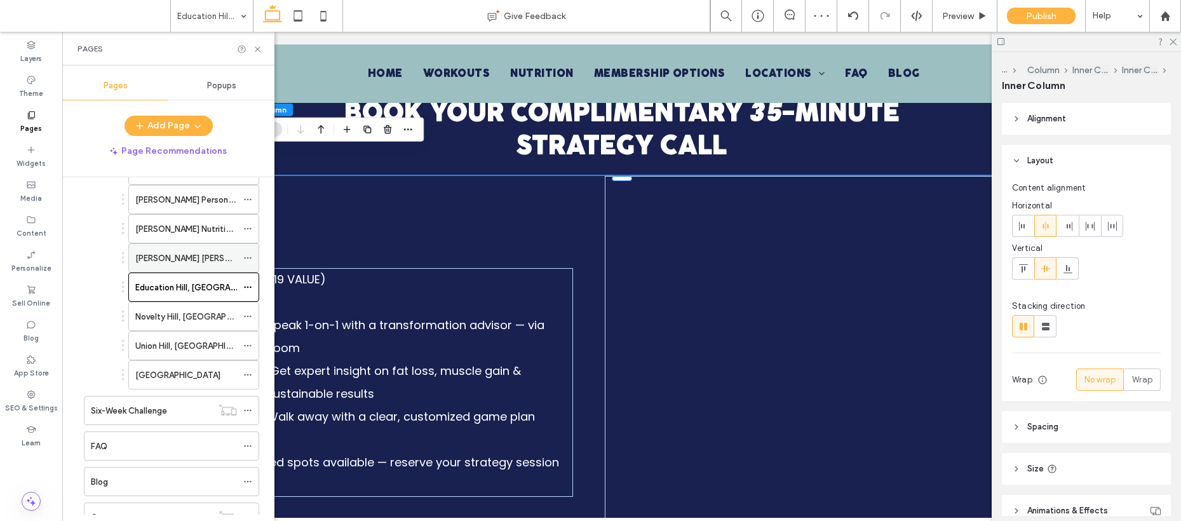
scroll to position [995, 0]
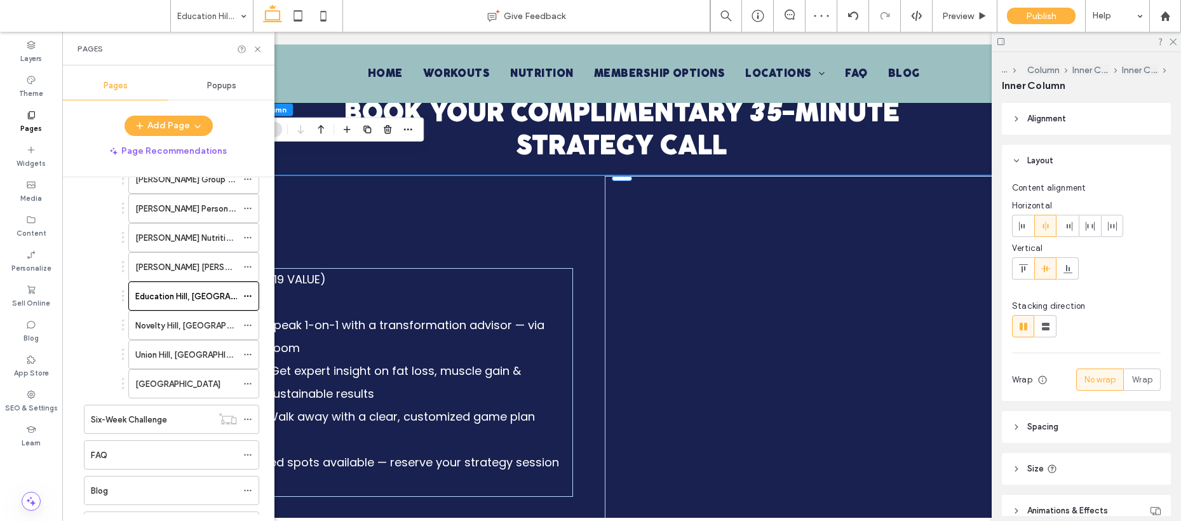
click at [172, 322] on label "Novelty Hill, Redmond" at bounding box center [201, 326] width 132 height 22
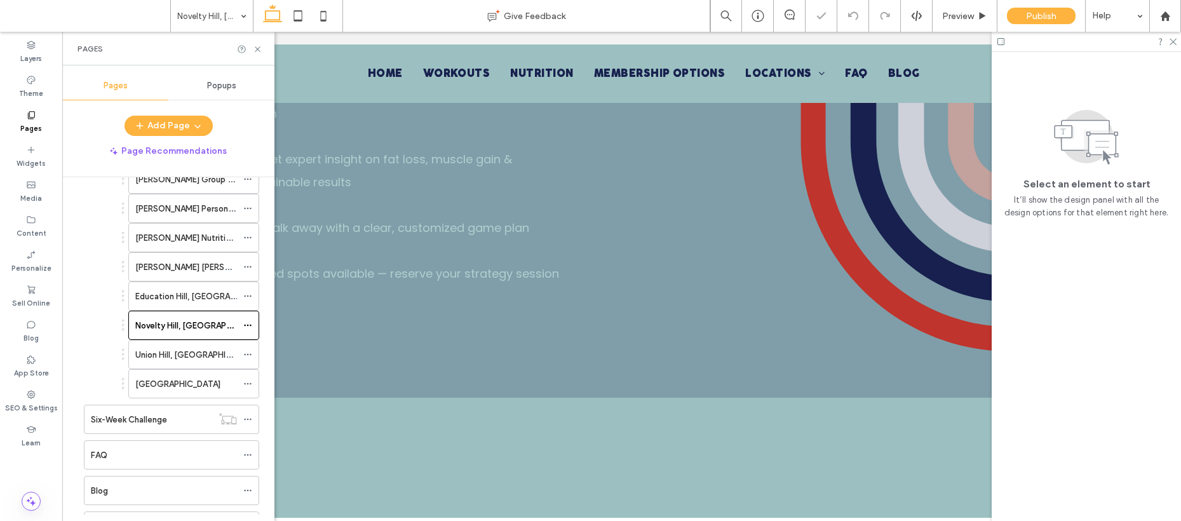
scroll to position [847, 0]
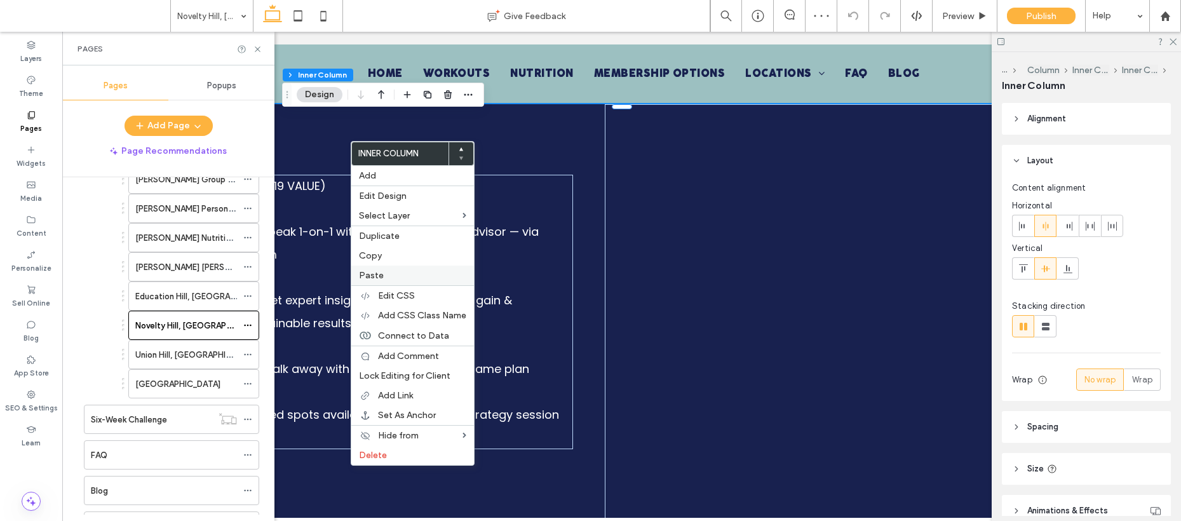
click at [383, 275] on label "Paste" at bounding box center [412, 275] width 107 height 11
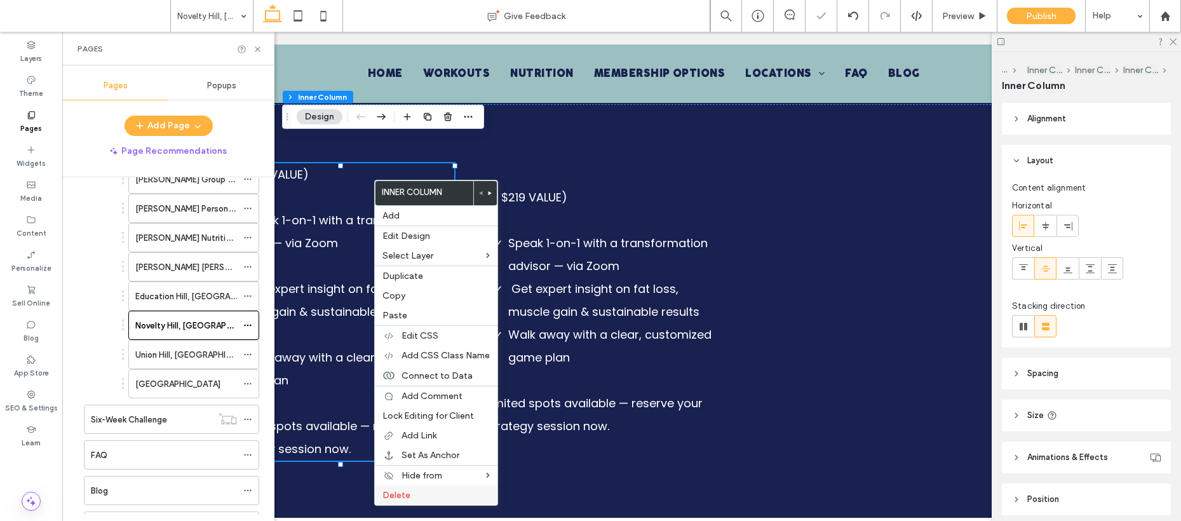
click at [411, 496] on label "Delete" at bounding box center [436, 495] width 107 height 11
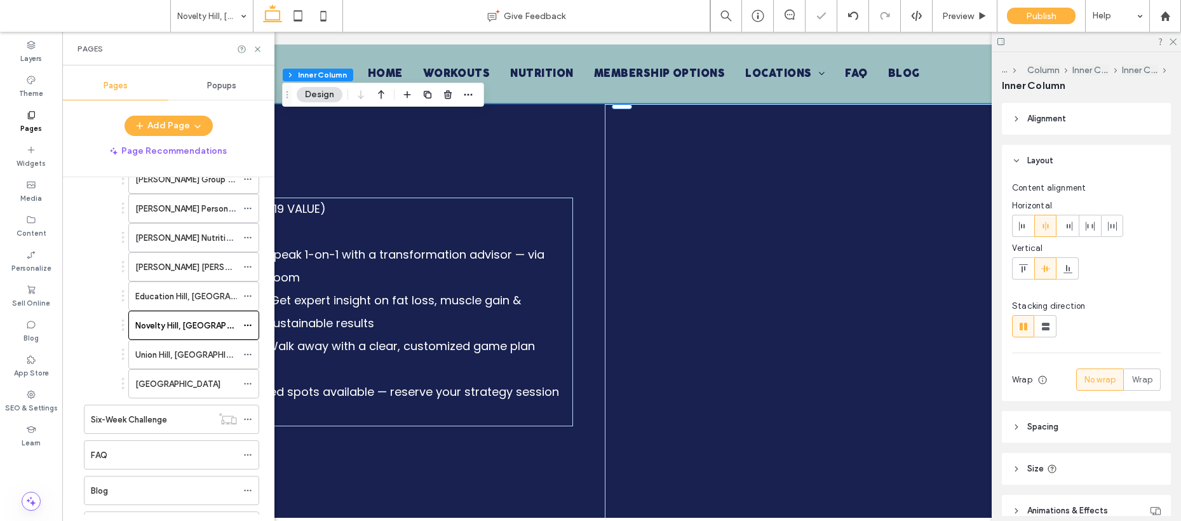
click at [191, 350] on label "Union Hill, Redmond" at bounding box center [197, 355] width 124 height 22
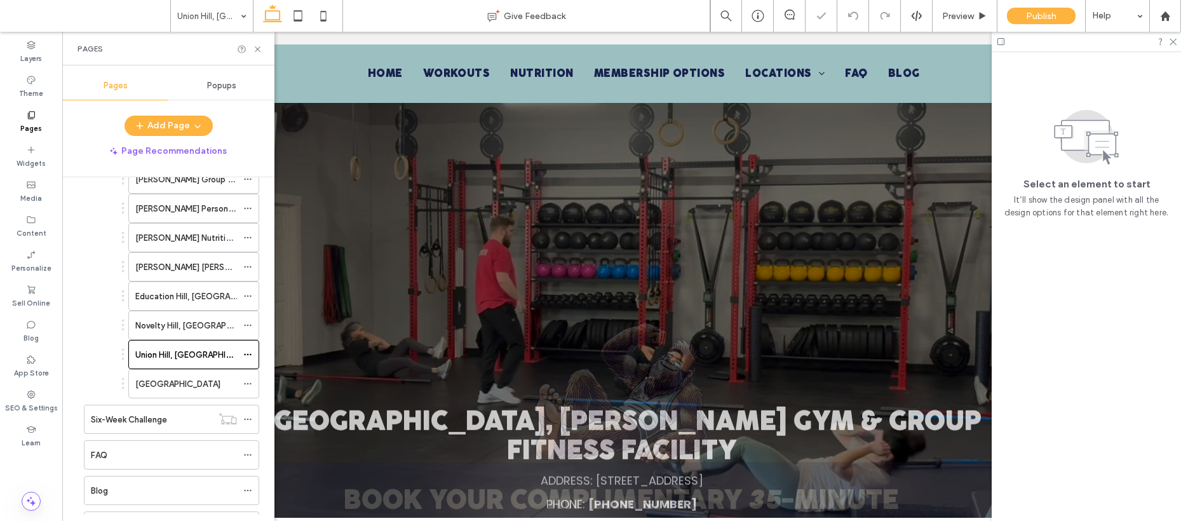
scroll to position [812, 0]
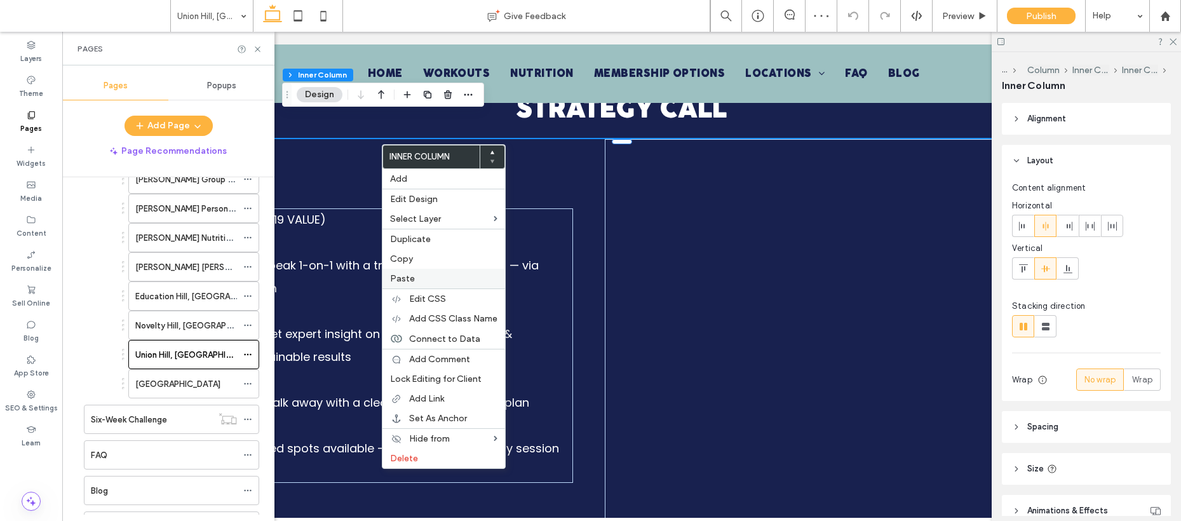
click at [414, 275] on label "Paste" at bounding box center [443, 278] width 107 height 11
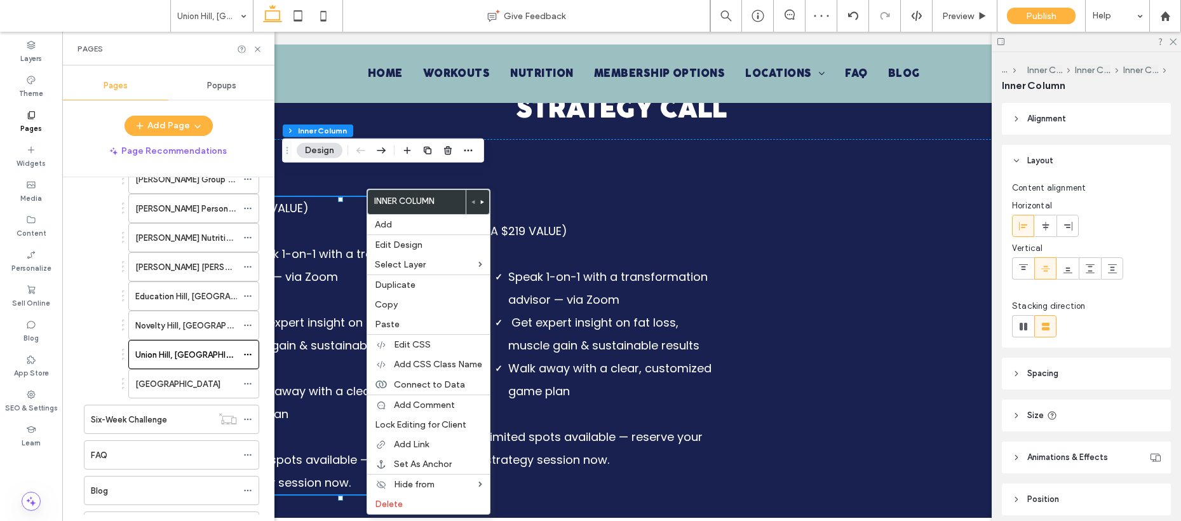
drag, startPoint x: 365, startPoint y: 203, endPoint x: 447, endPoint y: 297, distance: 124.4
click at [400, 502] on span "Delete" at bounding box center [389, 504] width 28 height 11
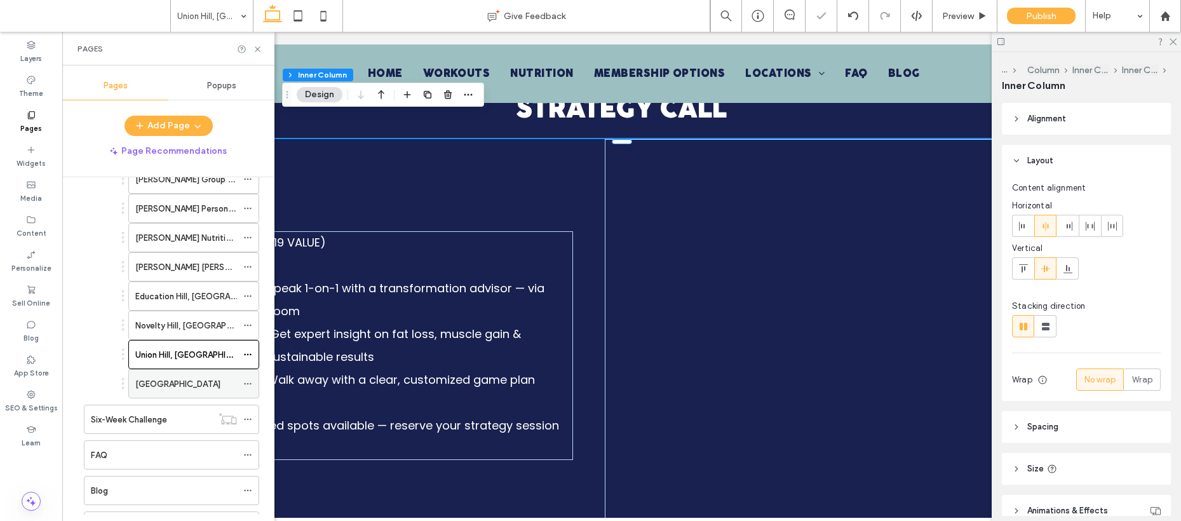
click at [175, 370] on div "Cottage Lake" at bounding box center [186, 384] width 102 height 28
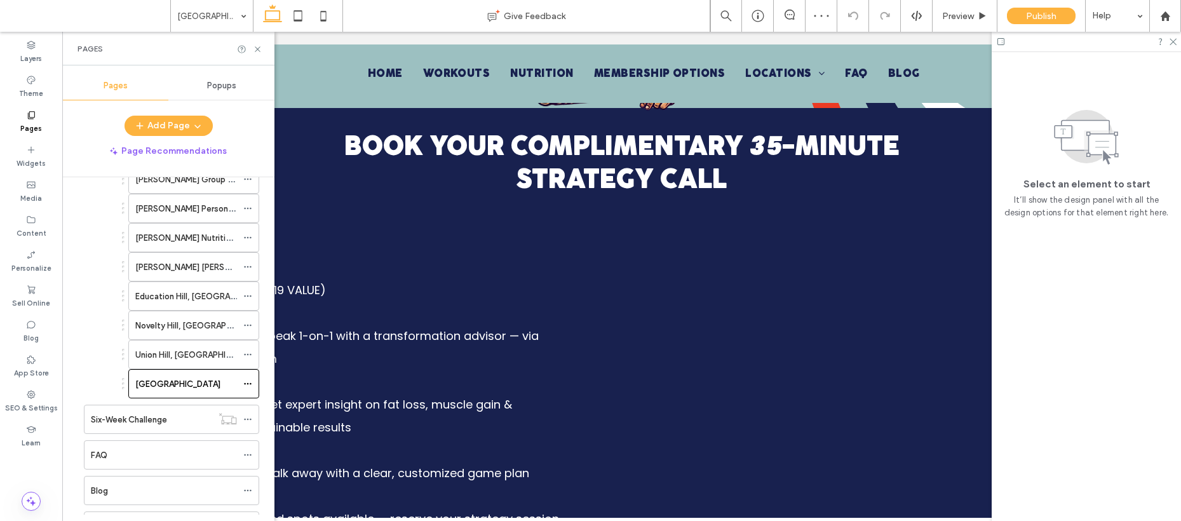
scroll to position [627, 0]
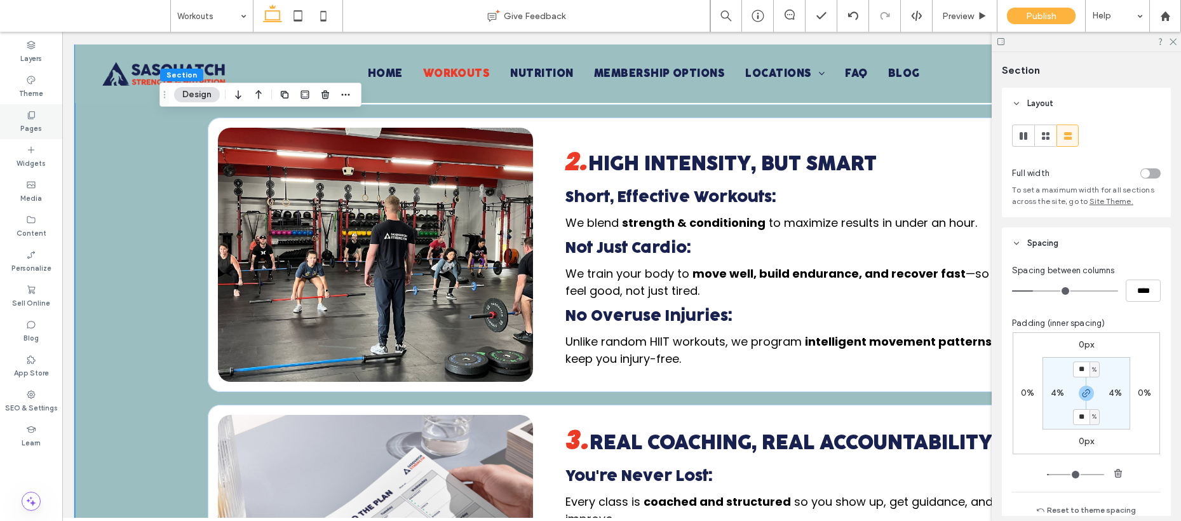
click at [33, 130] on label "Pages" at bounding box center [31, 127] width 22 height 14
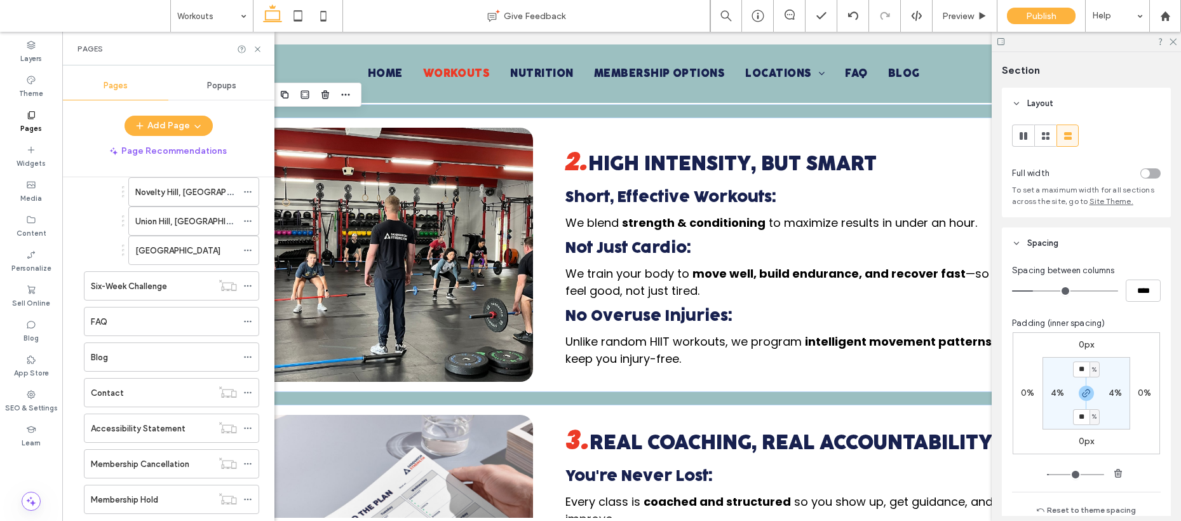
scroll to position [1227, 0]
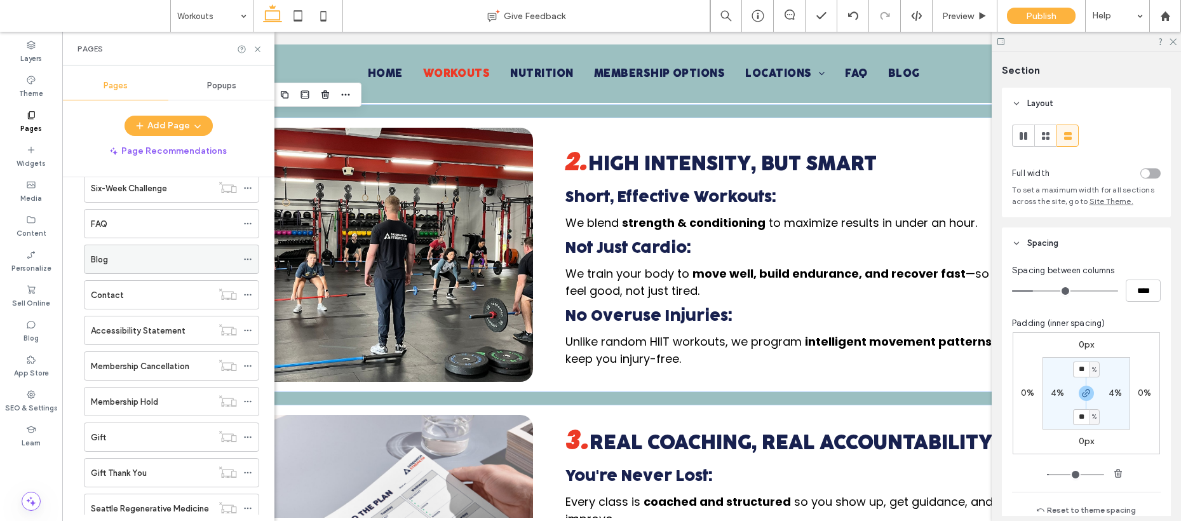
click at [153, 253] on div "Blog" at bounding box center [164, 259] width 146 height 13
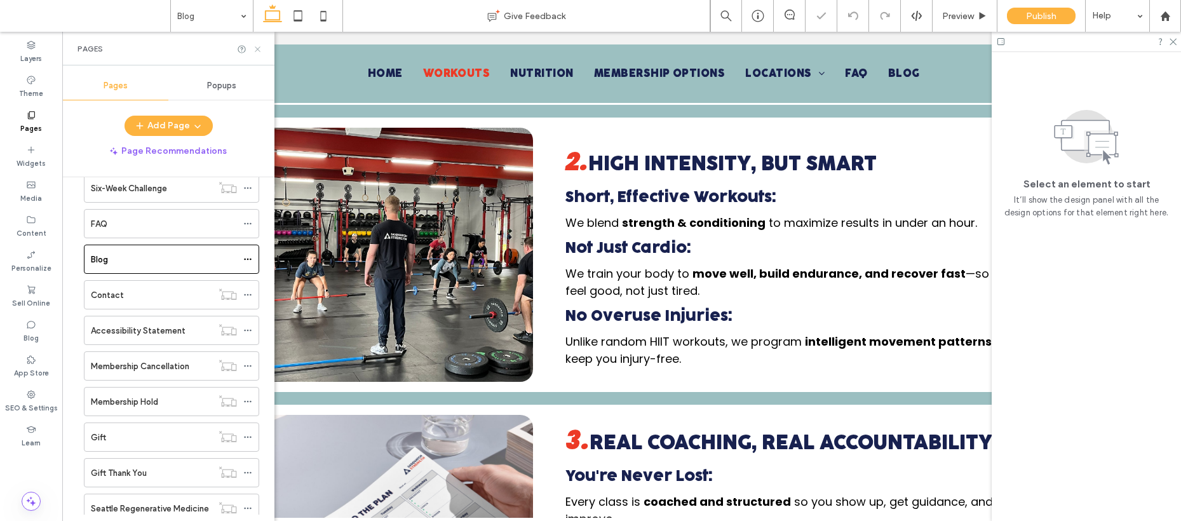
click at [258, 47] on icon at bounding box center [258, 49] width 10 height 10
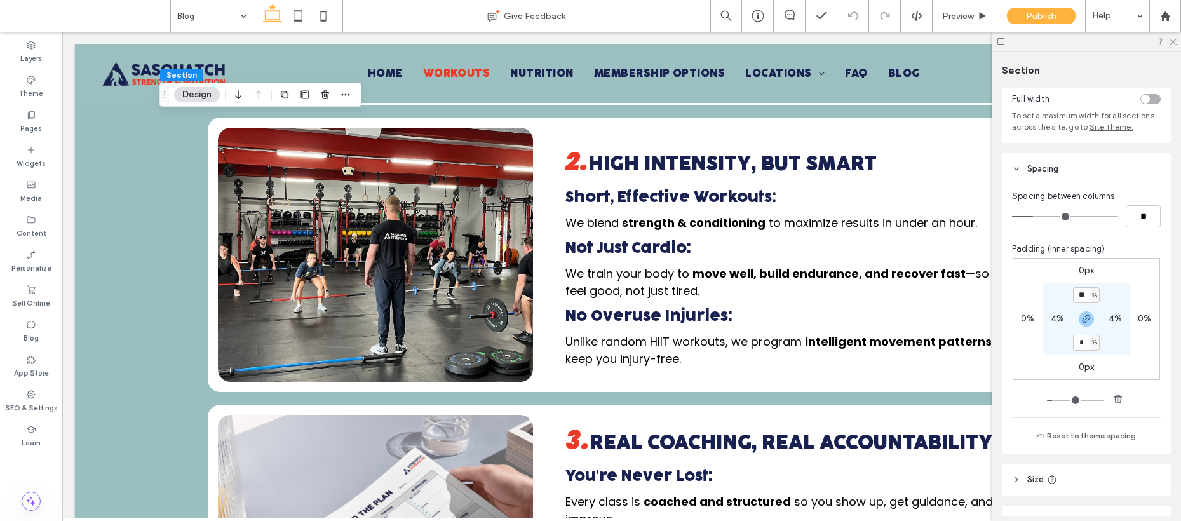
scroll to position [189, 0]
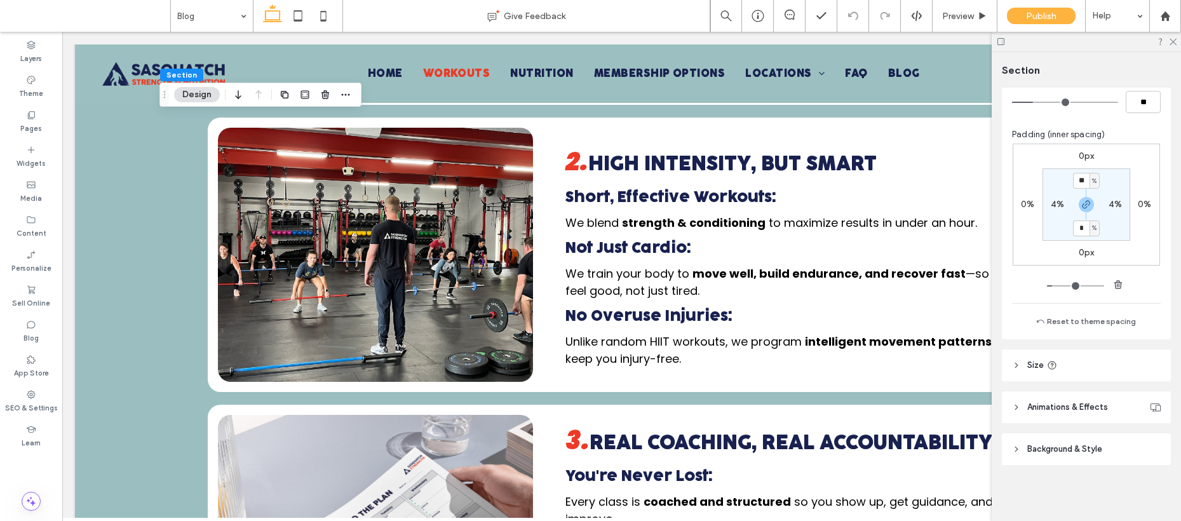
click at [1059, 436] on header "Background & Style" at bounding box center [1086, 449] width 169 height 32
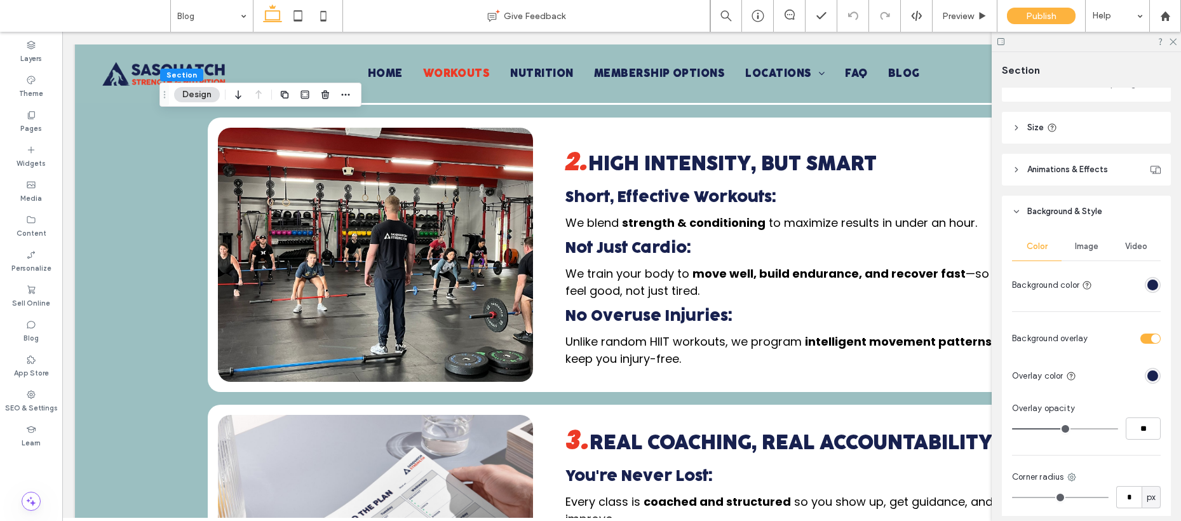
click at [1094, 258] on div "Image" at bounding box center [1087, 247] width 50 height 28
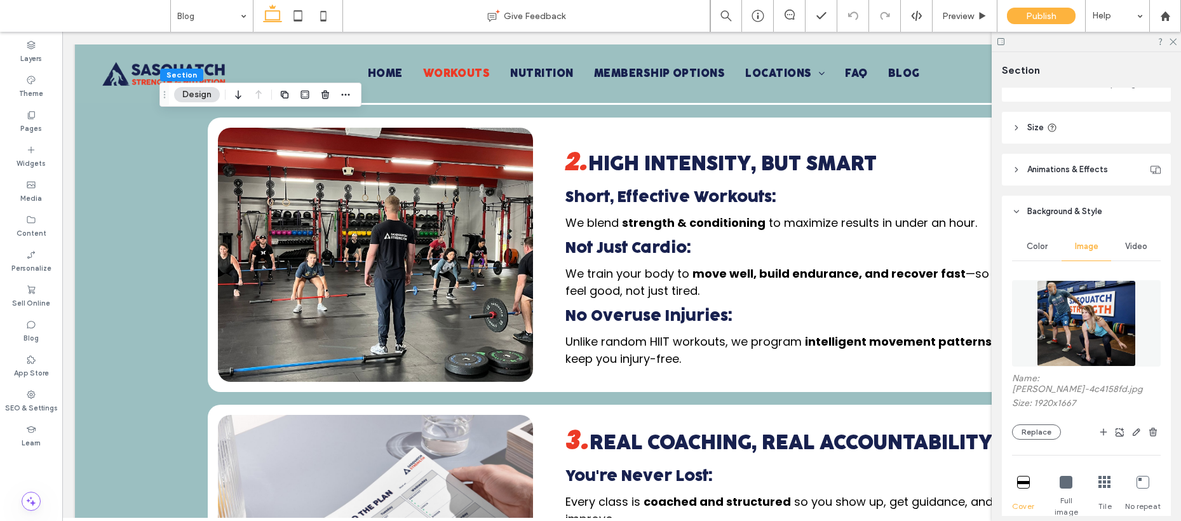
click at [1101, 313] on img at bounding box center [1086, 323] width 99 height 86
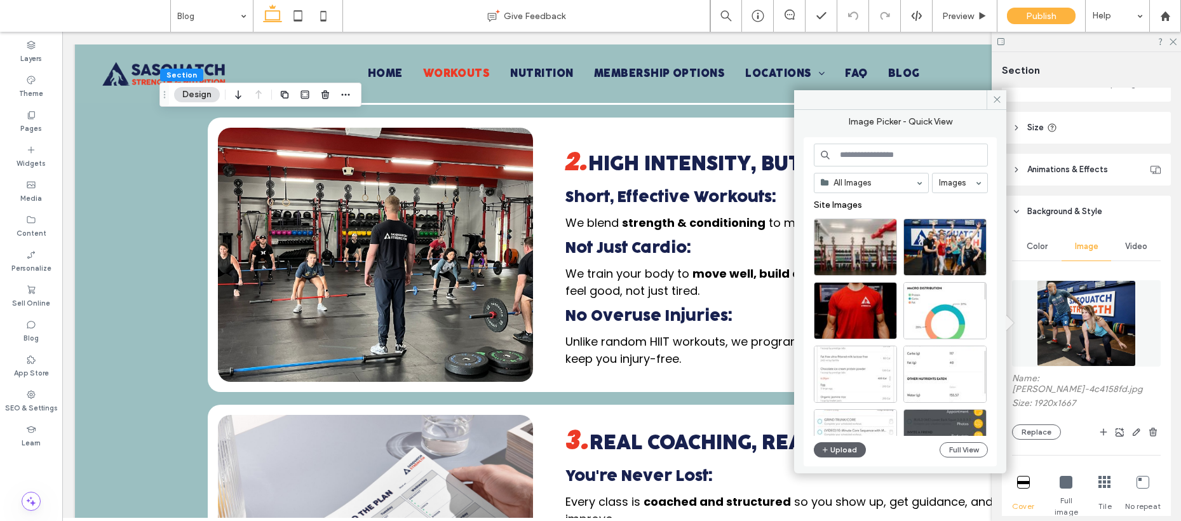
click at [1076, 339] on img at bounding box center [1086, 323] width 99 height 86
click at [866, 316] on div "Select" at bounding box center [855, 310] width 83 height 57
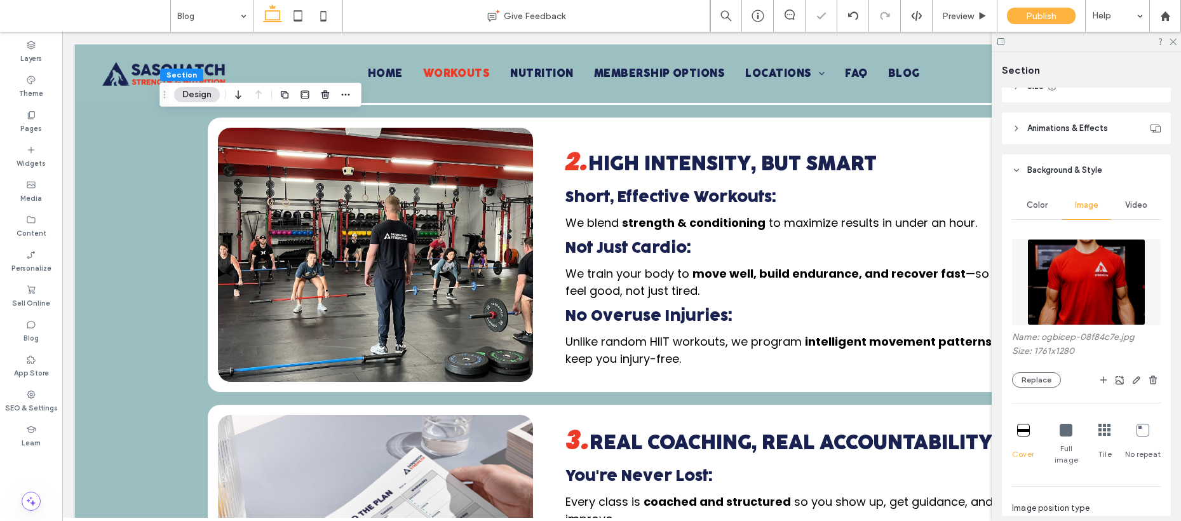
scroll to position [520, 0]
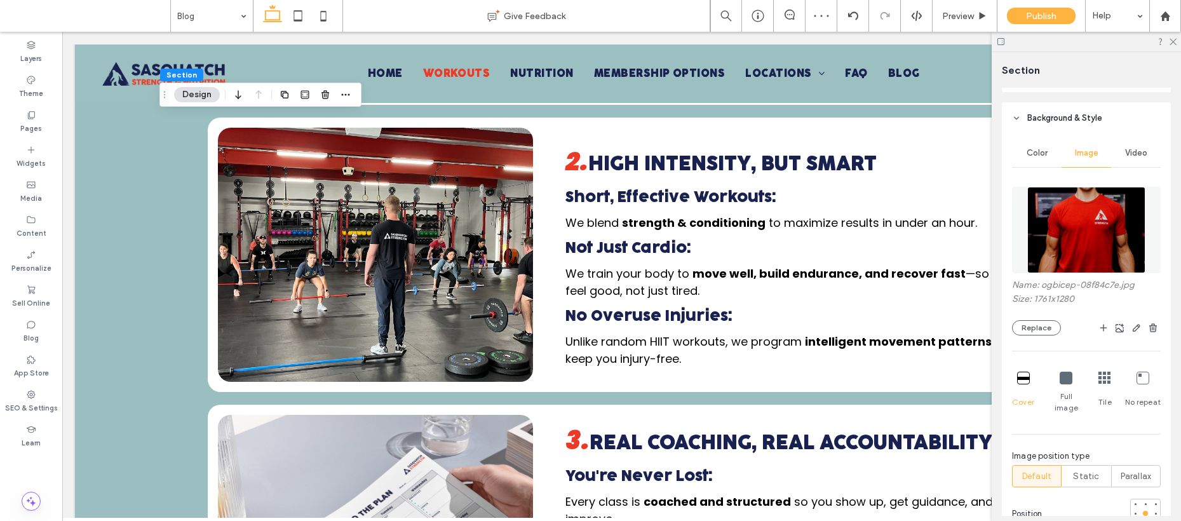
click at [1075, 228] on img at bounding box center [1087, 230] width 118 height 86
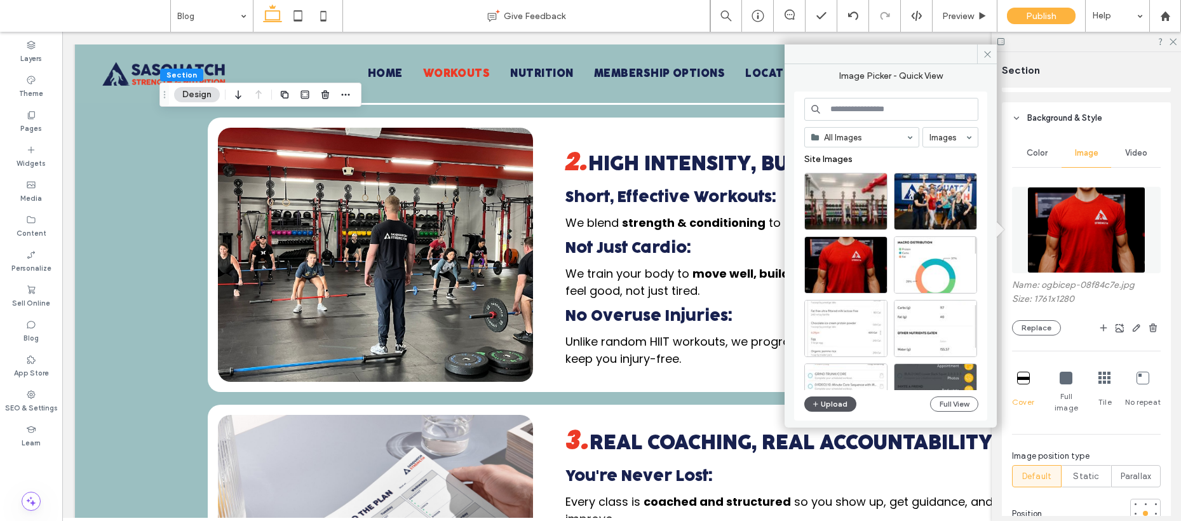
click at [817, 400] on icon "button" at bounding box center [816, 404] width 8 height 10
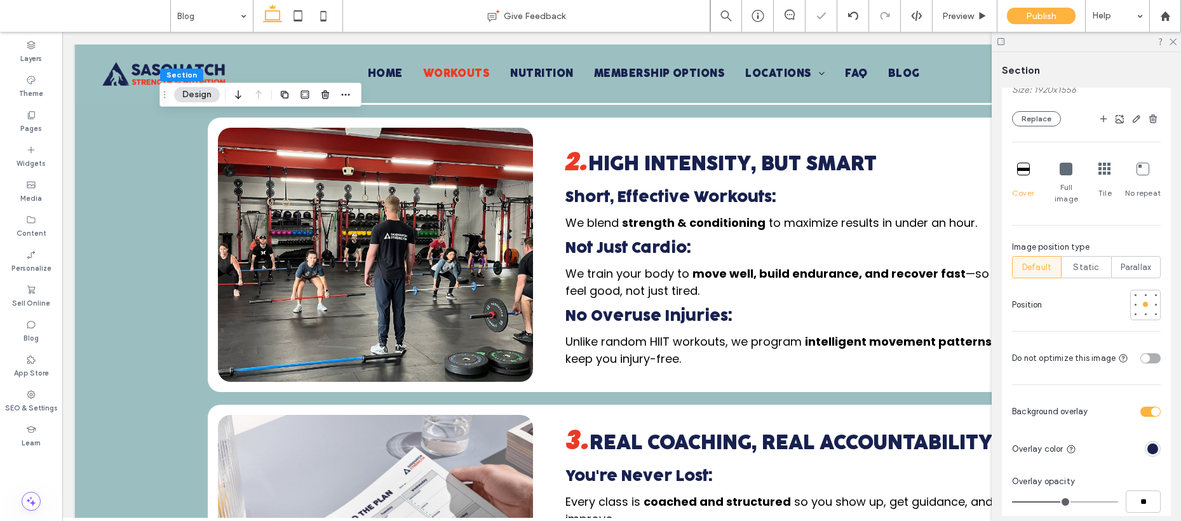
scroll to position [747, 0]
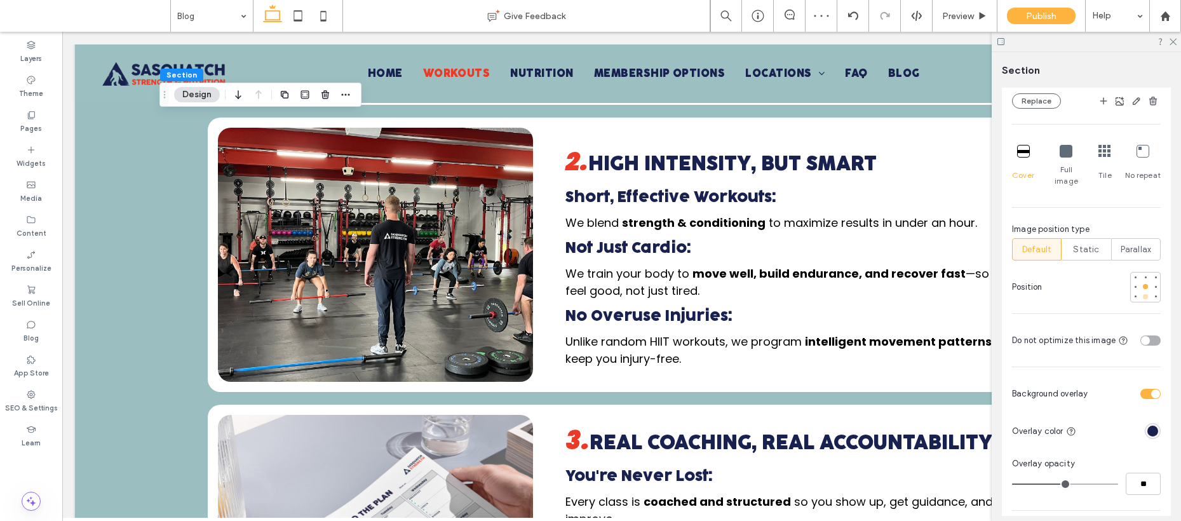
click at [1143, 294] on div at bounding box center [1145, 296] width 5 height 5
click at [1142, 336] on div "toggle" at bounding box center [1145, 340] width 9 height 9
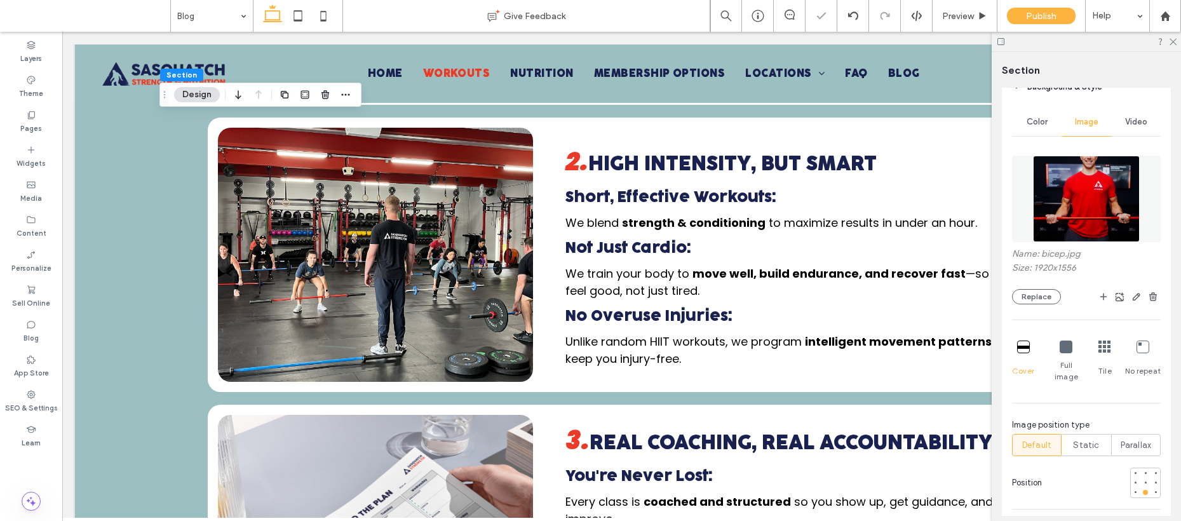
scroll to position [521, 0]
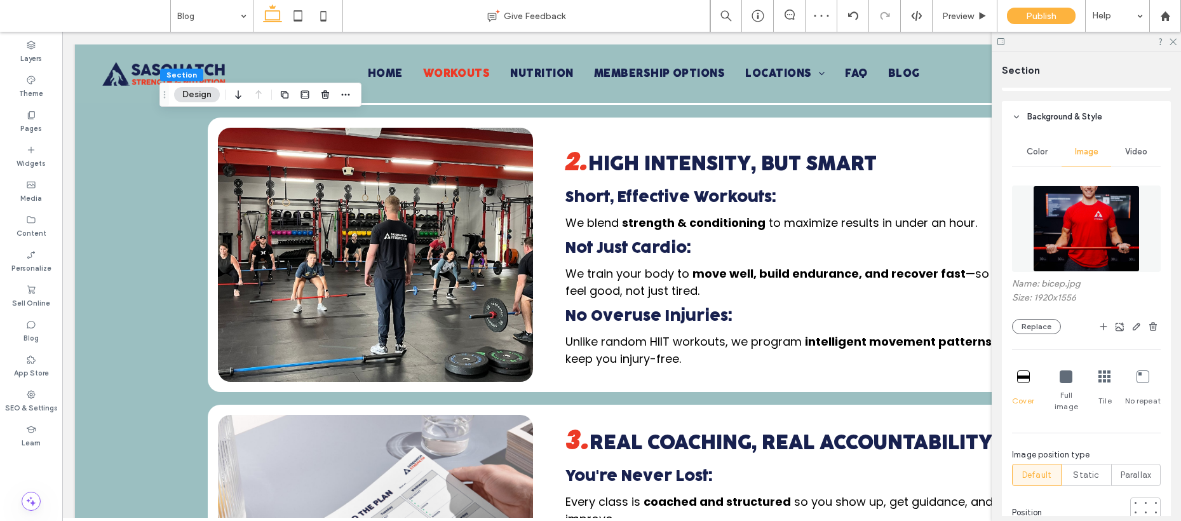
click at [1066, 228] on img at bounding box center [1086, 229] width 106 height 86
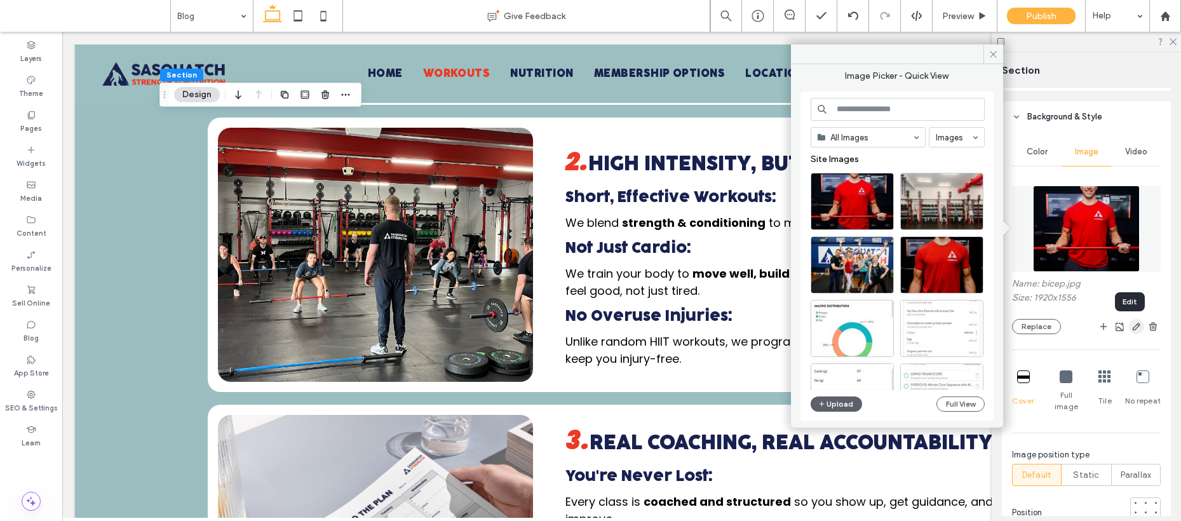
click at [1132, 328] on icon "button" at bounding box center [1137, 327] width 10 height 10
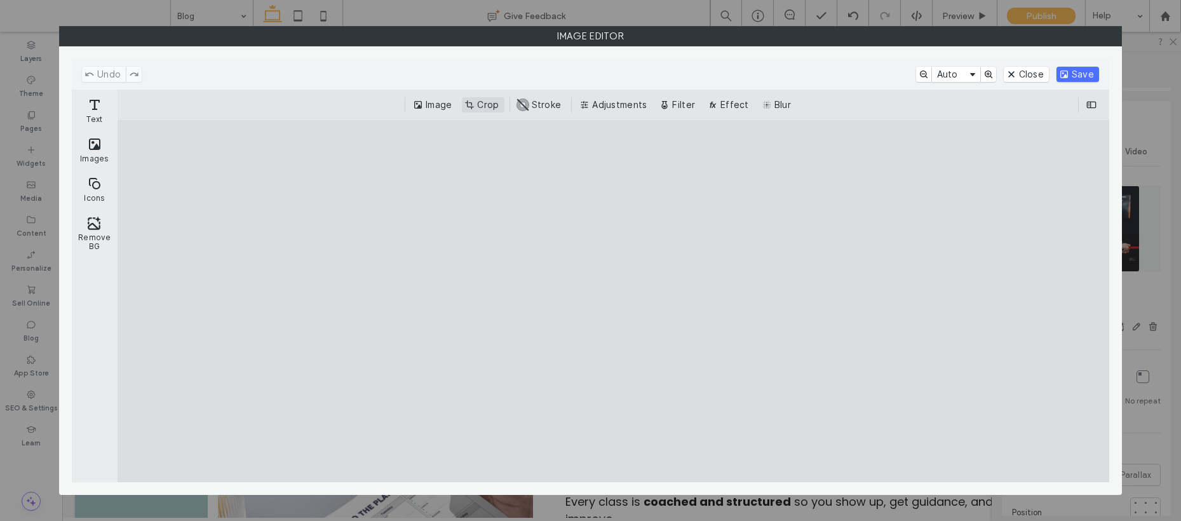
click at [486, 107] on button "Crop" at bounding box center [483, 104] width 42 height 15
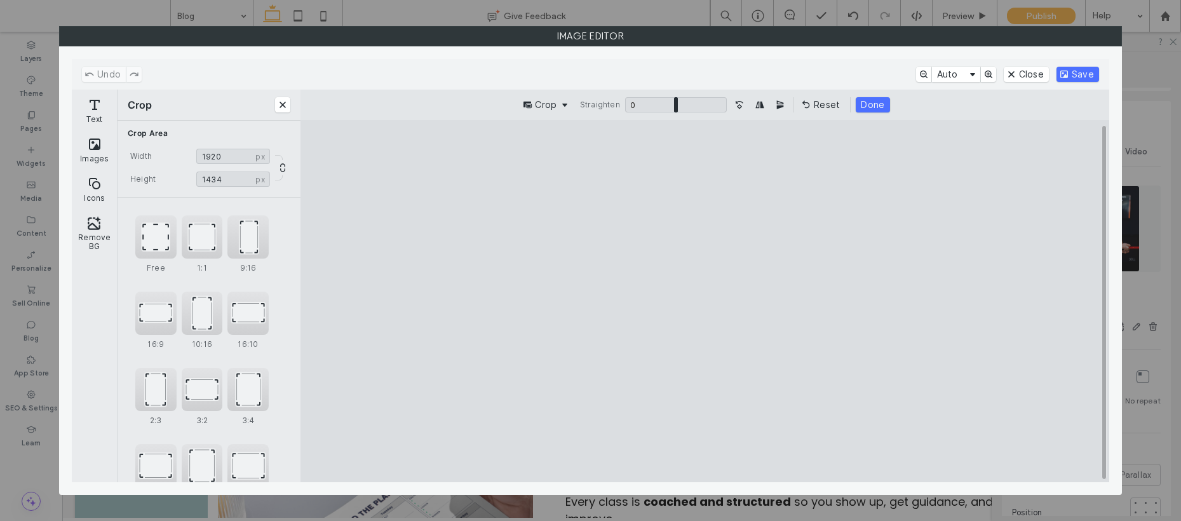
drag, startPoint x: 883, startPoint y: 160, endPoint x: 918, endPoint y: 187, distance: 45.3
click at [705, 301] on cesdk-canvas "Editor canvas" at bounding box center [705, 301] width 0 height 0
type input "****"
click at [705, 301] on cesdk-canvas "Editor canvas" at bounding box center [705, 301] width 0 height 0
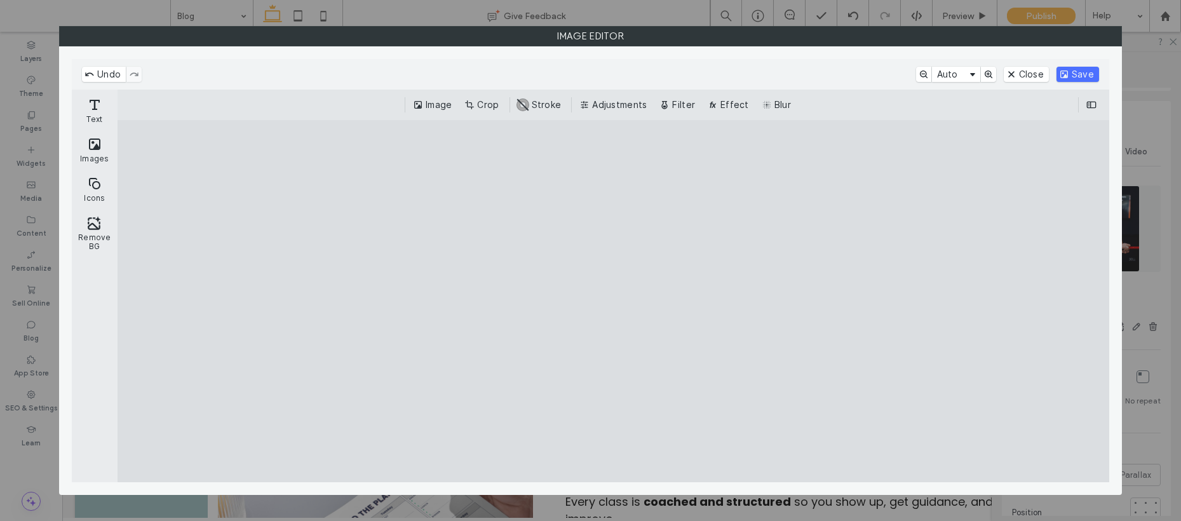
click at [614, 301] on cesdk-canvas "Editor canvas" at bounding box center [614, 301] width 0 height 0
click at [487, 108] on button "Crop" at bounding box center [483, 104] width 42 height 15
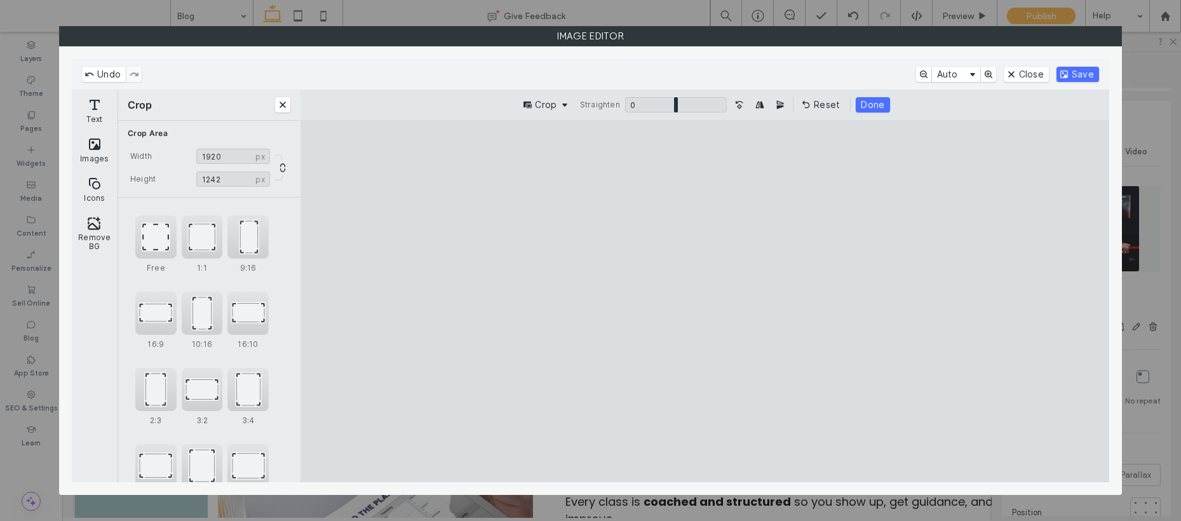
type input "****"
drag, startPoint x: 902, startPoint y: 452, endPoint x: 915, endPoint y: 420, distance: 34.0
click at [705, 301] on cesdk-canvas "Editor canvas" at bounding box center [705, 301] width 0 height 0
drag, startPoint x: 899, startPoint y: 283, endPoint x: 906, endPoint y: 270, distance: 14.5
click at [705, 301] on cesdk-canvas "Editor canvas" at bounding box center [705, 301] width 0 height 0
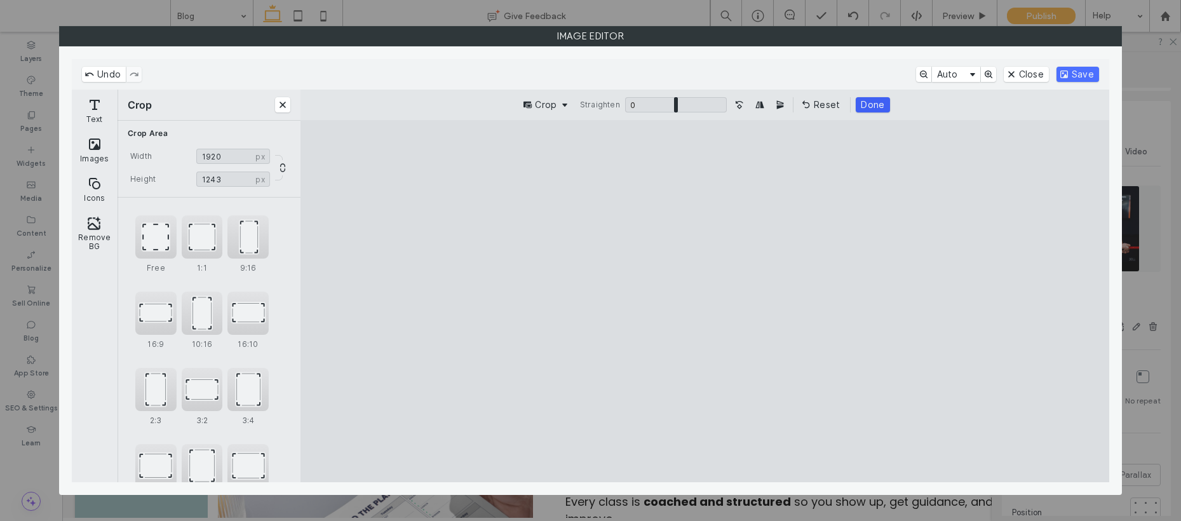
click at [865, 107] on button "Done" at bounding box center [873, 104] width 34 height 15
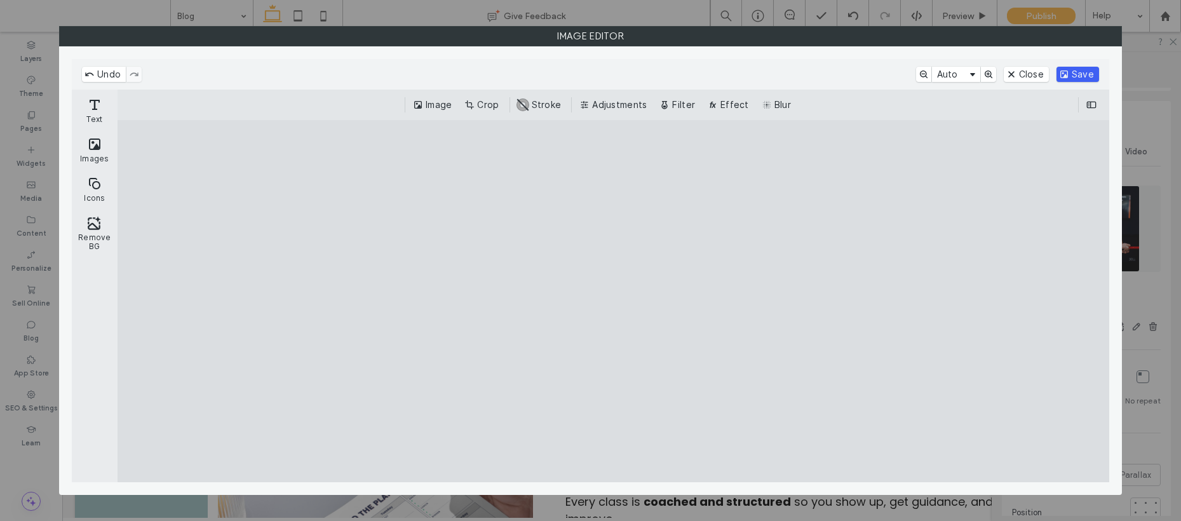
click at [1079, 76] on button "Save" at bounding box center [1078, 74] width 43 height 15
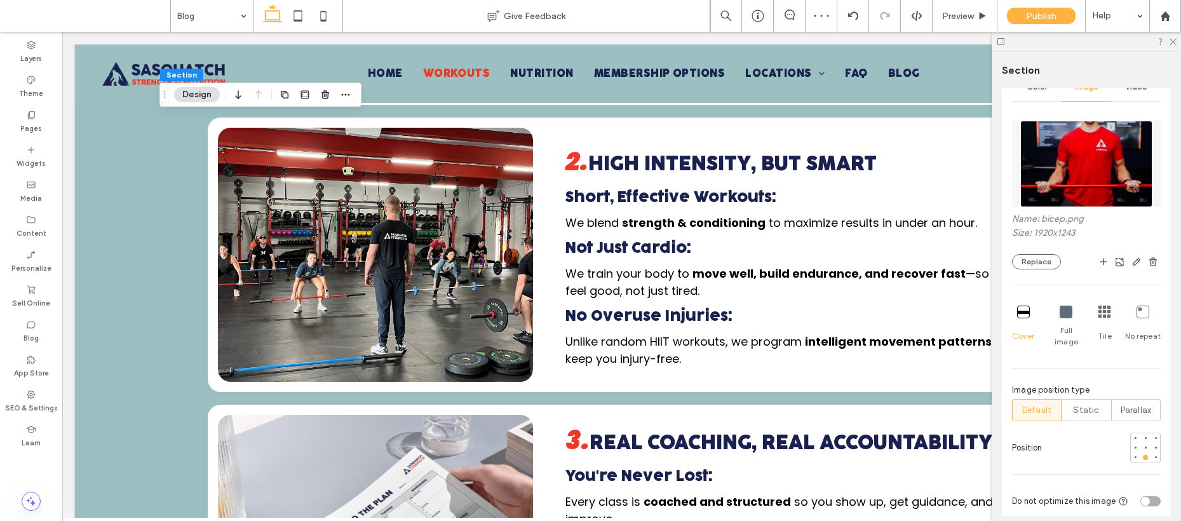
scroll to position [587, 0]
click at [1143, 444] on div at bounding box center [1145, 446] width 5 height 5
click at [1141, 496] on div "toggle" at bounding box center [1145, 500] width 9 height 9
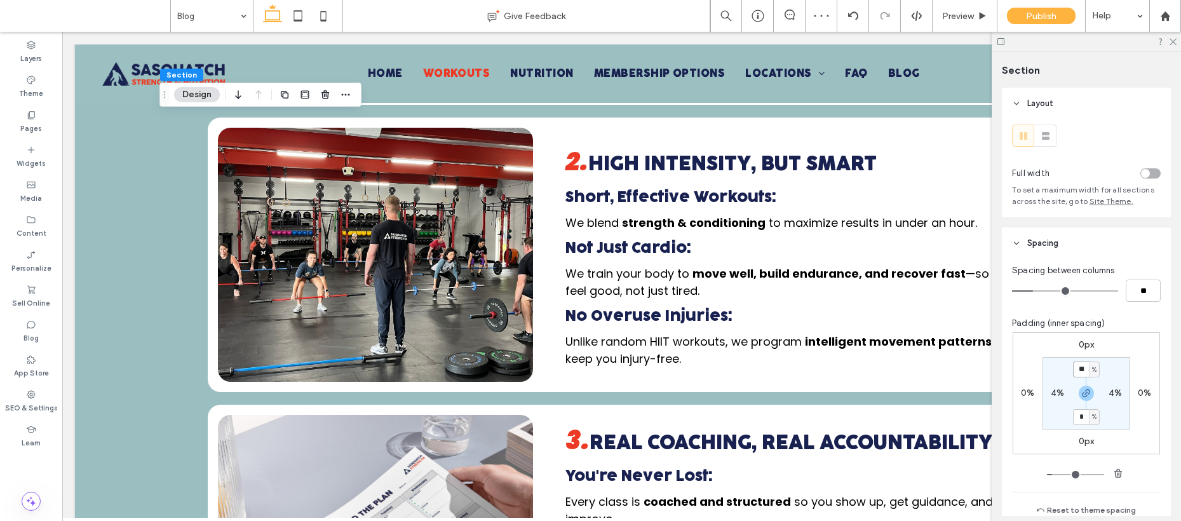
click at [1080, 373] on input "**" at bounding box center [1081, 370] width 17 height 16
click at [1085, 392] on icon "button" at bounding box center [1087, 393] width 10 height 10
click at [1080, 414] on label "8%" at bounding box center [1086, 416] width 13 height 11
type input "*"
type input "**"
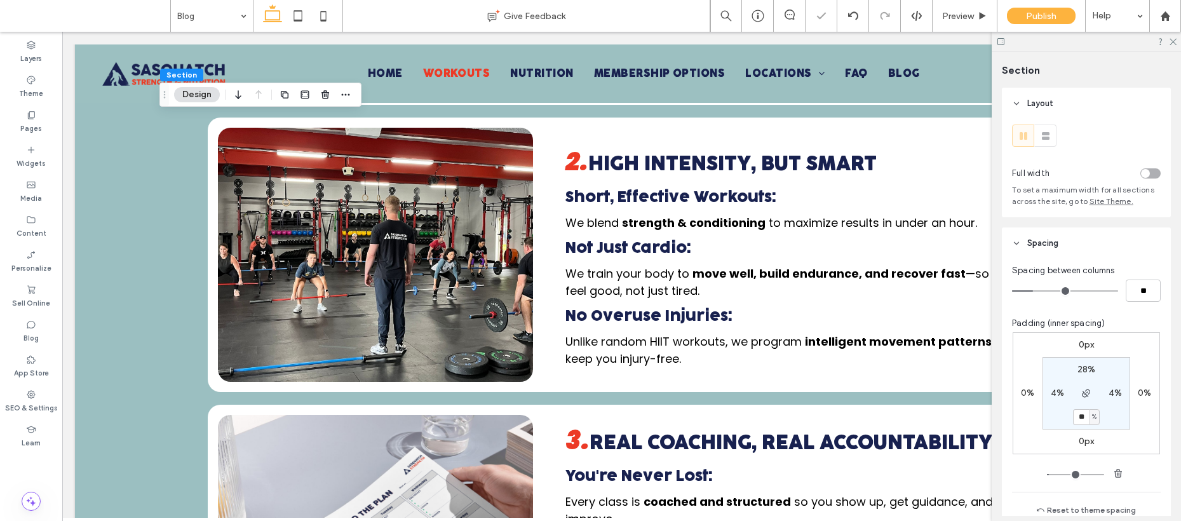
click at [1082, 369] on label "28%" at bounding box center [1087, 369] width 18 height 11
type input "**"
drag, startPoint x: 1078, startPoint y: 371, endPoint x: 1065, endPoint y: 371, distance: 14.0
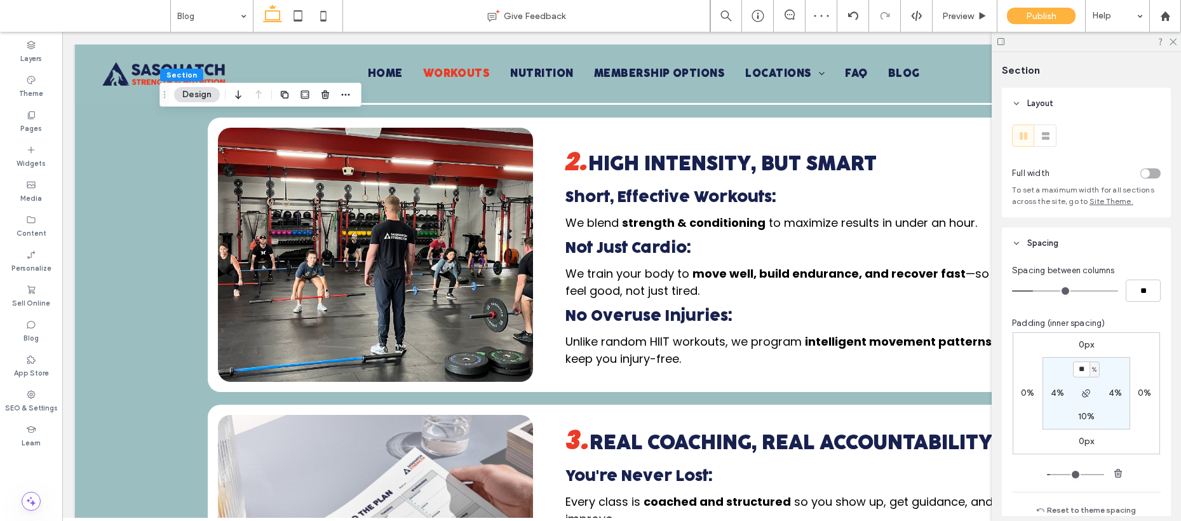
click at [1065, 371] on section "** % 4% 10% 4%" at bounding box center [1087, 393] width 88 height 72
type input "**"
click at [296, 15] on icon at bounding box center [297, 15] width 25 height 25
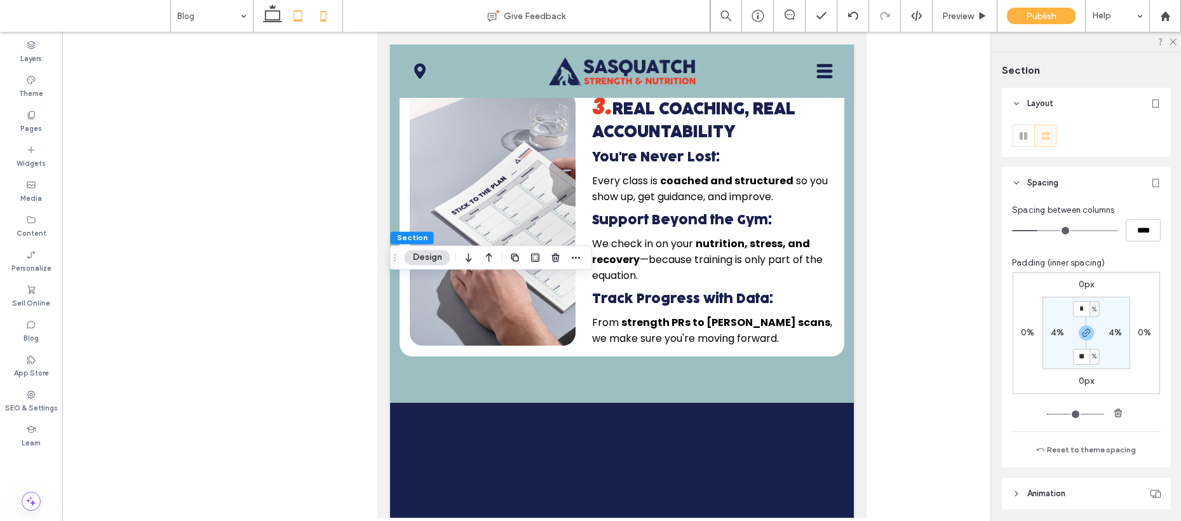
click at [327, 14] on icon at bounding box center [323, 15] width 25 height 25
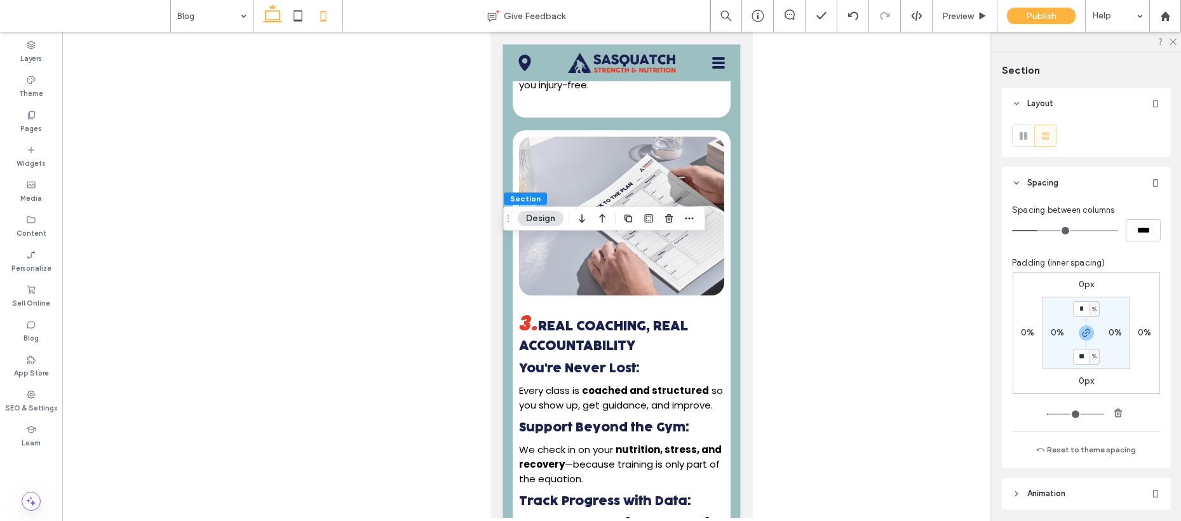
click at [276, 15] on icon at bounding box center [272, 15] width 25 height 25
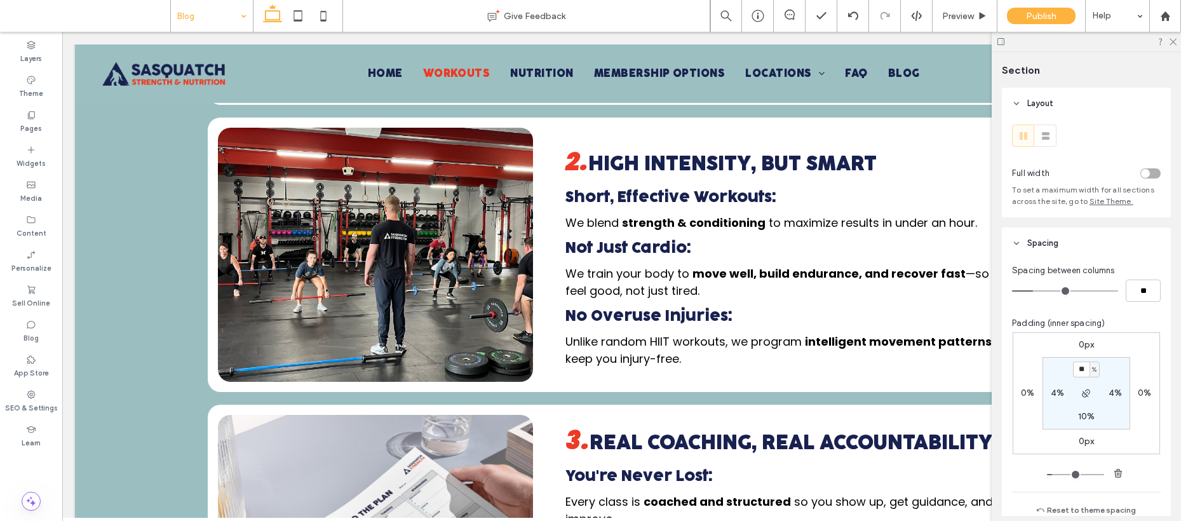
type input "***"
click at [1078, 369] on input "**" at bounding box center [1081, 370] width 17 height 16
type input "**"
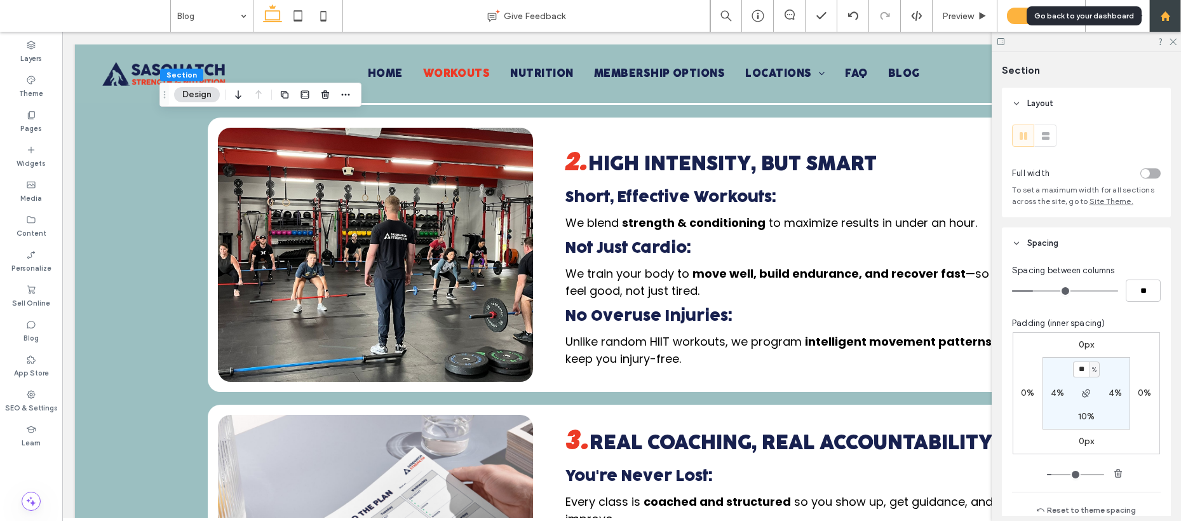
click at [1162, 22] on div at bounding box center [1166, 16] width 32 height 32
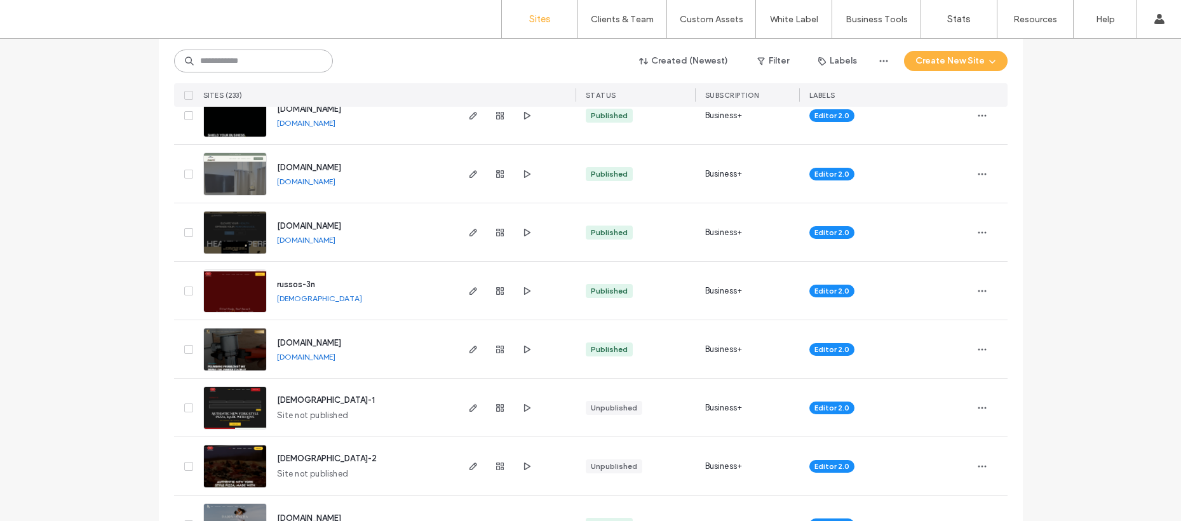
scroll to position [1526, 0]
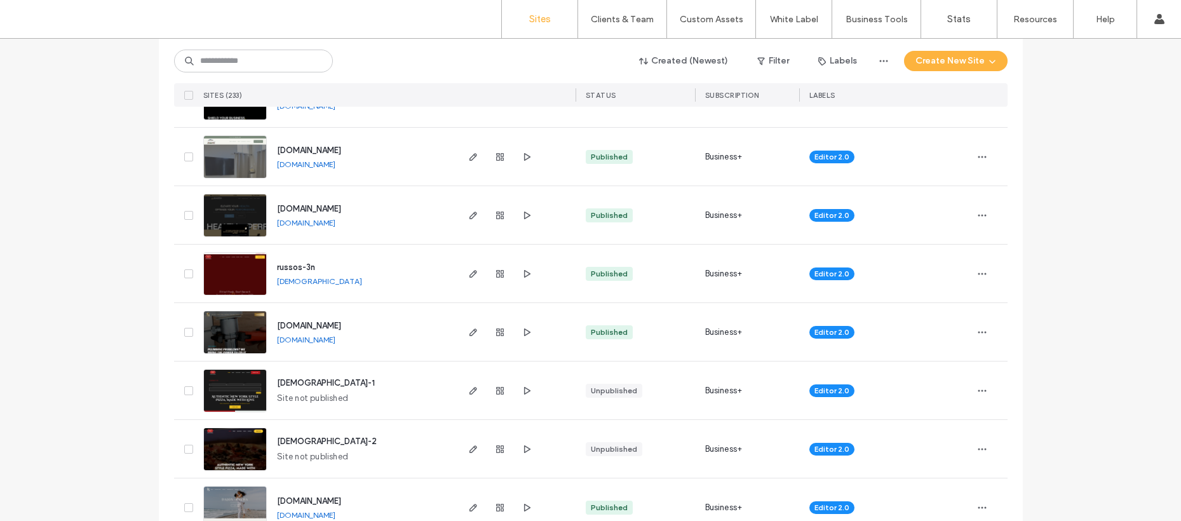
click at [289, 268] on span "russos-3n" at bounding box center [296, 267] width 38 height 10
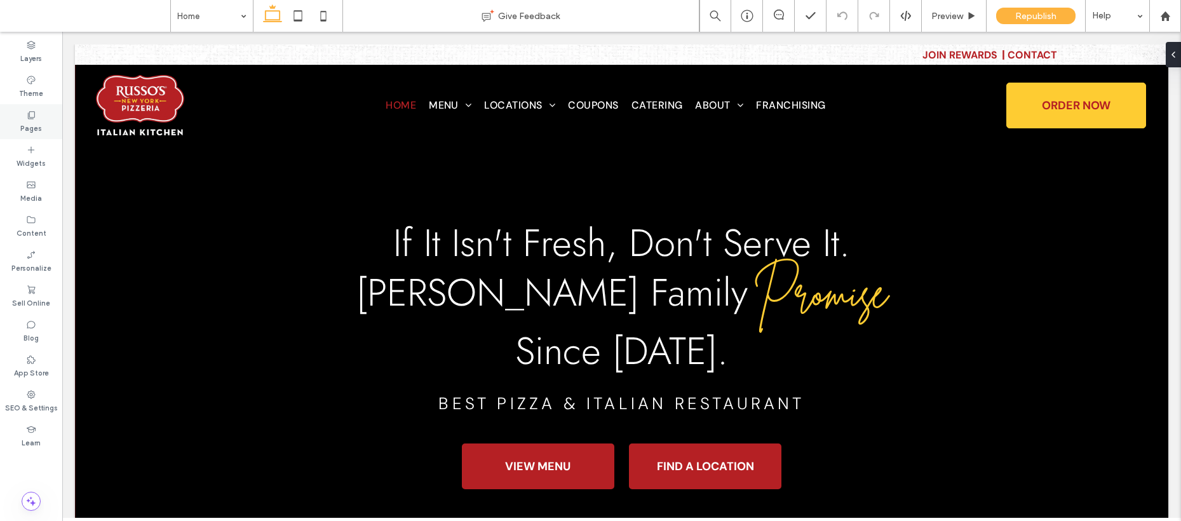
click at [47, 122] on div "Pages" at bounding box center [31, 121] width 62 height 35
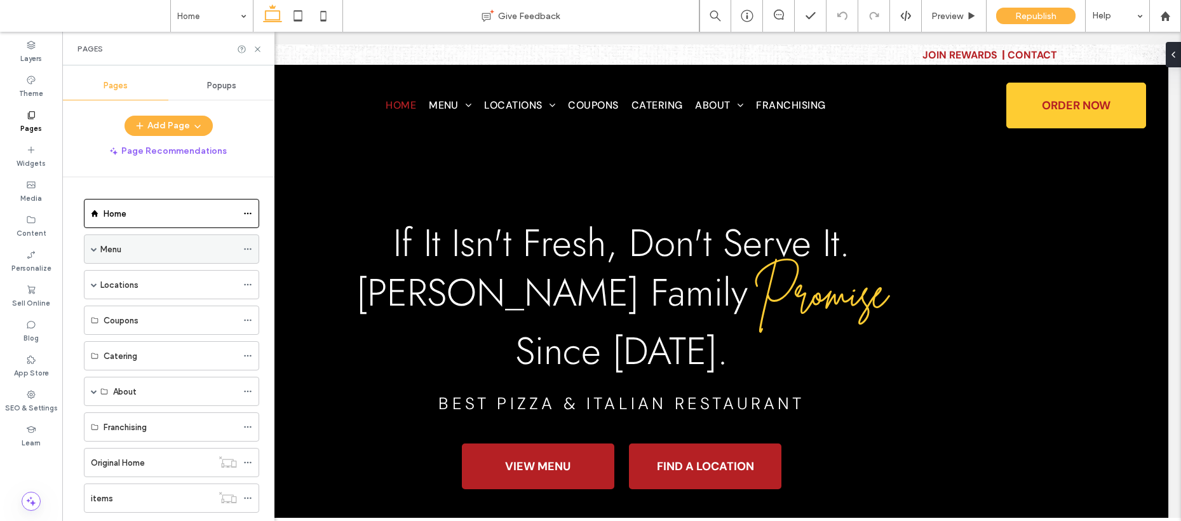
click at [93, 248] on span at bounding box center [94, 249] width 6 height 6
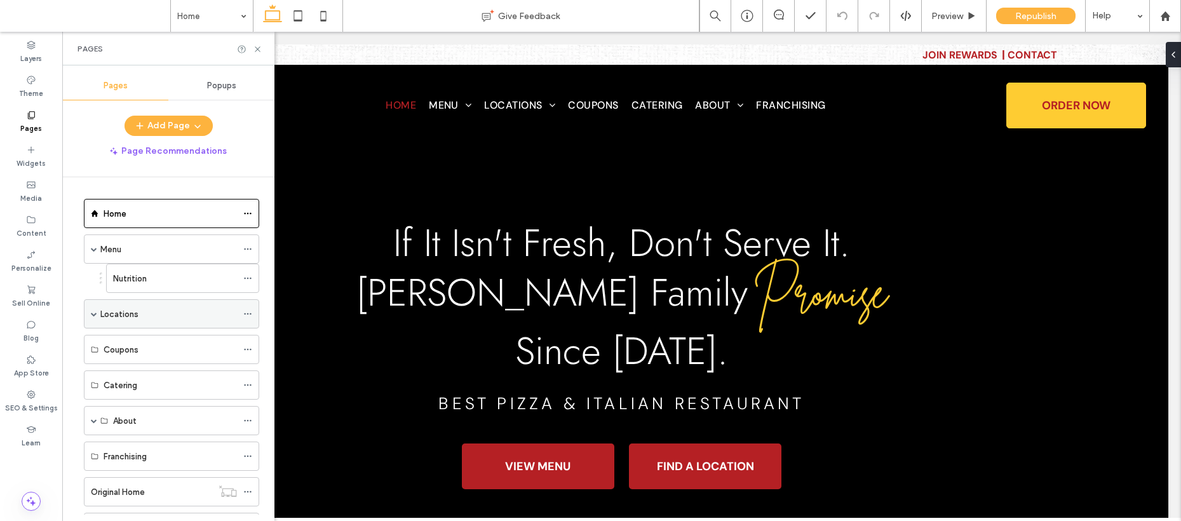
click at [94, 315] on span at bounding box center [94, 314] width 6 height 6
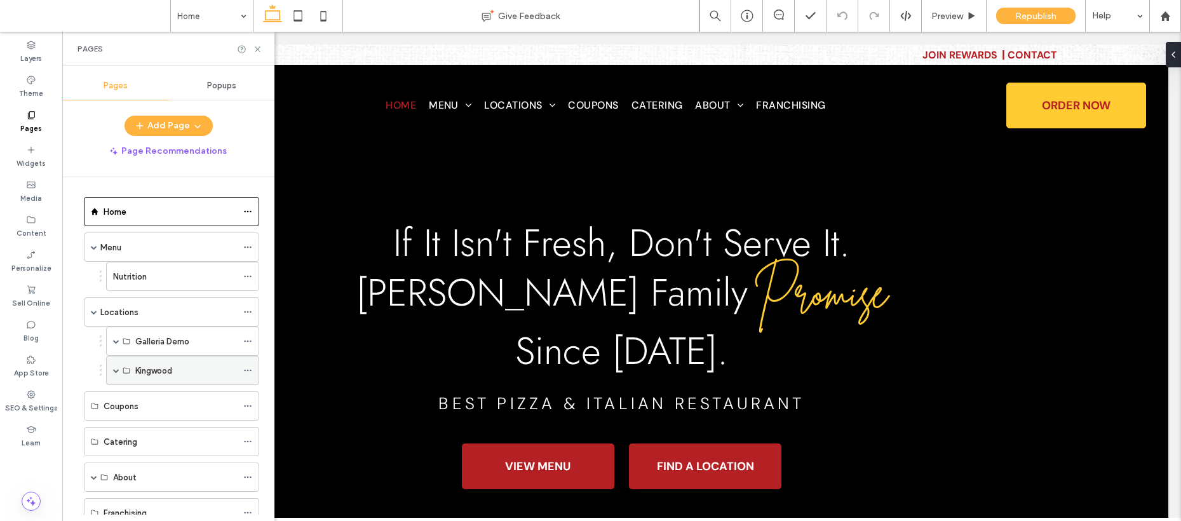
scroll to position [3, 0]
click at [115, 367] on span at bounding box center [116, 370] width 6 height 6
click at [164, 386] on div "Home" at bounding box center [186, 397] width 102 height 28
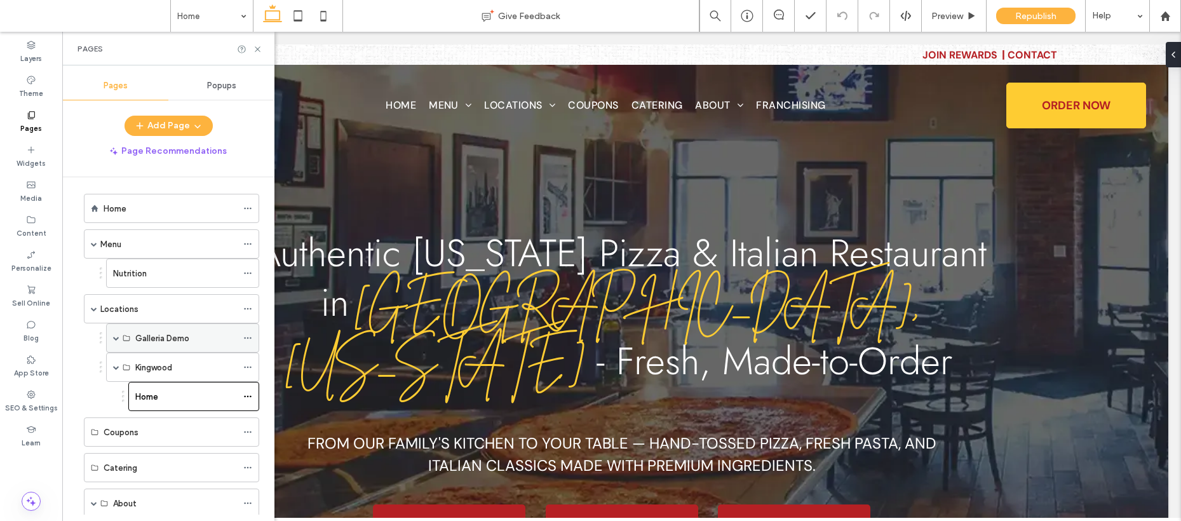
click at [115, 337] on span at bounding box center [116, 338] width 6 height 6
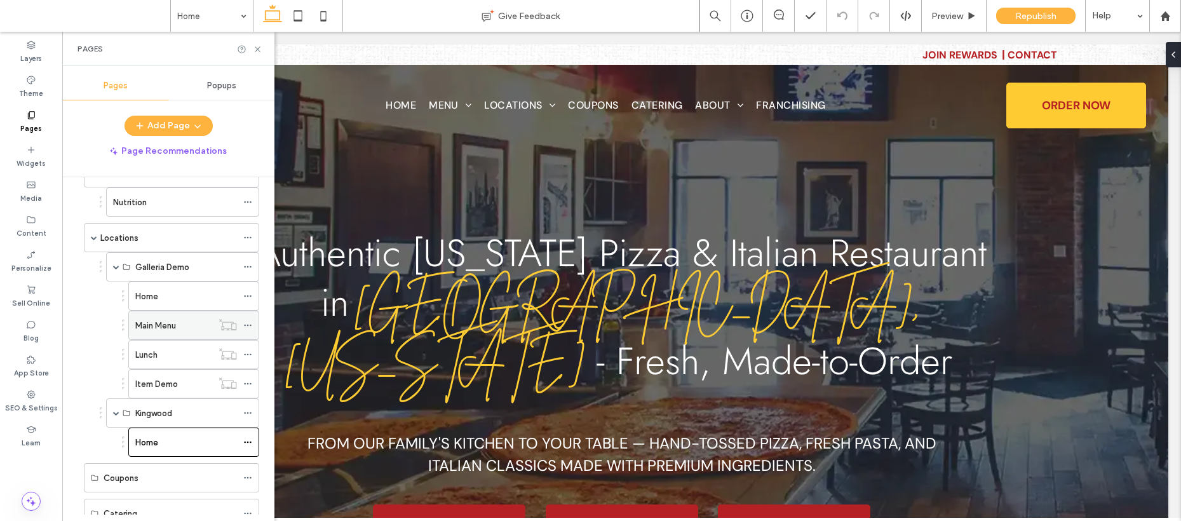
click at [161, 322] on label "Main Menu" at bounding box center [155, 326] width 41 height 22
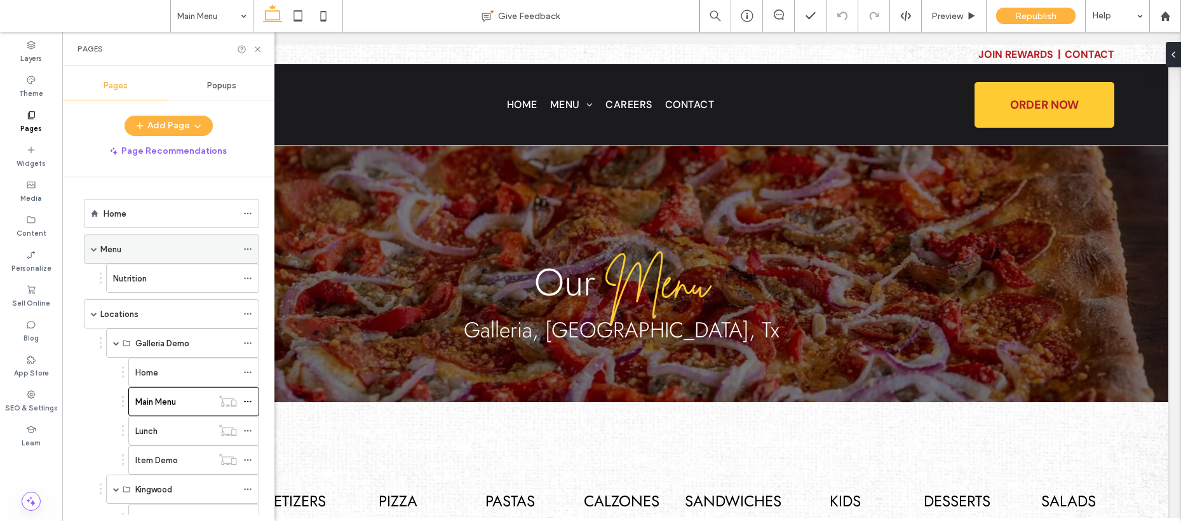
click at [161, 245] on div "Menu" at bounding box center [168, 249] width 137 height 13
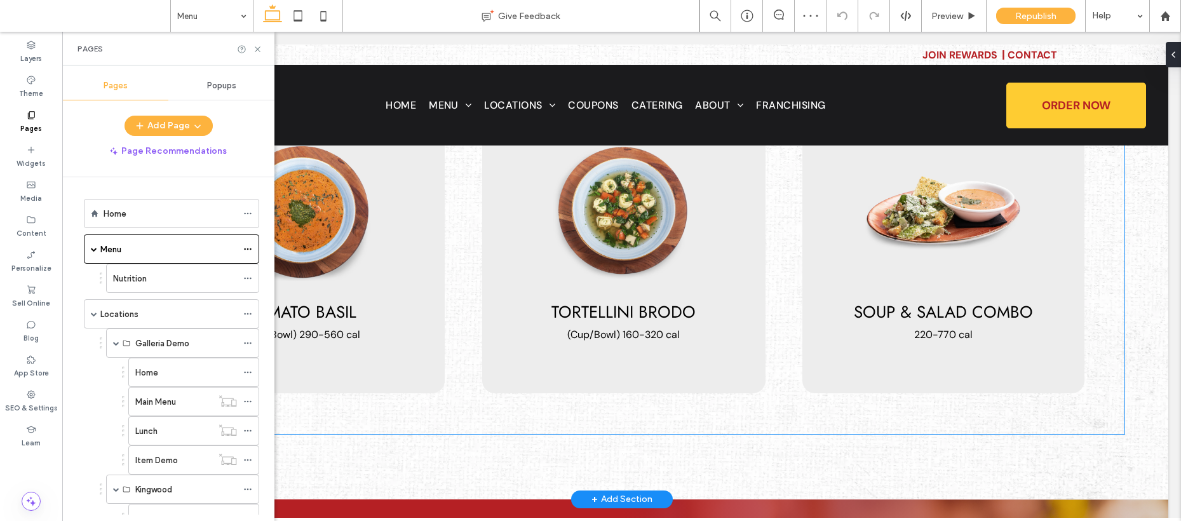
scroll to position [139, 0]
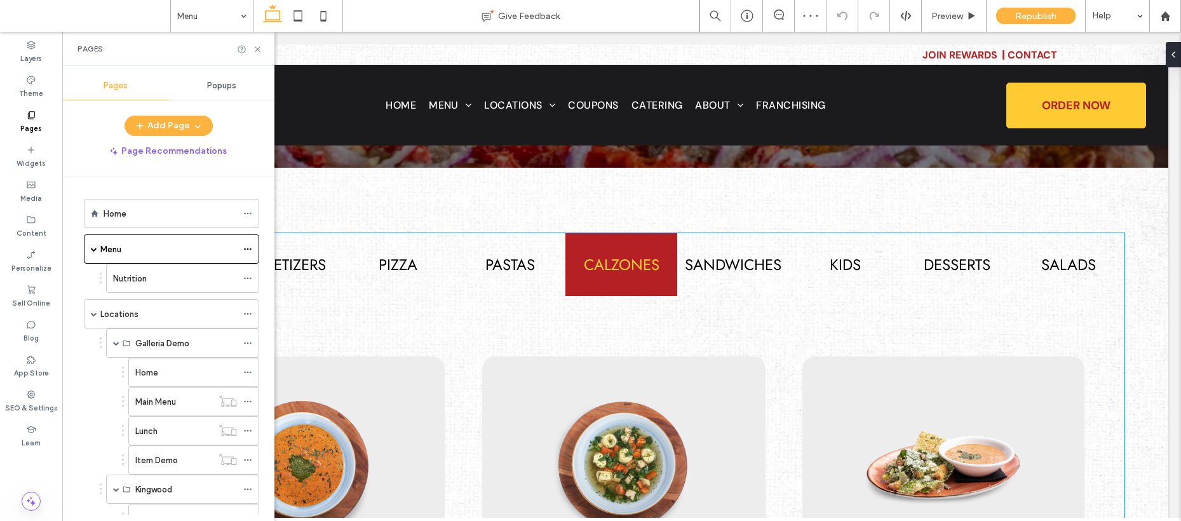
click at [568, 285] on div "Calzones" at bounding box center [622, 264] width 112 height 63
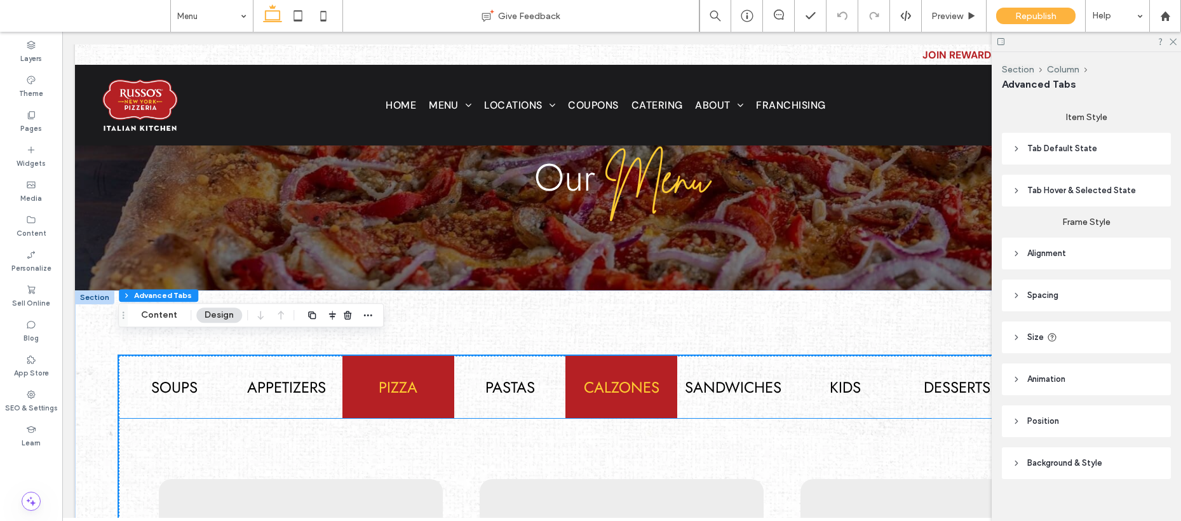
scroll to position [15, 0]
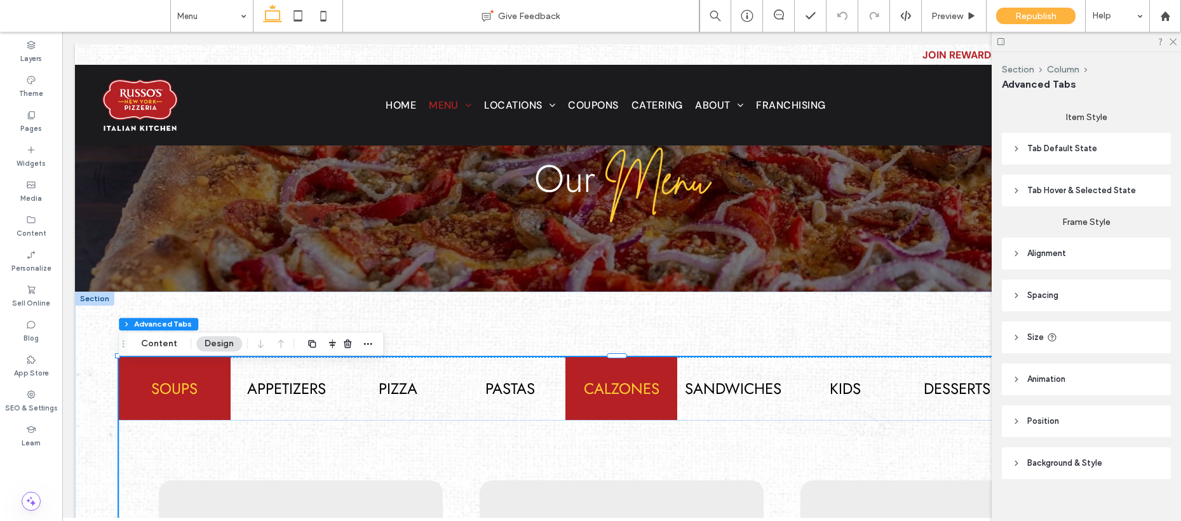
click at [180, 394] on h4 "Soups" at bounding box center [174, 389] width 97 height 22
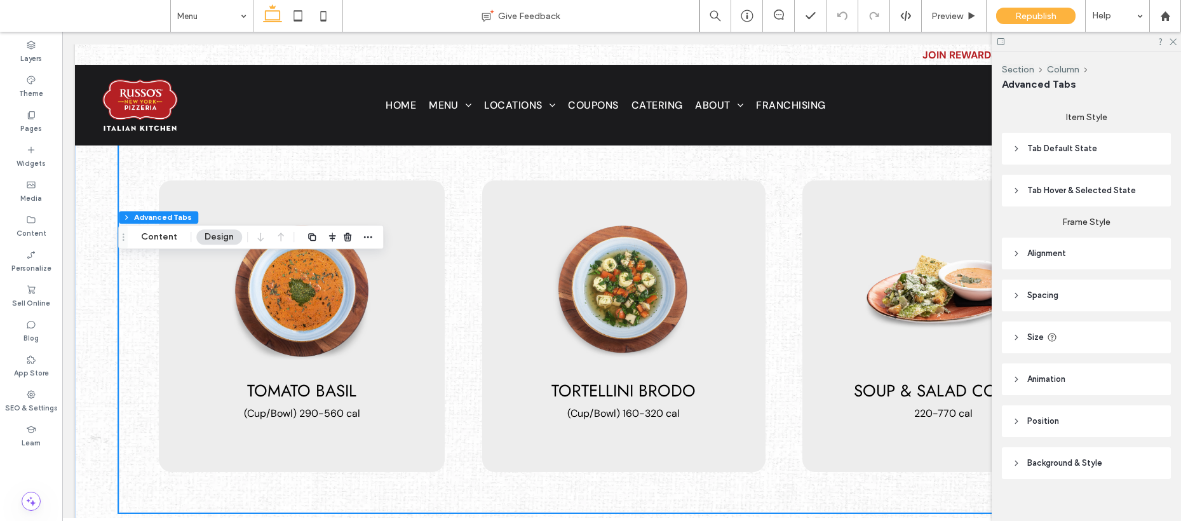
scroll to position [110, 0]
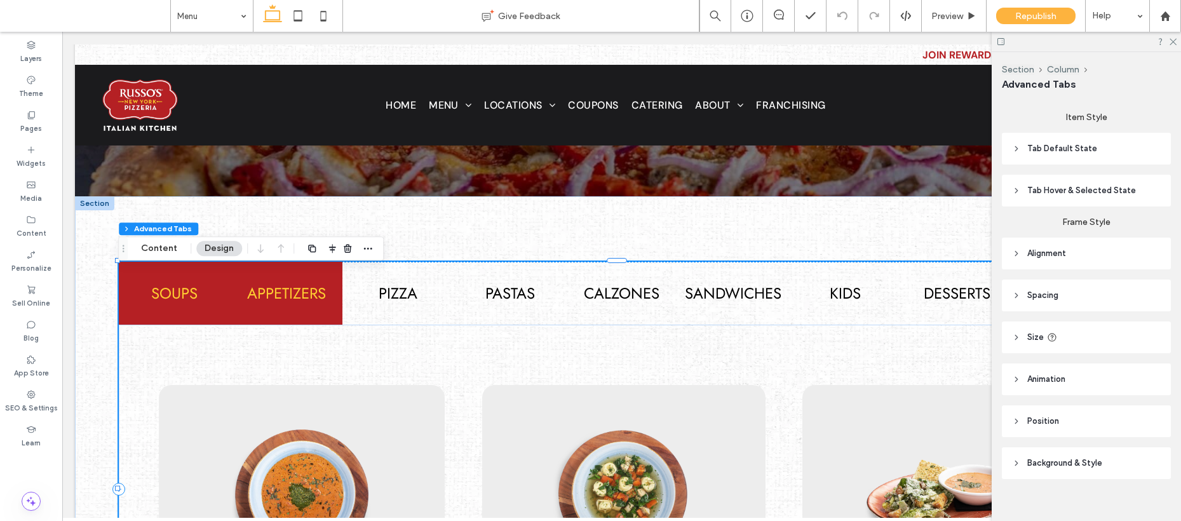
click at [287, 318] on div "Appetizers" at bounding box center [287, 293] width 112 height 63
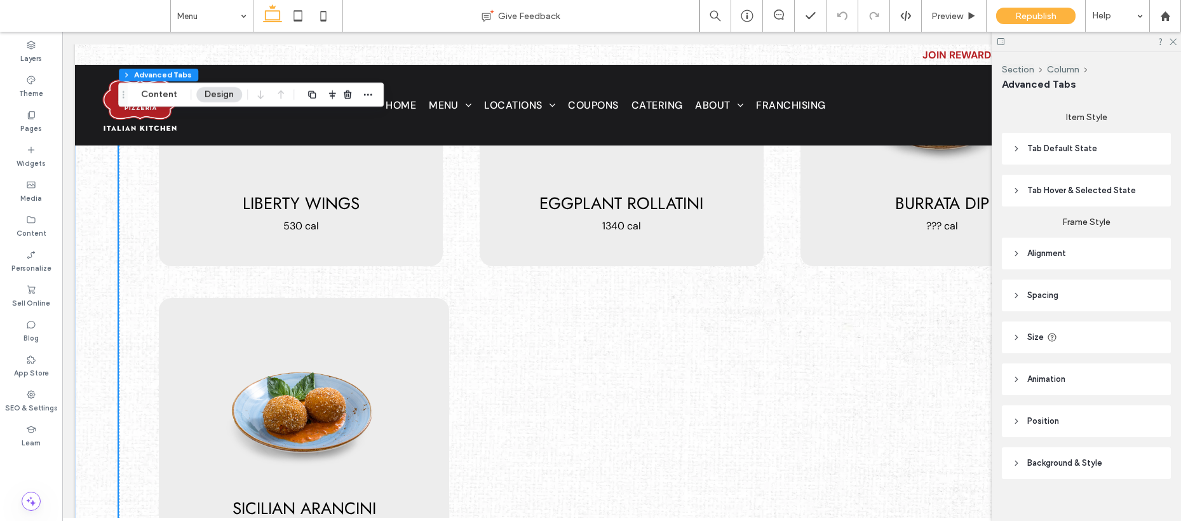
scroll to position [1654, 0]
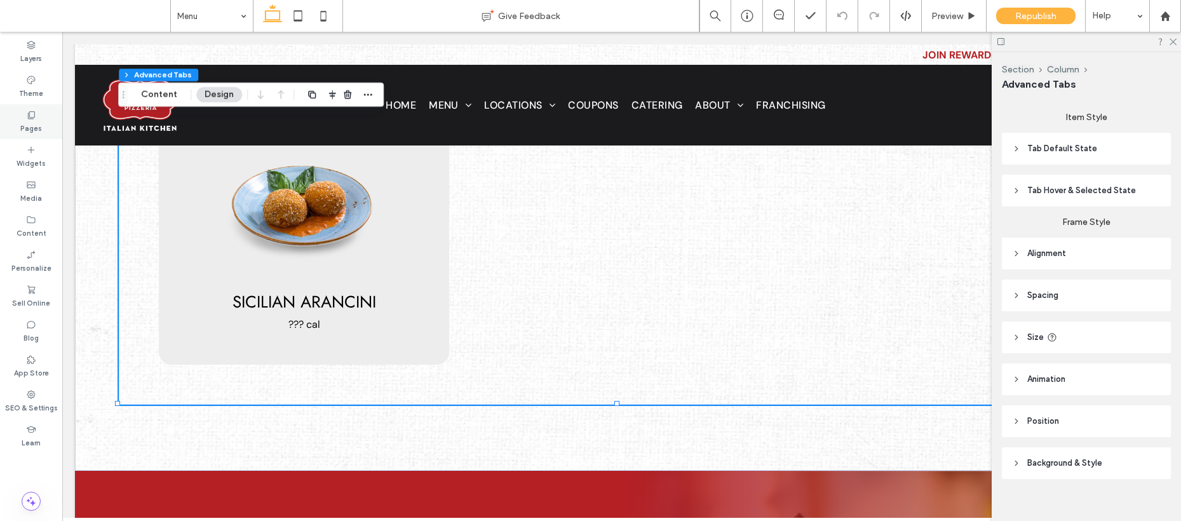
click at [36, 126] on label "Pages" at bounding box center [31, 127] width 22 height 14
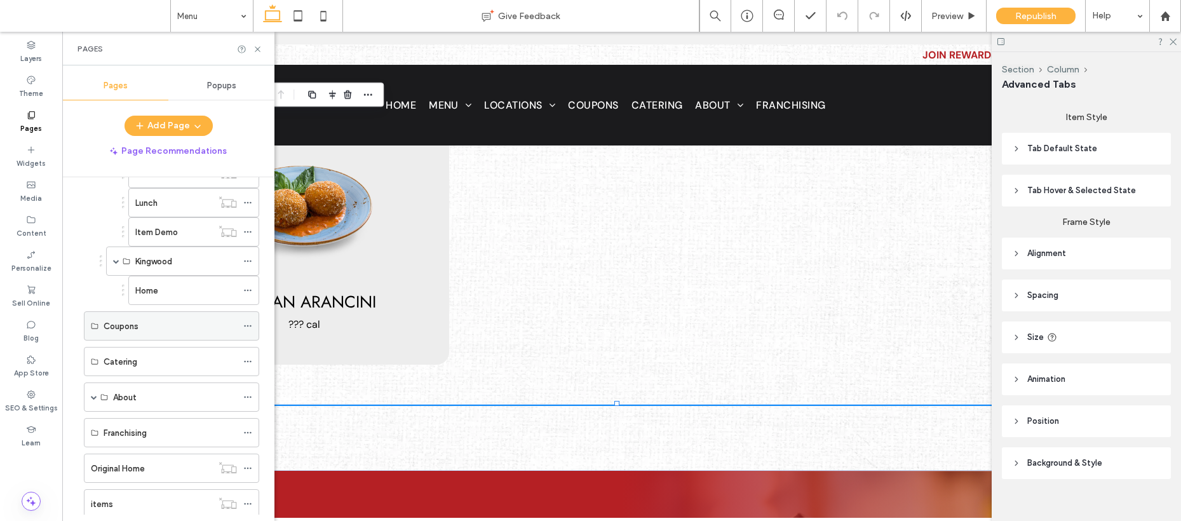
scroll to position [226, 0]
click at [175, 290] on div "Home" at bounding box center [186, 293] width 102 height 13
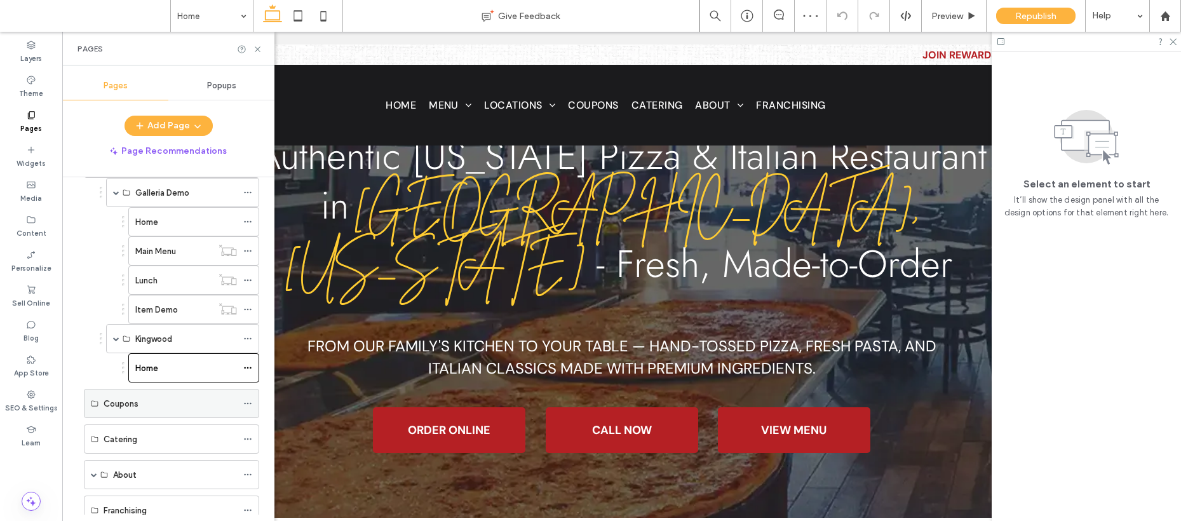
scroll to position [138, 0]
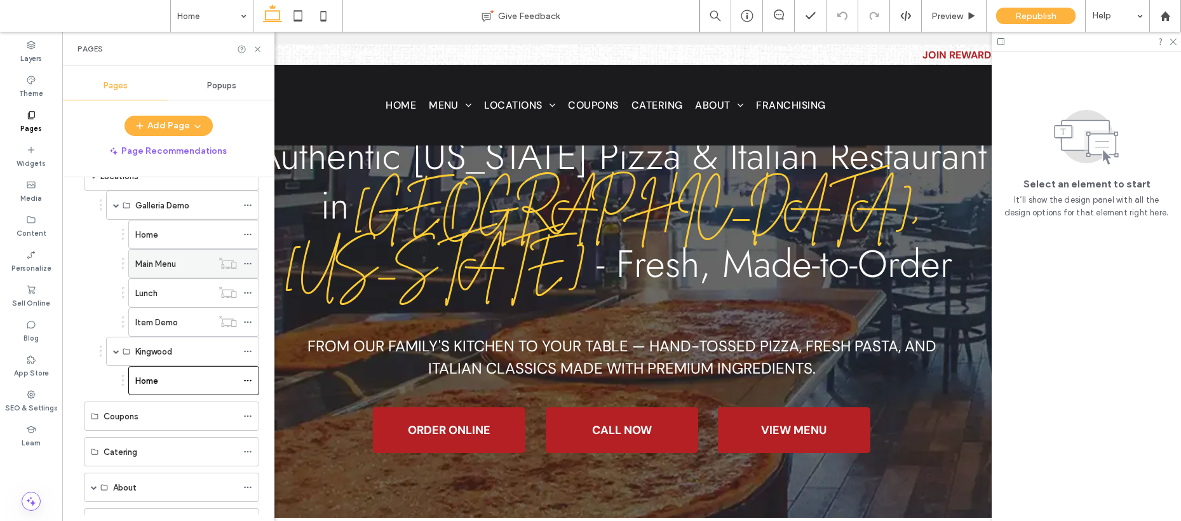
click at [248, 264] on icon at bounding box center [247, 263] width 9 height 9
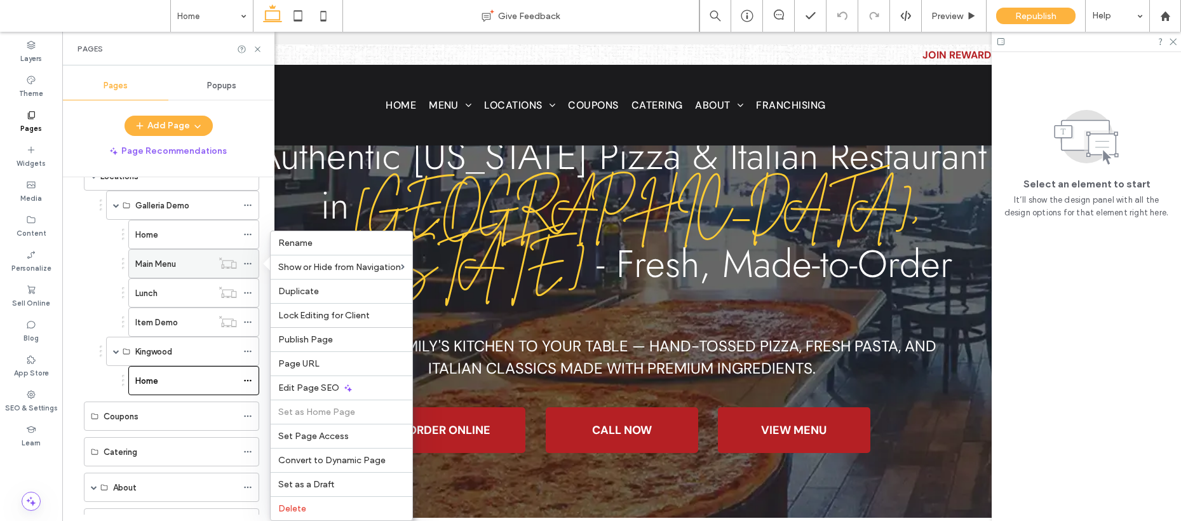
click at [175, 264] on label "Main Menu" at bounding box center [155, 264] width 41 height 22
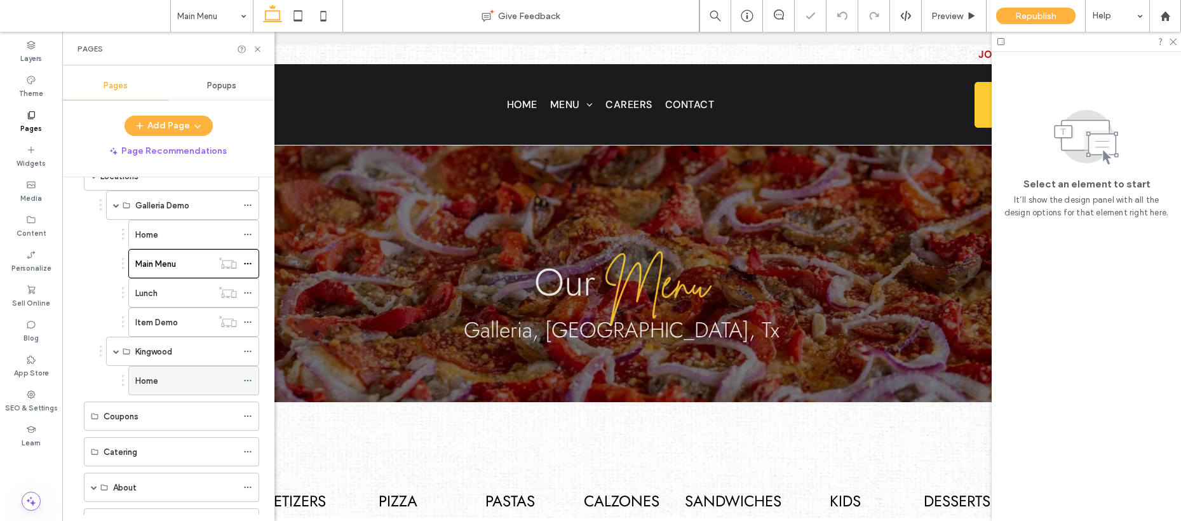
click at [167, 384] on div "Home" at bounding box center [186, 380] width 102 height 13
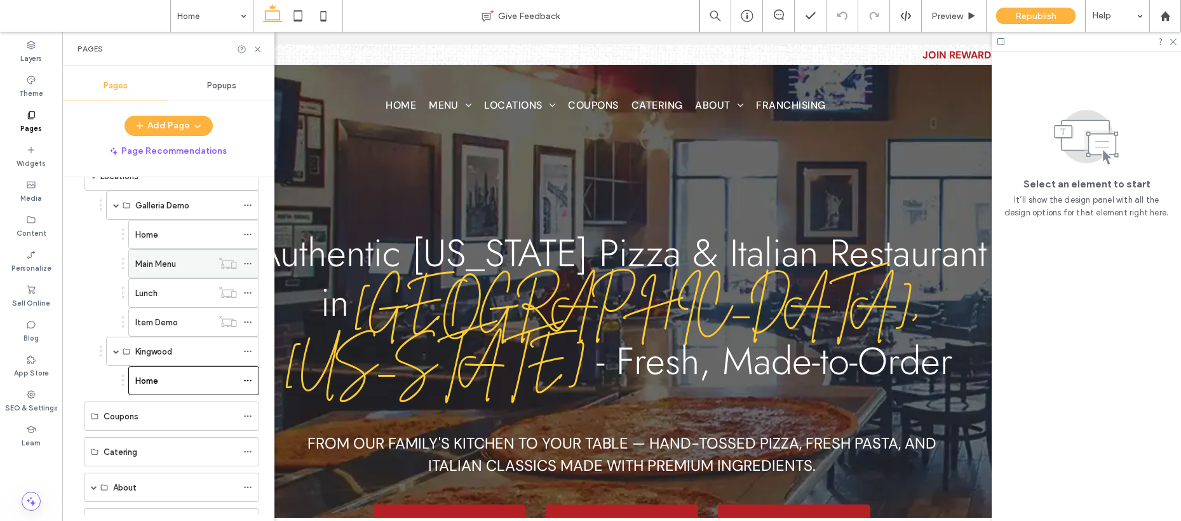
click at [158, 267] on label "Main Menu" at bounding box center [155, 264] width 41 height 22
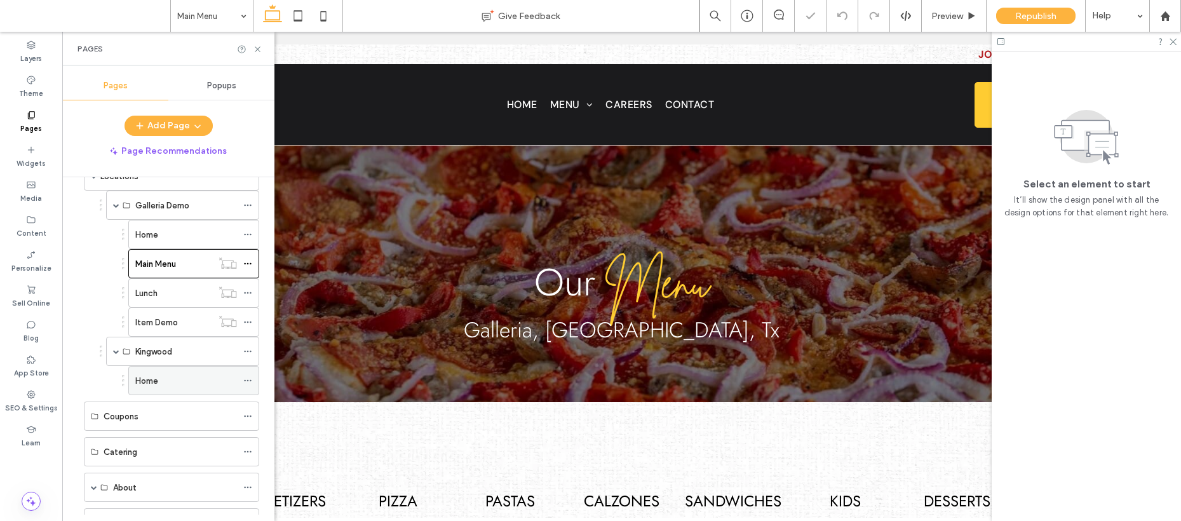
click at [173, 383] on div "Home" at bounding box center [186, 380] width 102 height 13
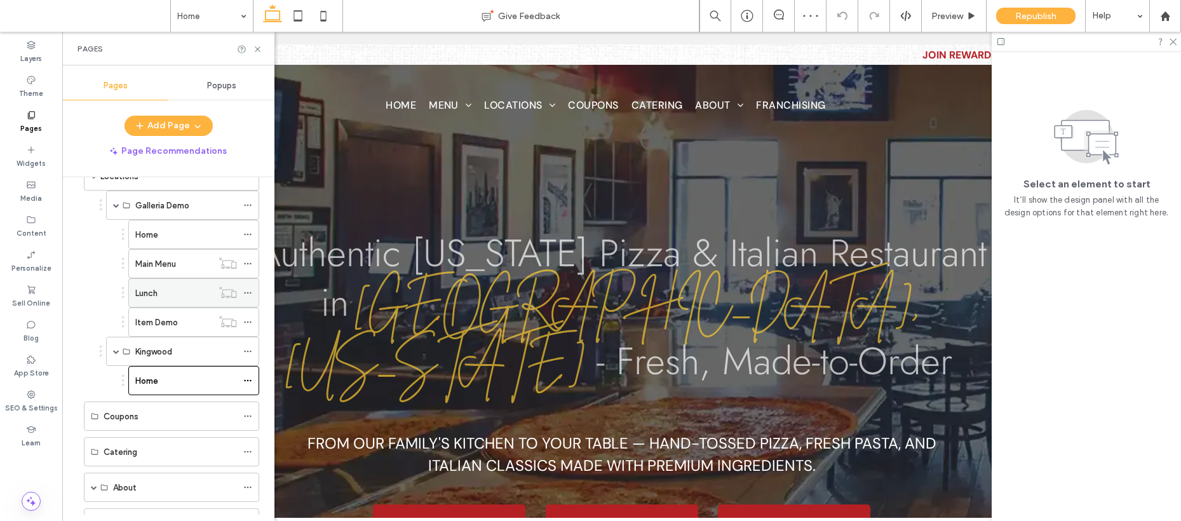
click at [175, 287] on div "Lunch" at bounding box center [173, 293] width 77 height 13
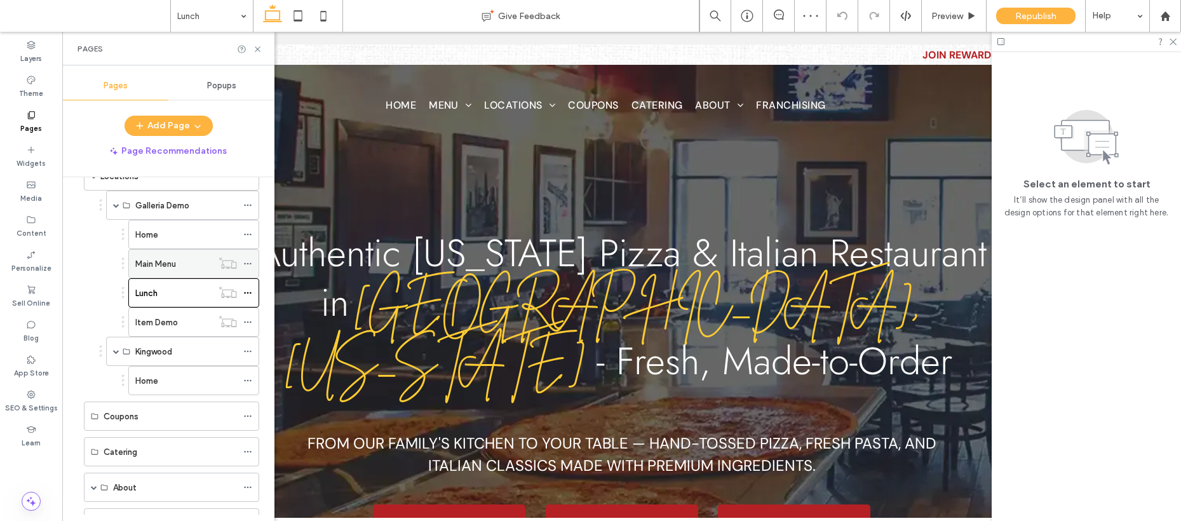
click at [175, 263] on label "Main Menu" at bounding box center [155, 264] width 41 height 22
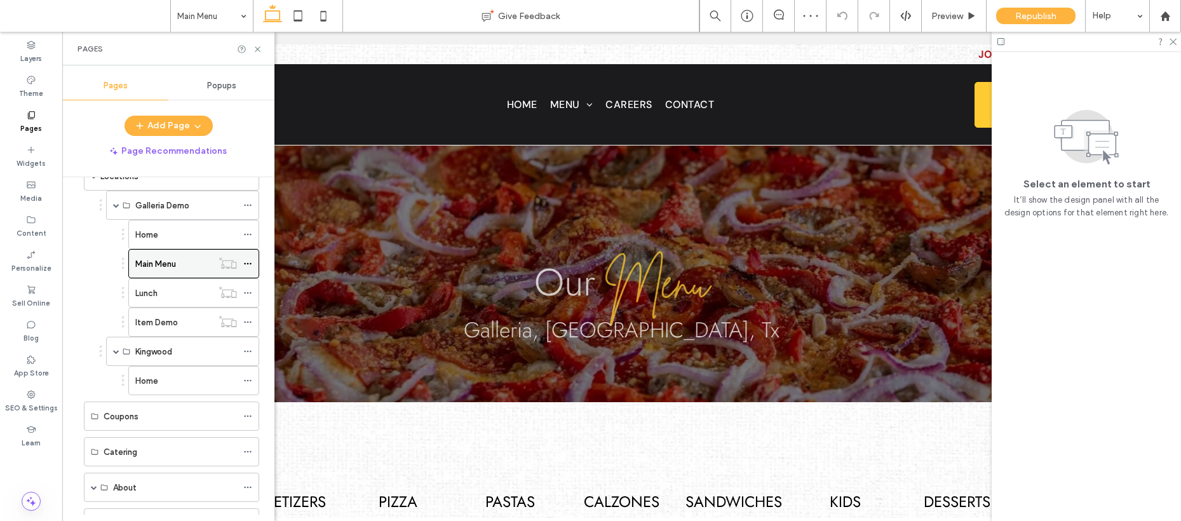
click at [252, 263] on div at bounding box center [250, 263] width 15 height 19
click at [249, 261] on icon at bounding box center [247, 263] width 9 height 9
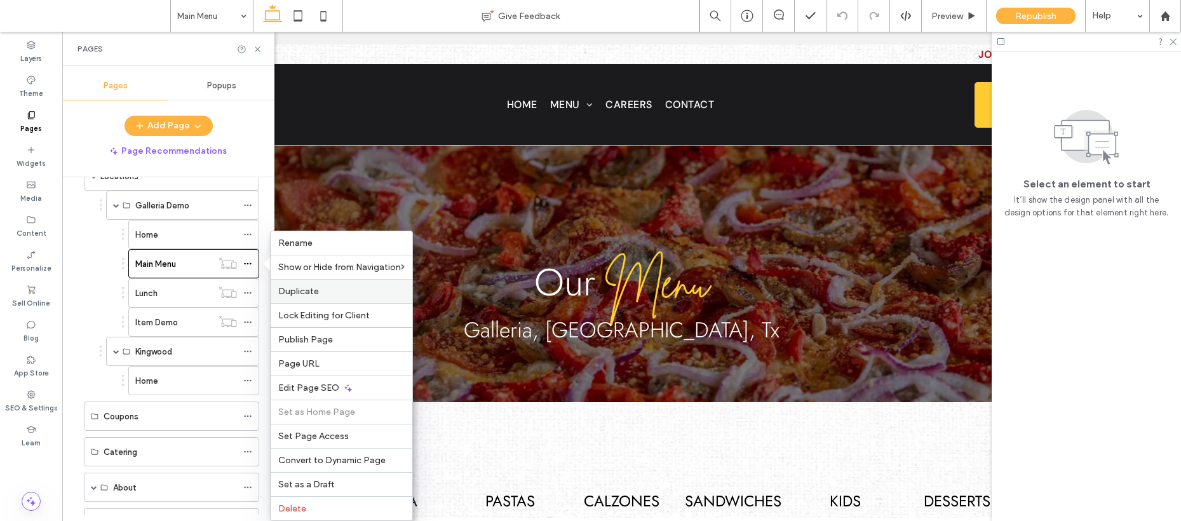
click at [351, 287] on label "Duplicate" at bounding box center [341, 291] width 126 height 11
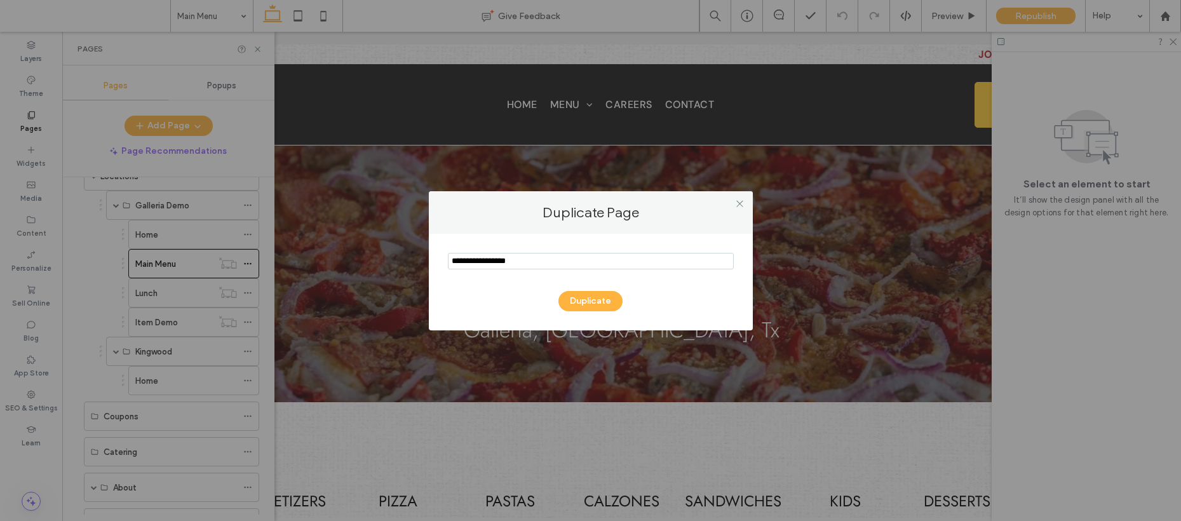
drag, startPoint x: 504, startPoint y: 261, endPoint x: 442, endPoint y: 263, distance: 61.7
click at [442, 260] on div "Duplicate" at bounding box center [591, 282] width 324 height 97
click at [534, 261] on input "notEmpty" at bounding box center [591, 261] width 286 height 17
type input "*"
type input "**********"
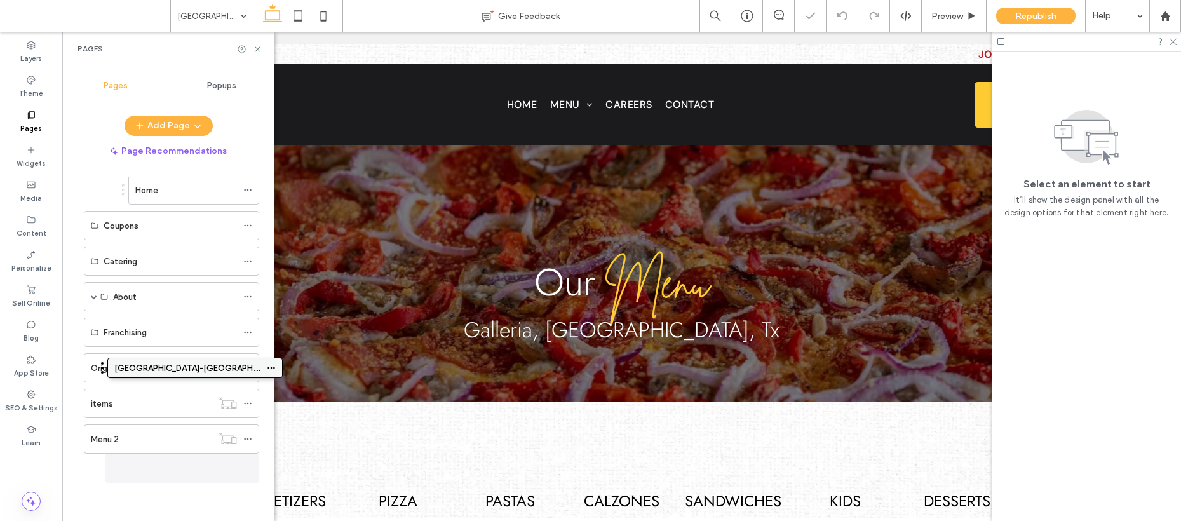
scroll to position [329, 0]
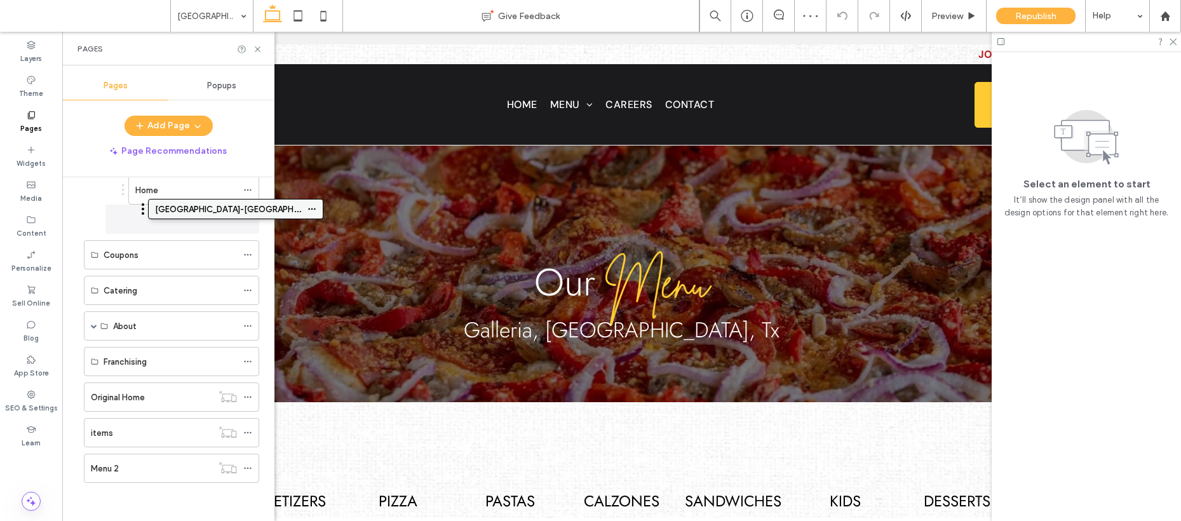
drag, startPoint x: 137, startPoint y: 468, endPoint x: 200, endPoint y: 221, distance: 254.5
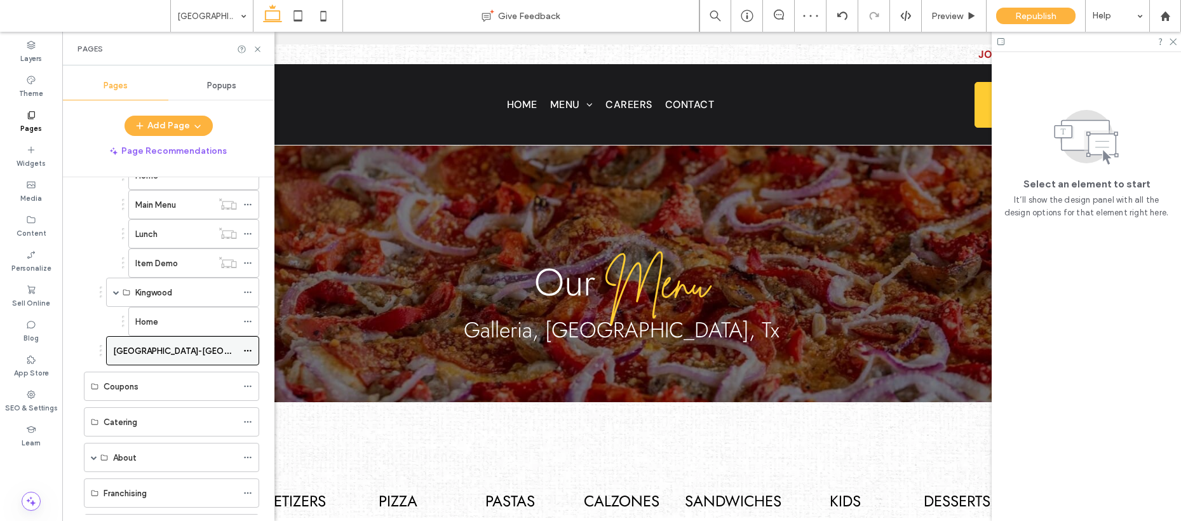
scroll to position [194, 0]
click at [244, 352] on icon at bounding box center [247, 354] width 9 height 9
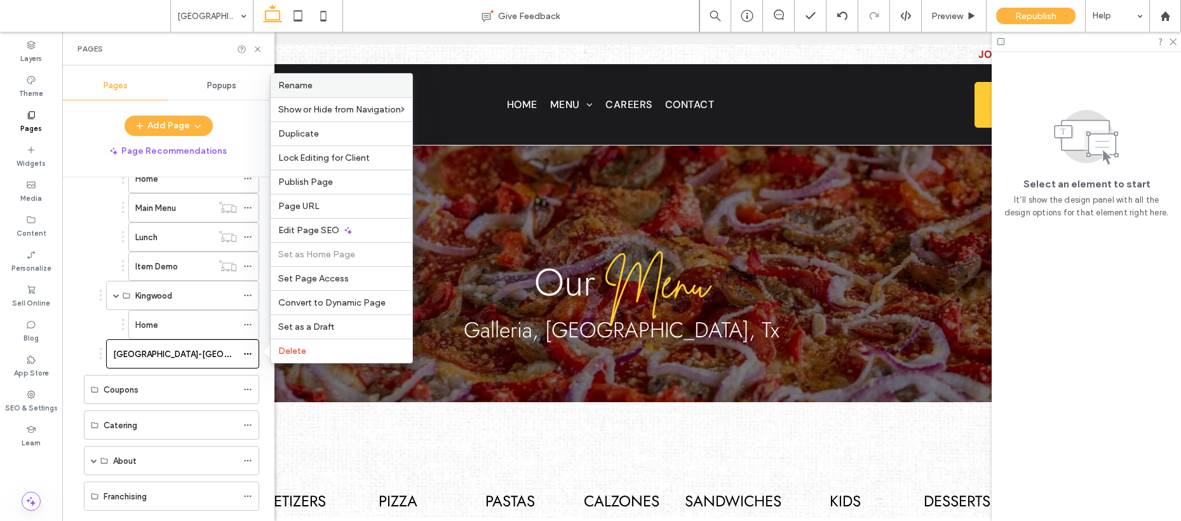
click at [322, 85] on label "Rename" at bounding box center [341, 85] width 126 height 11
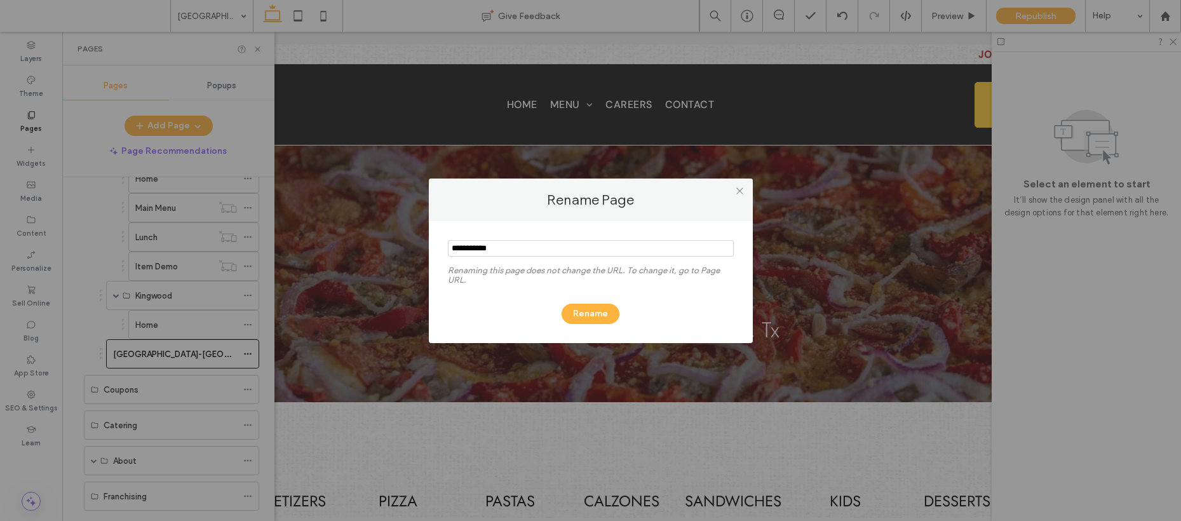
click at [484, 248] on input "notEmpty" at bounding box center [591, 248] width 286 height 17
type input "**********"
click at [574, 315] on button "Rename" at bounding box center [591, 314] width 58 height 20
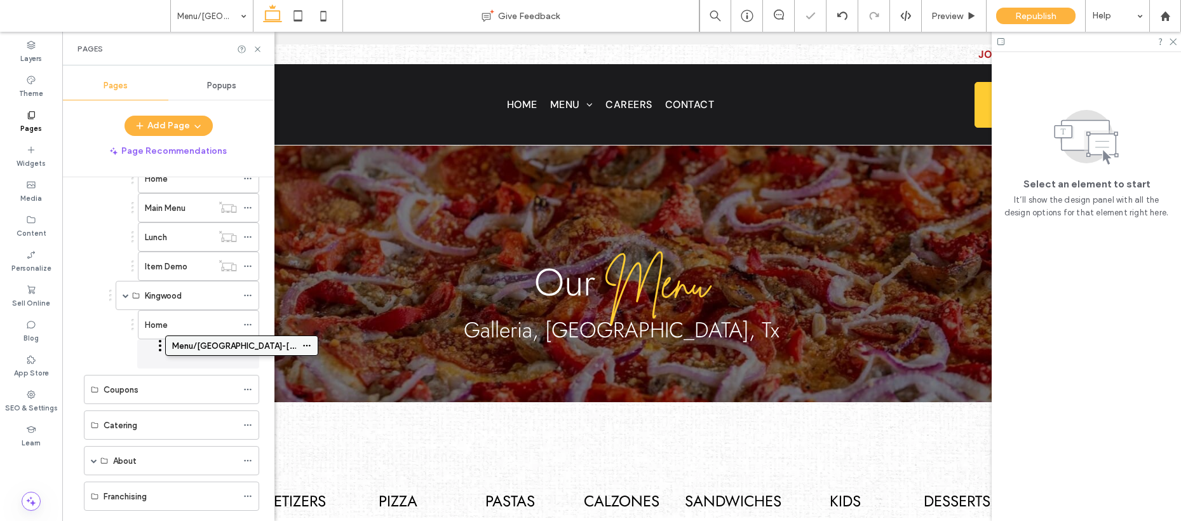
drag, startPoint x: 161, startPoint y: 356, endPoint x: 212, endPoint y: 350, distance: 51.2
drag, startPoint x: 172, startPoint y: 352, endPoint x: 200, endPoint y: 350, distance: 27.4
click at [252, 353] on icon at bounding box center [247, 354] width 9 height 9
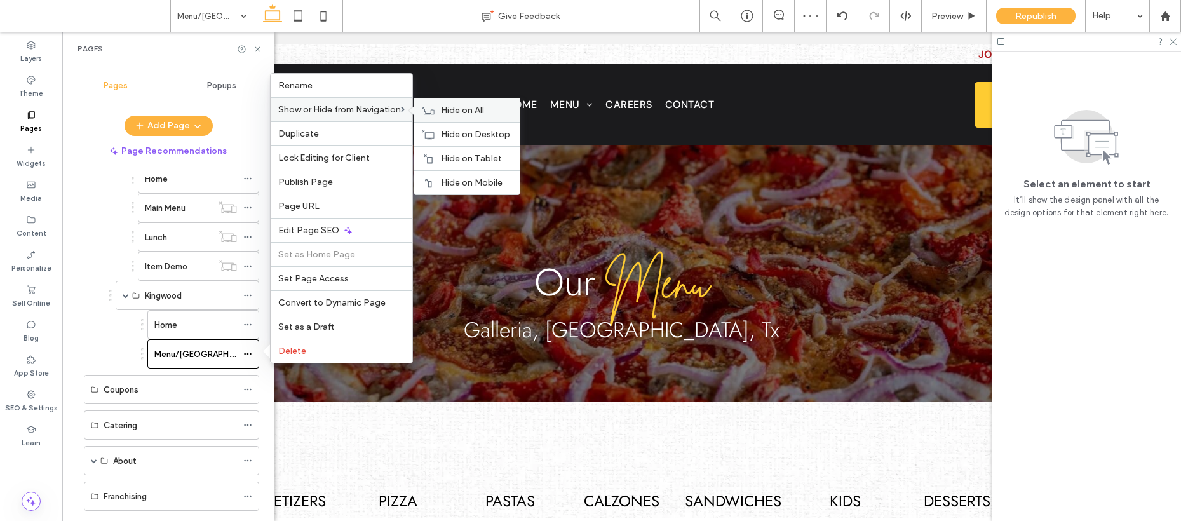
click at [456, 107] on span "Hide on All" at bounding box center [462, 110] width 43 height 11
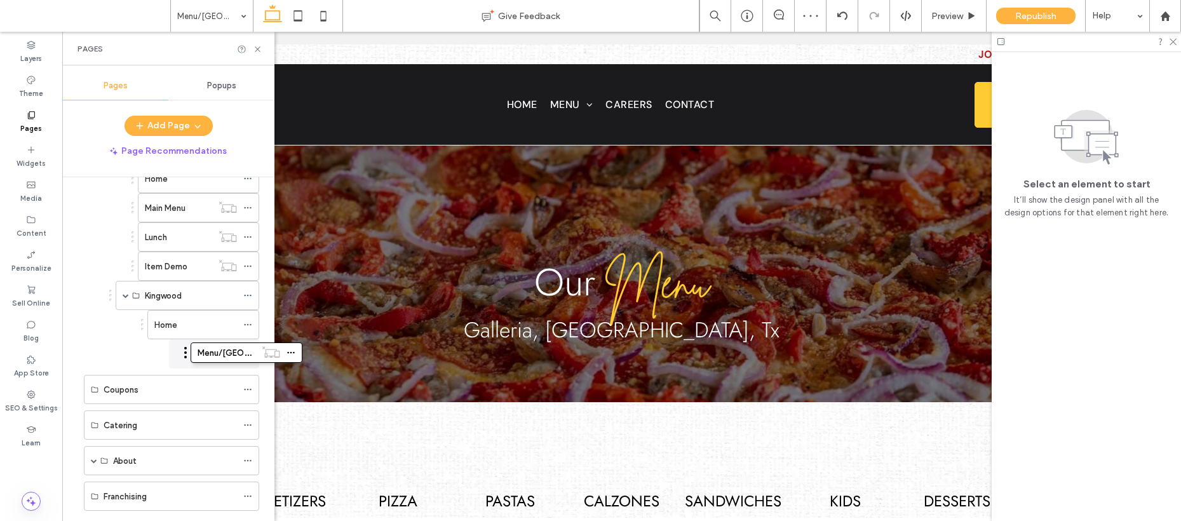
drag, startPoint x: 173, startPoint y: 354, endPoint x: 210, endPoint y: 352, distance: 37.5
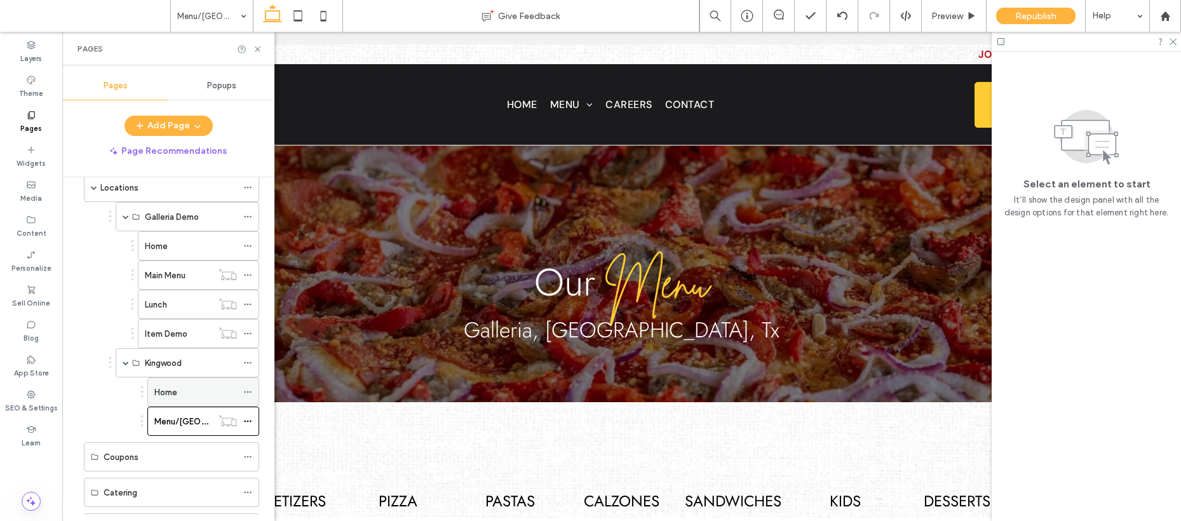
scroll to position [128, 0]
click at [190, 393] on div "Home" at bounding box center [195, 390] width 83 height 13
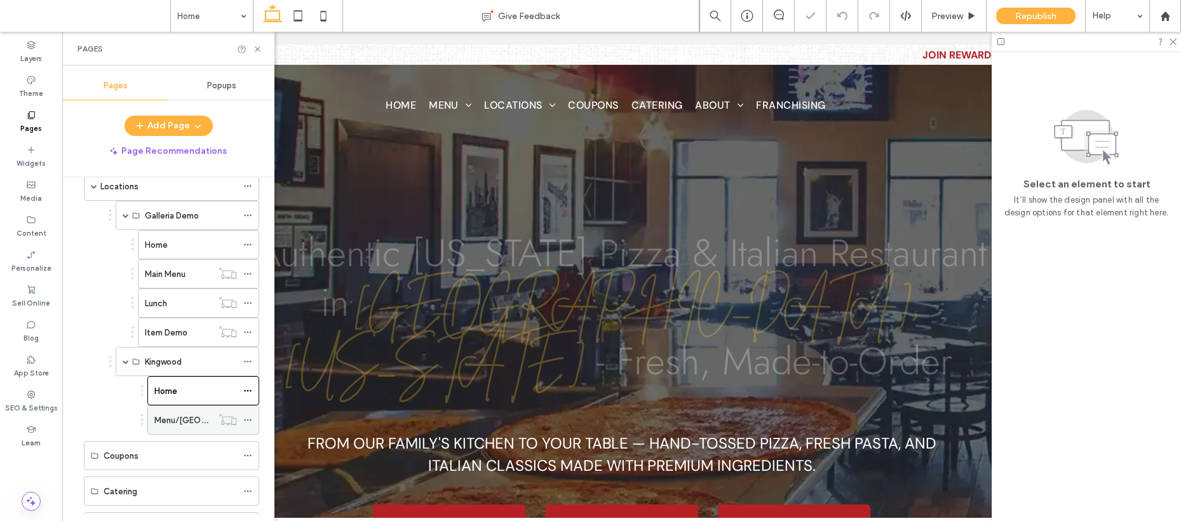
click at [192, 423] on label "Menu/[GEOGRAPHIC_DATA]-[GEOGRAPHIC_DATA]" at bounding box center [253, 420] width 199 height 22
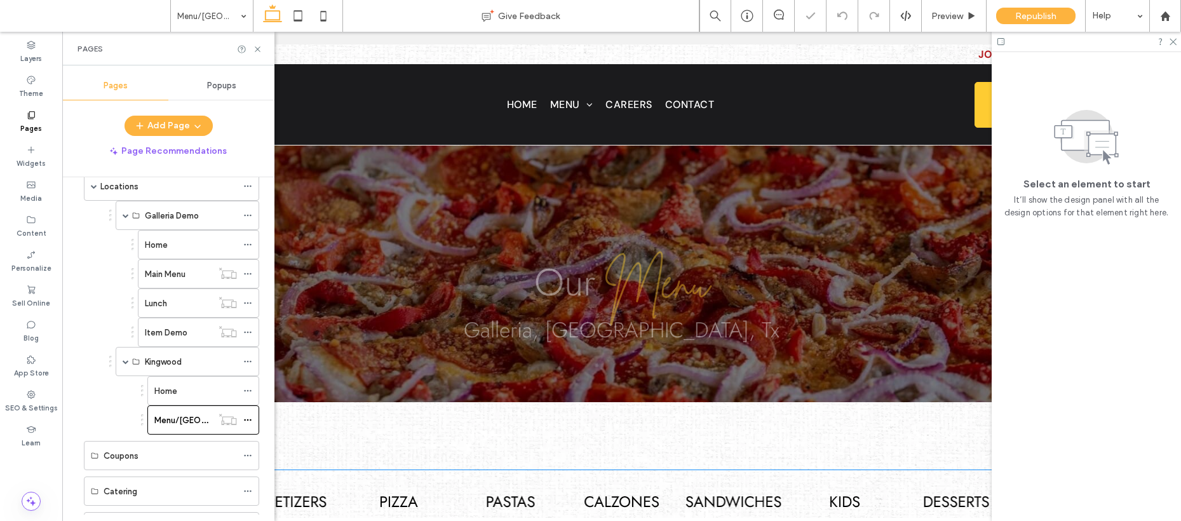
scroll to position [402, 0]
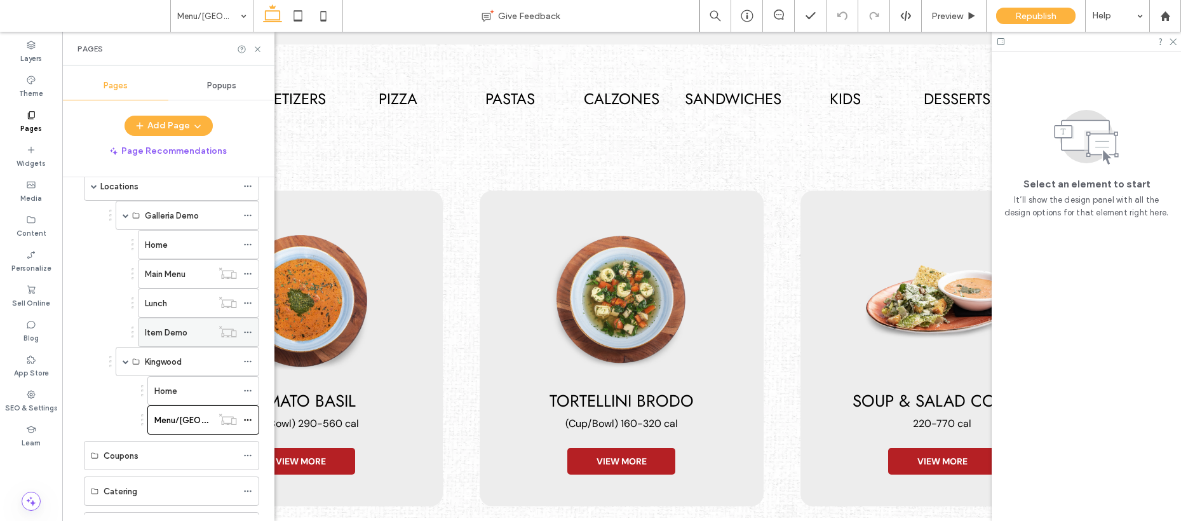
click at [246, 330] on icon at bounding box center [247, 332] width 9 height 9
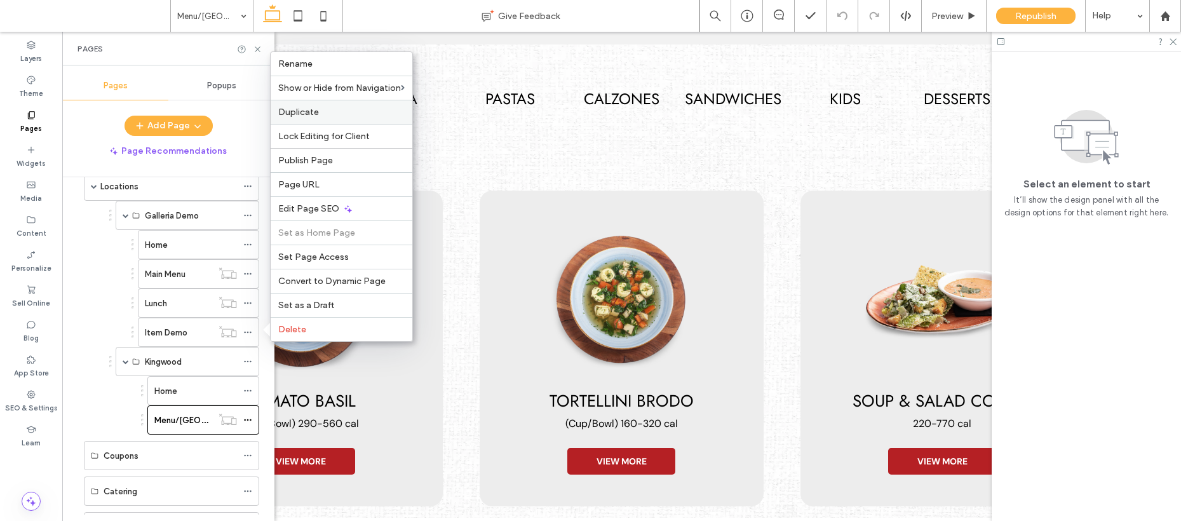
click at [337, 117] on label "Duplicate" at bounding box center [341, 112] width 126 height 11
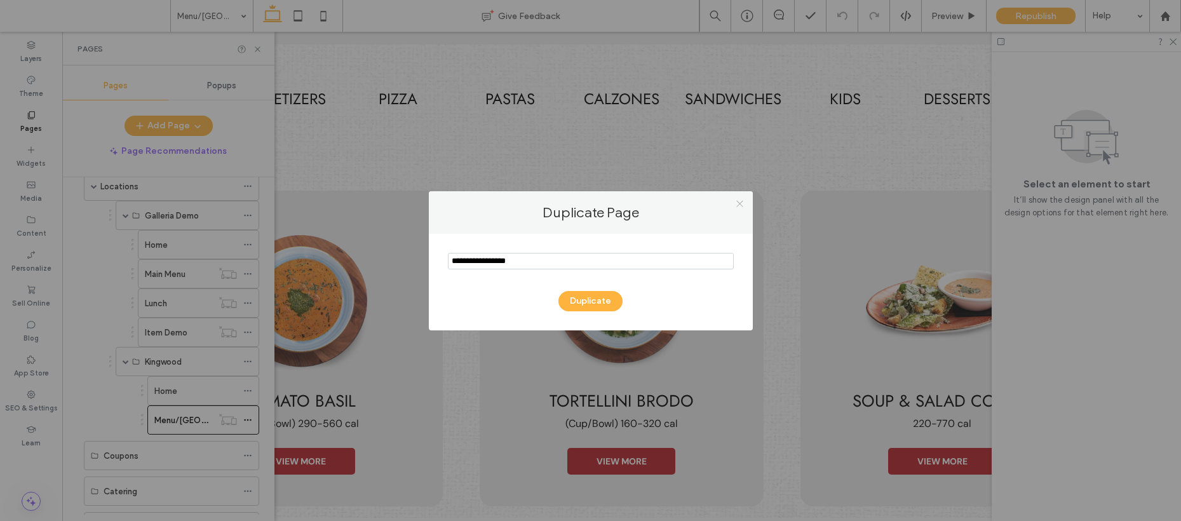
click at [744, 203] on icon at bounding box center [740, 204] width 10 height 10
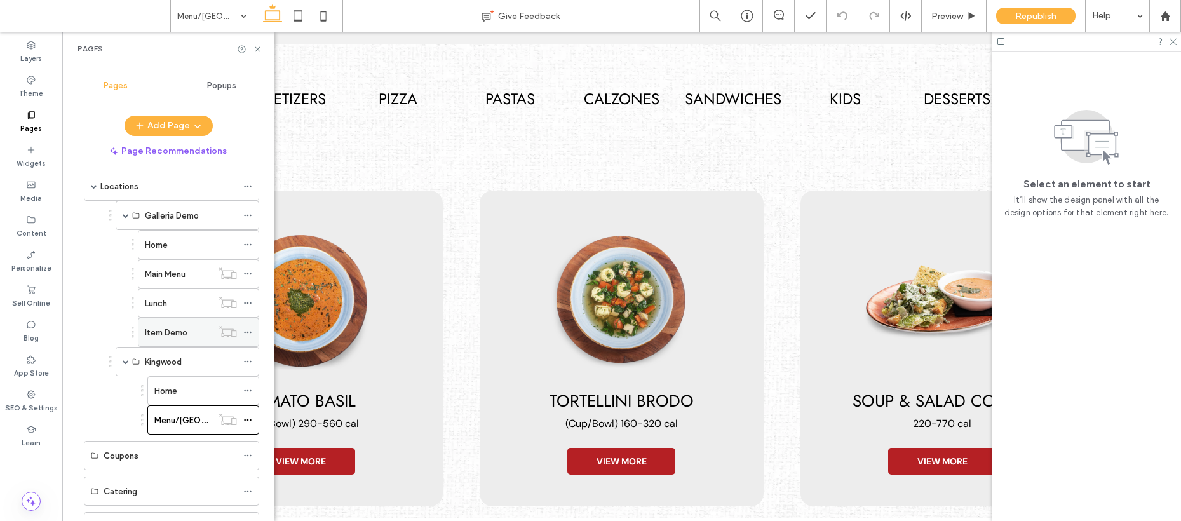
click at [178, 330] on label "Item Demo" at bounding box center [166, 333] width 43 height 22
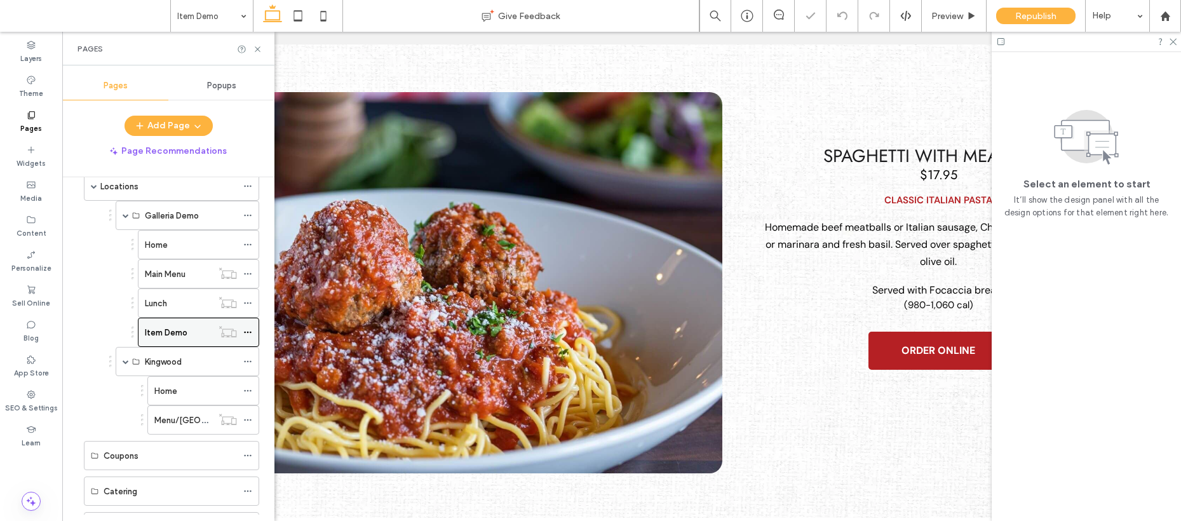
click at [245, 332] on use at bounding box center [247, 333] width 7 height 2
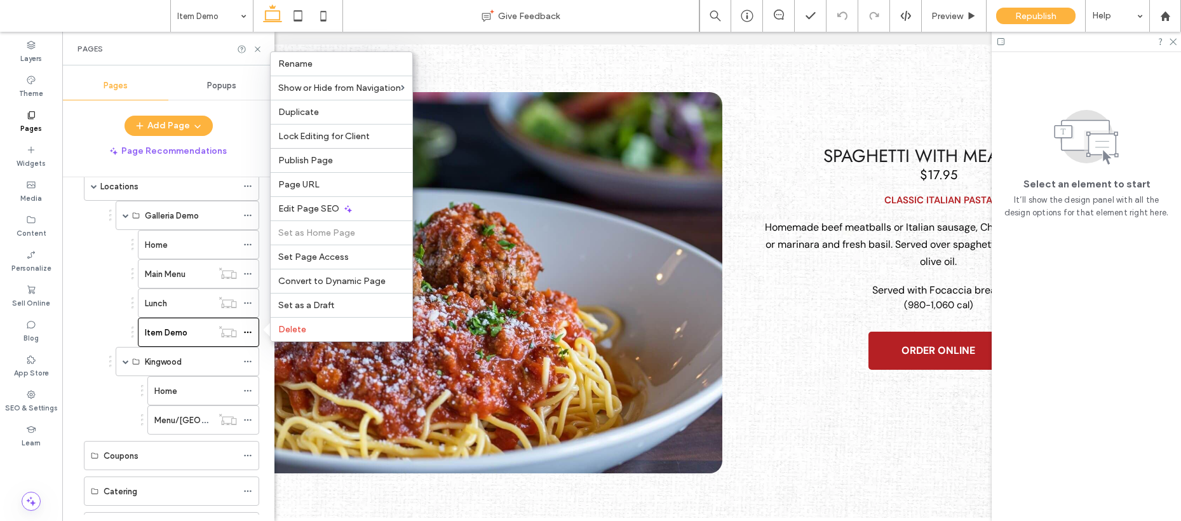
click at [113, 419] on li "Kingwood Home Menu/[GEOGRAPHIC_DATA]-[GEOGRAPHIC_DATA]" at bounding box center [184, 391] width 150 height 88
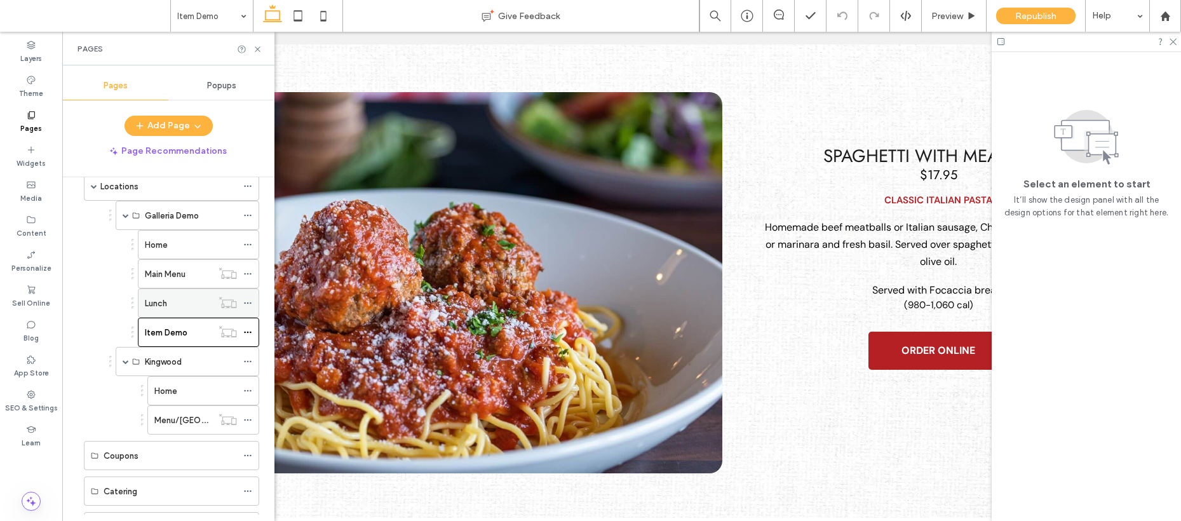
click at [191, 309] on div "Lunch" at bounding box center [178, 303] width 67 height 13
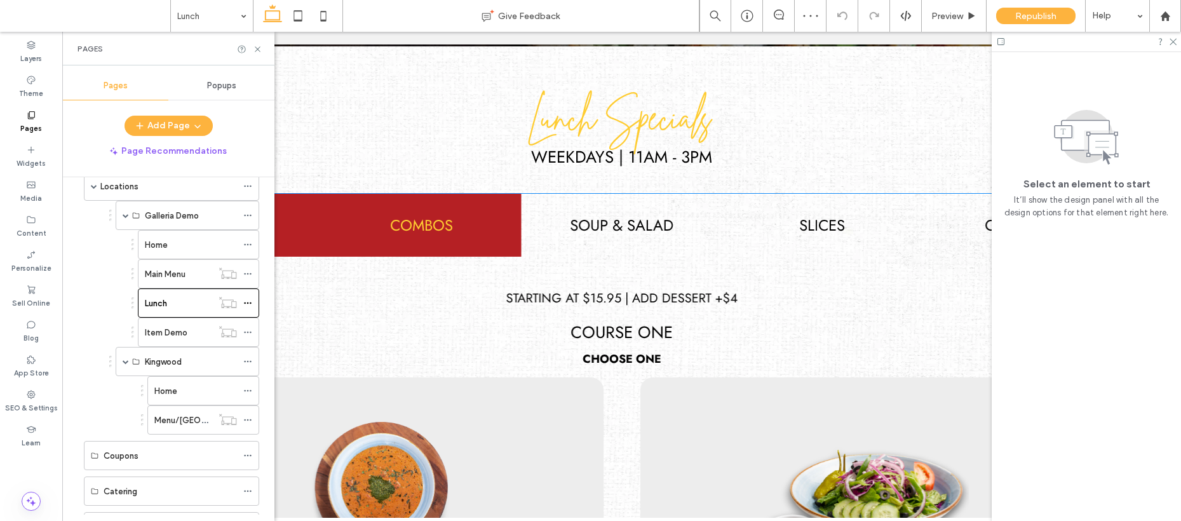
scroll to position [280, 0]
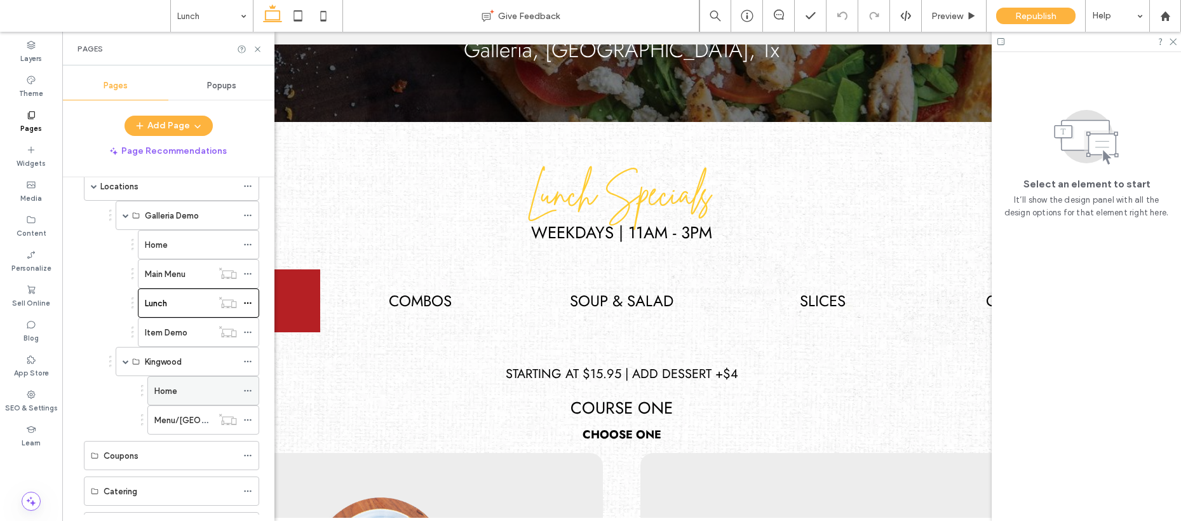
click at [178, 393] on div "Home" at bounding box center [195, 390] width 83 height 13
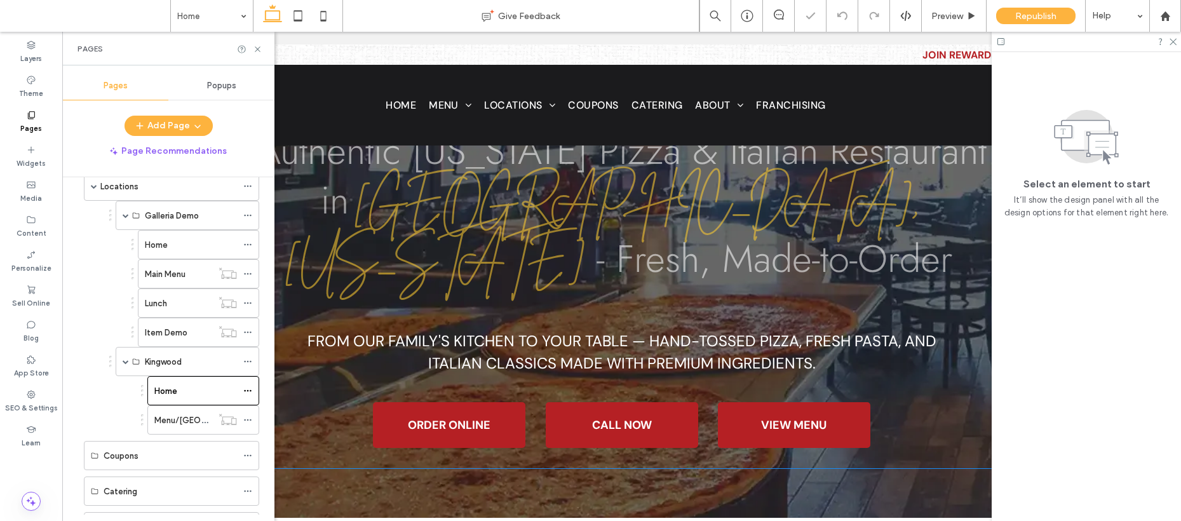
scroll to position [276, 0]
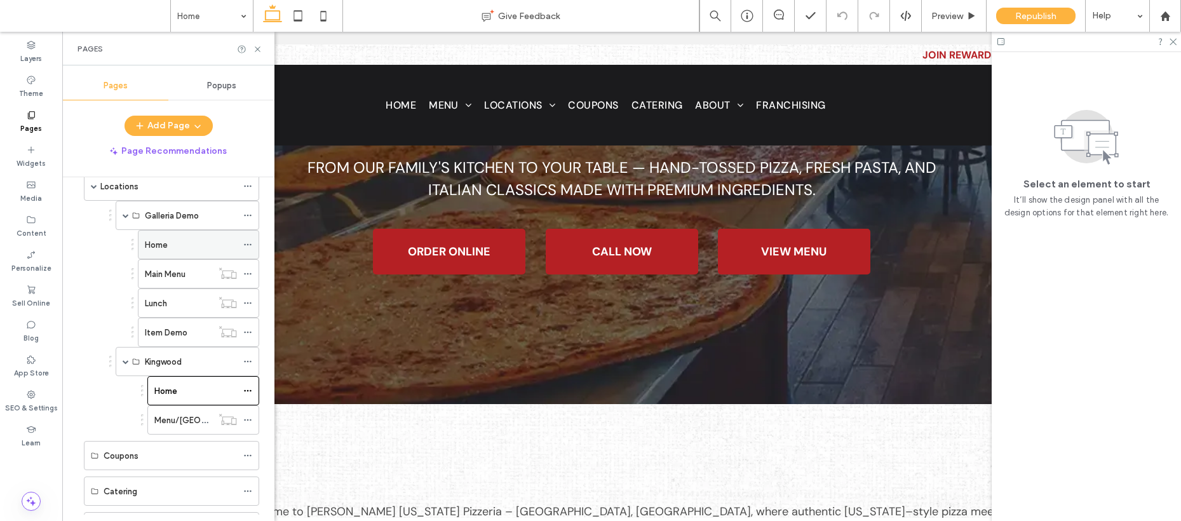
click at [197, 248] on div "Home" at bounding box center [191, 244] width 92 height 13
